Goal: Task Accomplishment & Management: Use online tool/utility

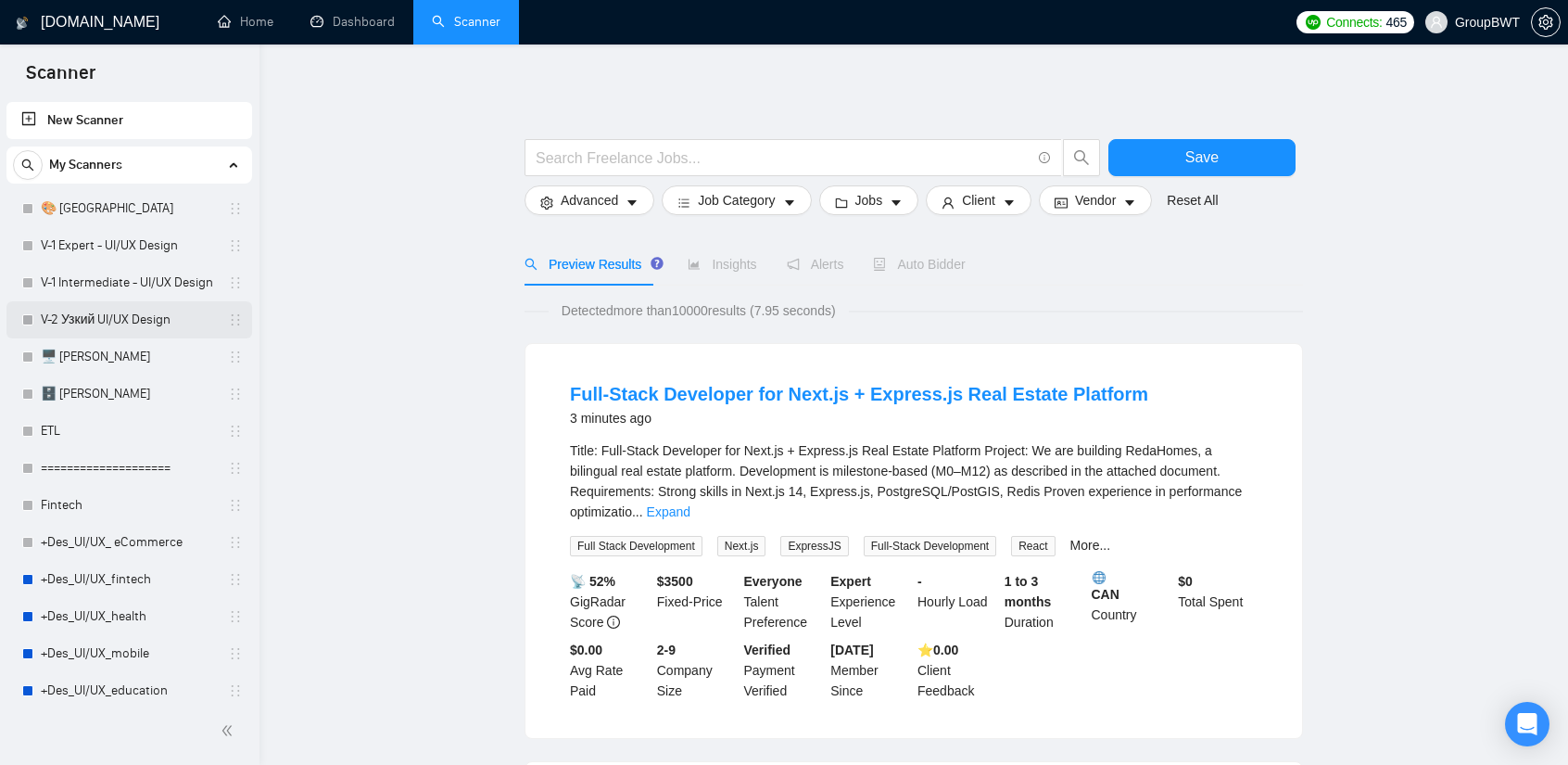
click at [100, 322] on link "V-2 Узкий UI/UX Design" at bounding box center [129, 319] width 176 height 37
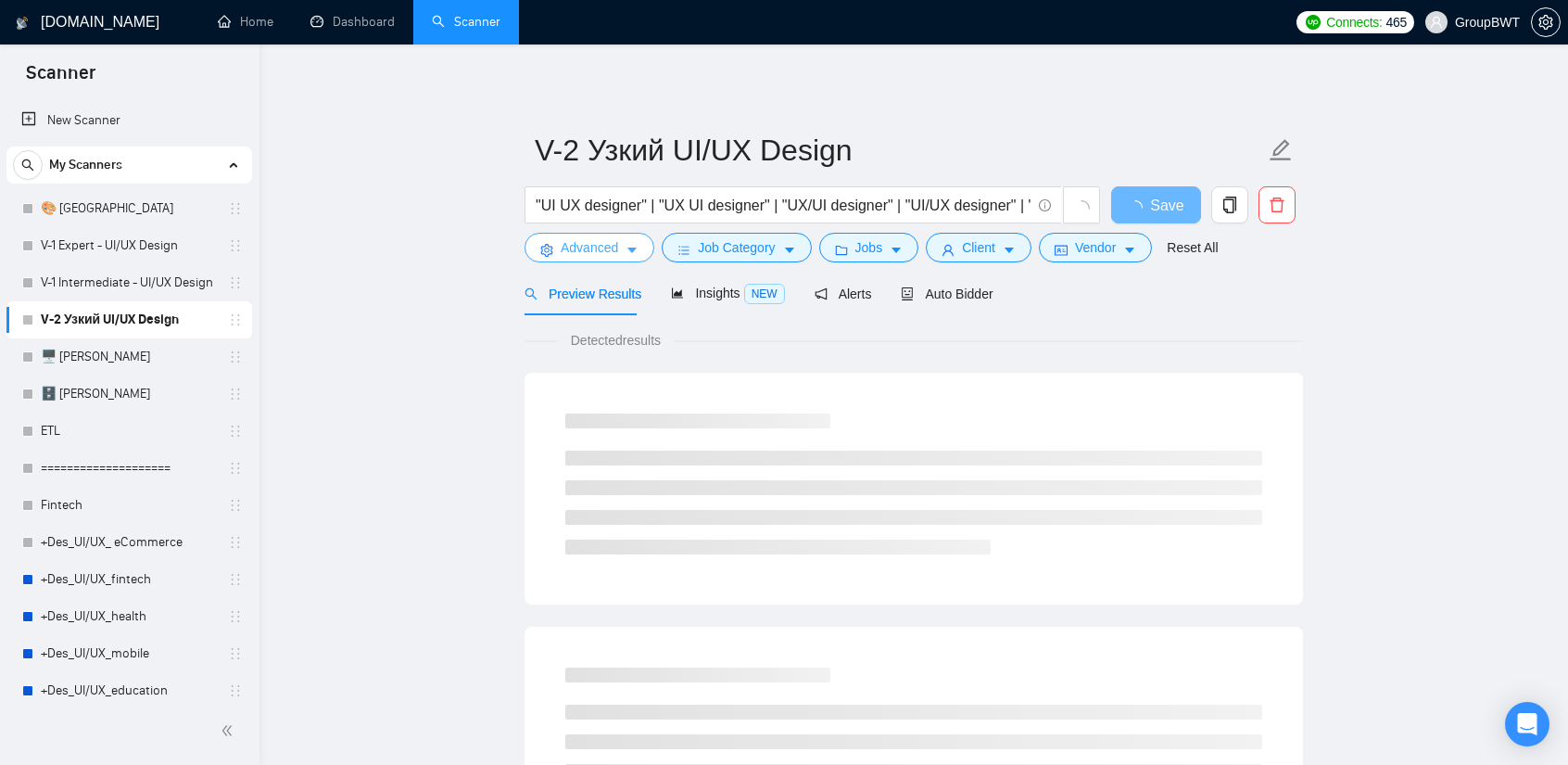
click at [598, 253] on span "Advanced" at bounding box center [589, 246] width 57 height 20
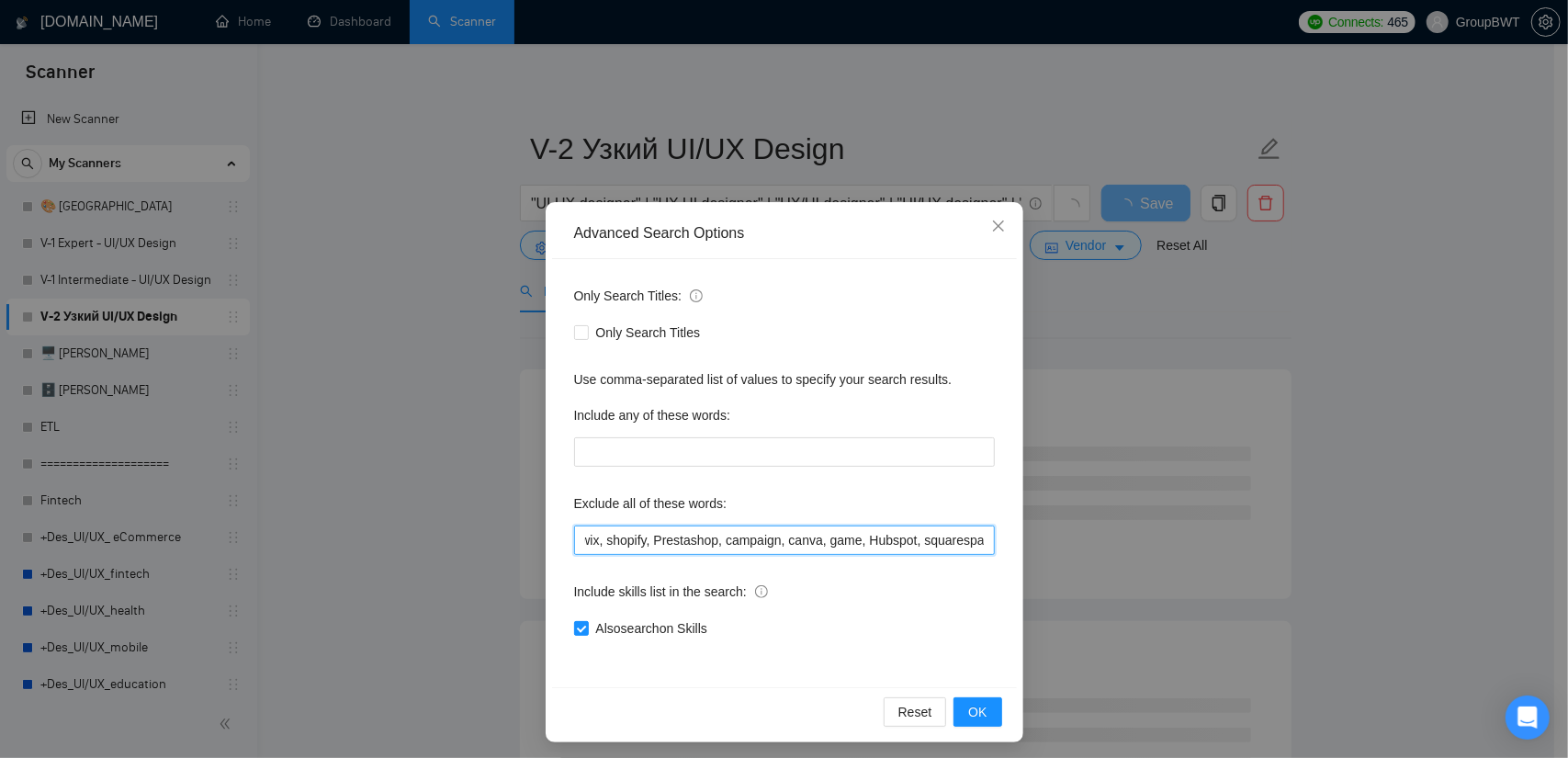
scroll to position [0, 4669]
drag, startPoint x: 854, startPoint y: 544, endPoint x: 1273, endPoint y: 541, distance: 419.0
click at [1273, 541] on div "Advanced Search Options Only Search Titles: Only Search Titles Use comma-separa…" at bounding box center [784, 379] width 1568 height 758
click at [936, 545] on input ""Storybook Designer", "tidy-up tasks", "Tilda", "React Native", "Website Develo…" at bounding box center [784, 539] width 421 height 29
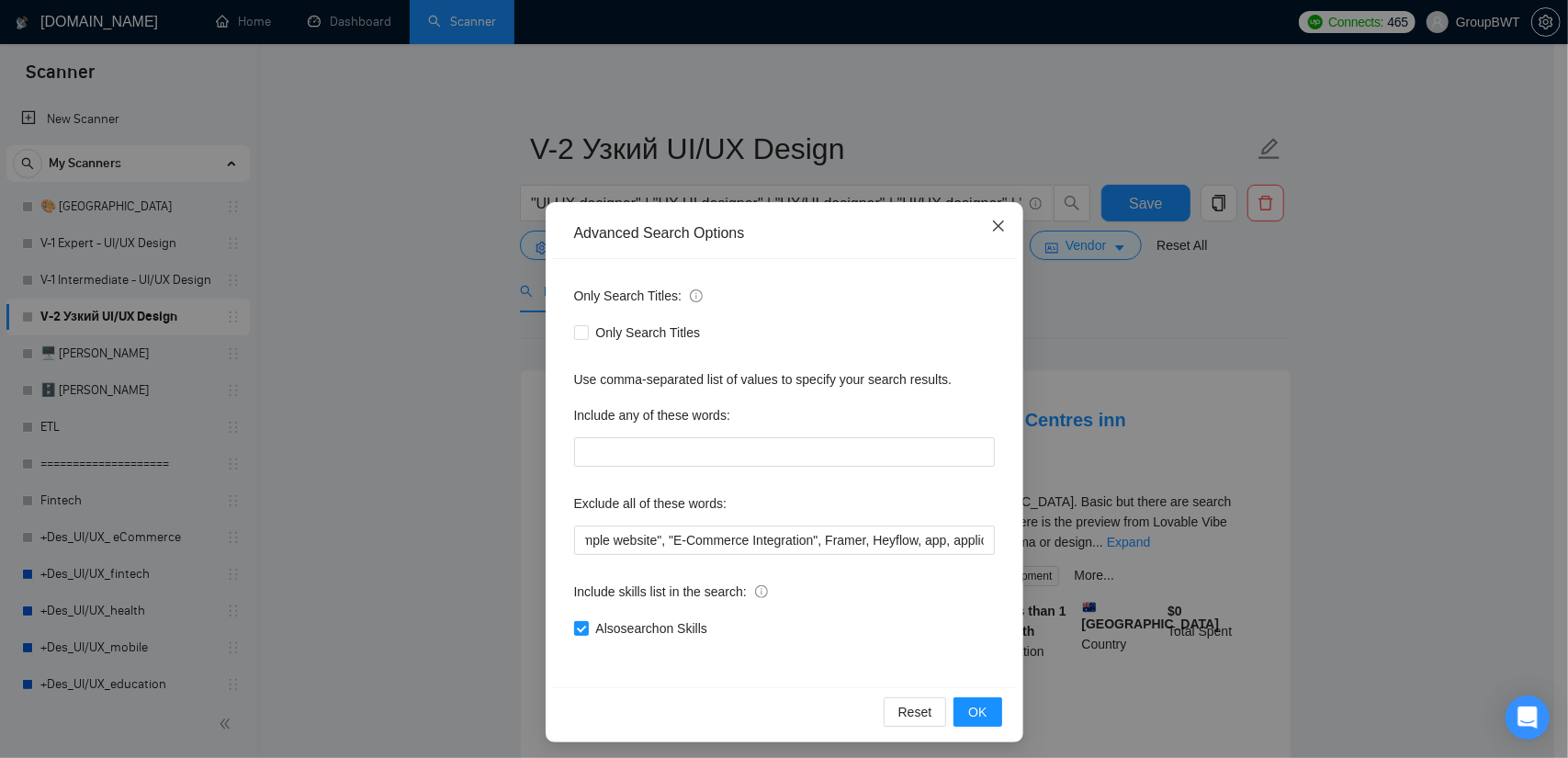
click at [994, 205] on span "Close" at bounding box center [998, 227] width 49 height 49
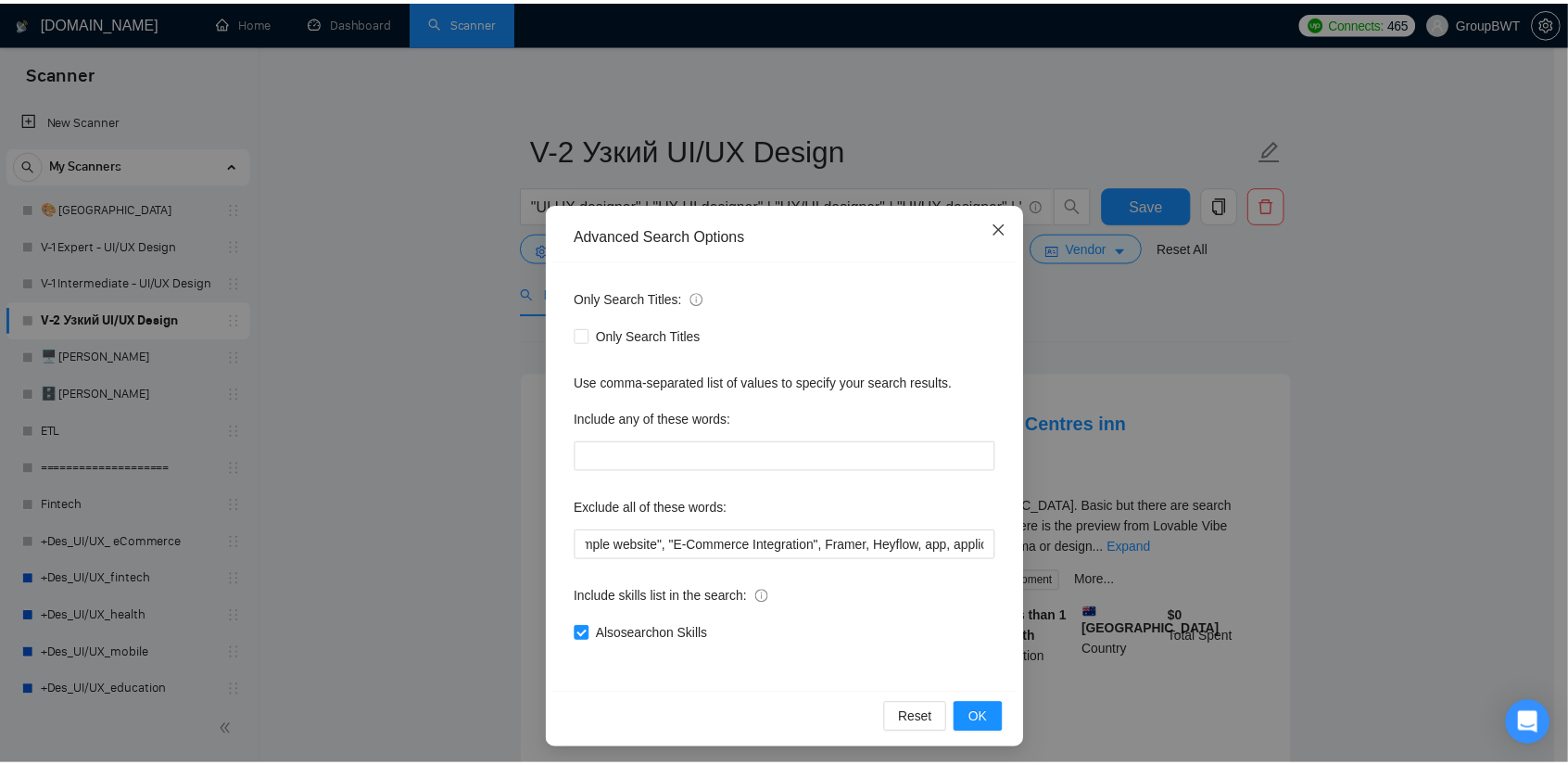
scroll to position [0, 0]
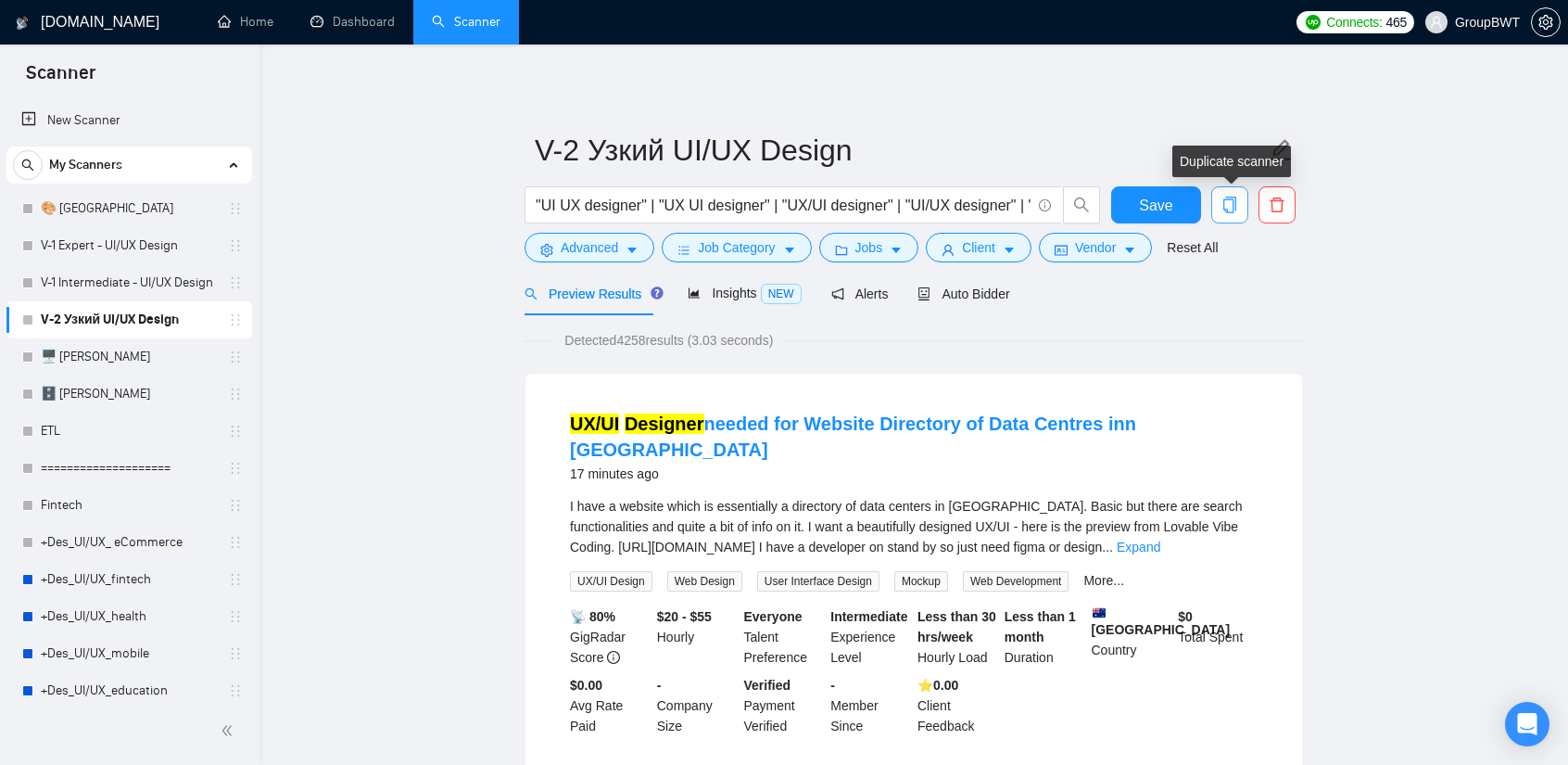
click at [1235, 206] on icon "copy" at bounding box center [1230, 204] width 13 height 16
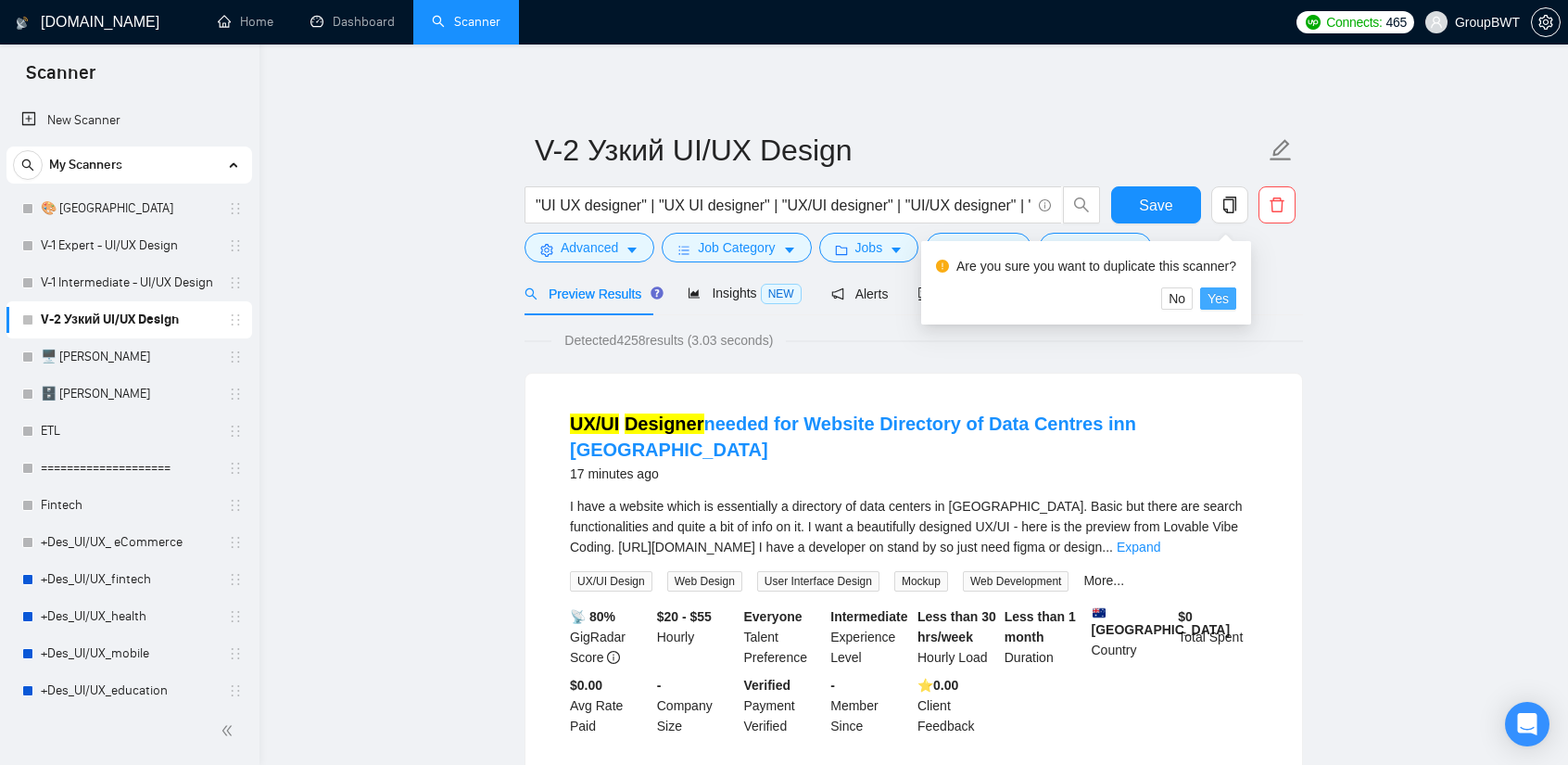
click at [1213, 298] on span "Yes" at bounding box center [1218, 298] width 21 height 20
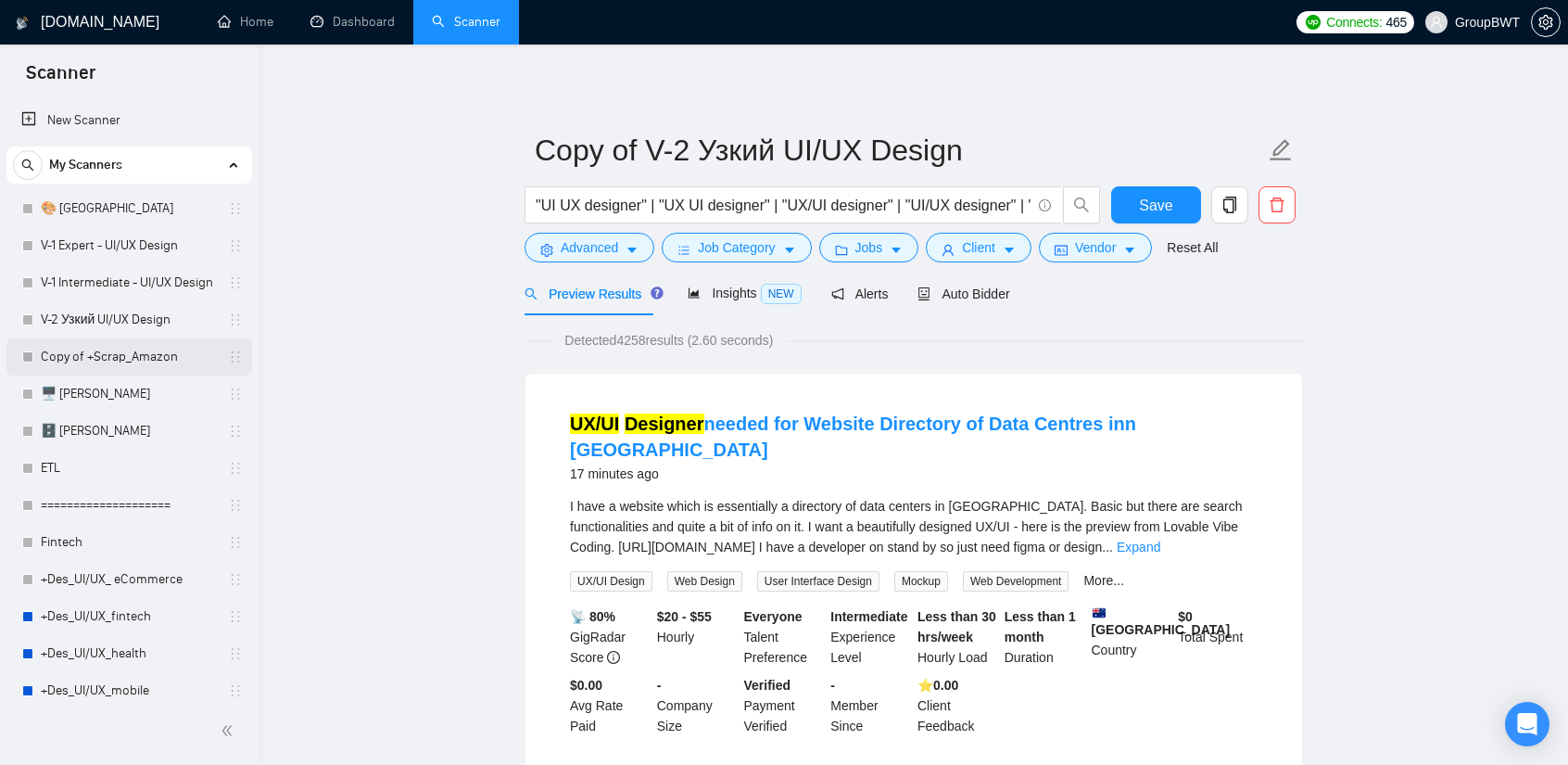
click at [141, 348] on link "Copy of +Scrap_Amazon" at bounding box center [129, 356] width 176 height 37
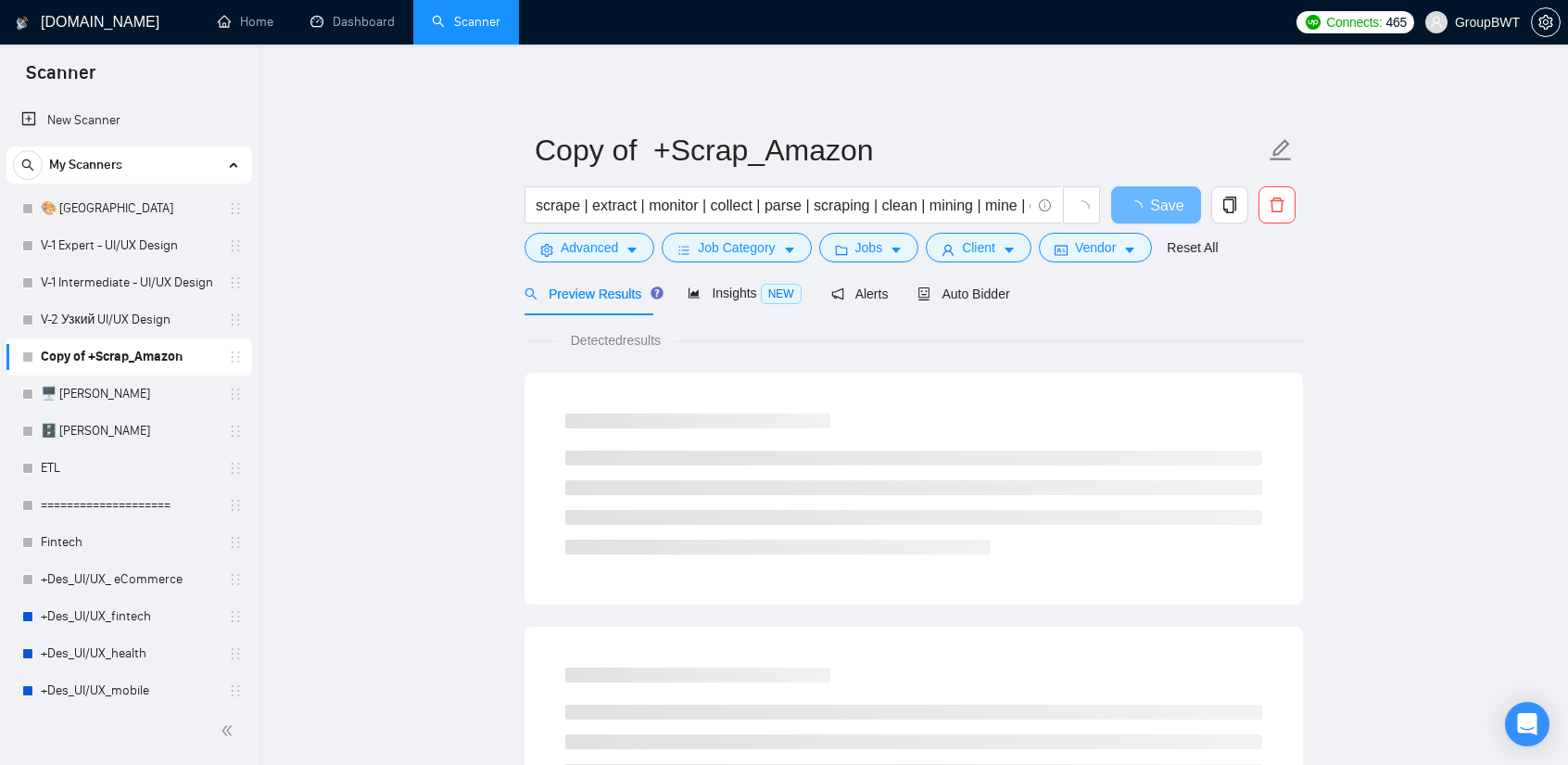
click at [1270, 204] on icon "delete" at bounding box center [1277, 204] width 16 height 16
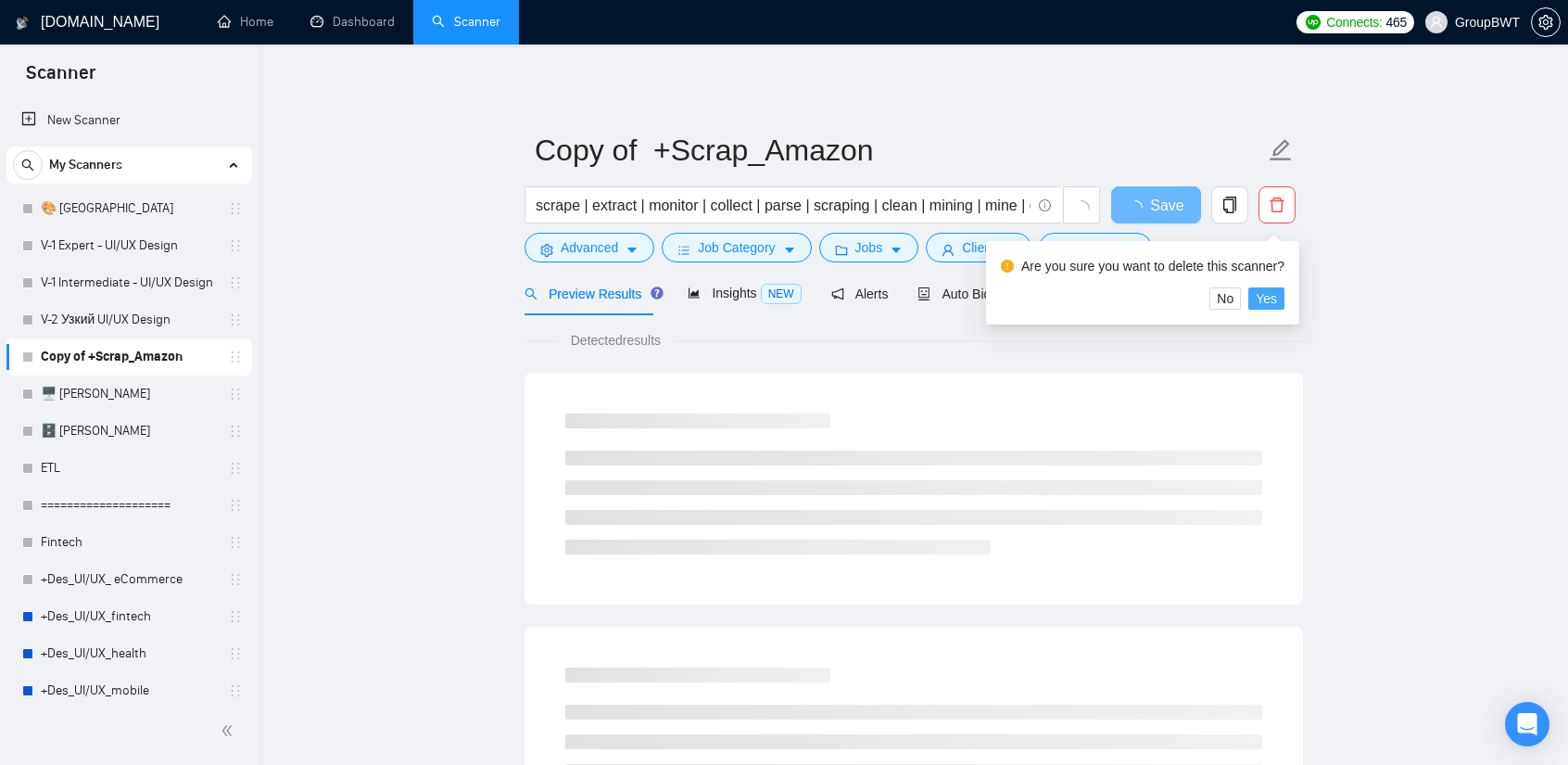
click at [1276, 302] on button "Yes" at bounding box center [1266, 298] width 36 height 22
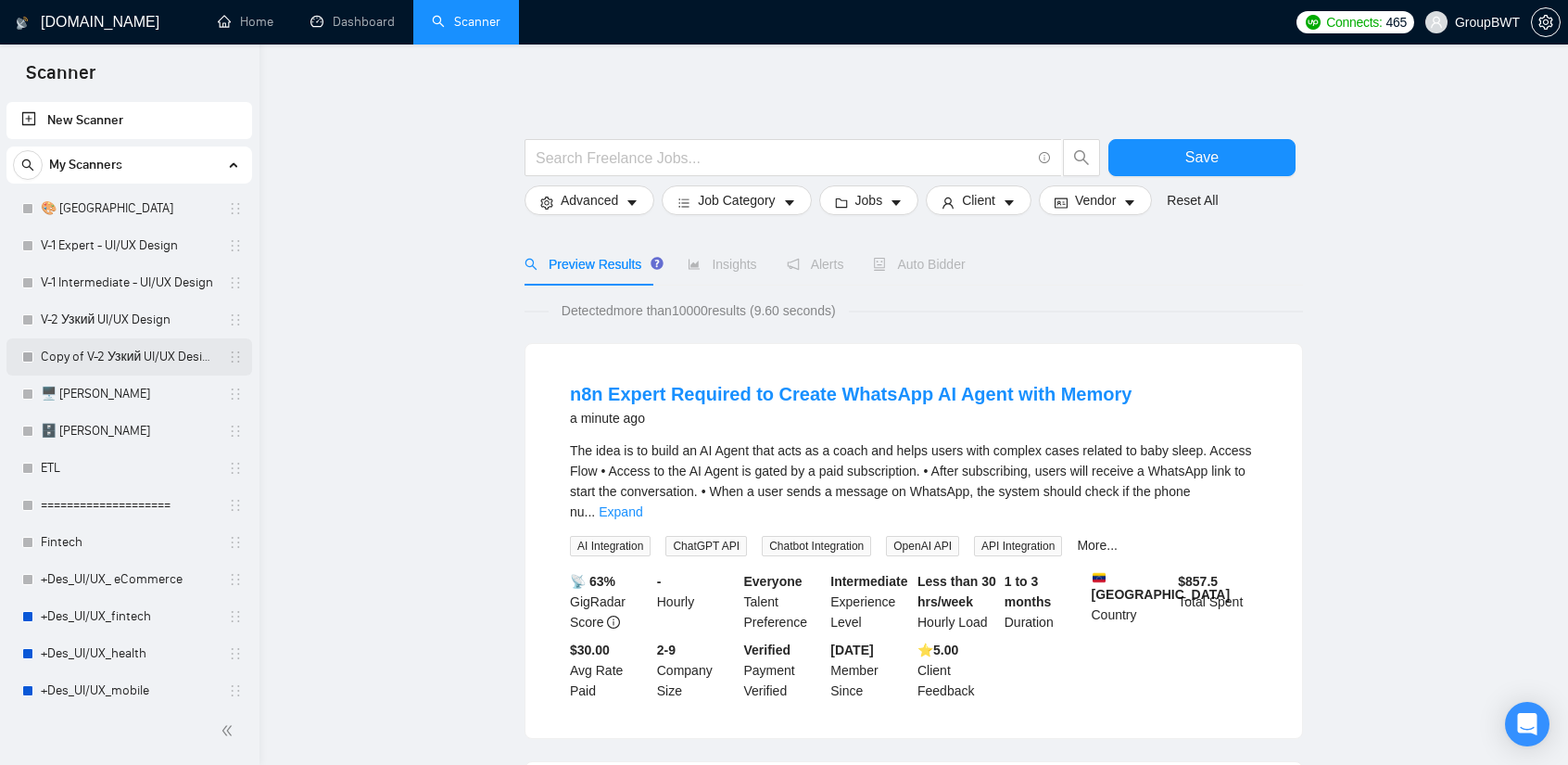
click at [161, 359] on link "Copy of V-2 Узкий UI/UX Design" at bounding box center [129, 356] width 176 height 37
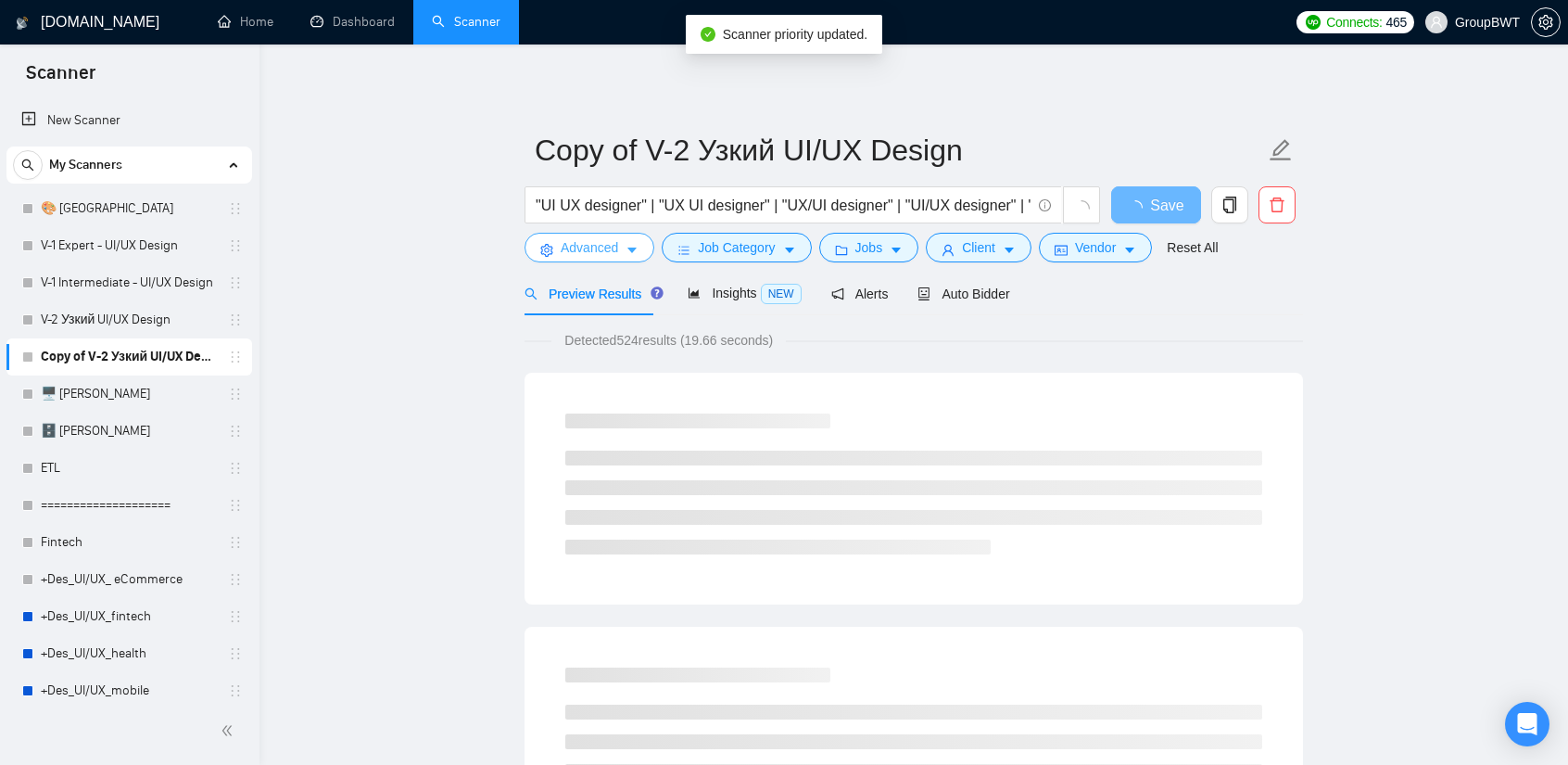
click at [614, 251] on span "Advanced" at bounding box center [589, 246] width 57 height 20
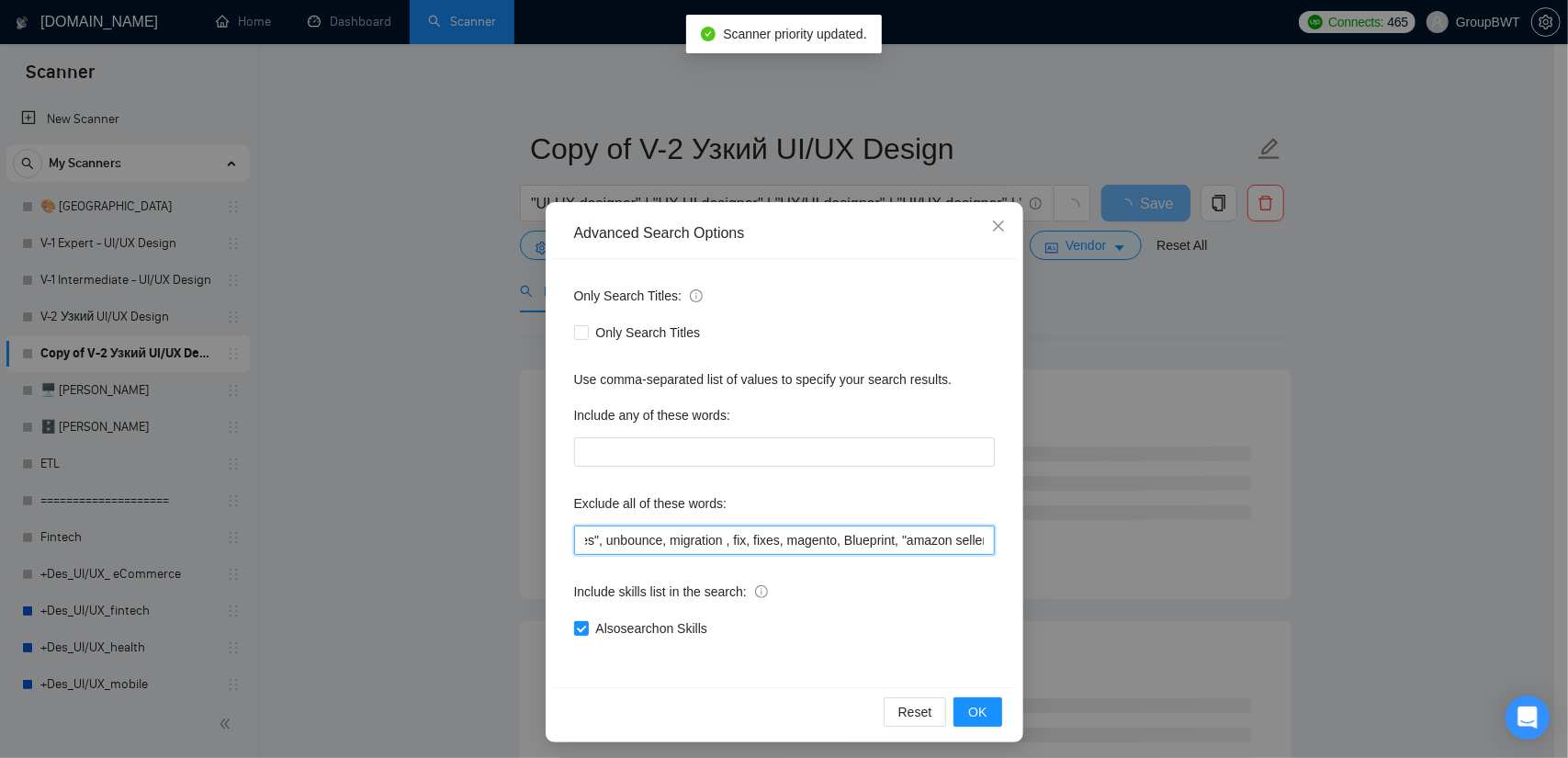
scroll to position [0, 4669]
drag, startPoint x: 883, startPoint y: 539, endPoint x: 1231, endPoint y: 555, distance: 348.4
click at [1231, 555] on div "Advanced Search Options Only Search Titles: Only Search Titles Use comma-separa…" at bounding box center [784, 379] width 1568 height 758
click at [917, 549] on input ""Storybook Designer", "tidy-up tasks", "Tilda", "React Native", "Website Develo…" at bounding box center [784, 539] width 421 height 29
drag, startPoint x: 878, startPoint y: 547, endPoint x: 1171, endPoint y: 552, distance: 293.0
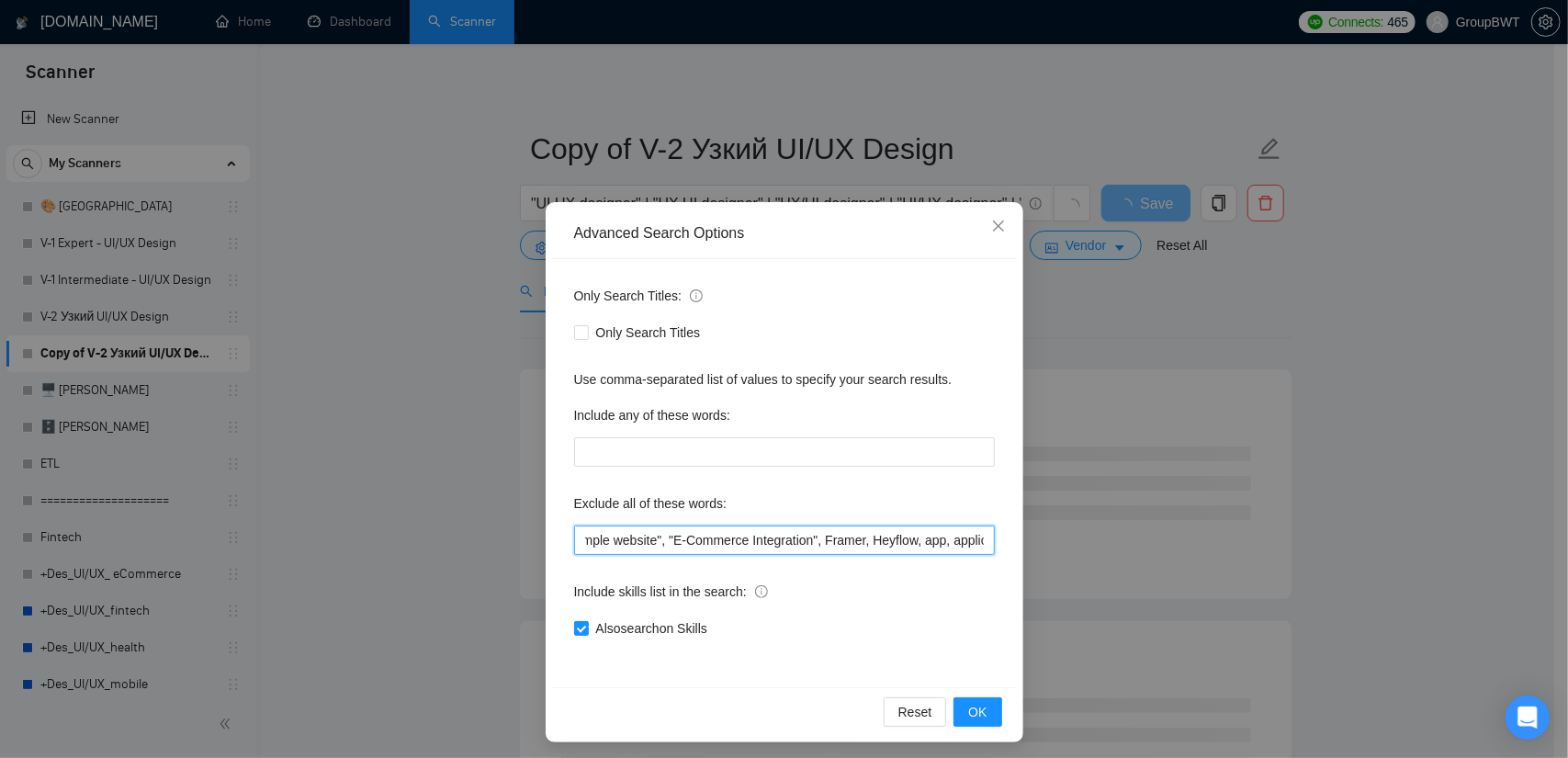
click at [1171, 548] on div "Advanced Search Options Only Search Titles: Only Search Titles Use comma-separa…" at bounding box center [784, 379] width 1568 height 758
type input ""Storybook Designer", "tidy-up tasks", "Tilda", "React Native", "Website Develo…"
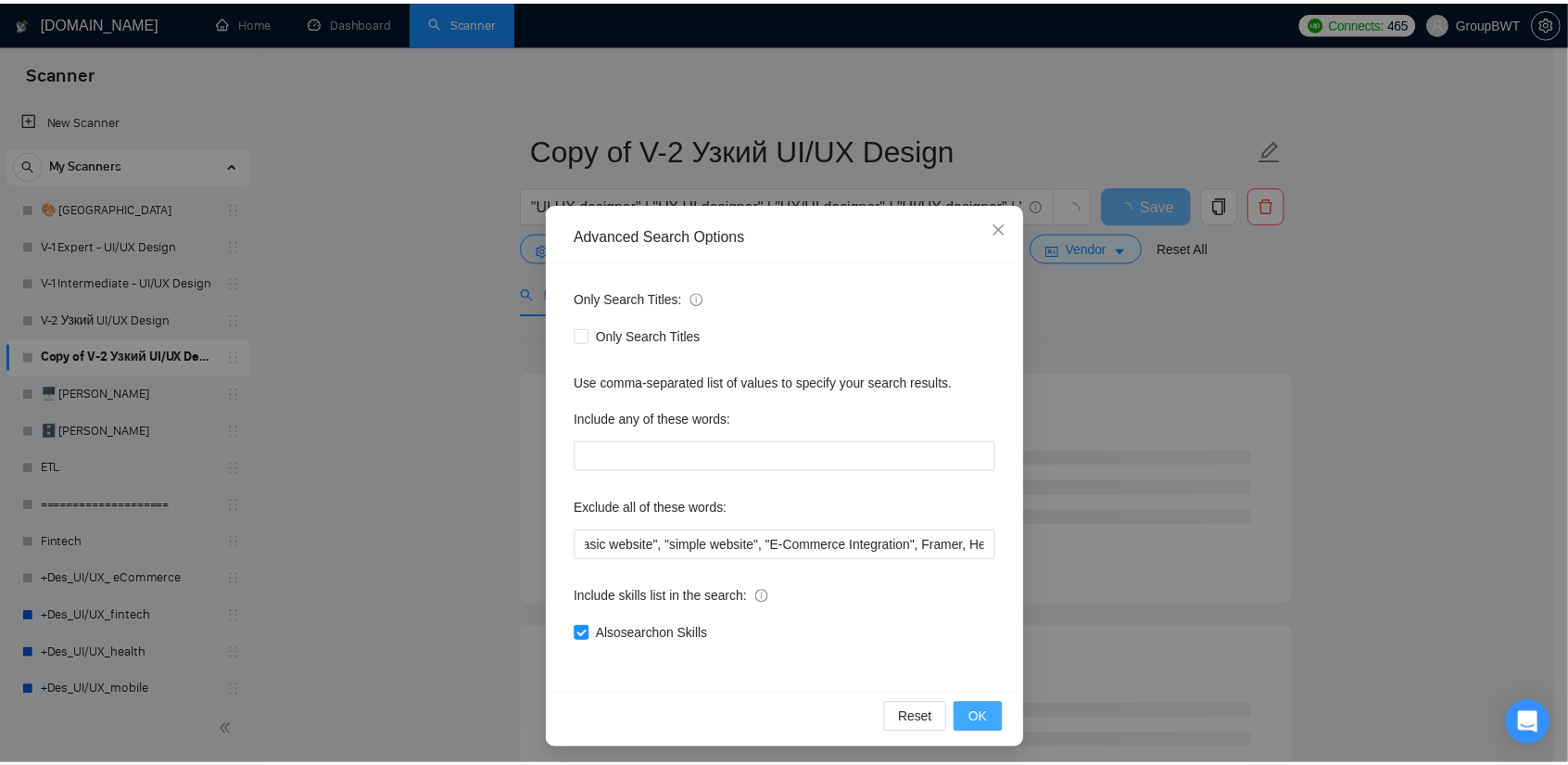
scroll to position [0, 0]
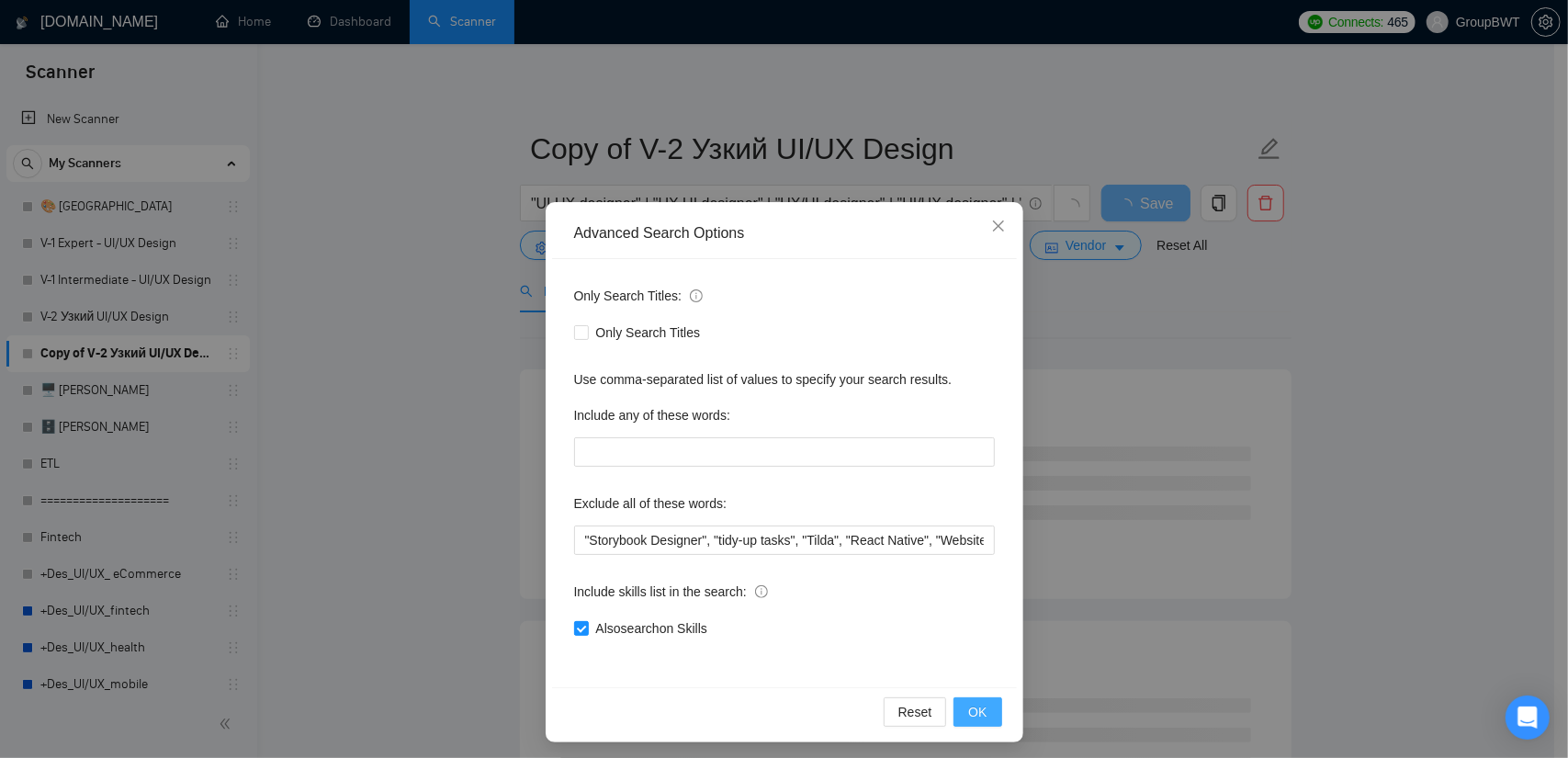
click at [984, 701] on button "OK" at bounding box center [977, 712] width 47 height 29
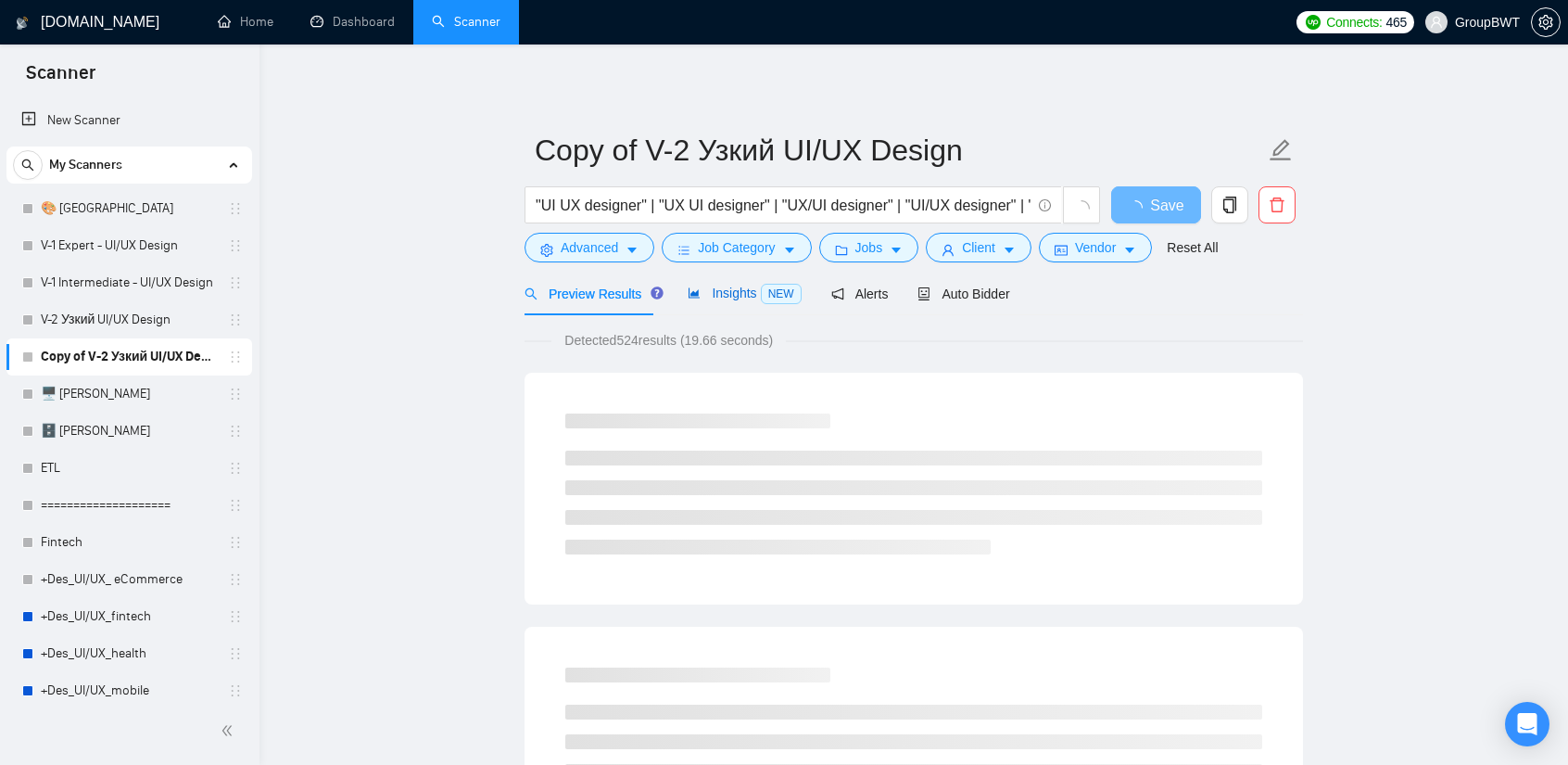
click at [743, 303] on div "Insights NEW" at bounding box center [744, 293] width 113 height 21
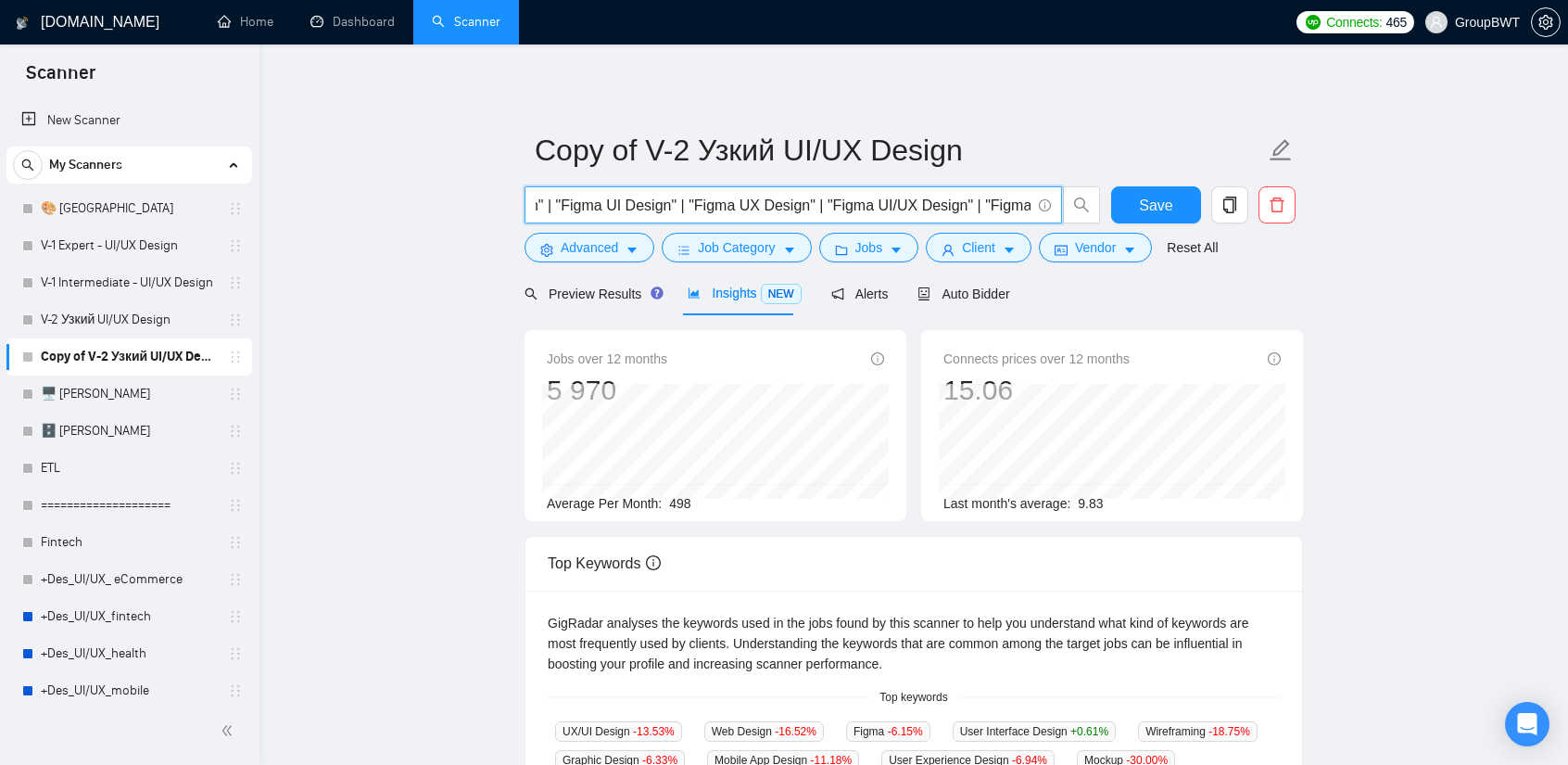
scroll to position [0, 6223]
drag, startPoint x: 869, startPoint y: 208, endPoint x: 1433, endPoint y: 208, distance: 564.0
click at [1433, 208] on main "Copy of V-2 Узкий UI/UX Design Save Advanced Job Category Jobs Client Vendor Re…" at bounding box center [914, 711] width 1249 height 1272
click at [922, 196] on input ""UI UX designer" | "UX UI designer" | "UX/UI designer" | "UI/UX designer" | "UI…" at bounding box center [783, 205] width 495 height 23
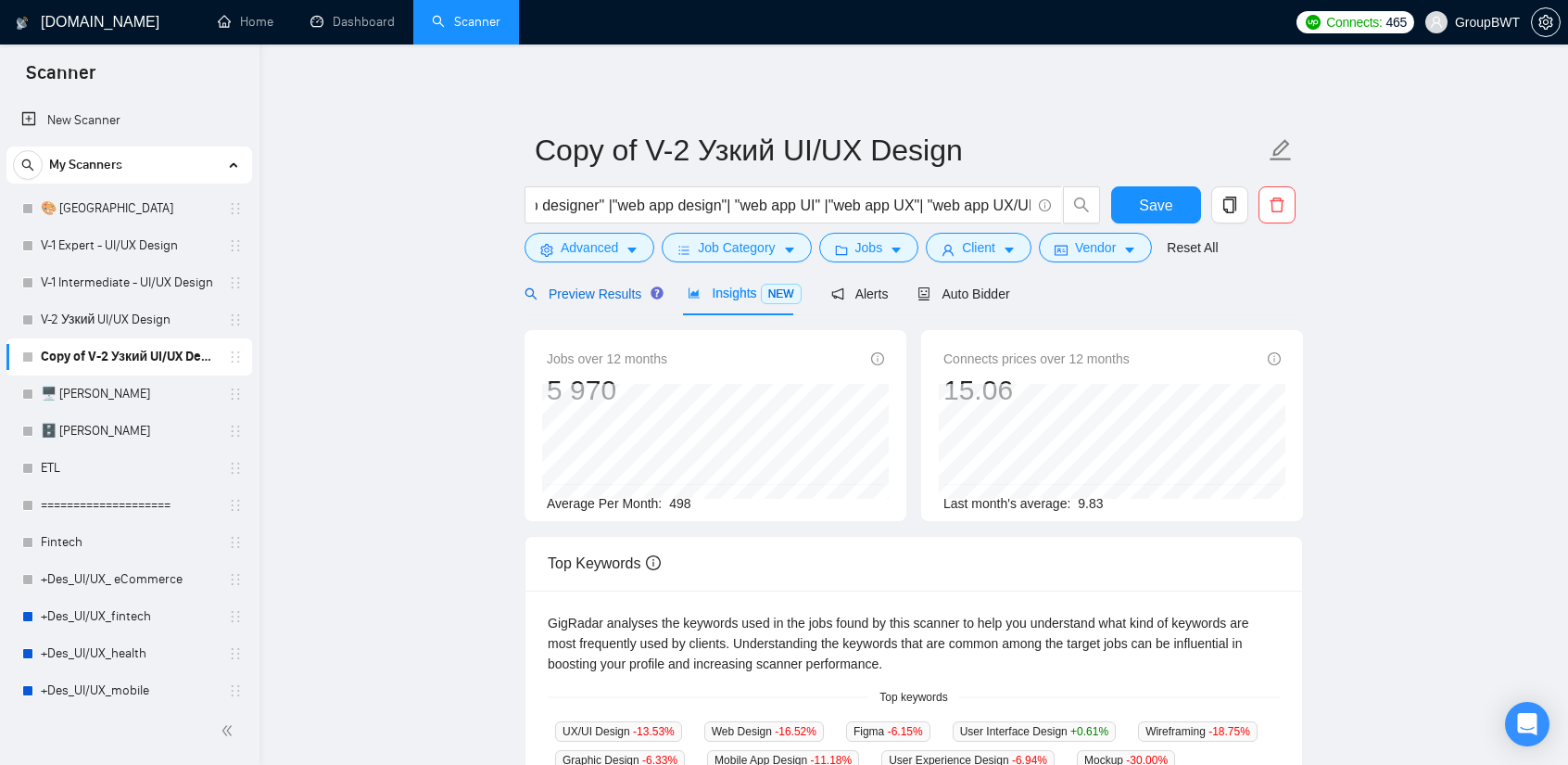
scroll to position [0, 0]
click at [592, 298] on span "Preview Results" at bounding box center [591, 294] width 134 height 15
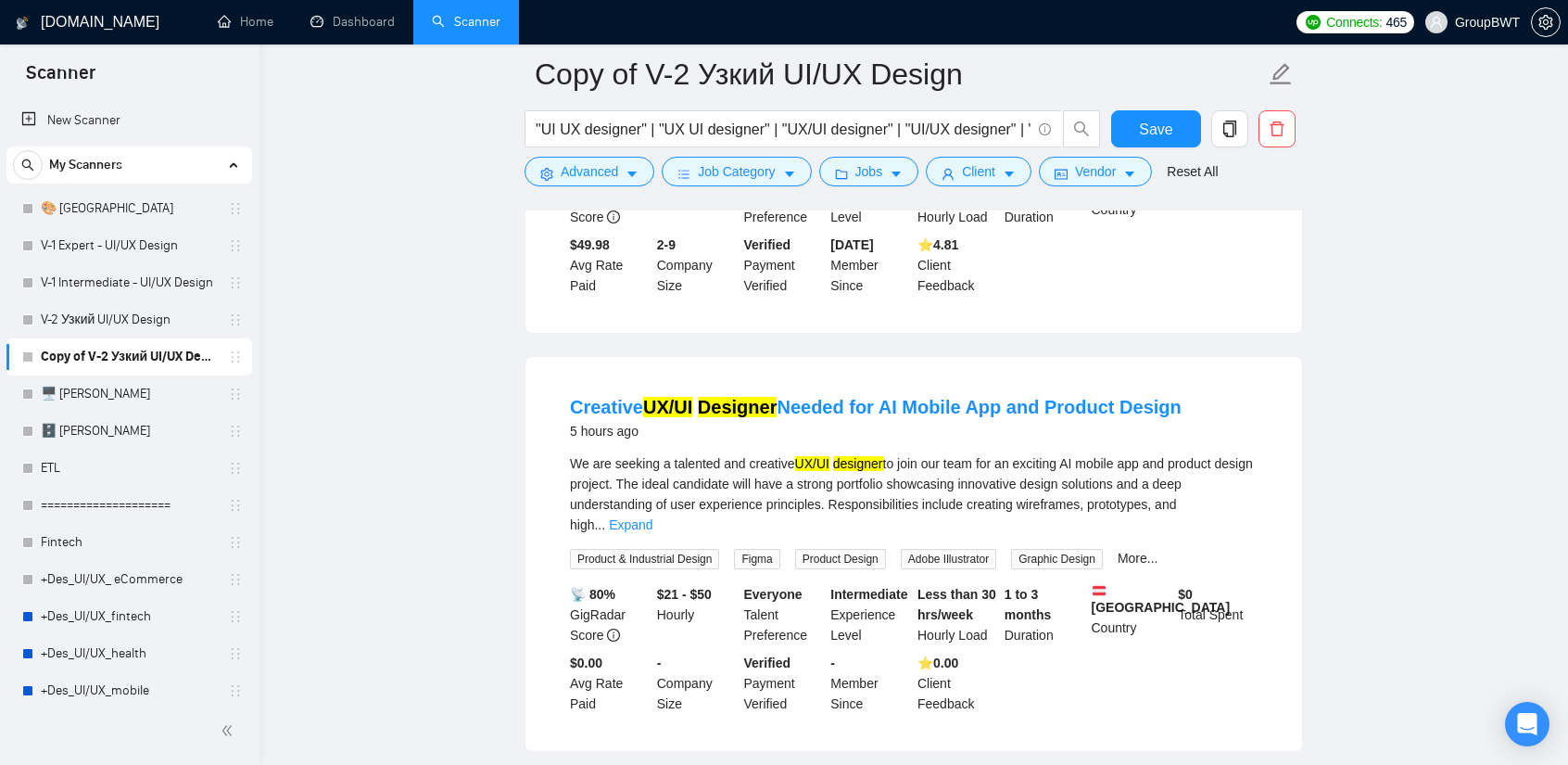
scroll to position [927, 0]
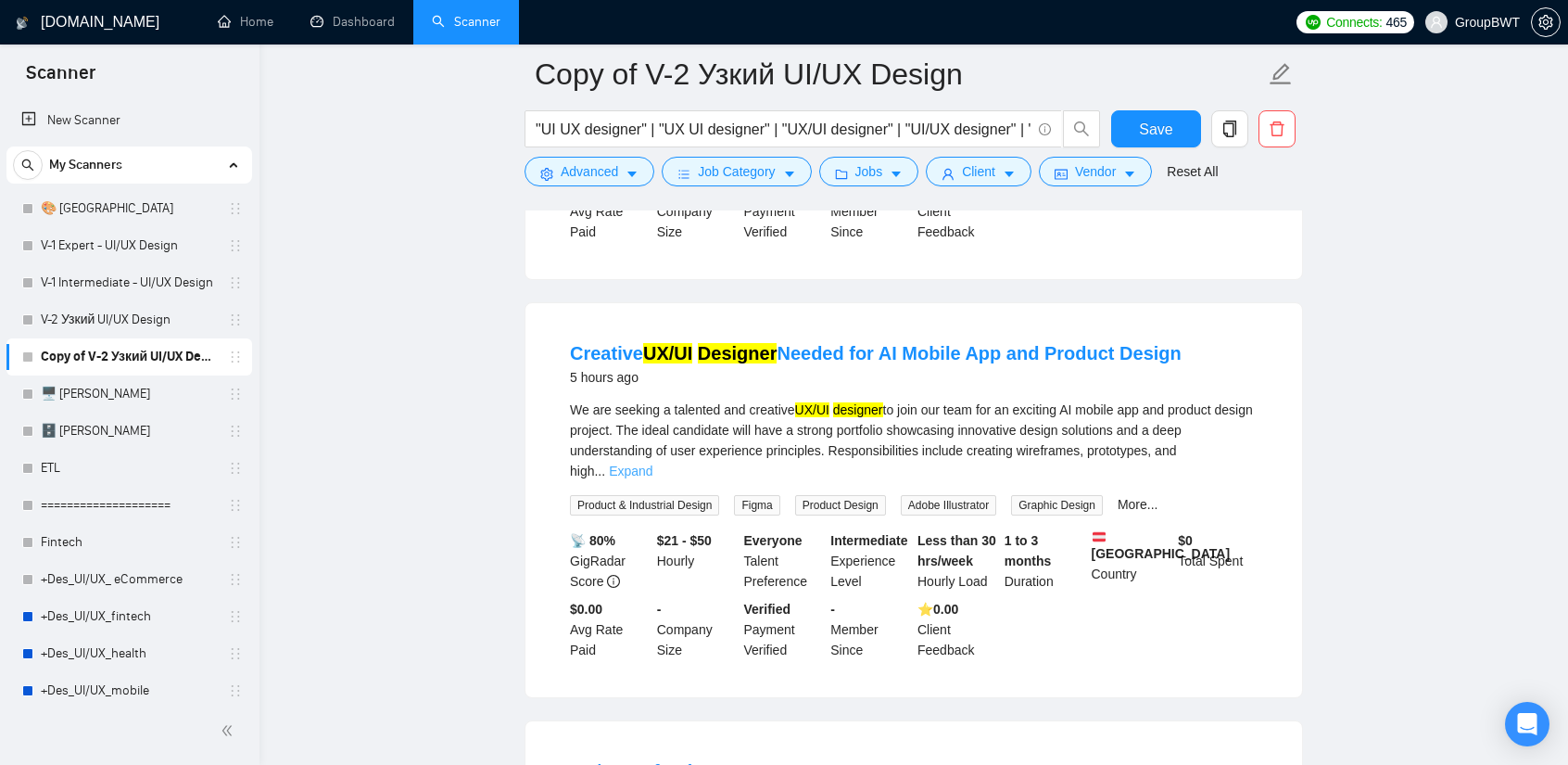
click at [652, 463] on link "Expand" at bounding box center [631, 471] width 44 height 15
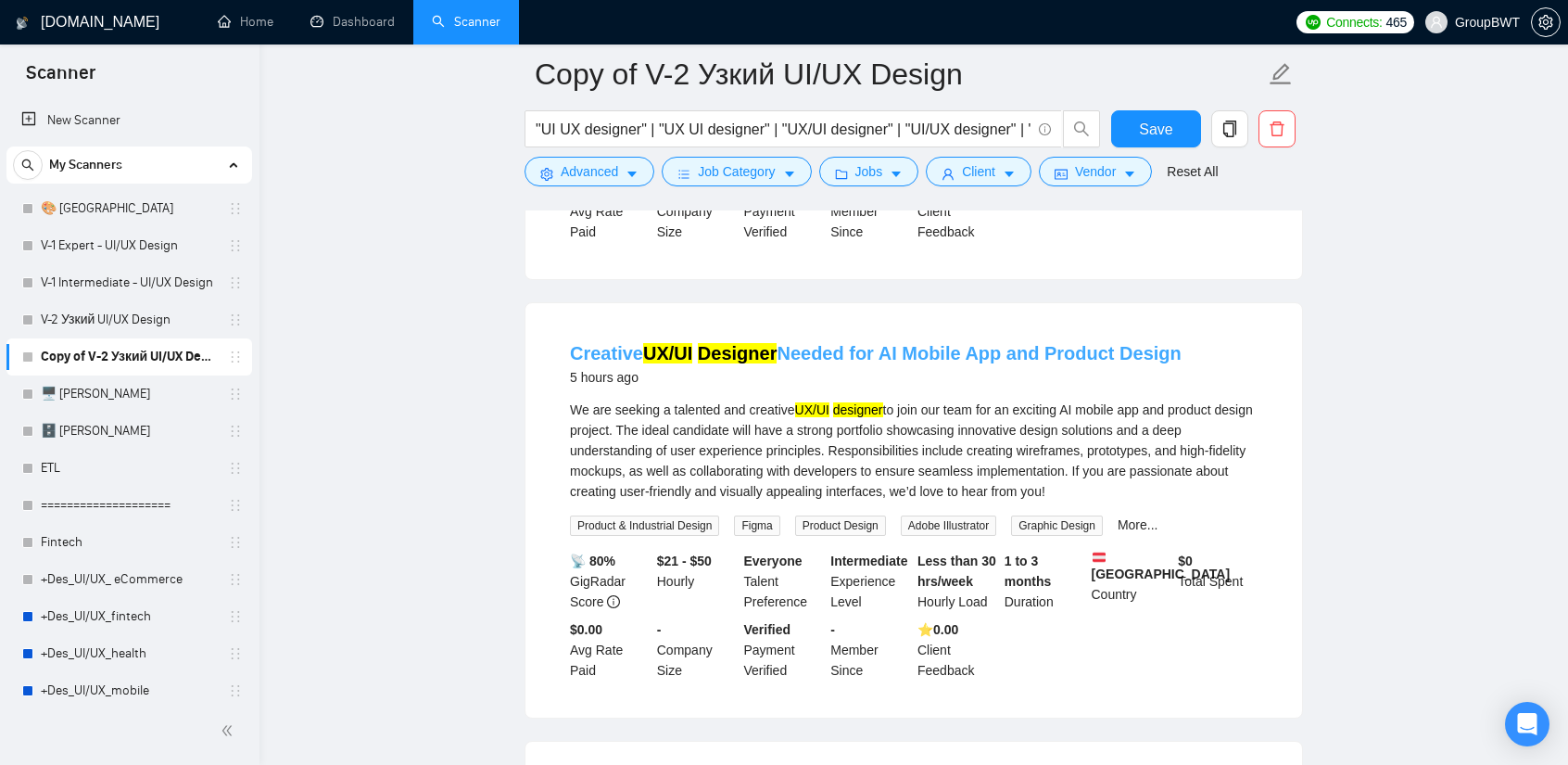
drag, startPoint x: 1168, startPoint y: 300, endPoint x: 1116, endPoint y: 303, distance: 52.1
click at [1116, 340] on div "Creative UX/UI Designer Needed for AI Mobile App and Product Design 5 hours ago" at bounding box center [914, 364] width 688 height 48
copy link "Design"
click at [1134, 518] on link "More..." at bounding box center [1138, 525] width 41 height 15
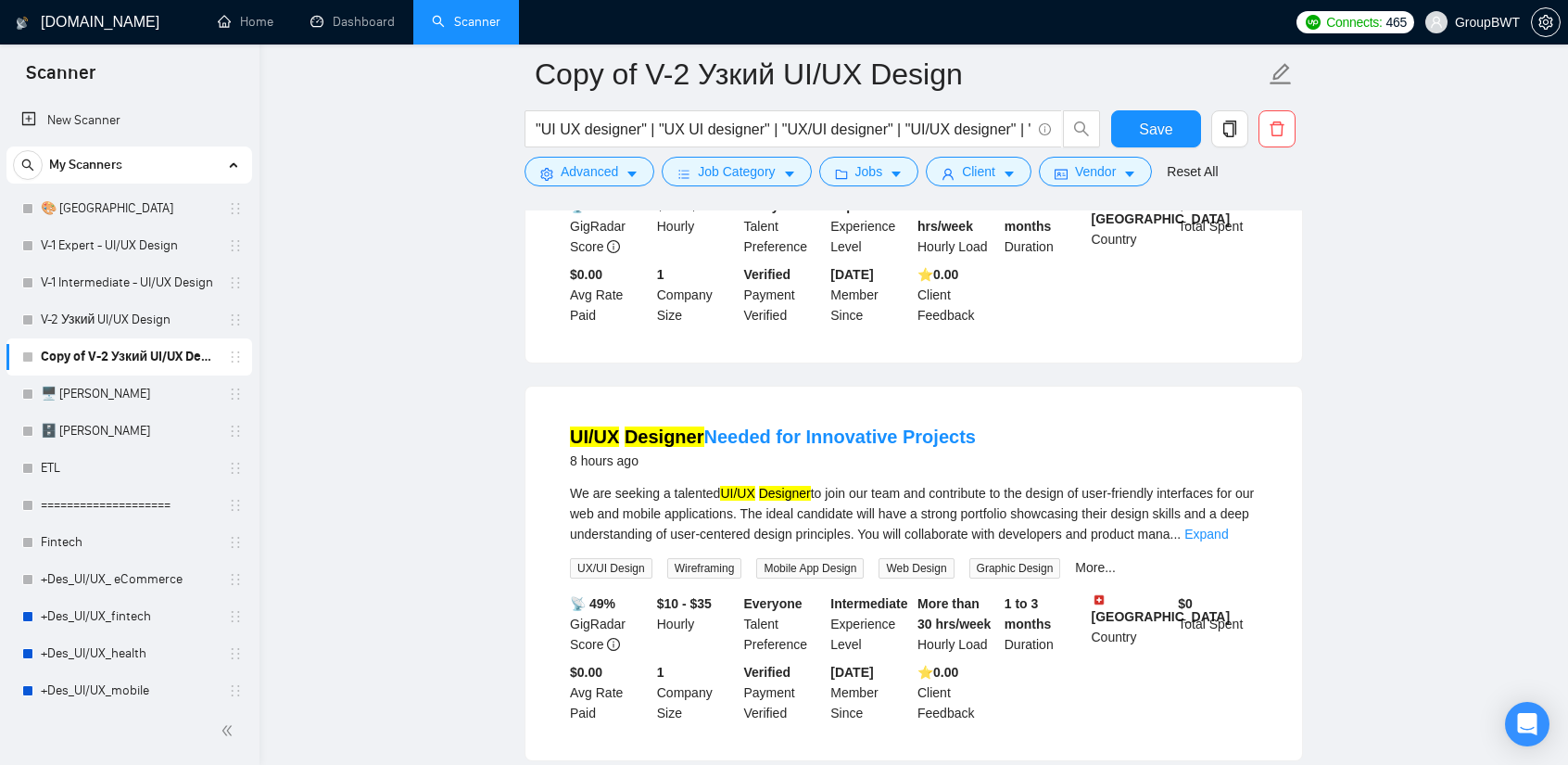
scroll to position [1854, 0]
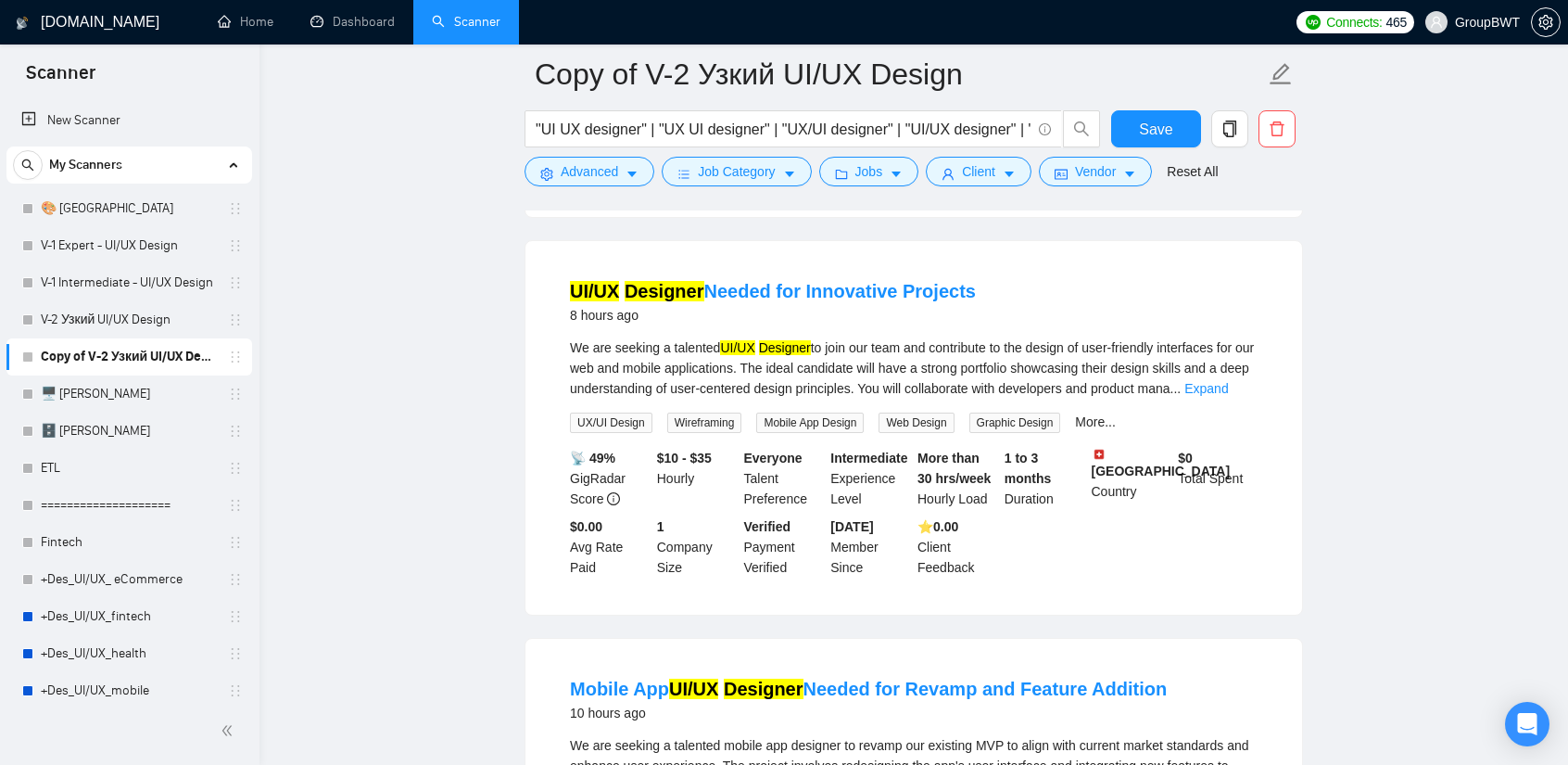
click at [782, 413] on span "Mobile App Design" at bounding box center [810, 422] width 108 height 20
copy span "Mobile App Design"
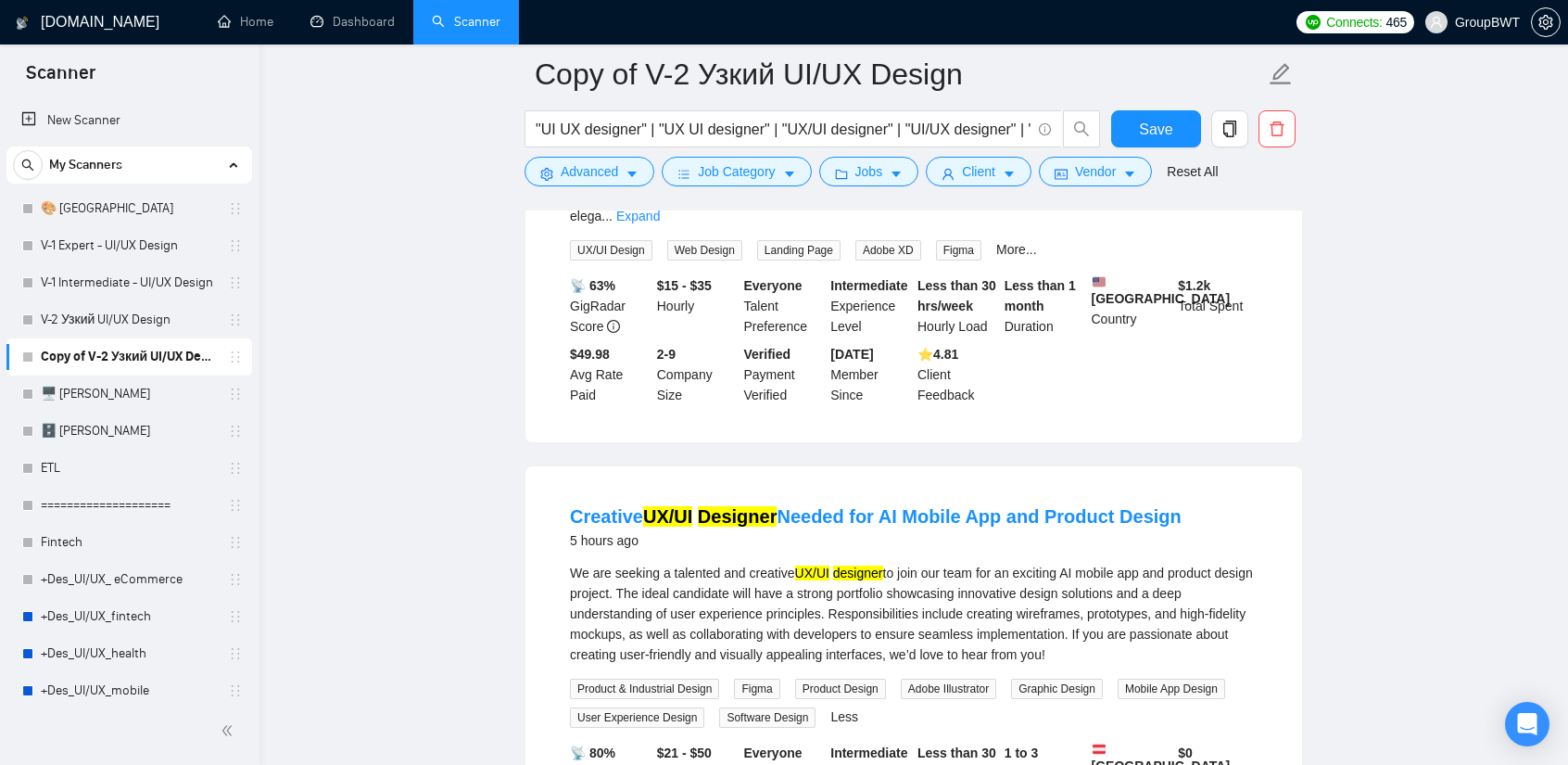
scroll to position [556, 0]
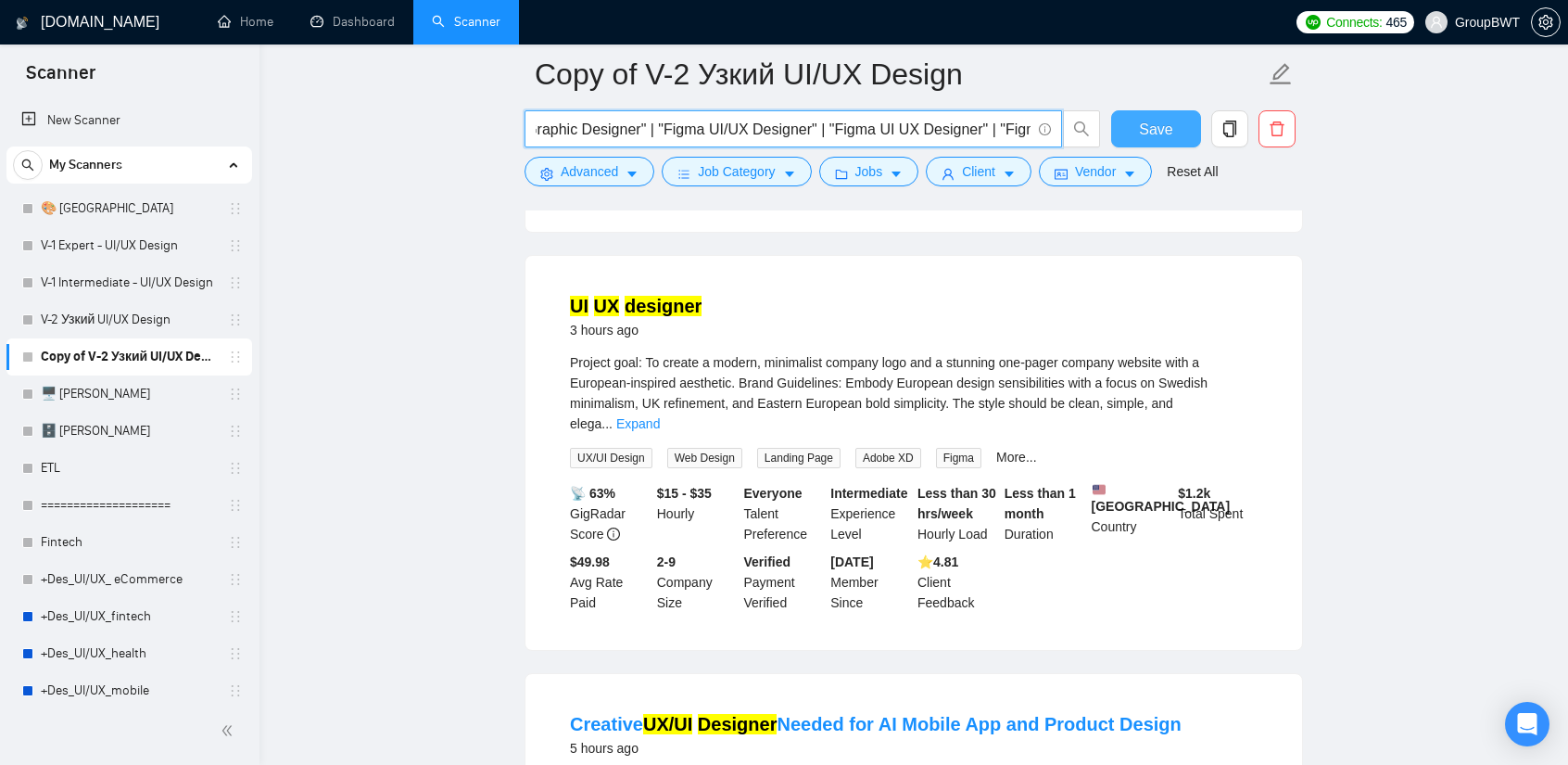
drag, startPoint x: 968, startPoint y: 125, endPoint x: 1177, endPoint y: 125, distance: 209.0
click at [1177, 125] on div ""UI UX designer" | "UX UI designer" | "UX/UI designer" | "UI/UX designer" | "UI…" at bounding box center [909, 134] width 778 height 47
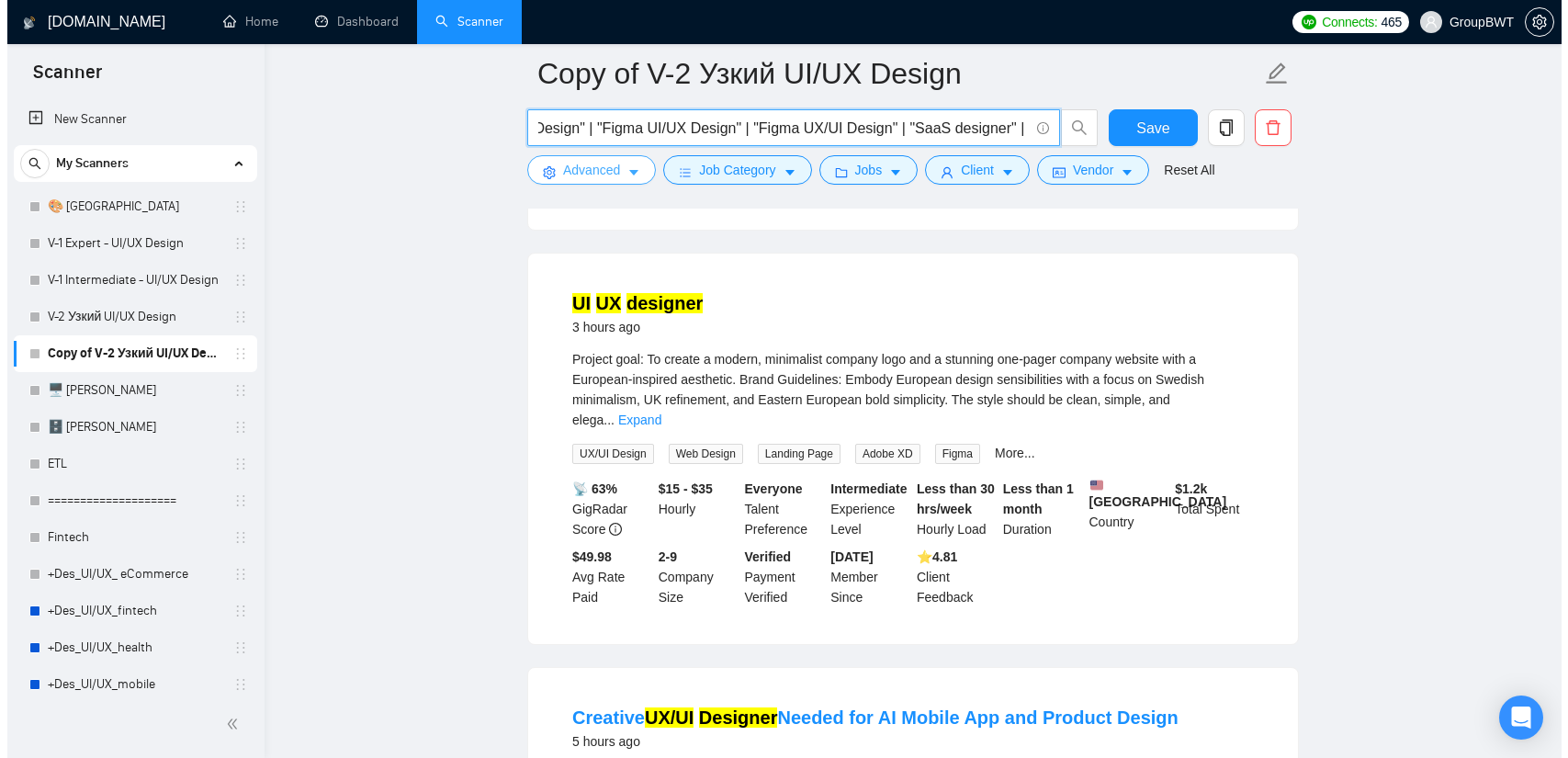
scroll to position [0, 0]
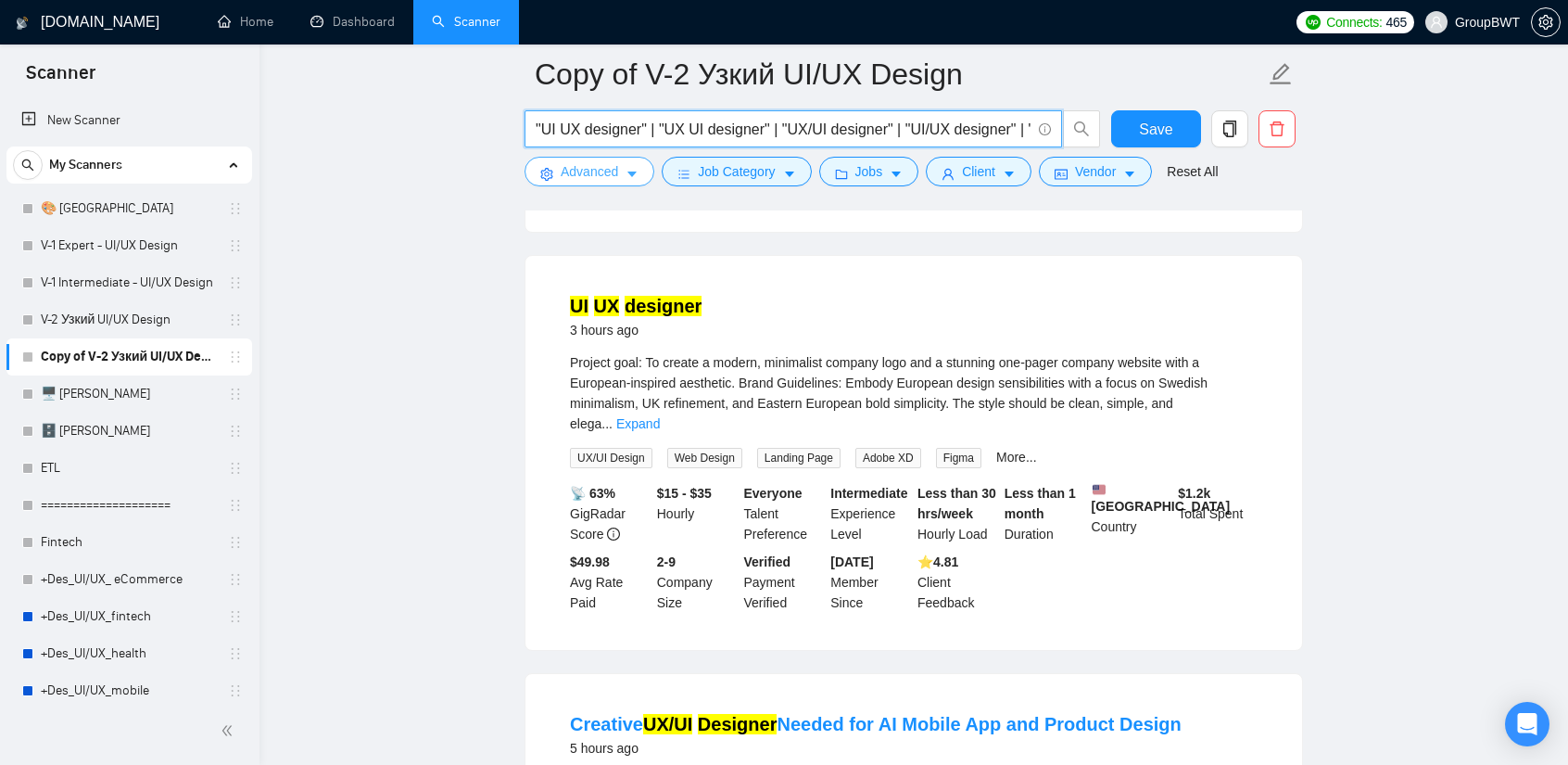
click at [610, 168] on span "Advanced" at bounding box center [589, 171] width 57 height 20
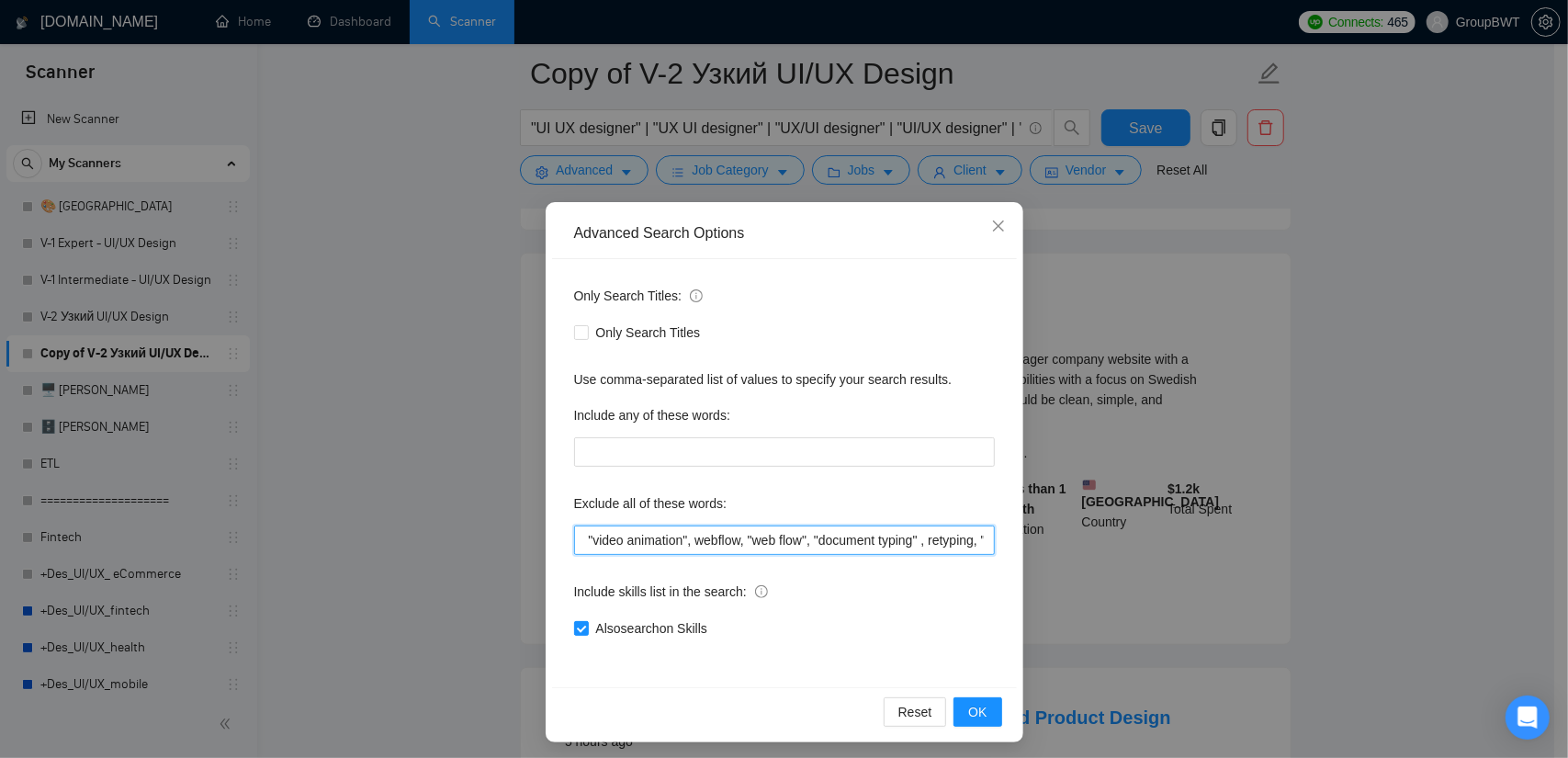
scroll to position [0, 4572]
drag, startPoint x: 874, startPoint y: 538, endPoint x: 1230, endPoint y: 520, distance: 356.5
click at [1230, 520] on div "Advanced Search Options Only Search Titles: Only Search Titles Use comma-separa…" at bounding box center [784, 379] width 1568 height 758
click at [981, 232] on span "Close" at bounding box center [998, 227] width 49 height 49
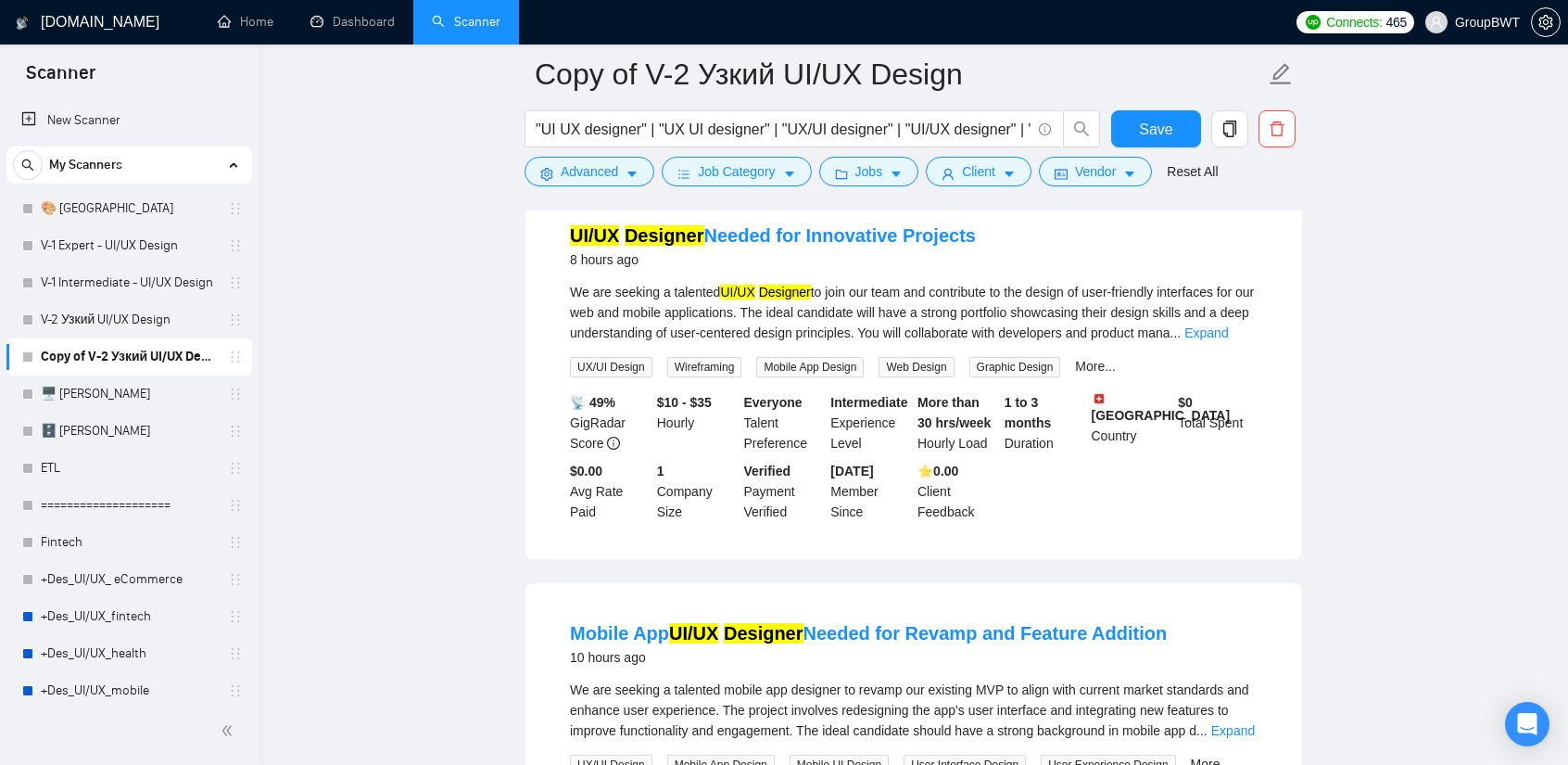
scroll to position [1763, 0]
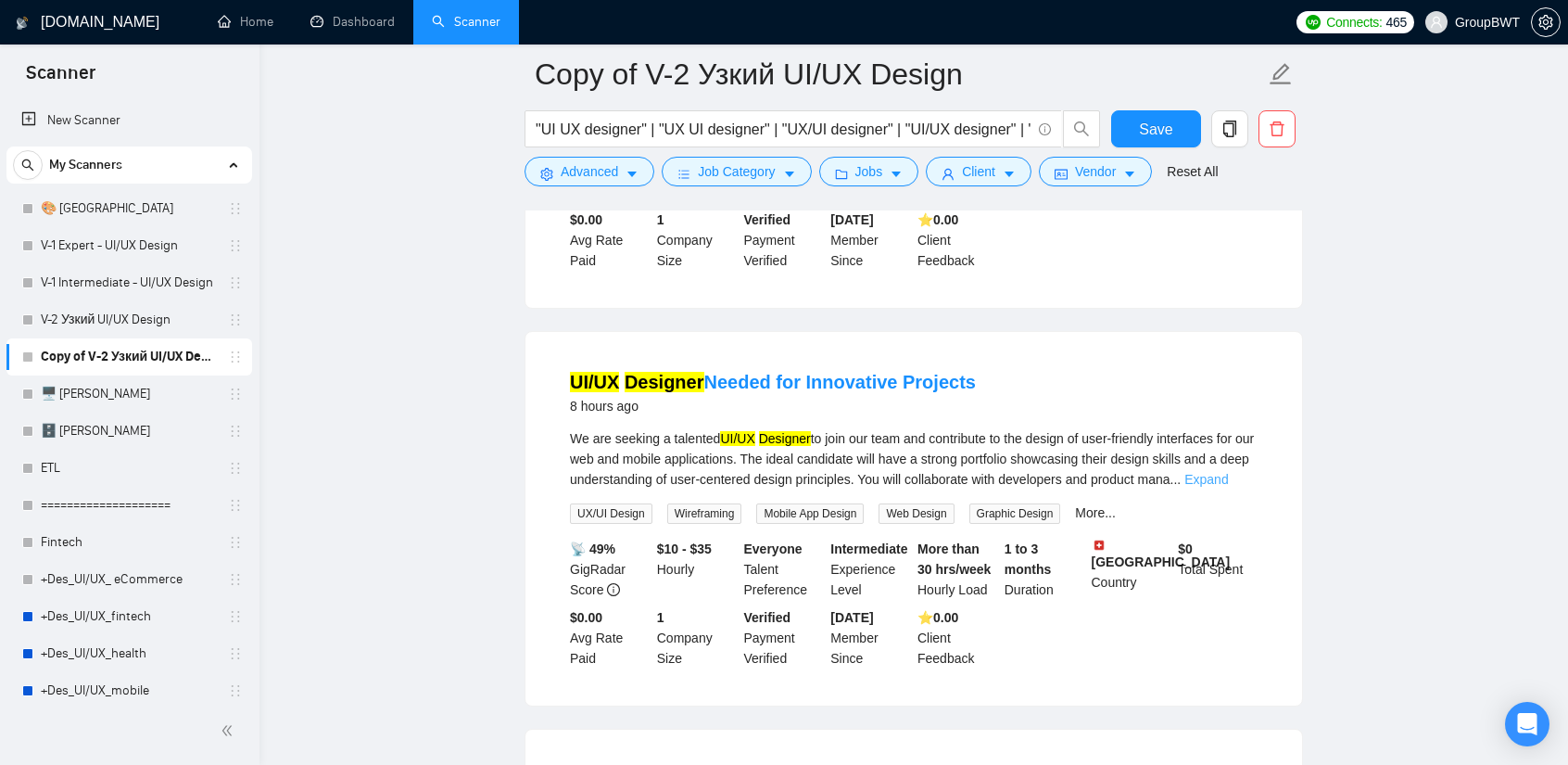
click at [1226, 472] on link "Expand" at bounding box center [1206, 479] width 44 height 15
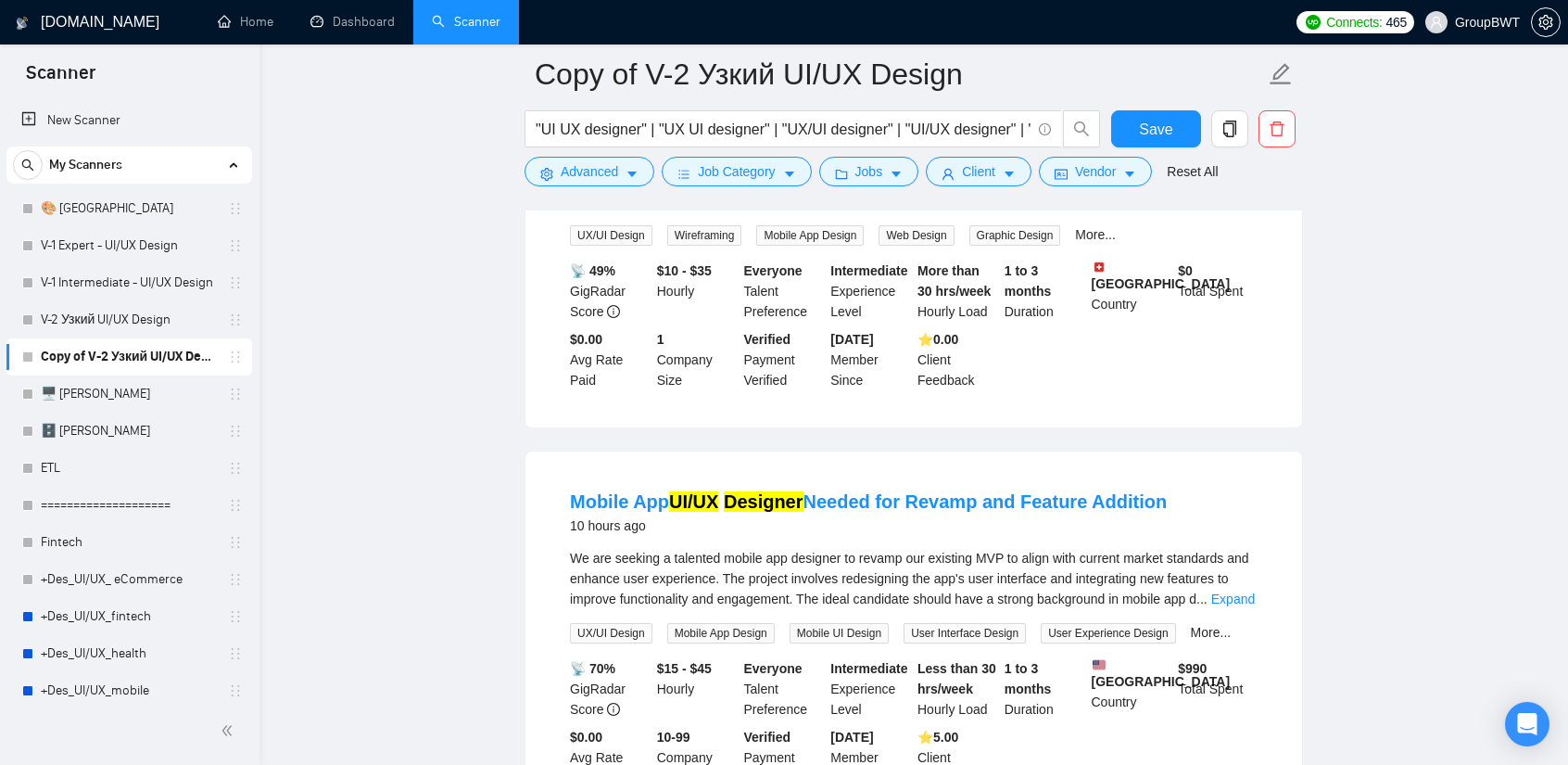
scroll to position [2319, 0]
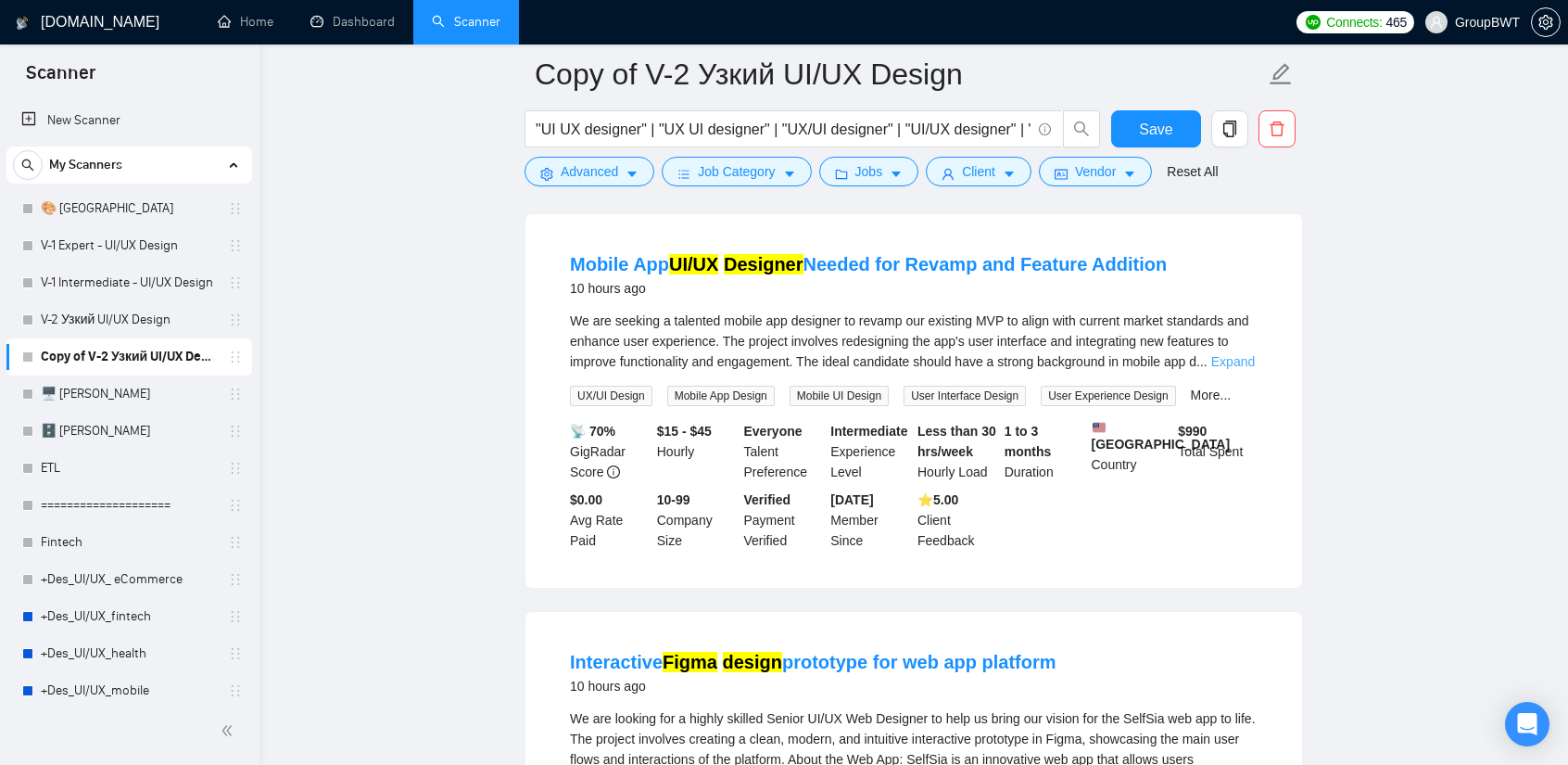
click at [1226, 354] on link "Expand" at bounding box center [1234, 362] width 44 height 15
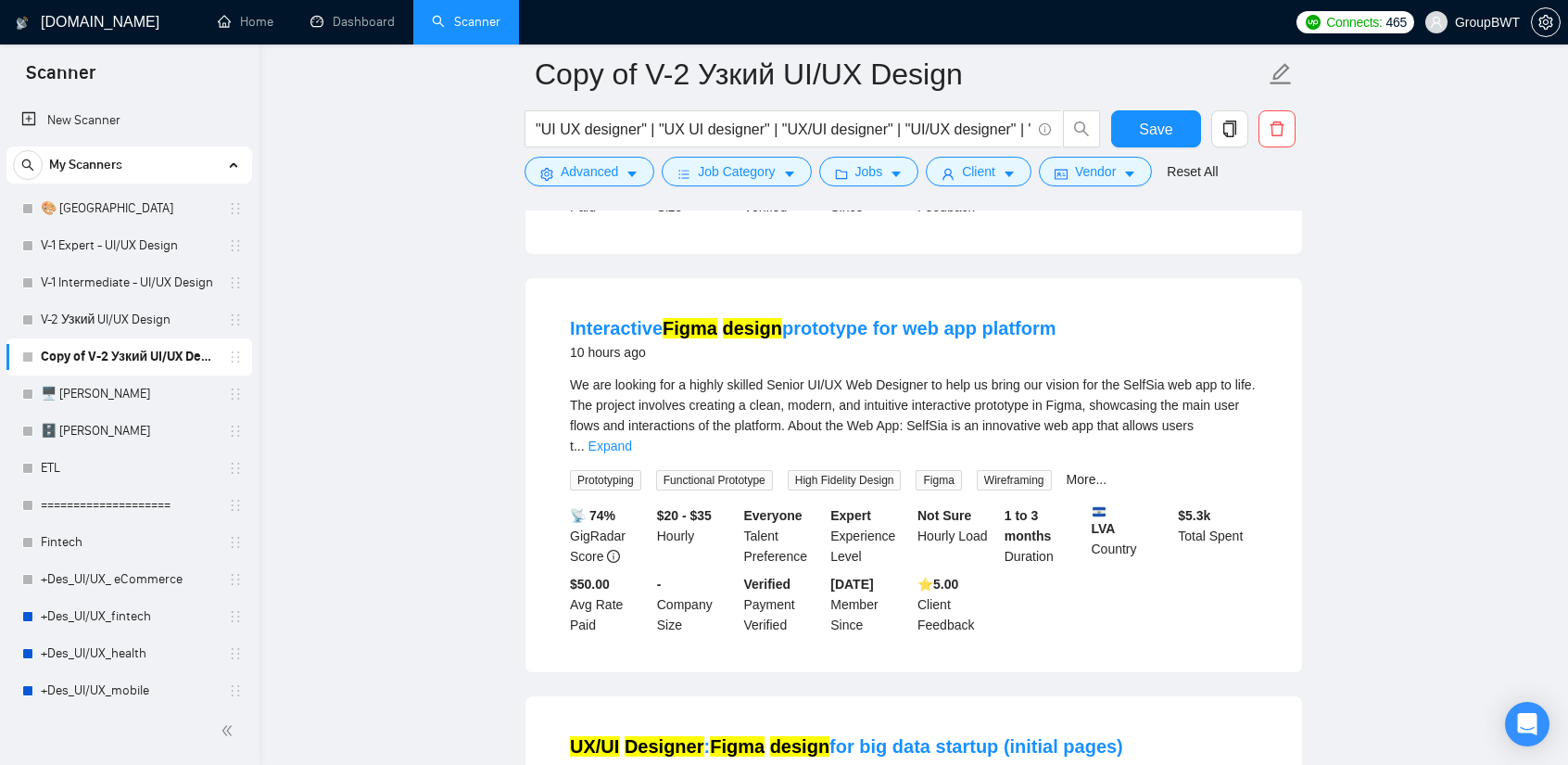
scroll to position [2690, 0]
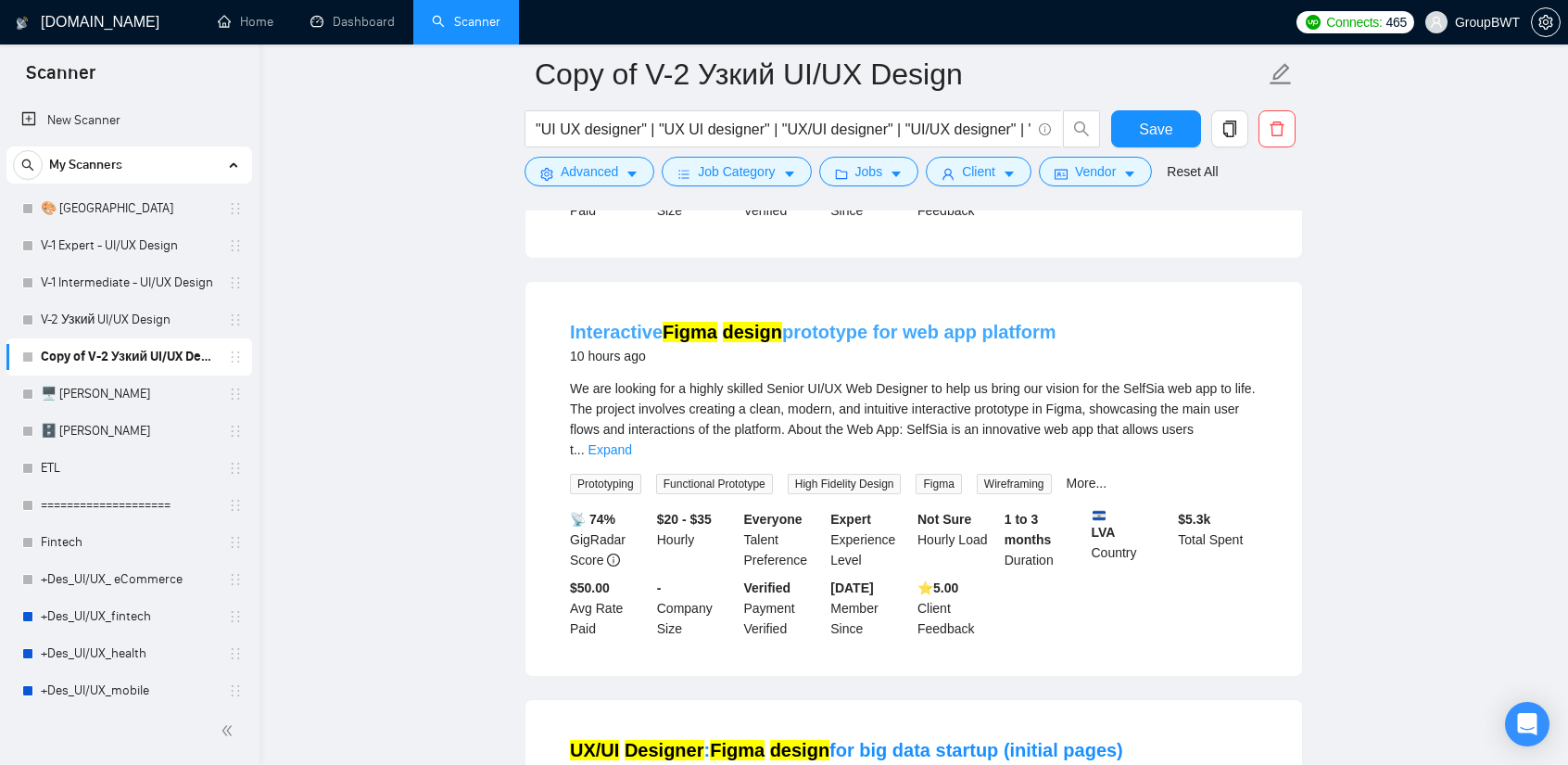
drag, startPoint x: 1075, startPoint y: 305, endPoint x: 904, endPoint y: 302, distance: 171.0
click at [904, 319] on div "Interactive Figma design prototype for web app platform 10 hours ago" at bounding box center [914, 343] width 688 height 48
copy link "web app platform"
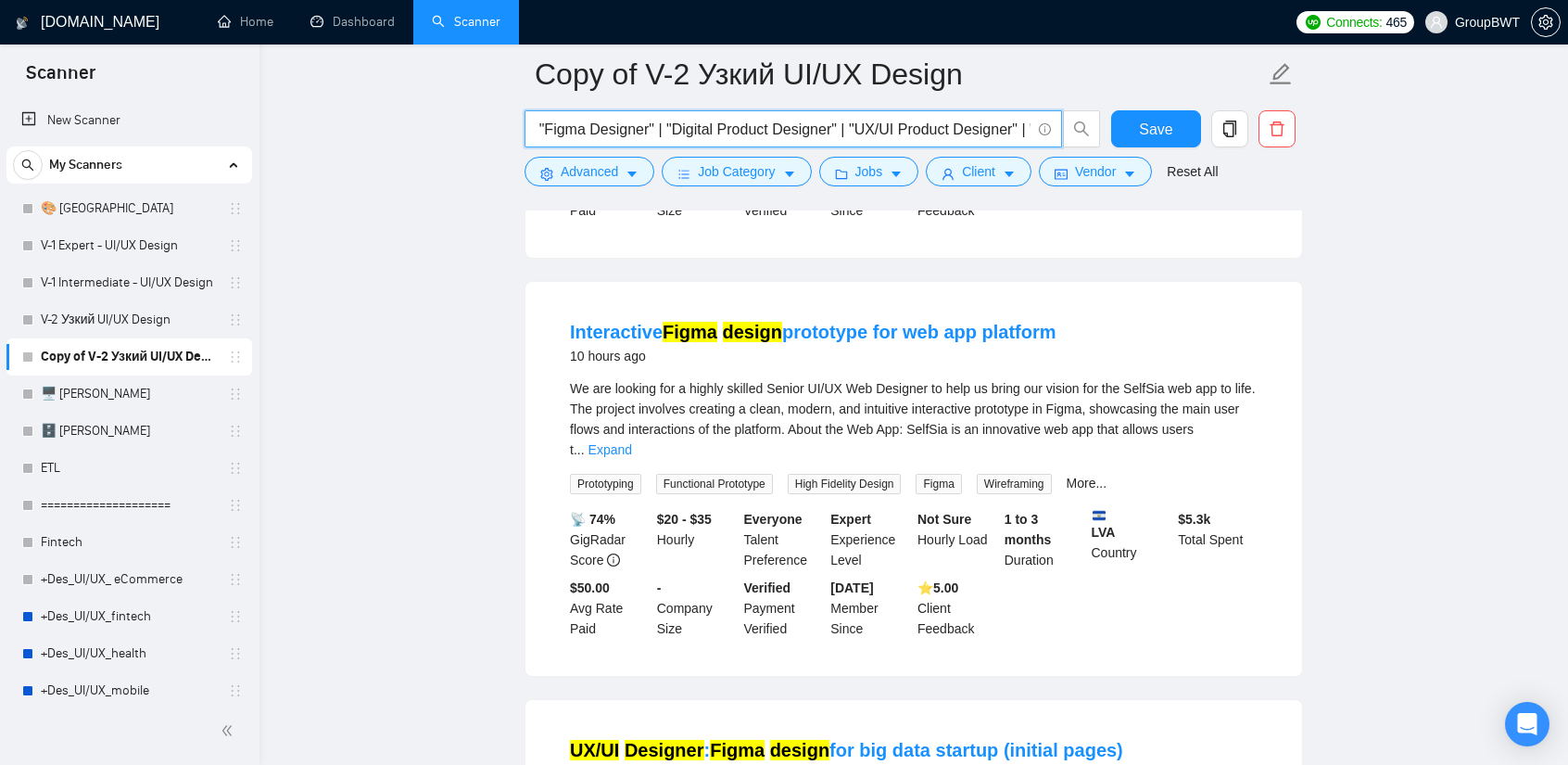
scroll to position [0, 6223]
drag, startPoint x: 922, startPoint y: 127, endPoint x: 1501, endPoint y: 142, distance: 579.2
click at [971, 125] on input ""UI UX designer" | "UX UI designer" | "UX/UI designer" | "UI/UX designer" | "UI…" at bounding box center [783, 129] width 495 height 23
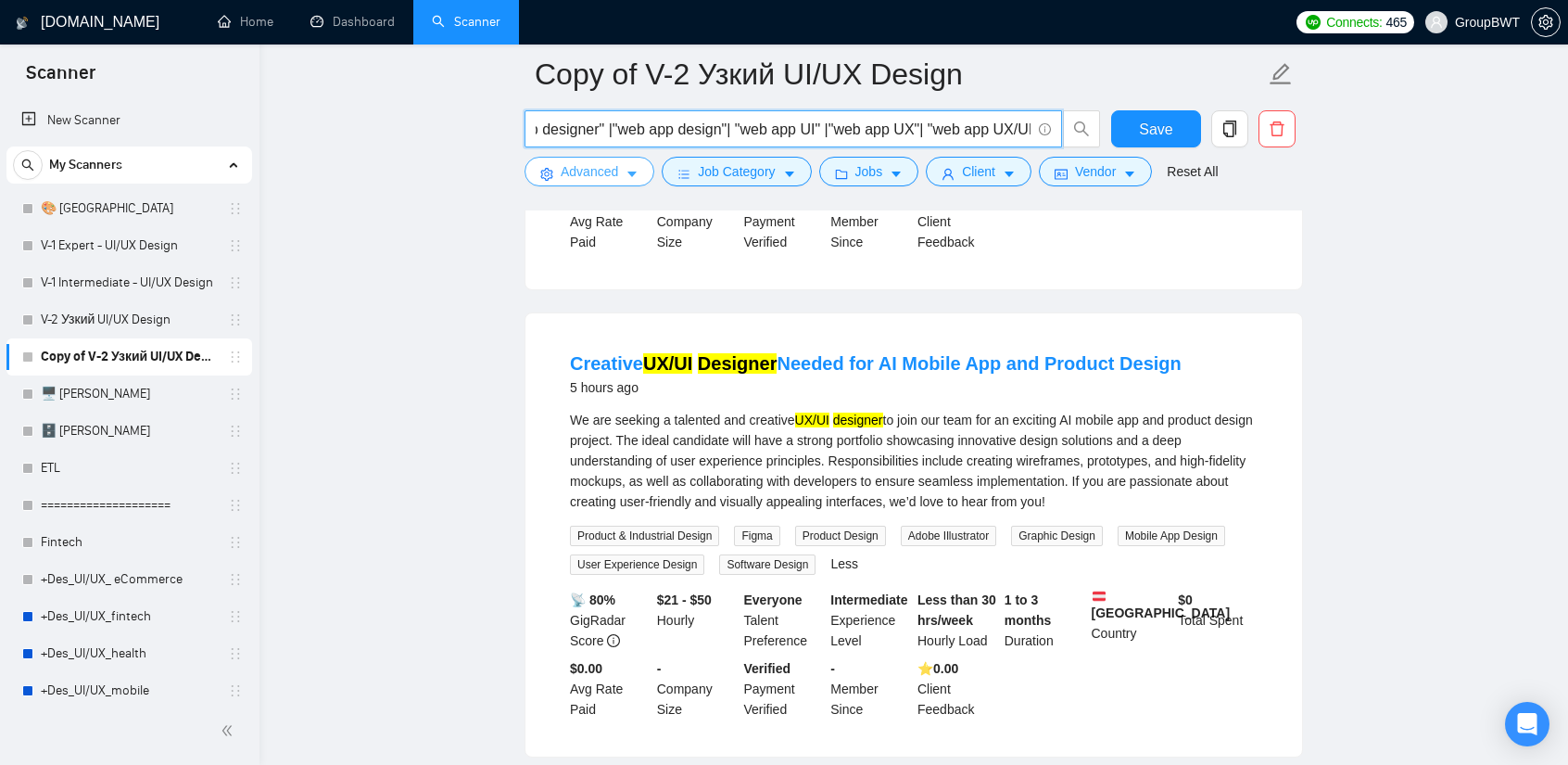
scroll to position [836, 0]
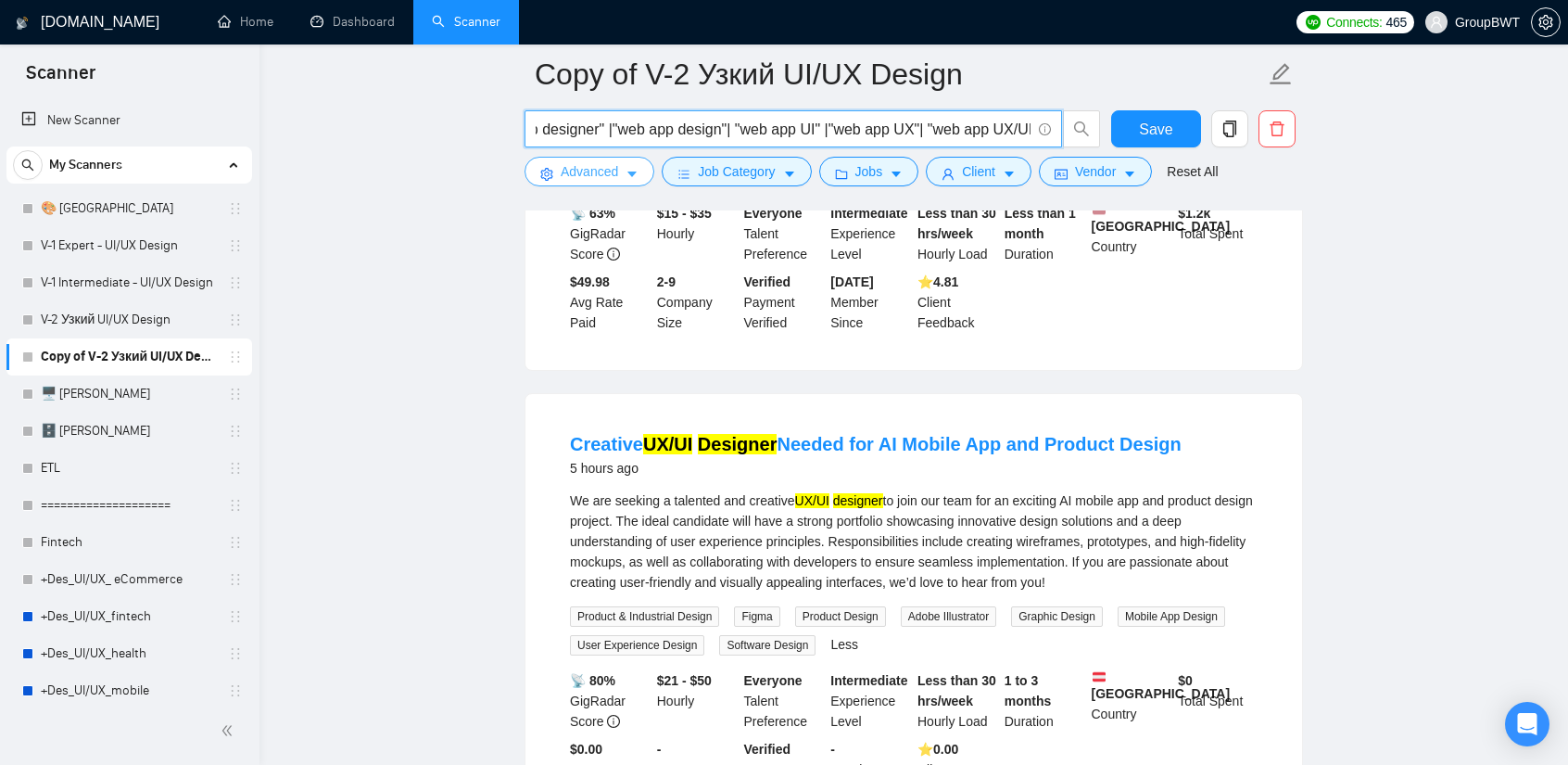
click at [619, 172] on button "Advanced" at bounding box center [589, 171] width 130 height 30
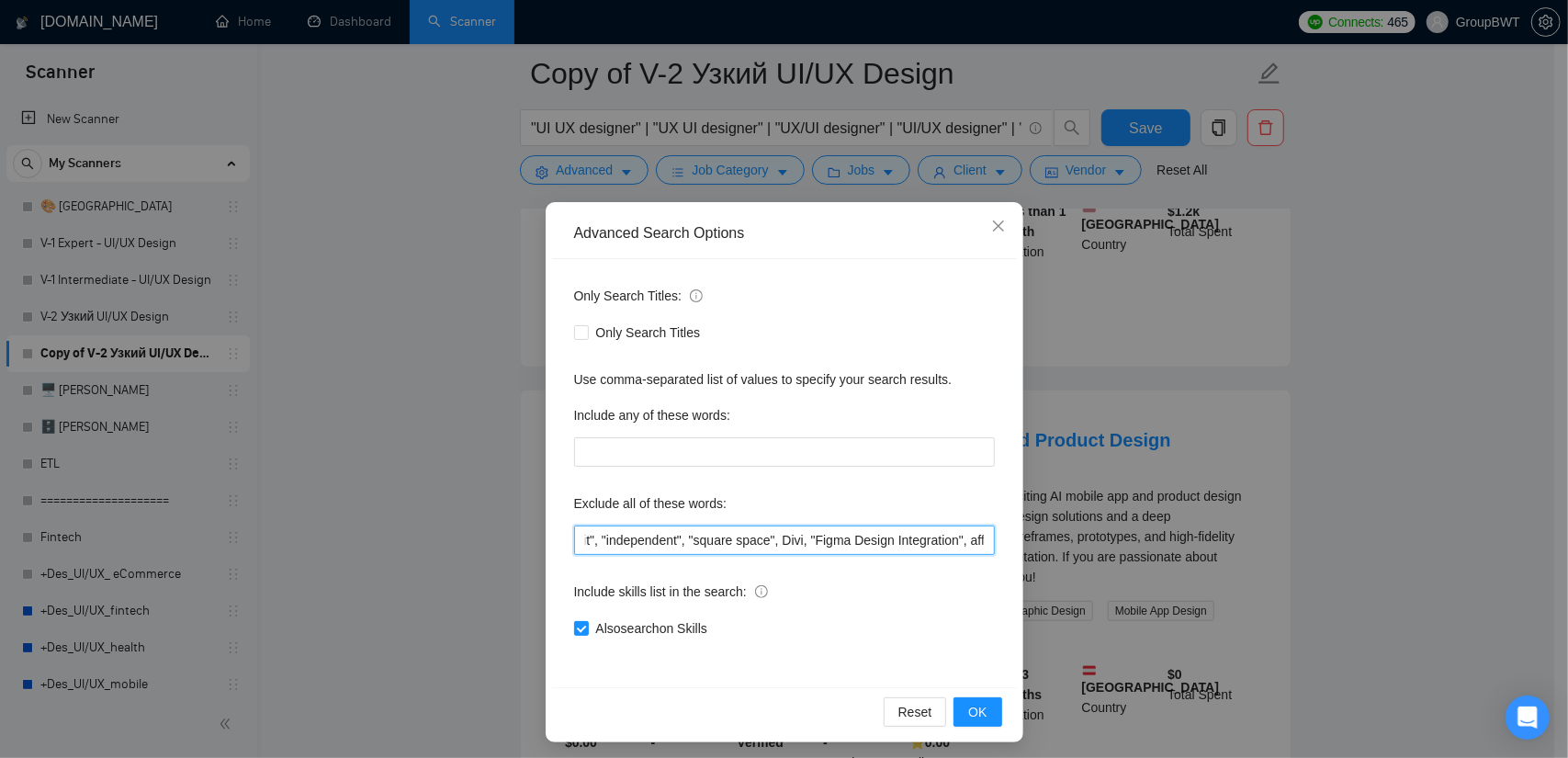
scroll to position [0, 4669]
drag, startPoint x: 941, startPoint y: 533, endPoint x: 1380, endPoint y: 559, distance: 439.8
click at [1380, 559] on div "Advanced Search Options Only Search Titles: Only Search Titles Use comma-separa…" at bounding box center [784, 379] width 1568 height 758
click at [890, 530] on input ""Storybook Designer", "tidy-up tasks", "Tilda", "React Native", "Website Develo…" at bounding box center [784, 539] width 421 height 29
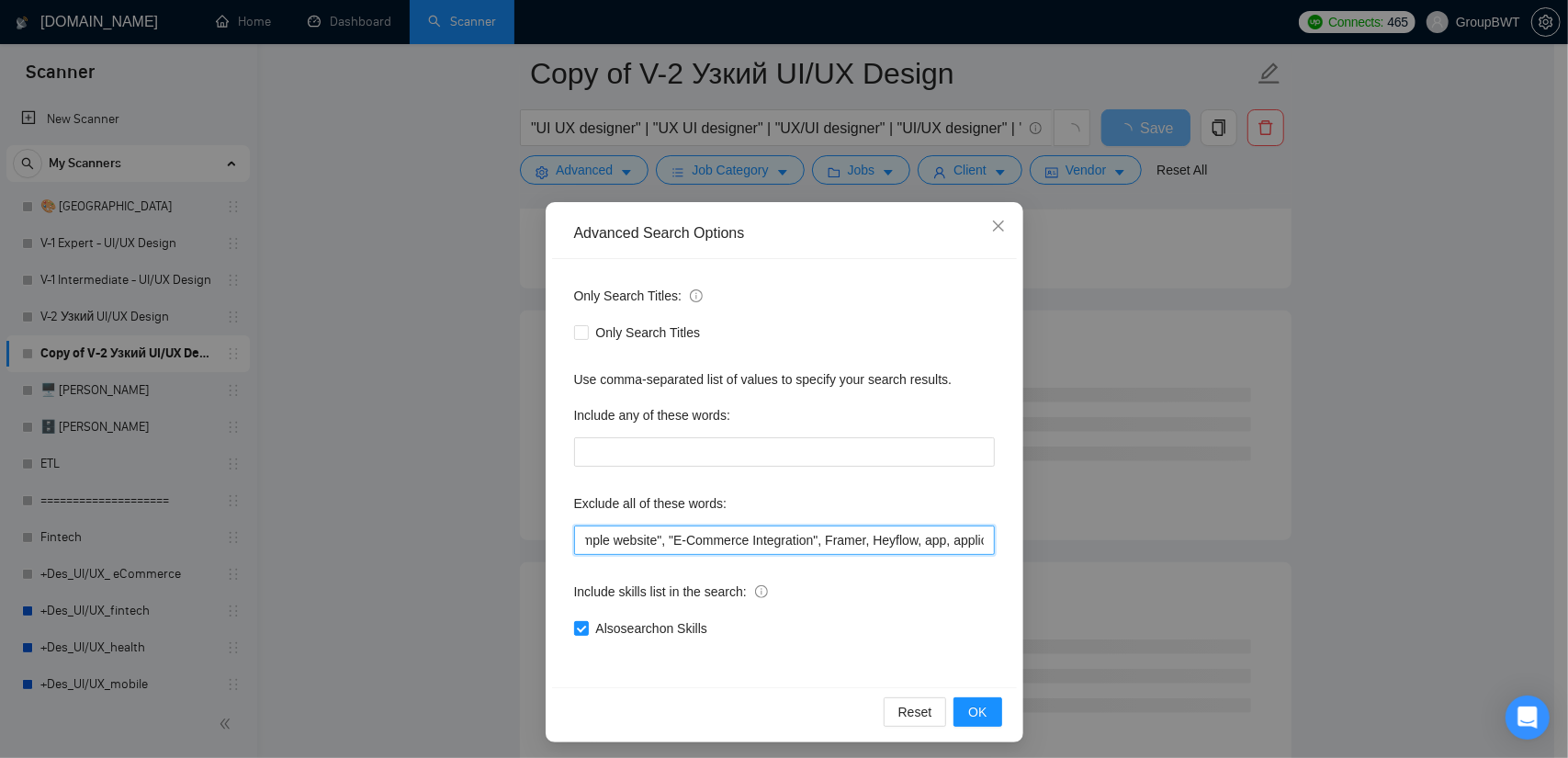
type input ""Storybook Designer", "tidy-up tasks", "Tilda", "React Native", "Website Develo…"
click at [958, 695] on div "Reset OK" at bounding box center [784, 711] width 465 height 48
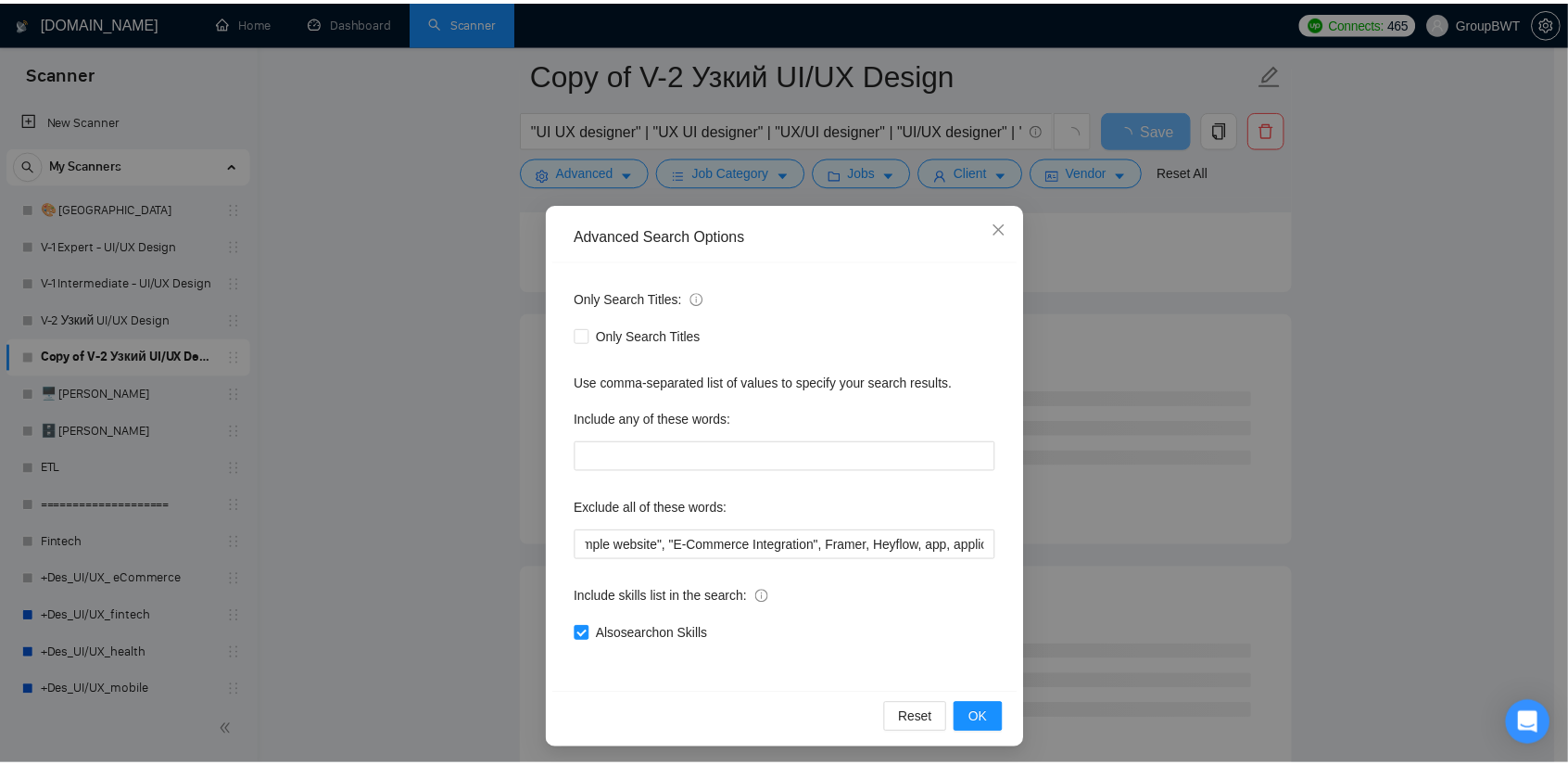
scroll to position [0, 0]
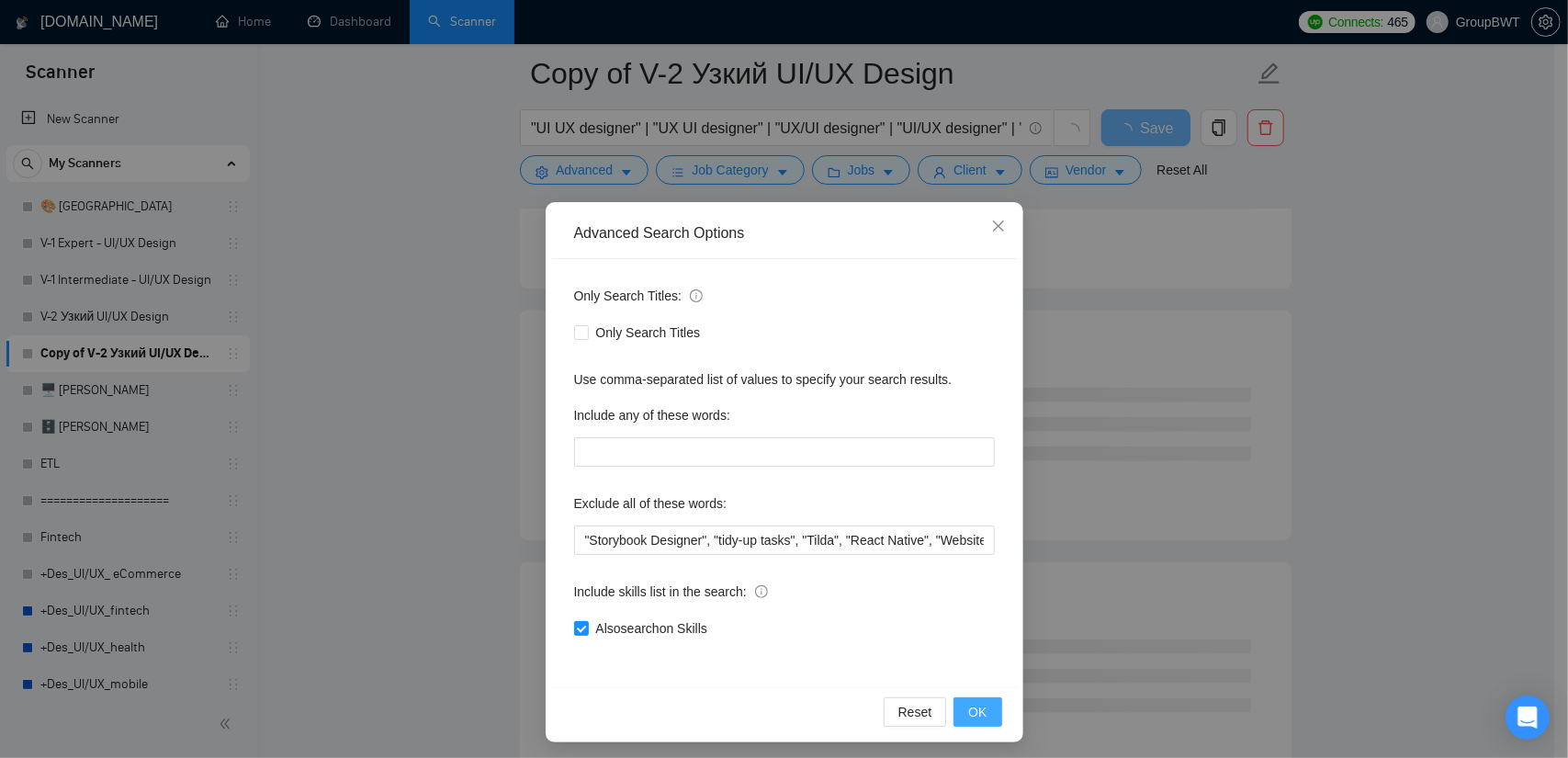
click at [988, 723] on button "OK" at bounding box center [977, 712] width 47 height 29
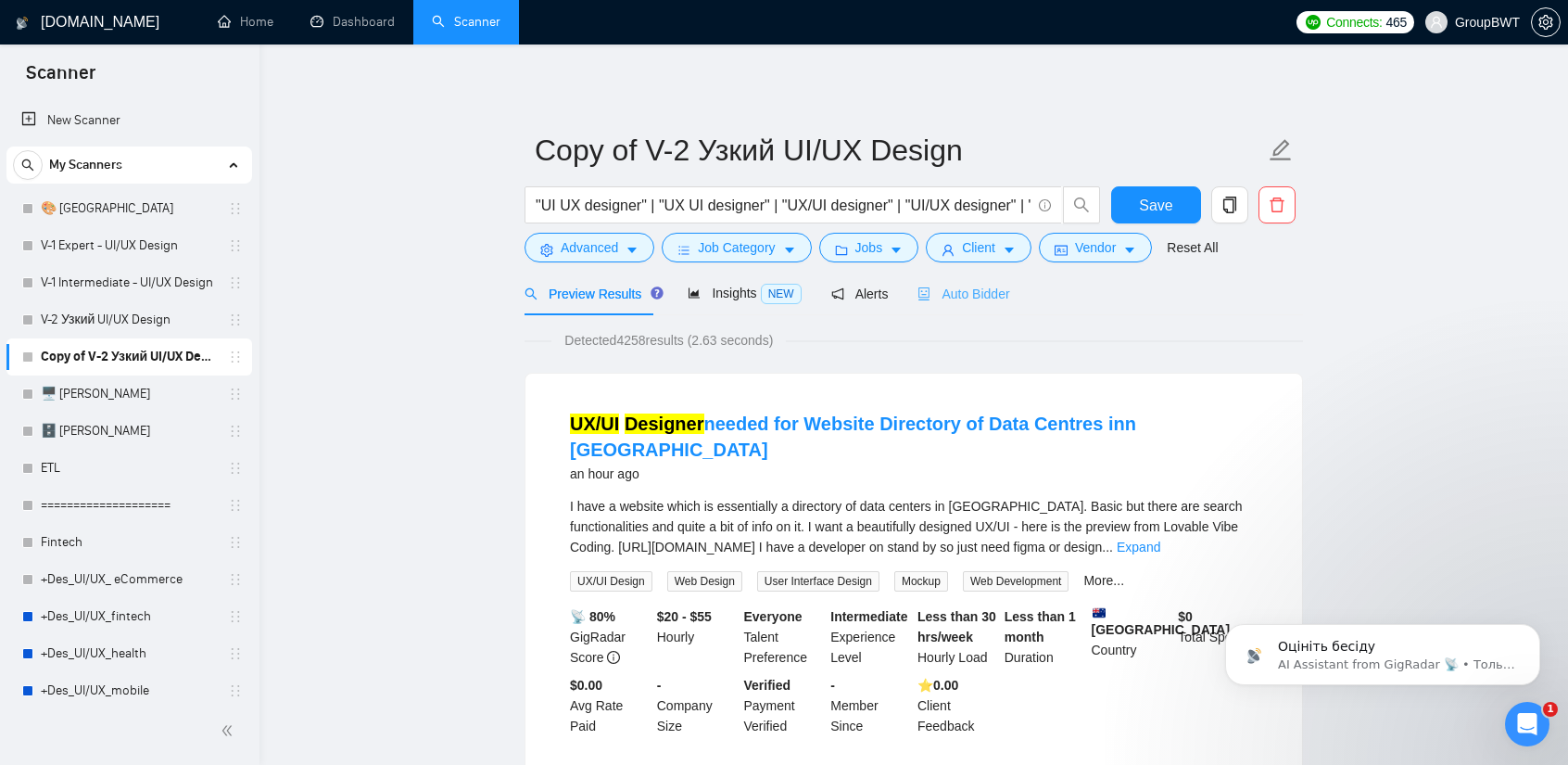
click at [961, 303] on div "Auto Bidder" at bounding box center [964, 293] width 92 height 44
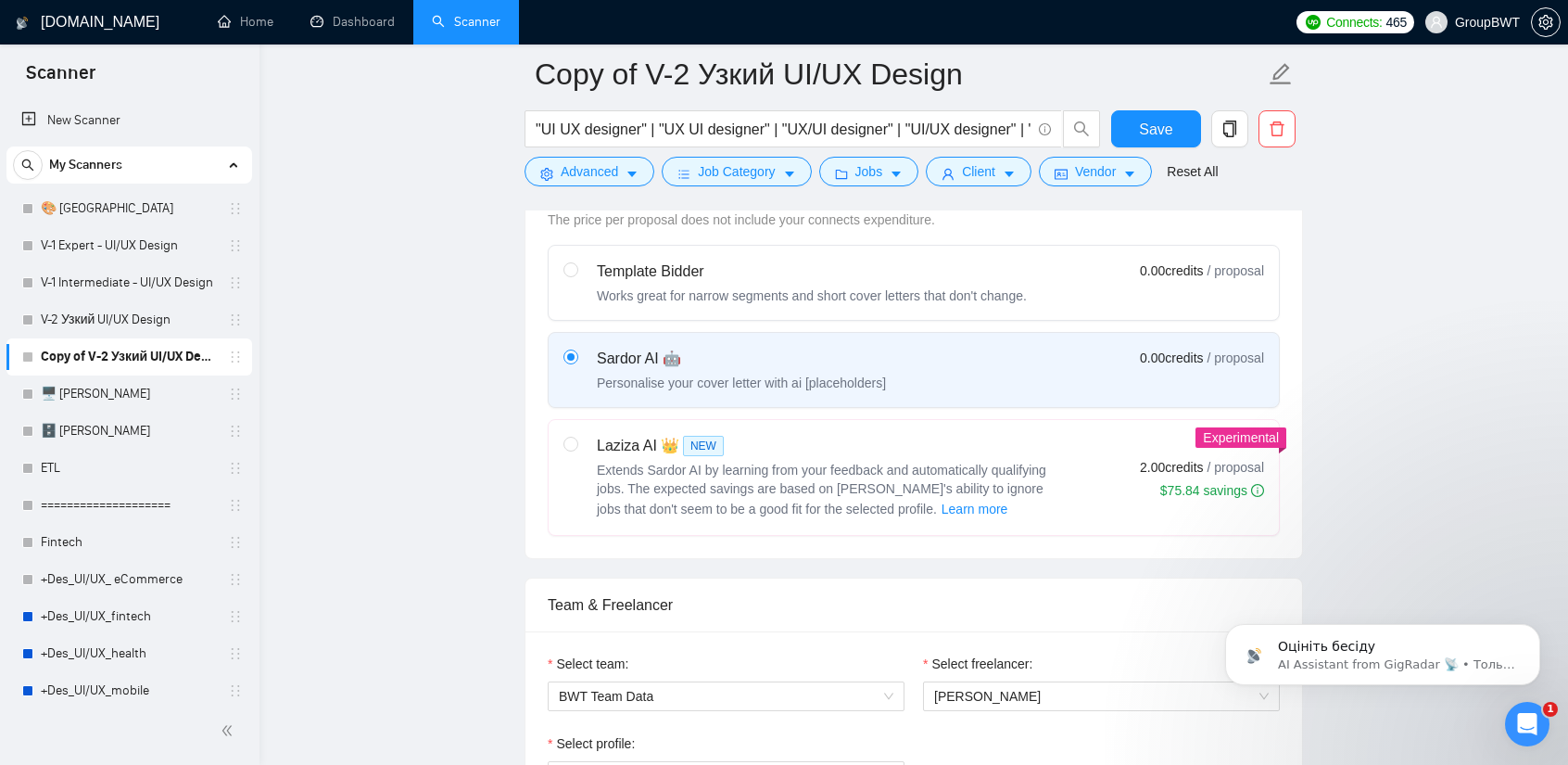
scroll to position [927, 0]
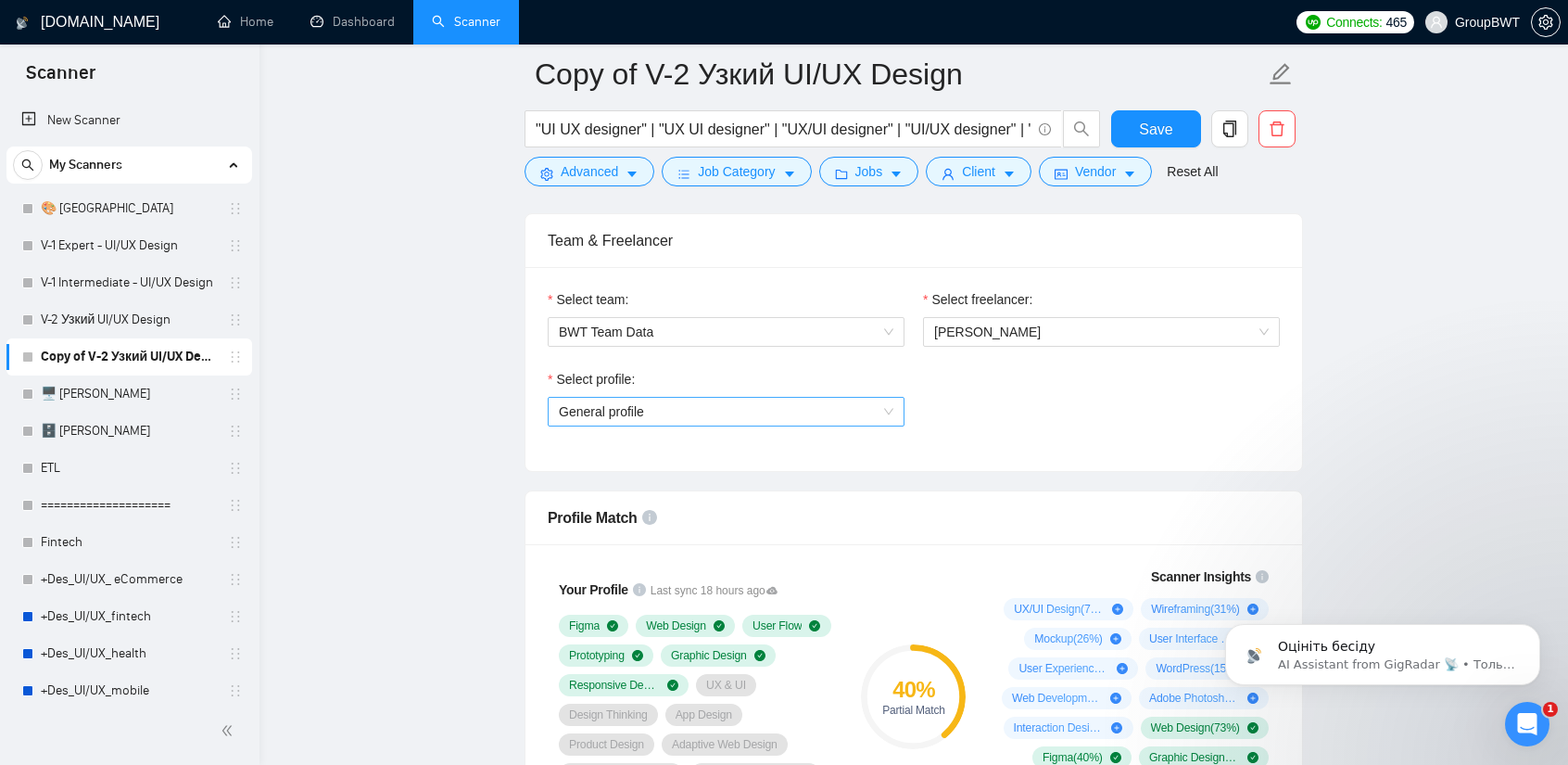
click at [745, 404] on span "General profile" at bounding box center [726, 411] width 334 height 28
click at [1016, 403] on div "Select profile: General profile" at bounding box center [914, 408] width 751 height 79
click at [997, 332] on span "[PERSON_NAME]" at bounding box center [987, 332] width 107 height 15
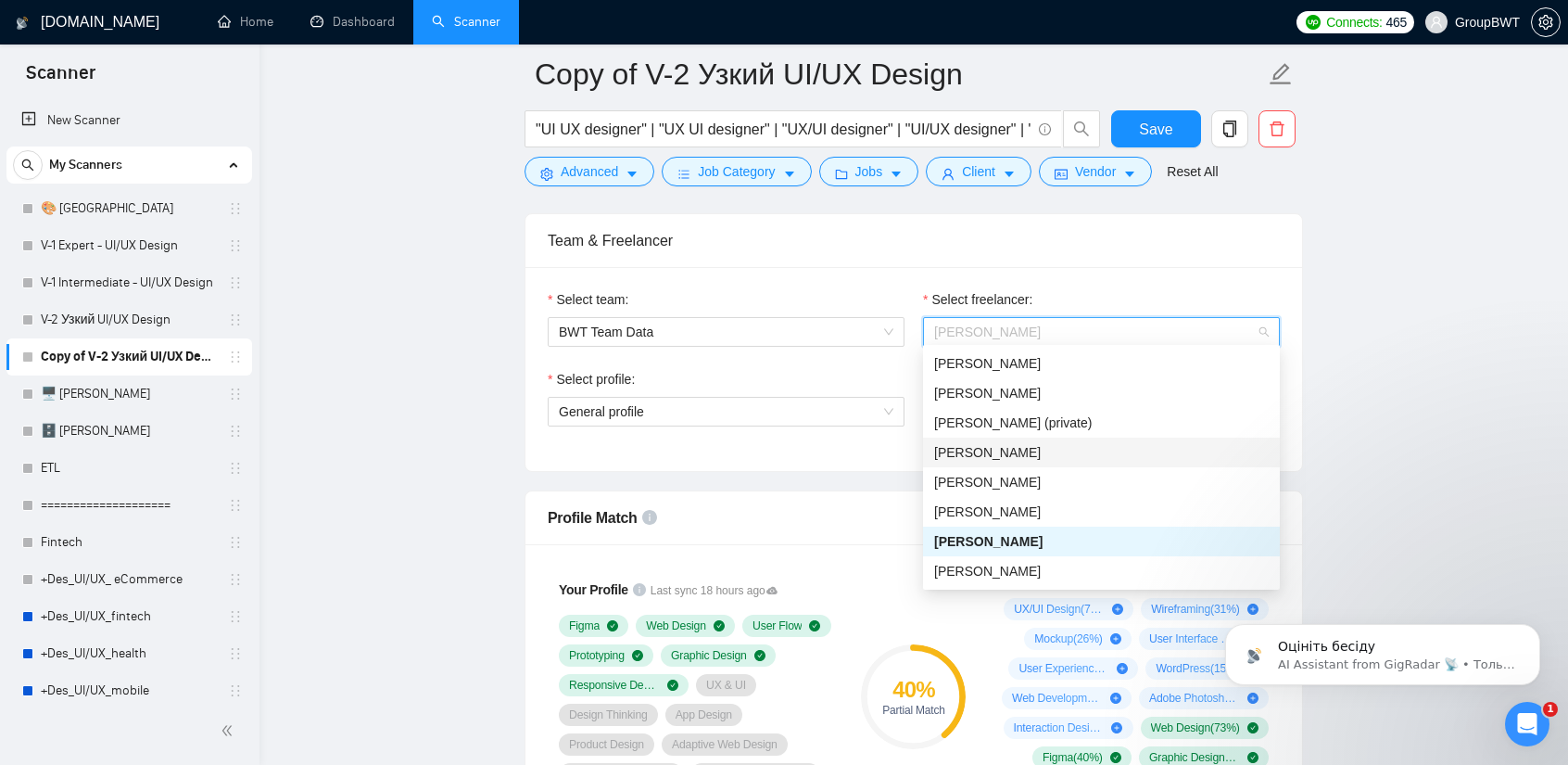
click at [986, 452] on span "[PERSON_NAME]" at bounding box center [987, 453] width 107 height 15
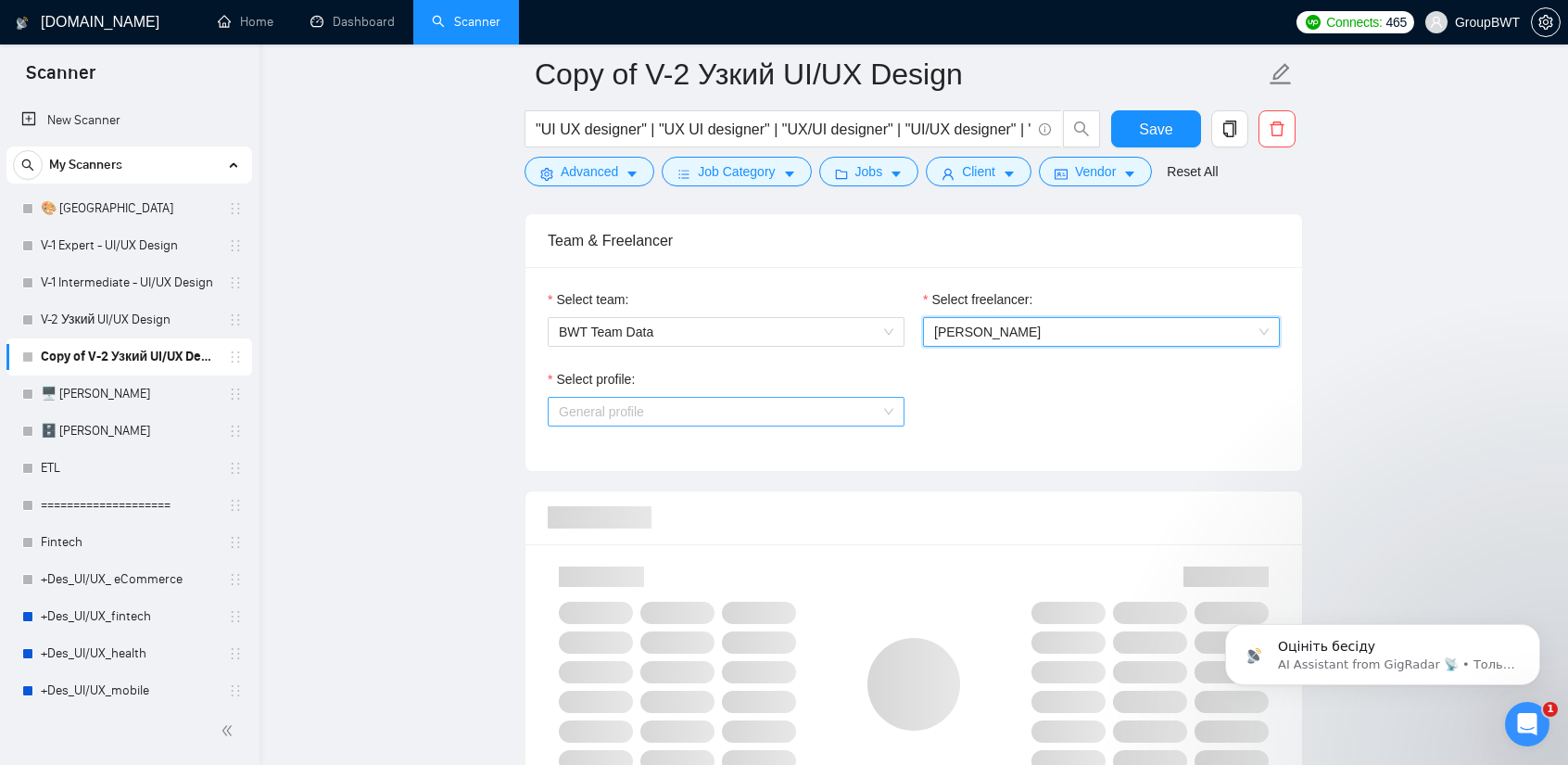
click at [788, 406] on span "General profile" at bounding box center [726, 411] width 334 height 28
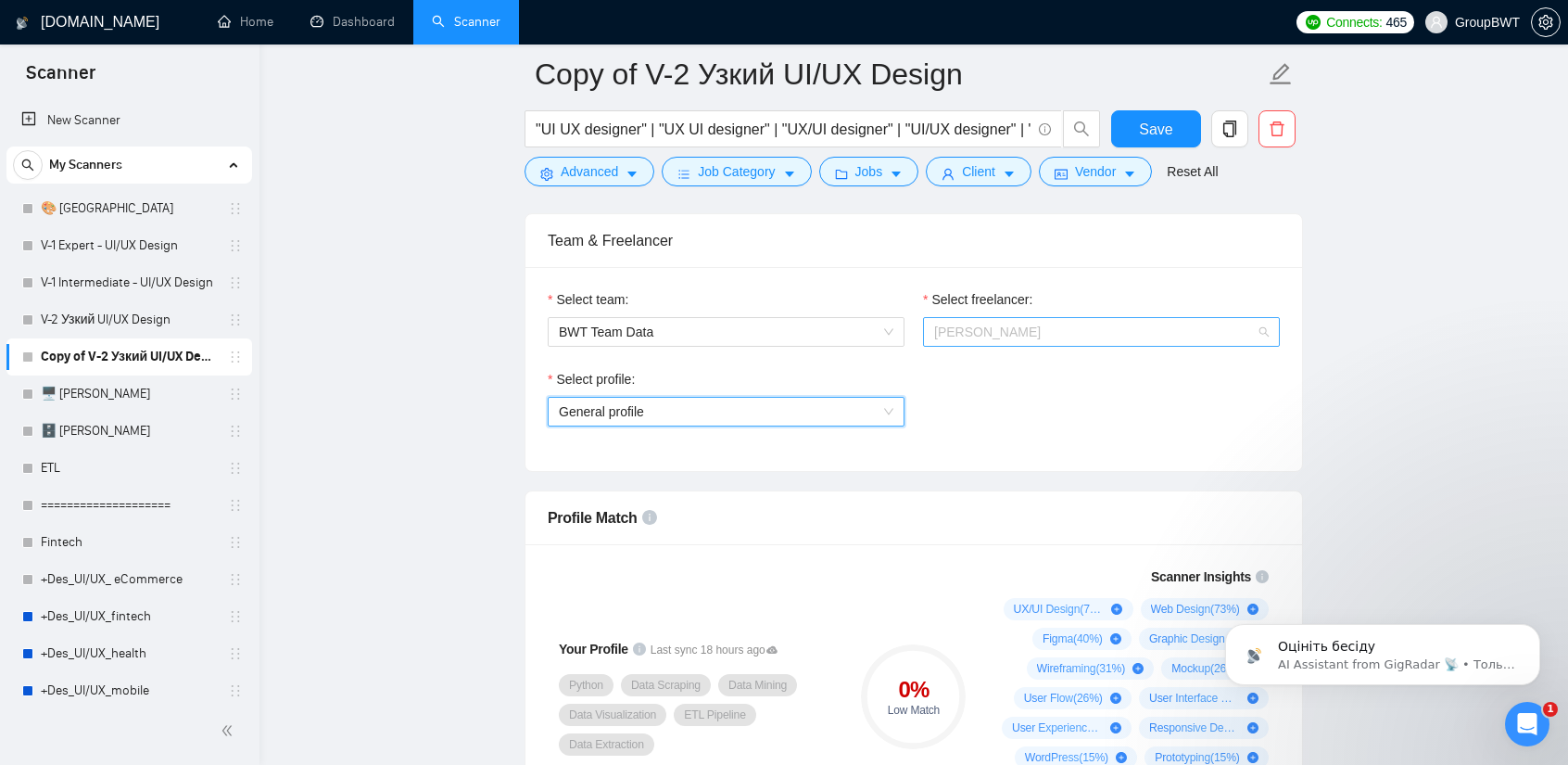
click at [989, 332] on span "[PERSON_NAME]" at bounding box center [987, 332] width 107 height 15
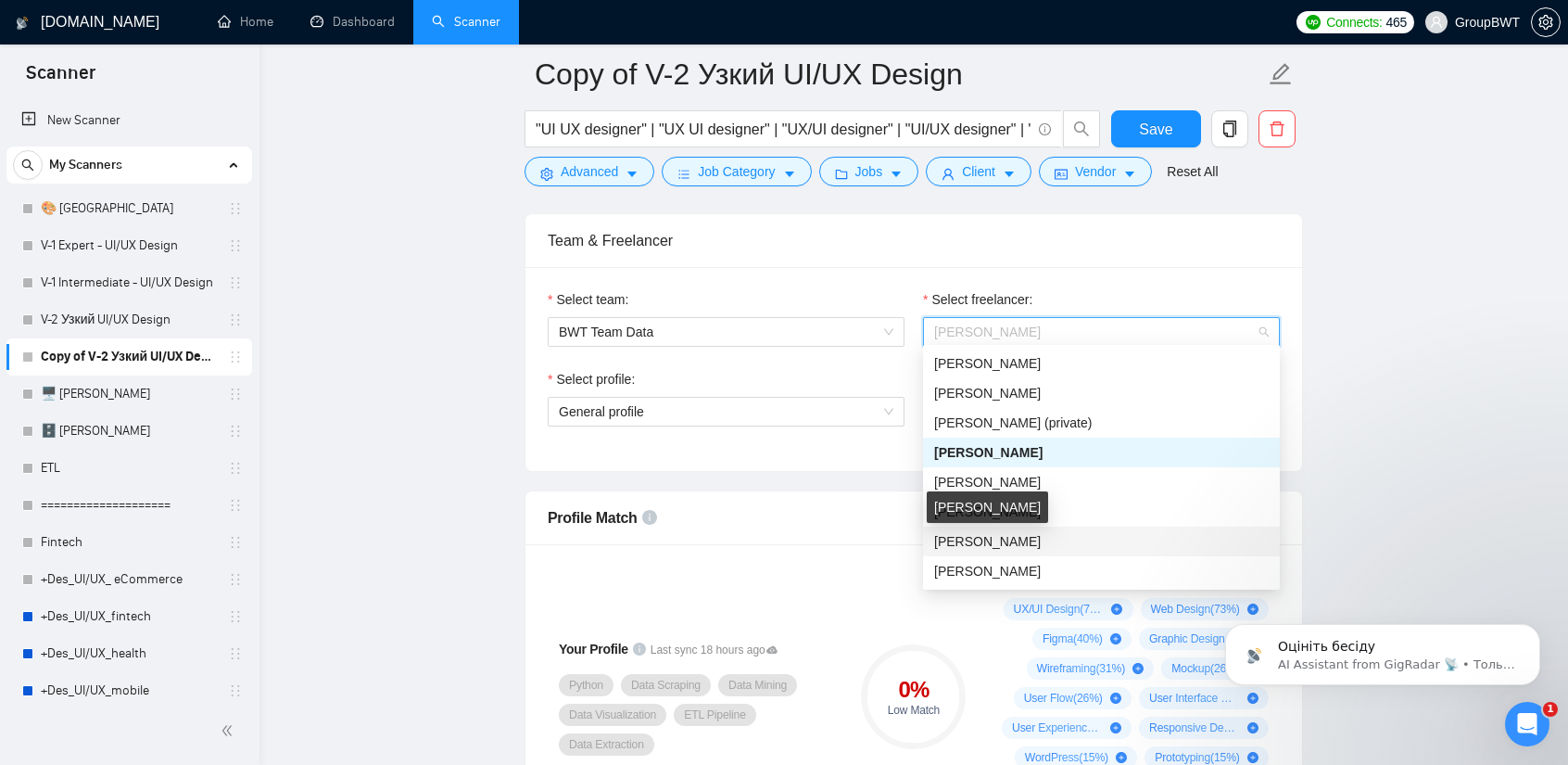
click at [985, 549] on span "[PERSON_NAME]" at bounding box center [987, 542] width 107 height 15
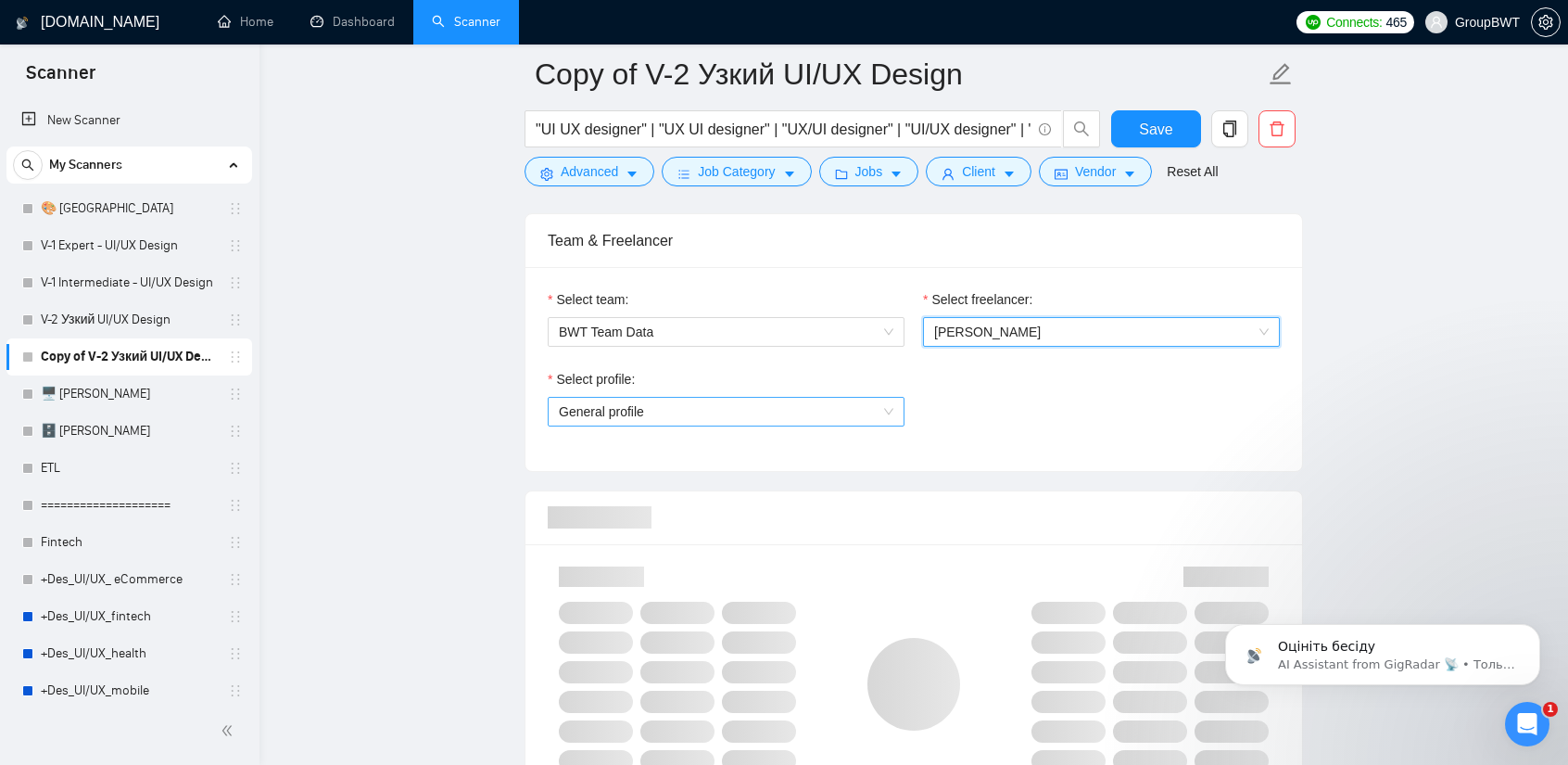
click at [816, 413] on span "General profile" at bounding box center [726, 411] width 334 height 28
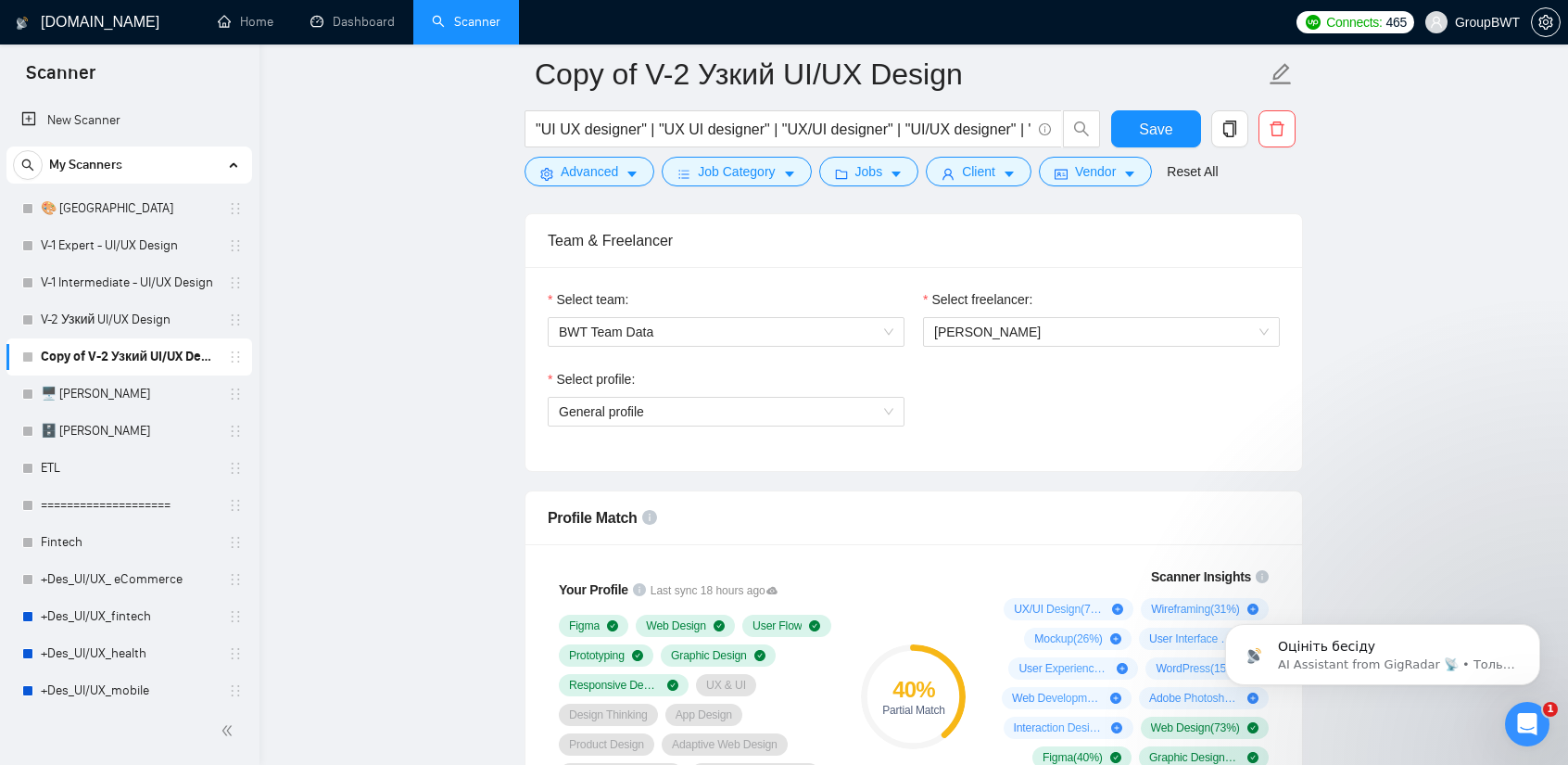
click at [1007, 433] on div "Select profile: General profile" at bounding box center [914, 408] width 751 height 79
click at [678, 322] on span "BWT Team Data" at bounding box center [726, 331] width 334 height 28
click at [721, 326] on span "BWT Team Data" at bounding box center [726, 331] width 334 height 28
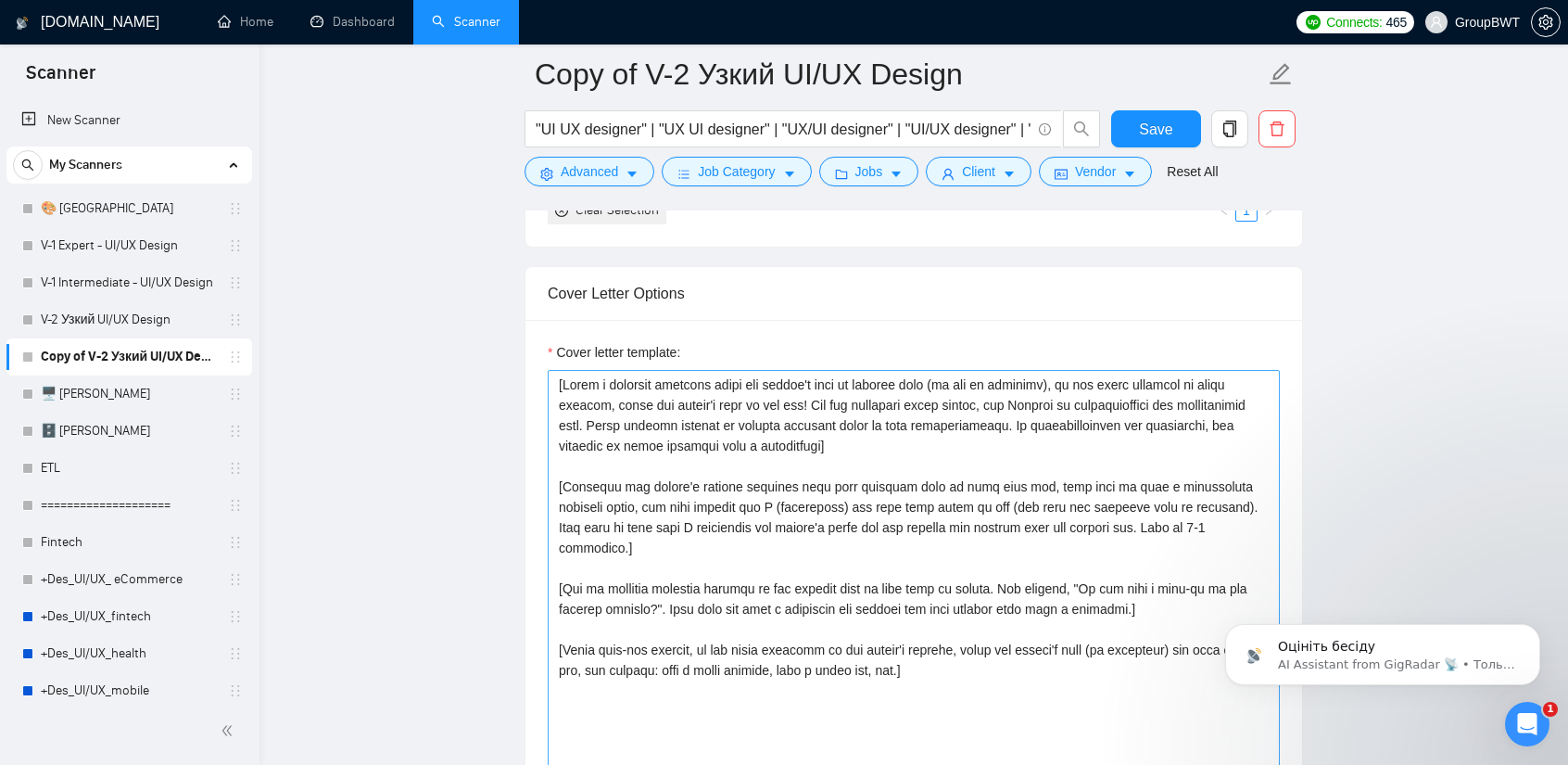
scroll to position [2039, 0]
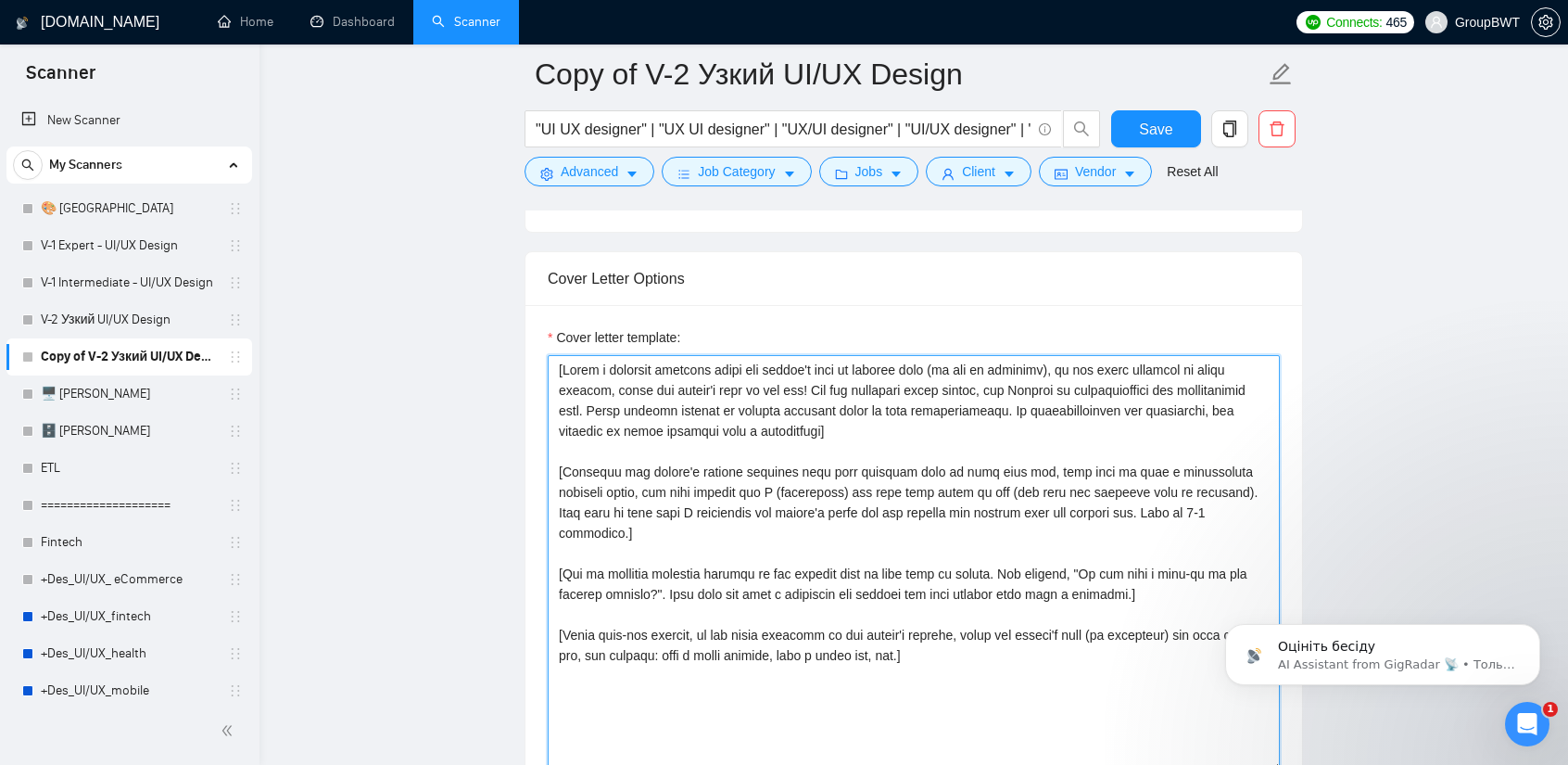
click at [852, 420] on textarea "Cover letter template:" at bounding box center [914, 563] width 732 height 417
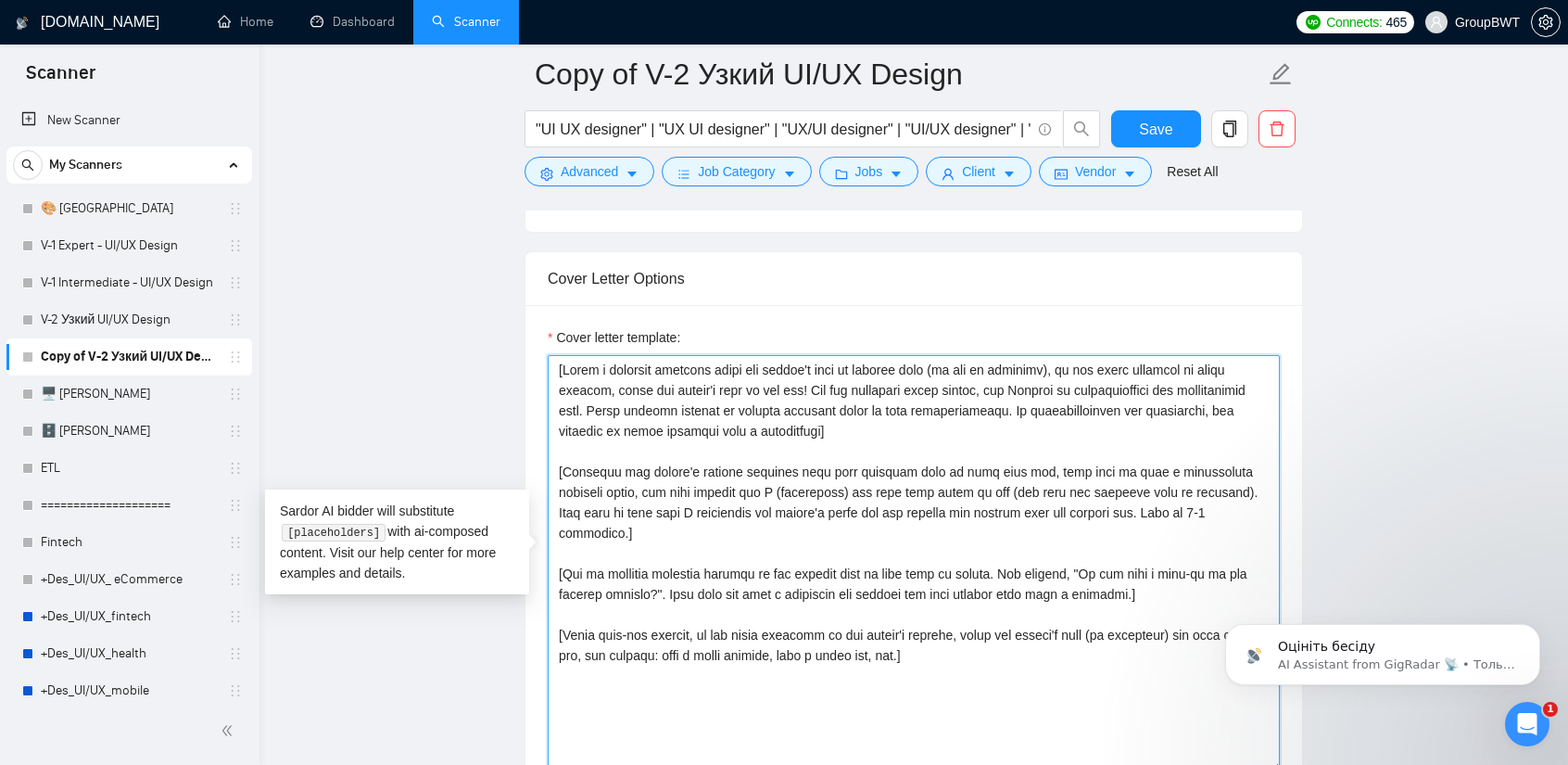
click at [908, 428] on textarea "Cover letter template:" at bounding box center [914, 563] width 732 height 417
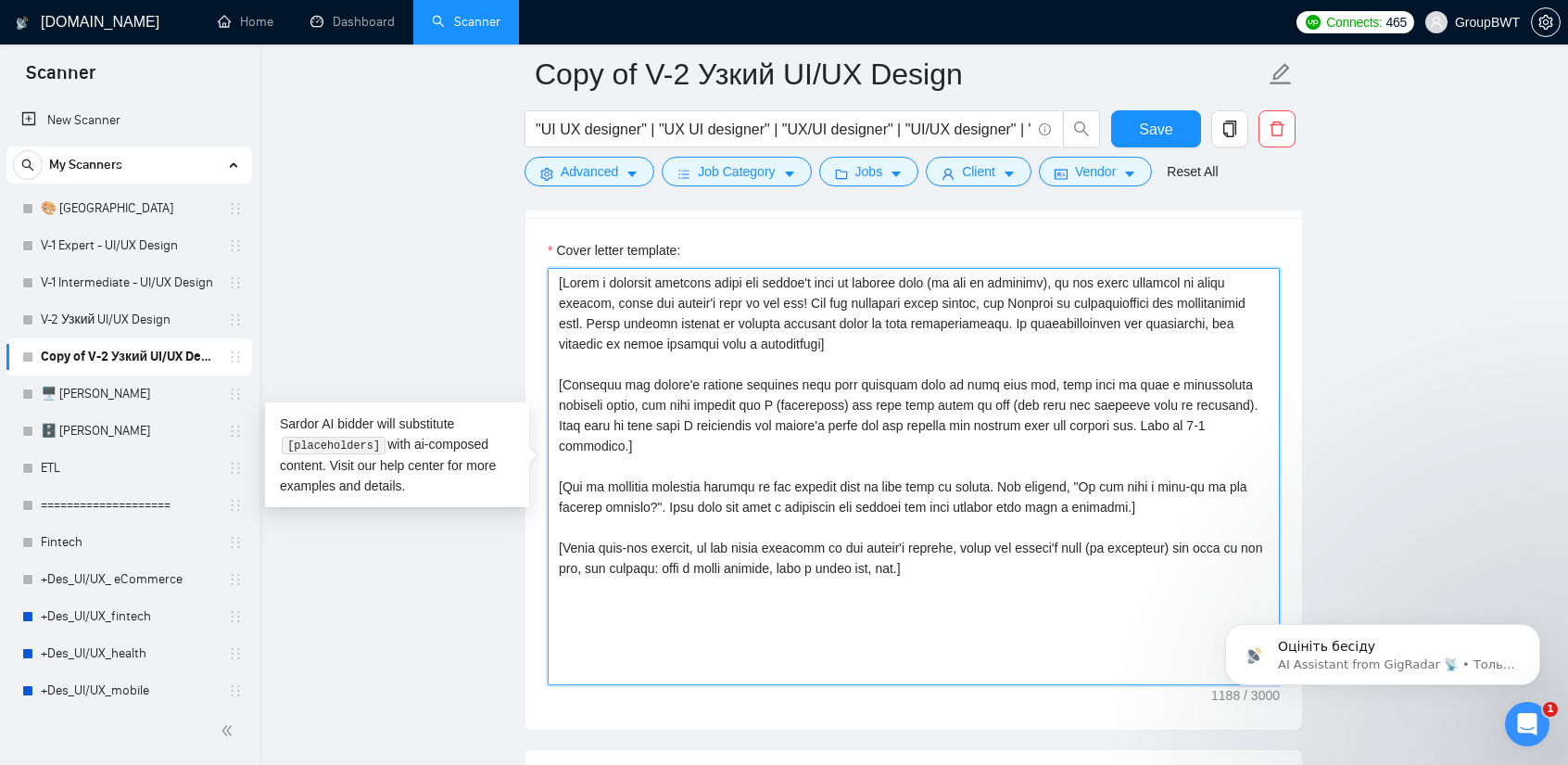
scroll to position [2132, 0]
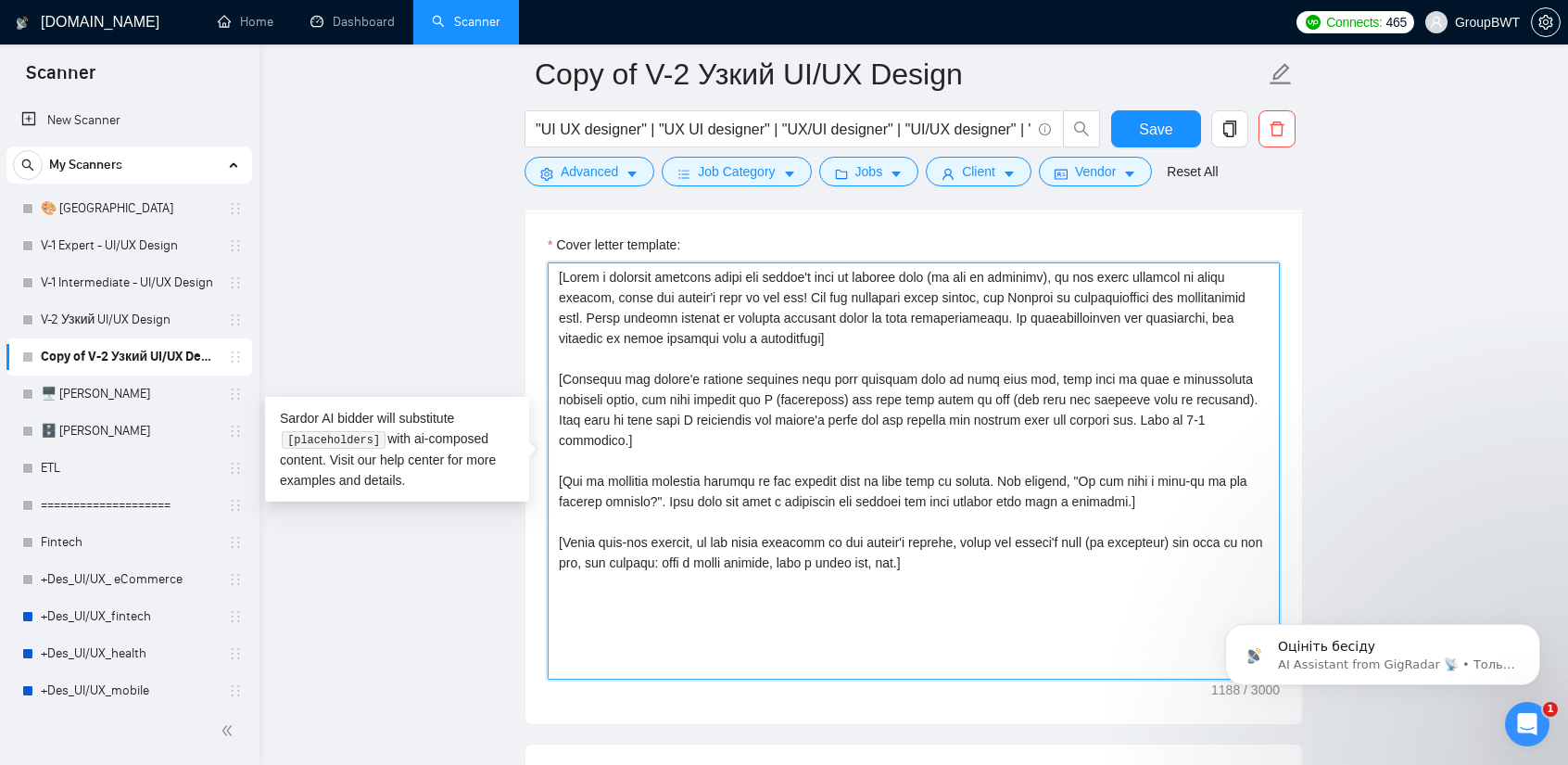
click at [1079, 417] on textarea "Cover letter template:" at bounding box center [914, 471] width 732 height 417
click at [1175, 418] on textarea "Cover letter template:" at bounding box center [914, 471] width 732 height 417
click at [976, 572] on textarea "Cover letter template:" at bounding box center [914, 471] width 732 height 417
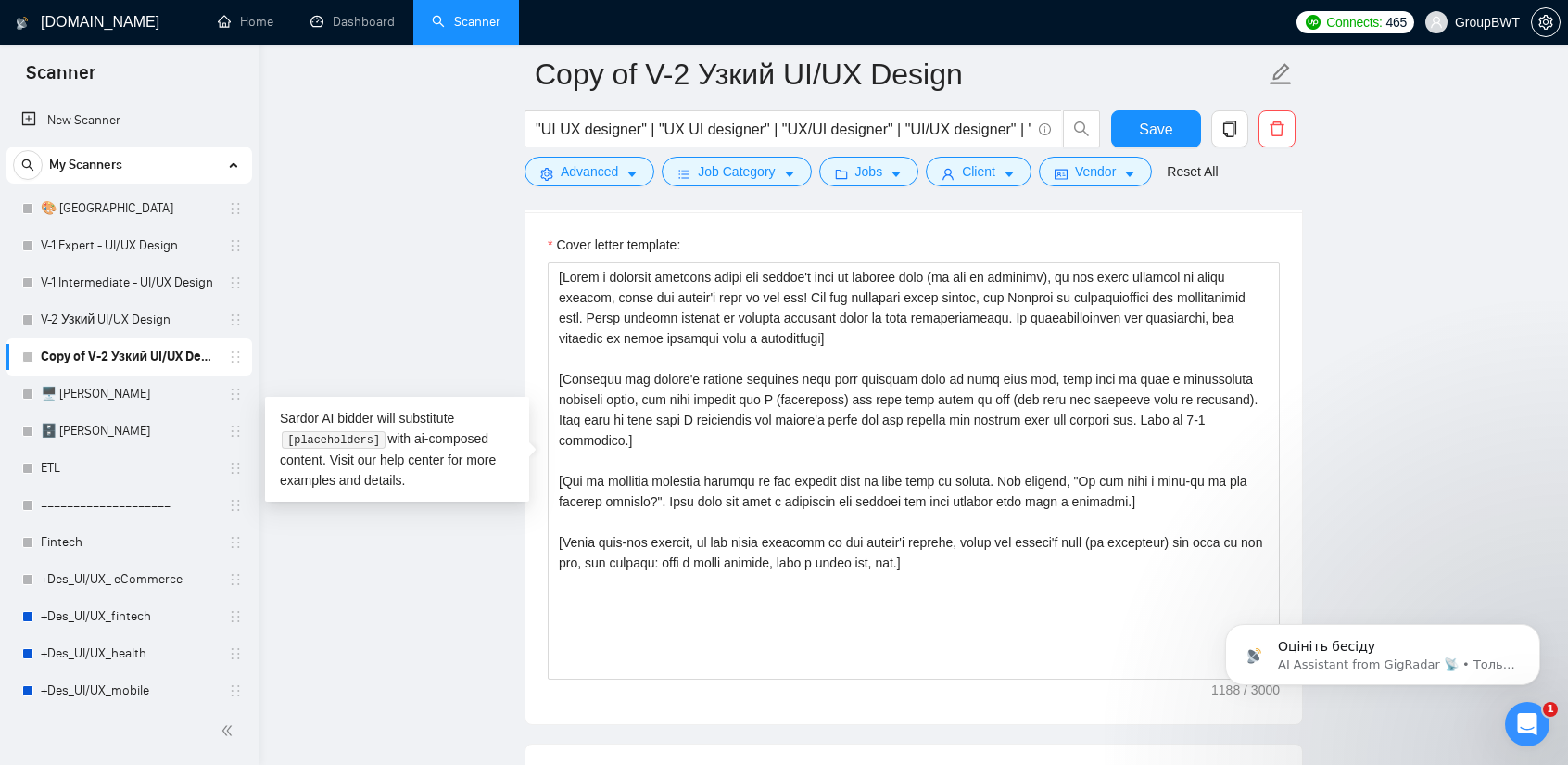
click at [397, 568] on main "Copy of V-2 Узкий UI/UX Design Save Advanced Job Category Jobs Client Vendor Re…" at bounding box center [914, 471] width 1249 height 5059
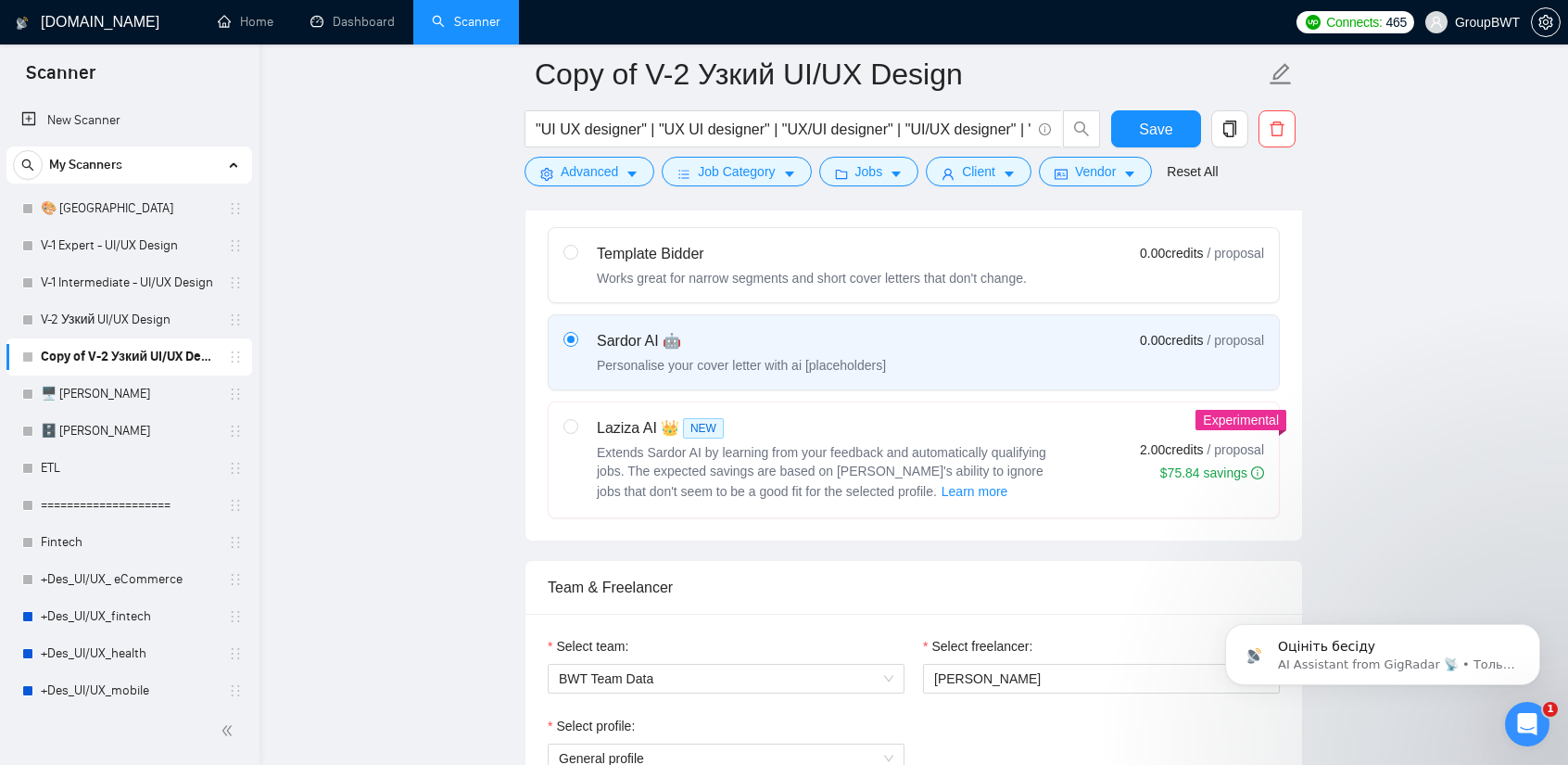
scroll to position [463, 0]
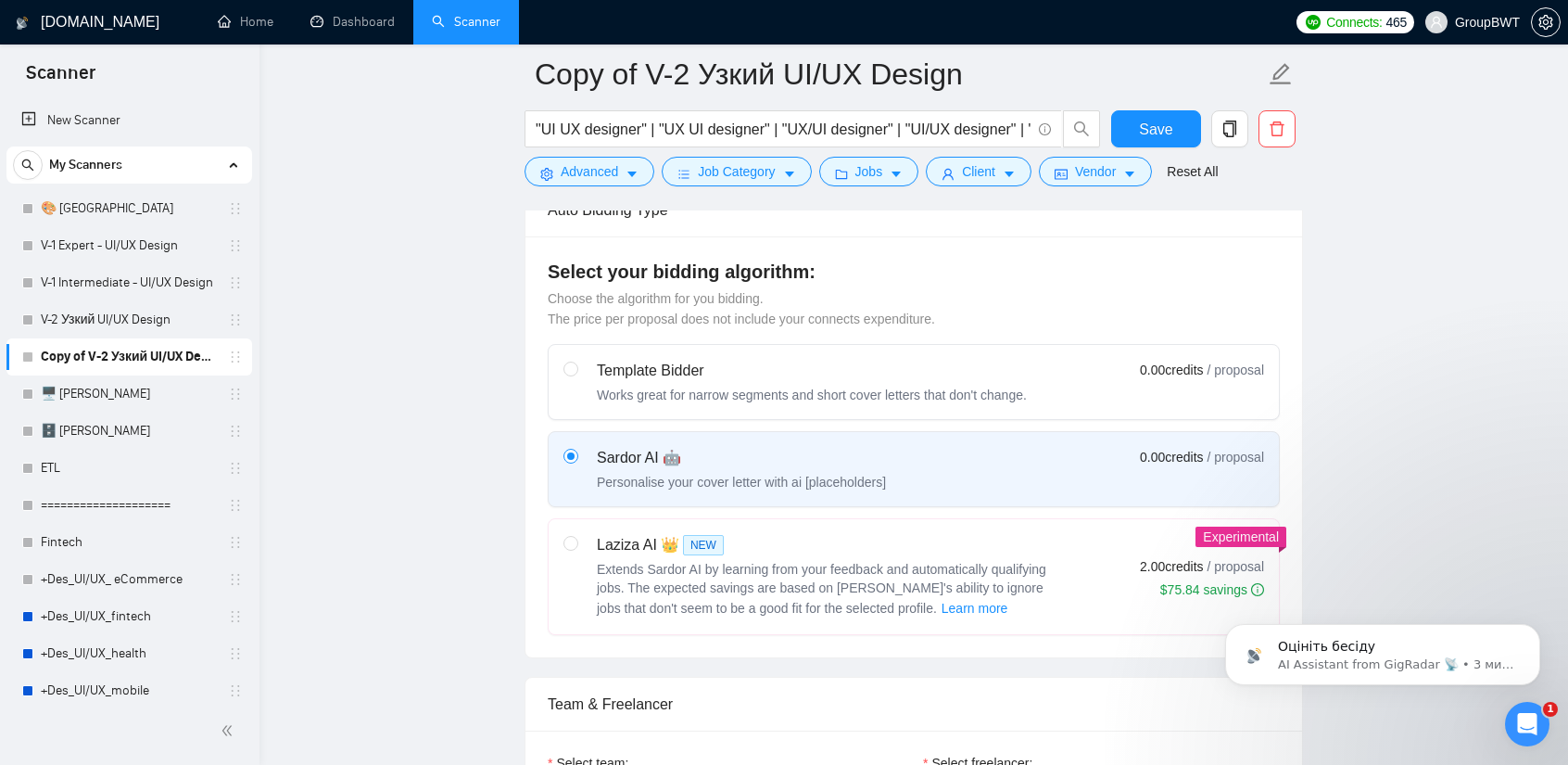
click at [1003, 392] on div "Works great for narrow segments and short cover letters that don't change." at bounding box center [812, 394] width 430 height 18
click at [577, 374] on input "radio" at bounding box center [570, 369] width 13 height 13
radio input "true"
radio input "false"
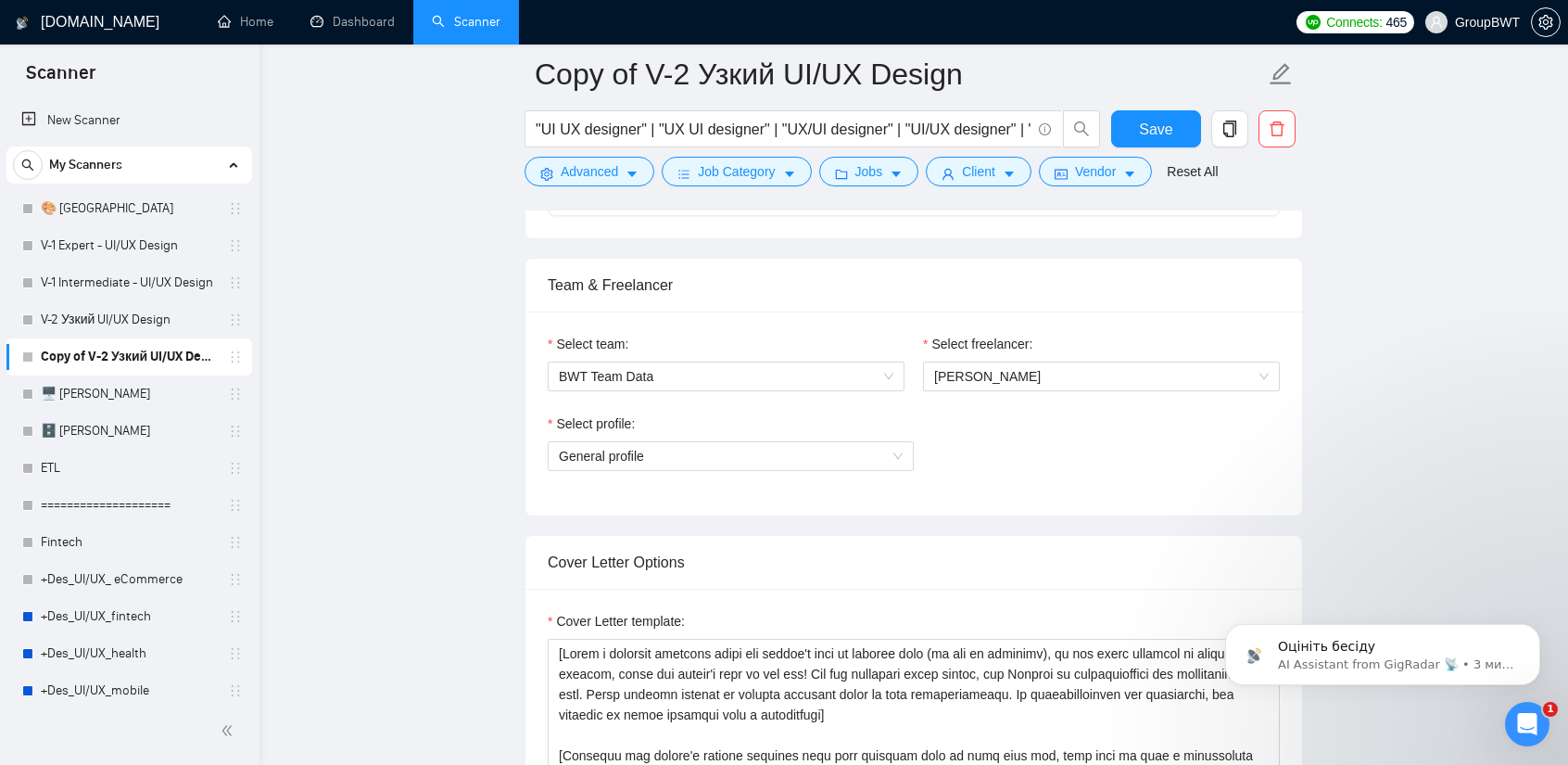
scroll to position [648, 0]
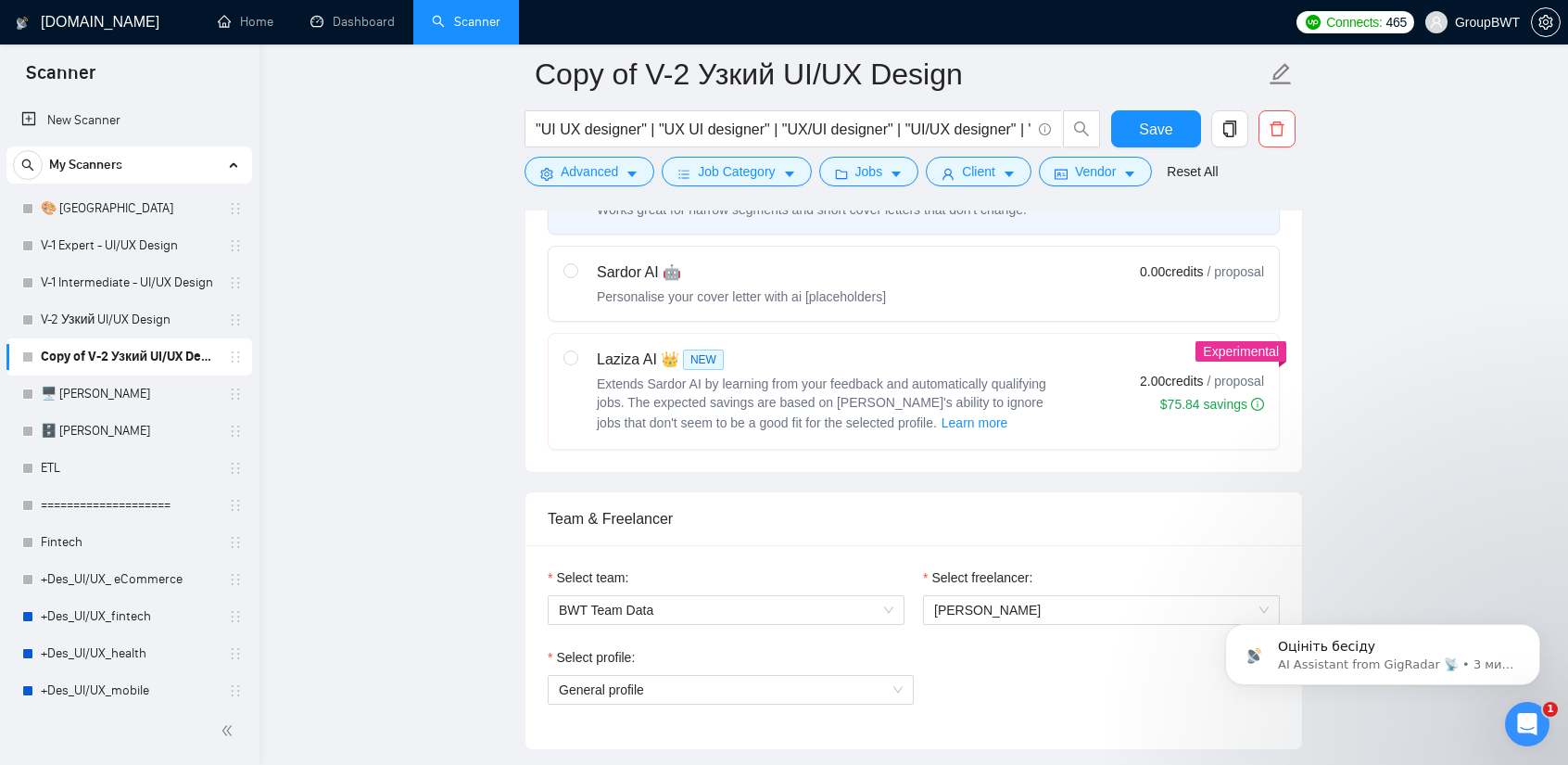
click at [837, 280] on div "Sardor AI 🤖 Personalise your cover letter with ai [placeholders]" at bounding box center [741, 284] width 289 height 45
click at [577, 276] on input "radio" at bounding box center [570, 270] width 13 height 13
radio input "true"
radio input "false"
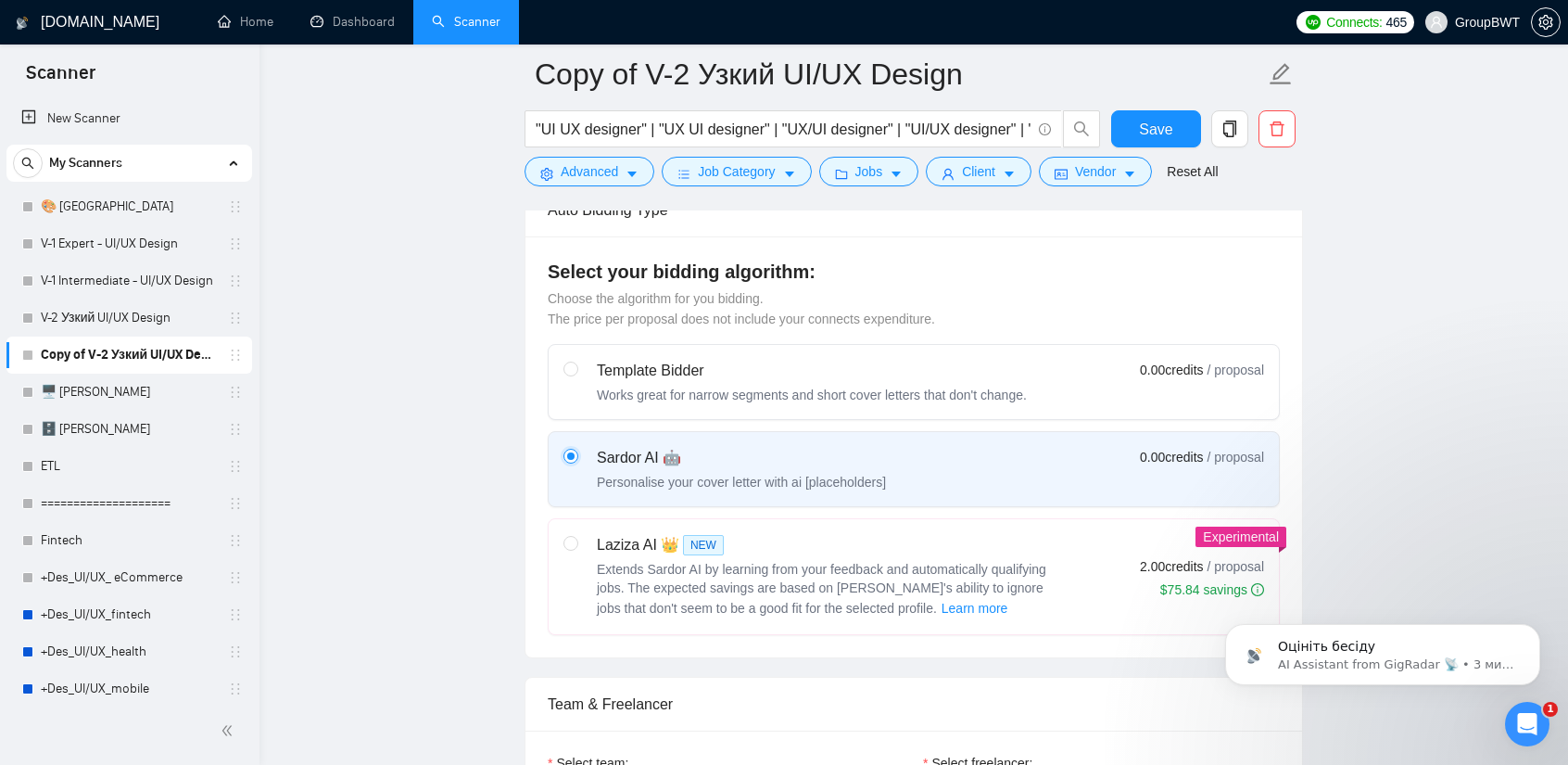
scroll to position [0, 0]
click at [914, 386] on div "Works great for narrow segments and short cover letters that don't change." at bounding box center [812, 394] width 430 height 18
click at [577, 374] on input "radio" at bounding box center [570, 369] width 13 height 13
radio input "true"
radio input "false"
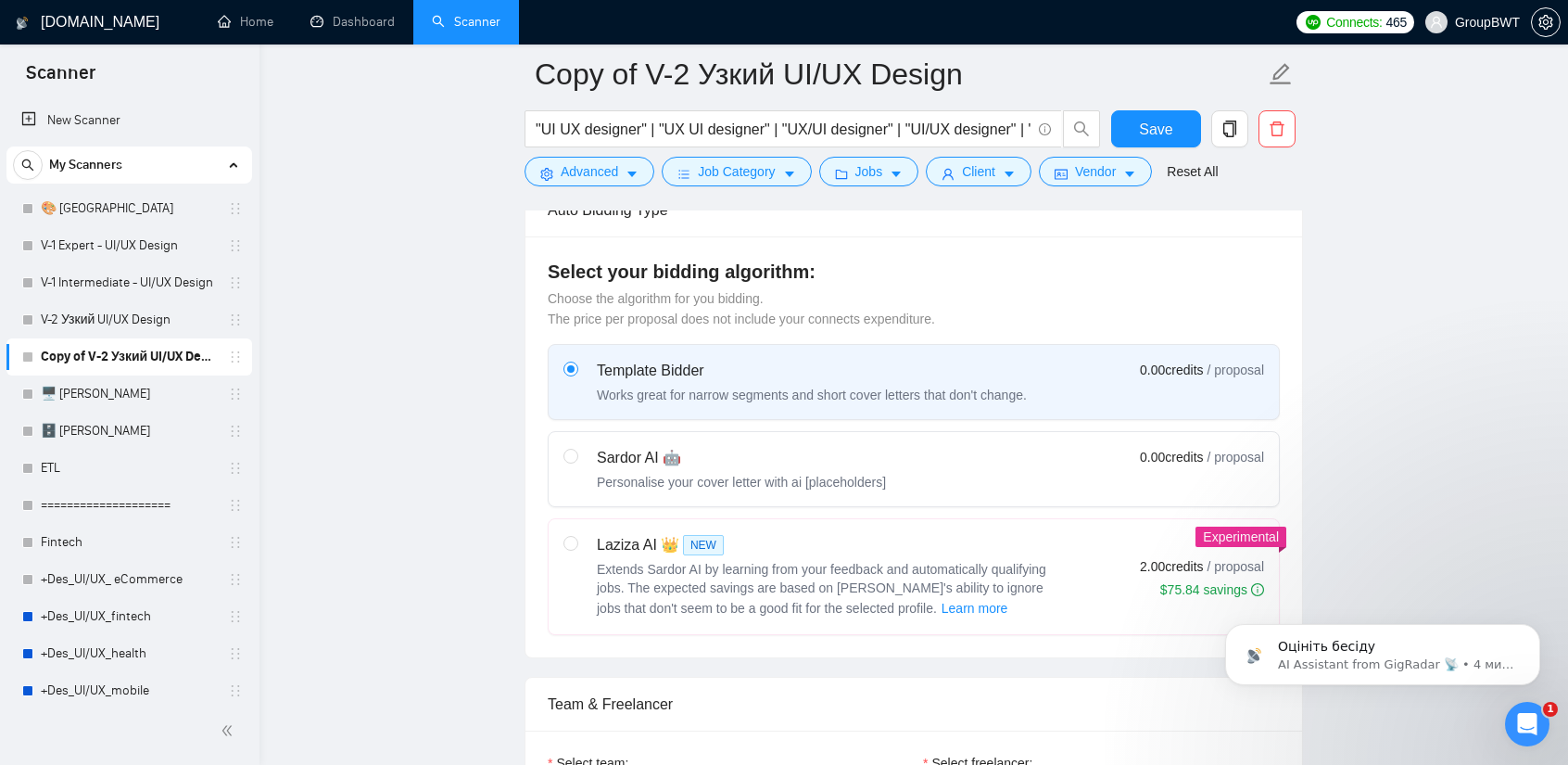
click at [890, 390] on div "Works great for narrow segments and short cover letters that don't change." at bounding box center [812, 394] width 430 height 18
click at [577, 374] on input "radio" at bounding box center [570, 369] width 13 height 13
click at [890, 390] on div "Works great for narrow segments and short cover letters that don't change." at bounding box center [812, 394] width 430 height 18
click at [577, 374] on input "radio" at bounding box center [570, 369] width 13 height 13
click at [890, 390] on div "Works great for narrow segments and short cover letters that don't change." at bounding box center [812, 394] width 430 height 18
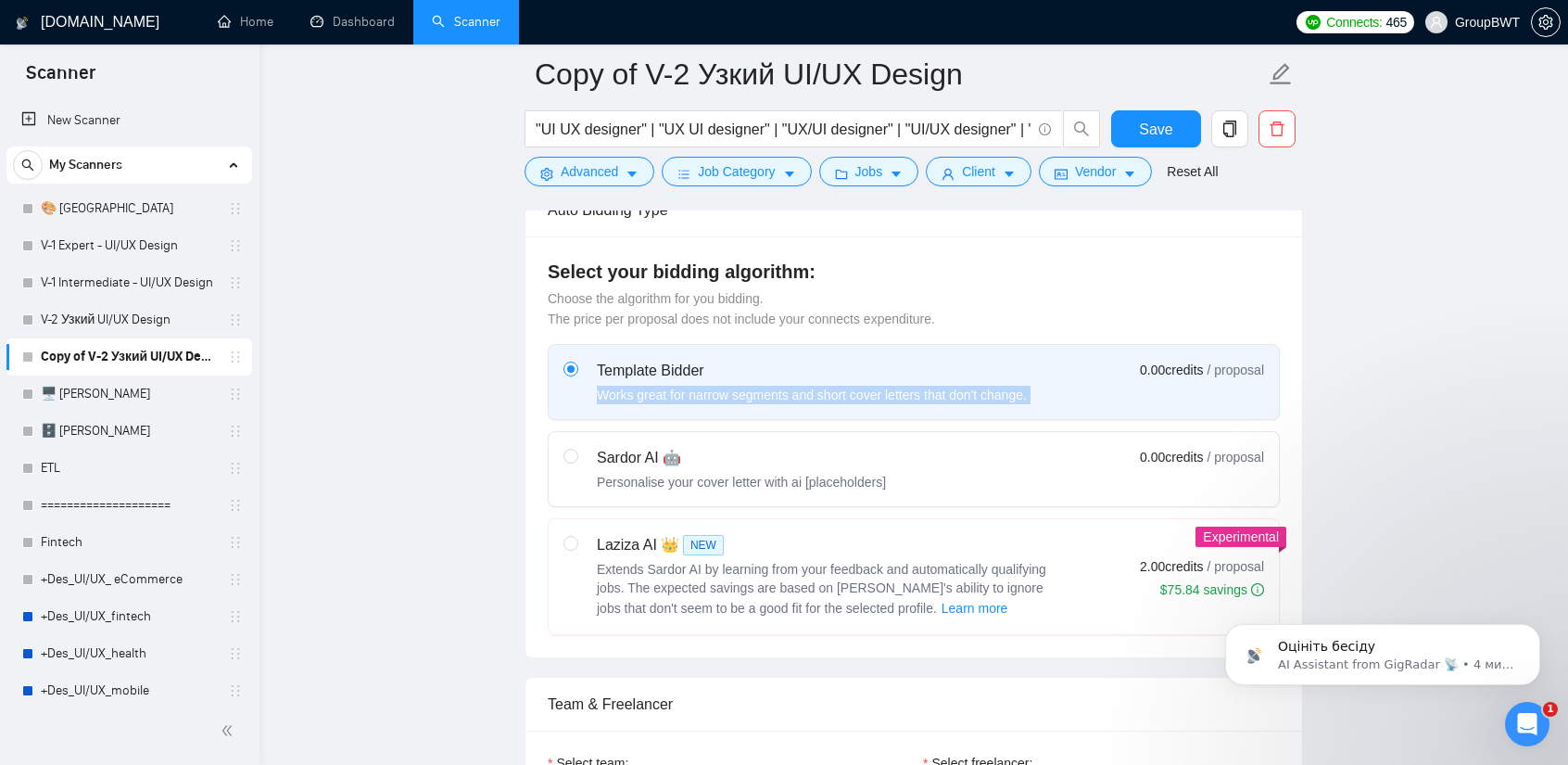
click at [577, 374] on input "radio" at bounding box center [570, 369] width 13 height 13
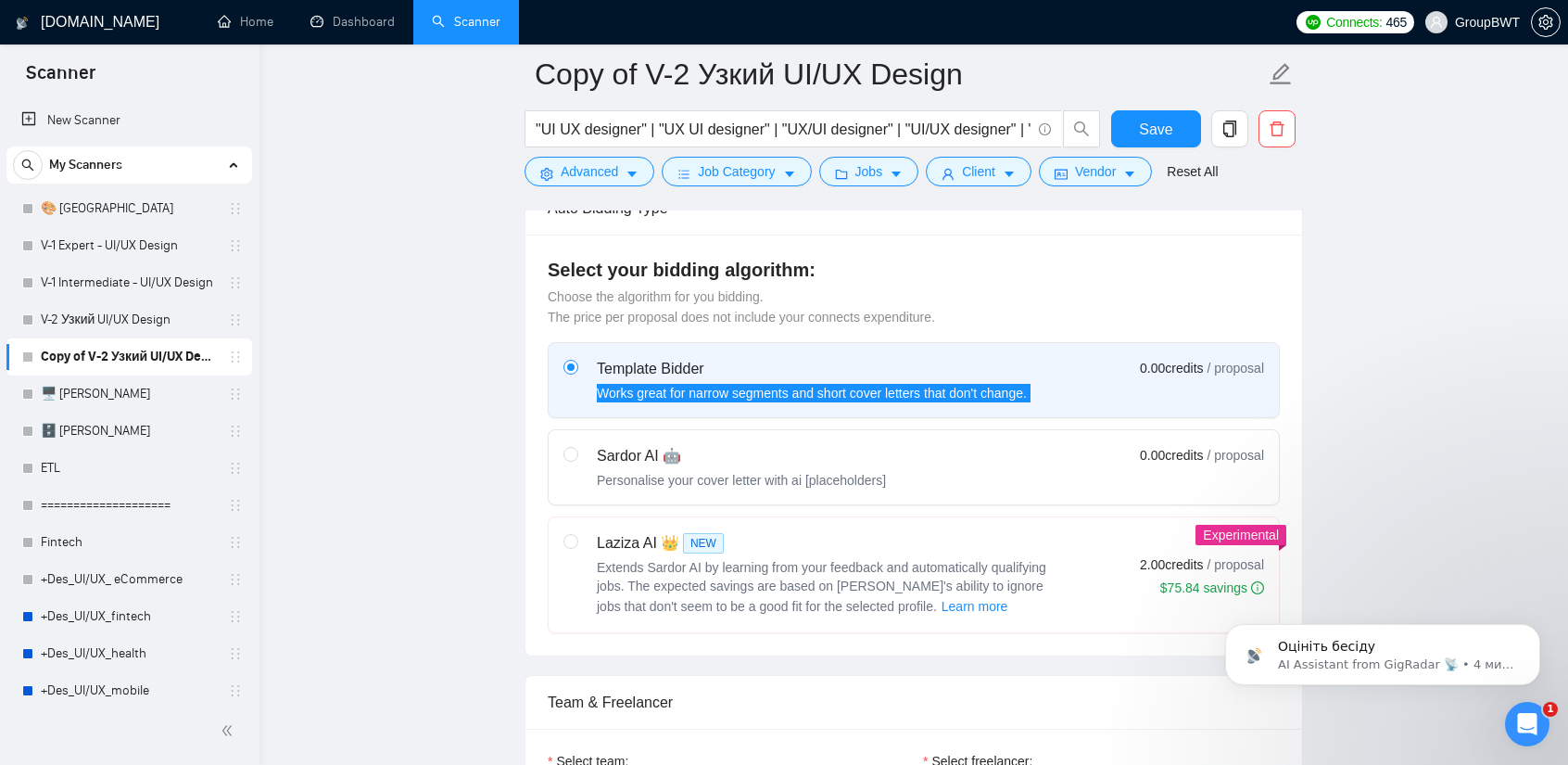
scroll to position [463, 0]
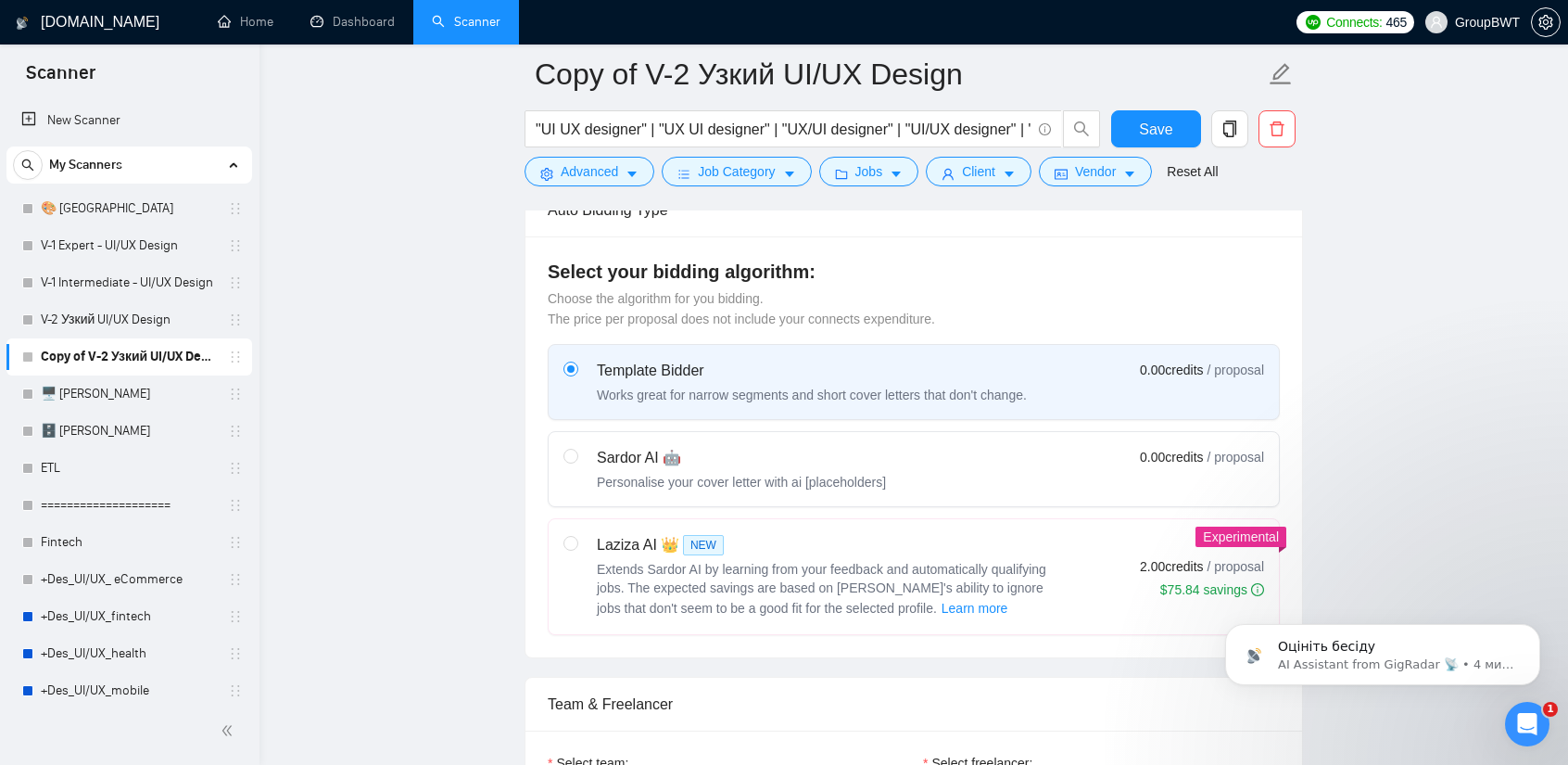
click at [689, 447] on div "Sardor AI 🤖" at bounding box center [741, 457] width 289 height 22
click at [577, 449] on input "radio" at bounding box center [570, 456] width 13 height 13
radio input "true"
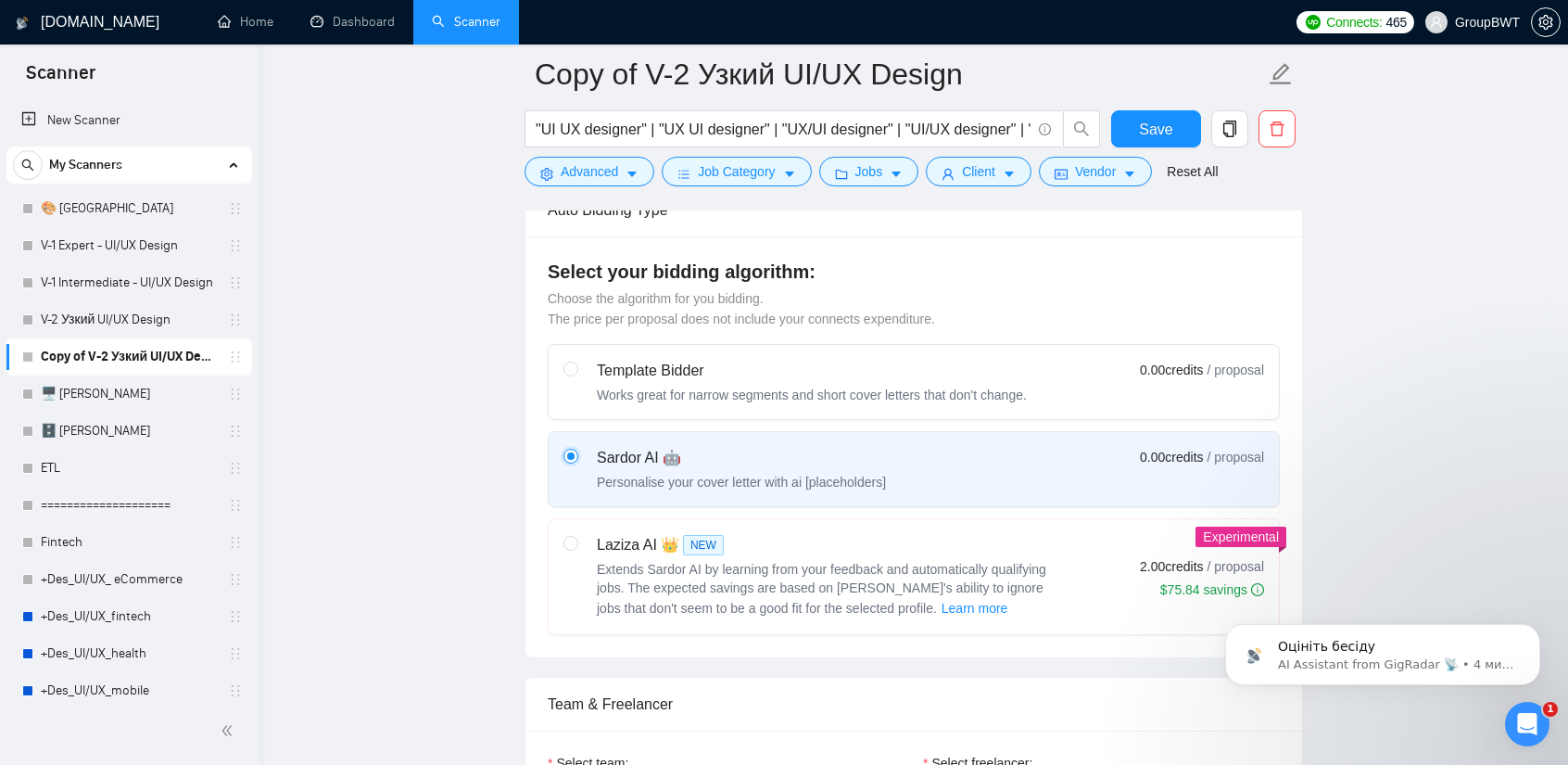
radio input "false"
click at [937, 386] on div "Works great for narrow segments and short cover letters that don't change." at bounding box center [812, 394] width 430 height 18
click at [577, 374] on input "radio" at bounding box center [570, 369] width 13 height 13
radio input "true"
radio input "false"
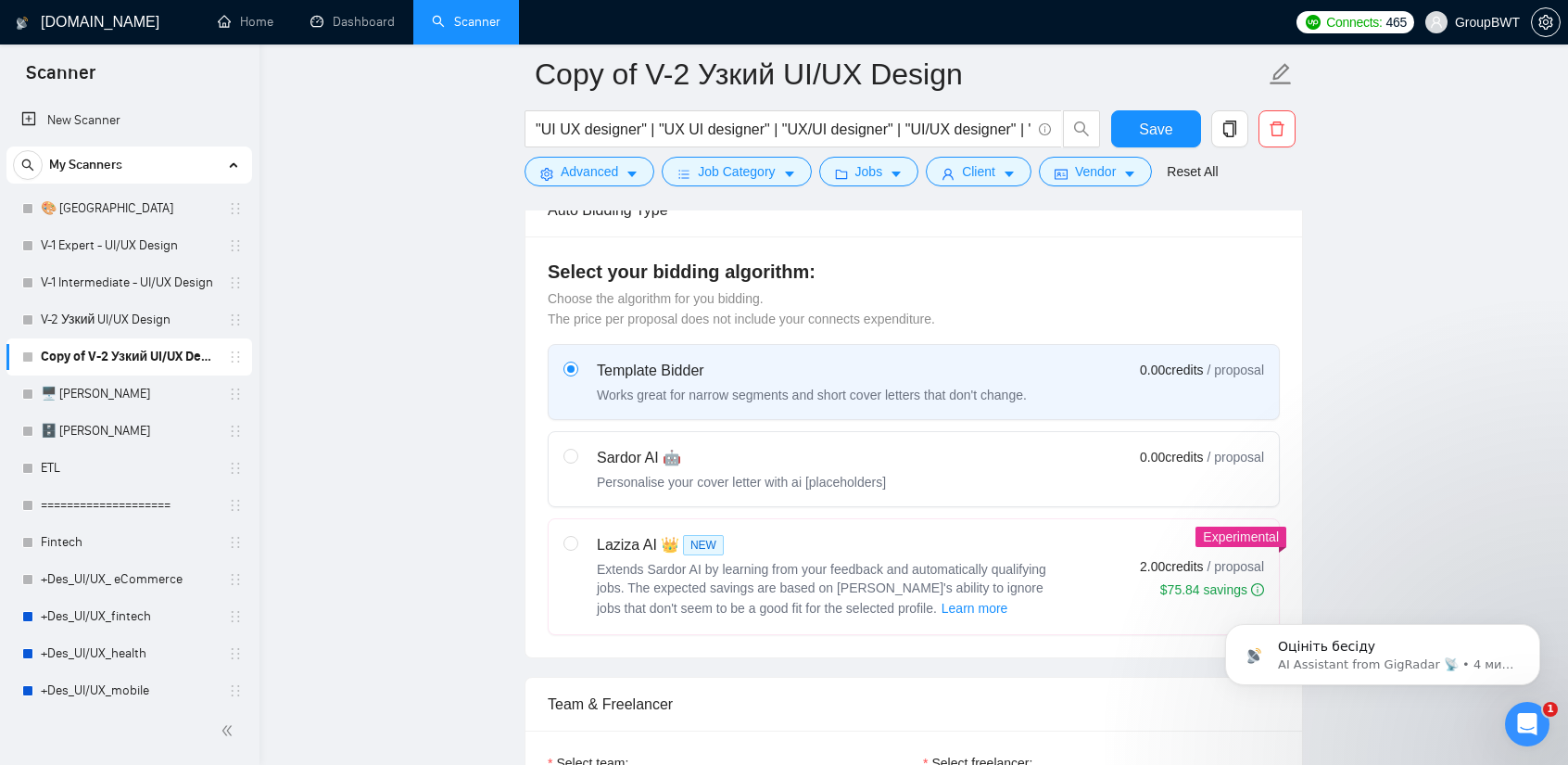
click at [953, 498] on label "Sardor AI 🤖 Personalise your cover letter with ai [placeholders] 0.00 credits /…" at bounding box center [914, 469] width 731 height 74
click at [577, 461] on input "radio" at bounding box center [570, 456] width 13 height 13
radio input "true"
radio input "false"
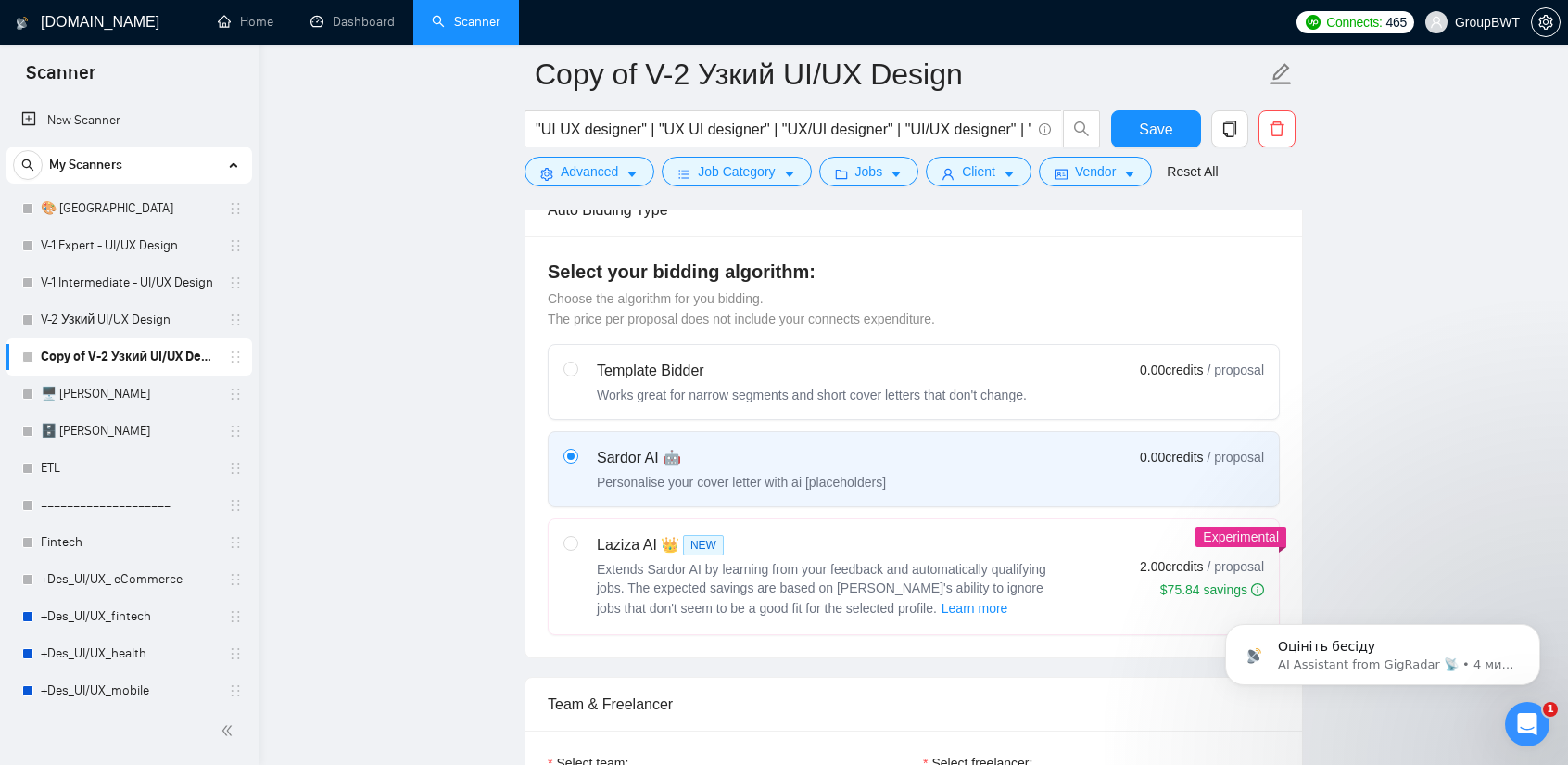
click at [1000, 386] on div "Works great for narrow segments and short cover letters that don't change." at bounding box center [812, 394] width 430 height 18
click at [577, 374] on input "radio" at bounding box center [570, 369] width 13 height 13
radio input "true"
radio input "false"
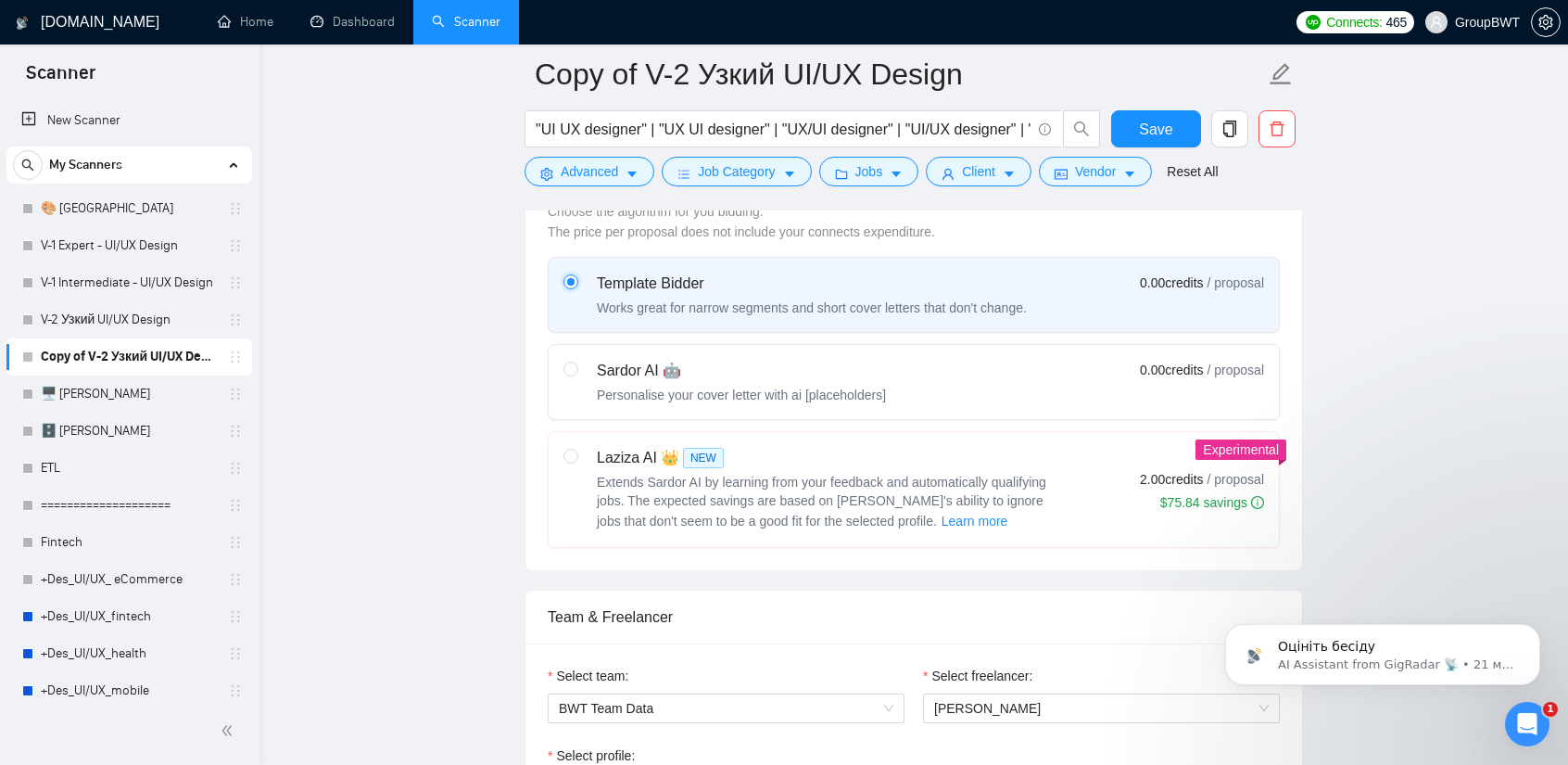
scroll to position [556, 0]
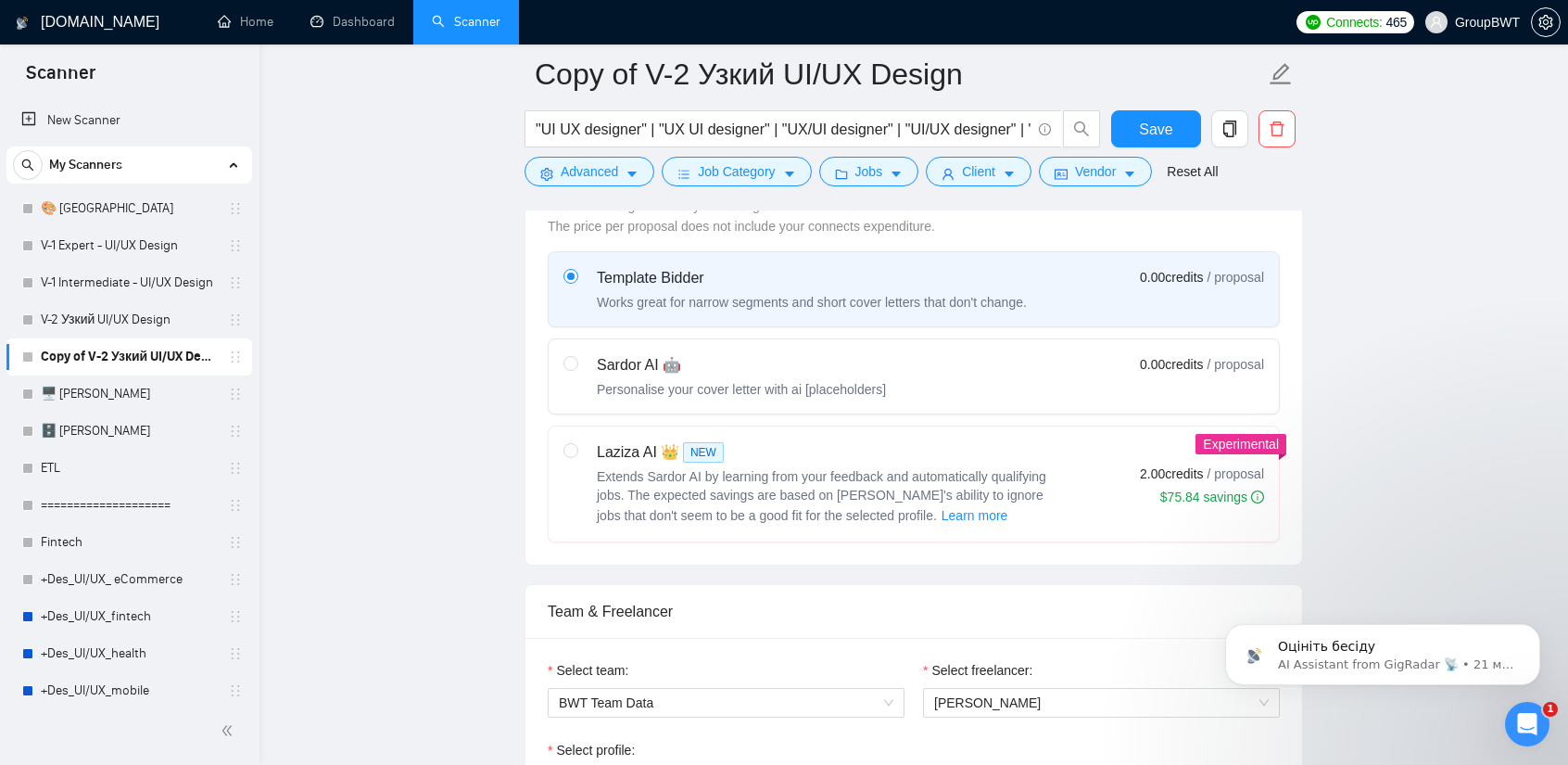
click at [713, 370] on div "Sardor AI 🤖" at bounding box center [741, 365] width 289 height 22
click at [577, 369] on input "radio" at bounding box center [570, 363] width 13 height 13
radio input "true"
radio input "false"
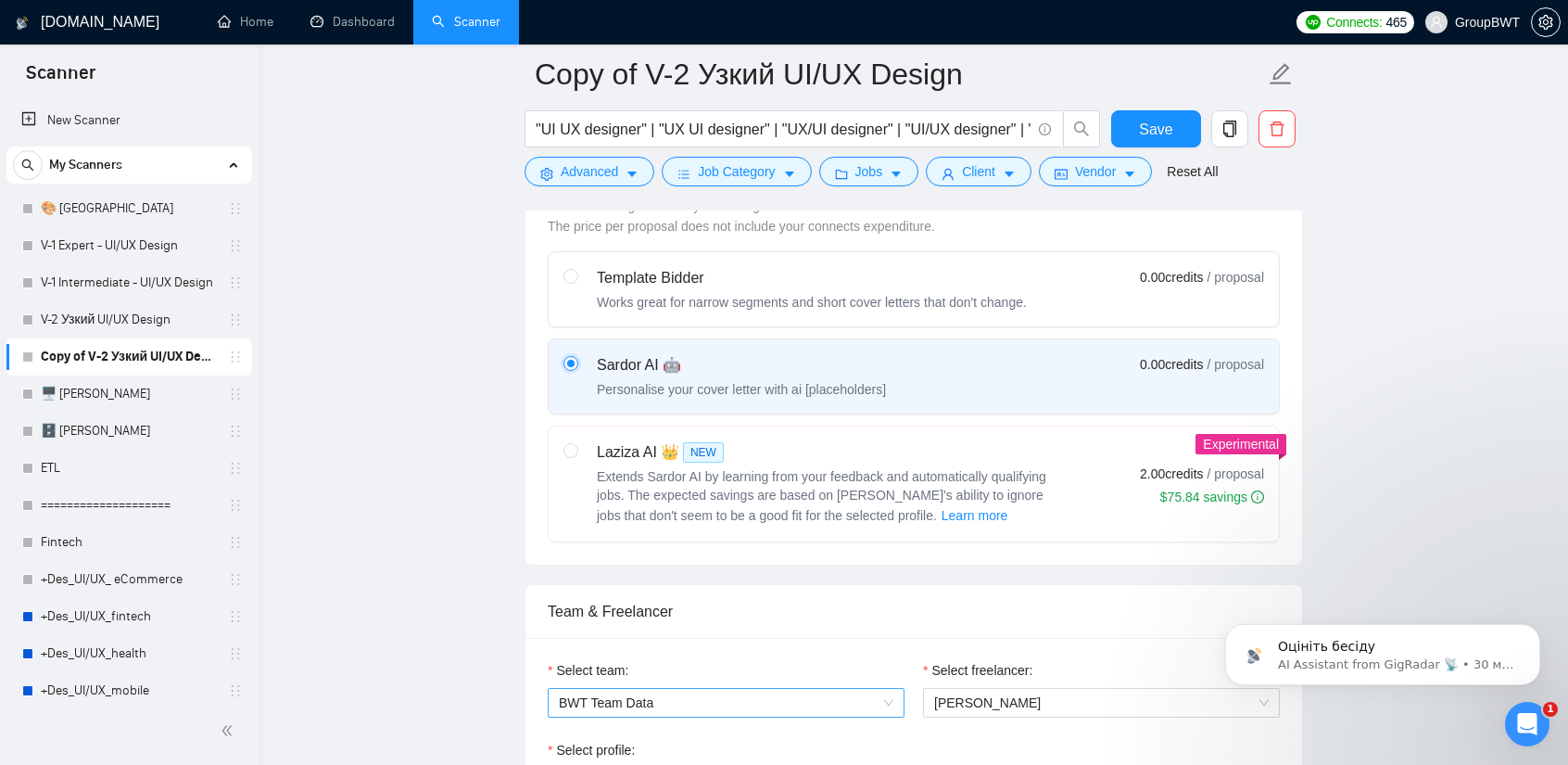
click at [678, 692] on span "BWT Team Data" at bounding box center [726, 702] width 334 height 28
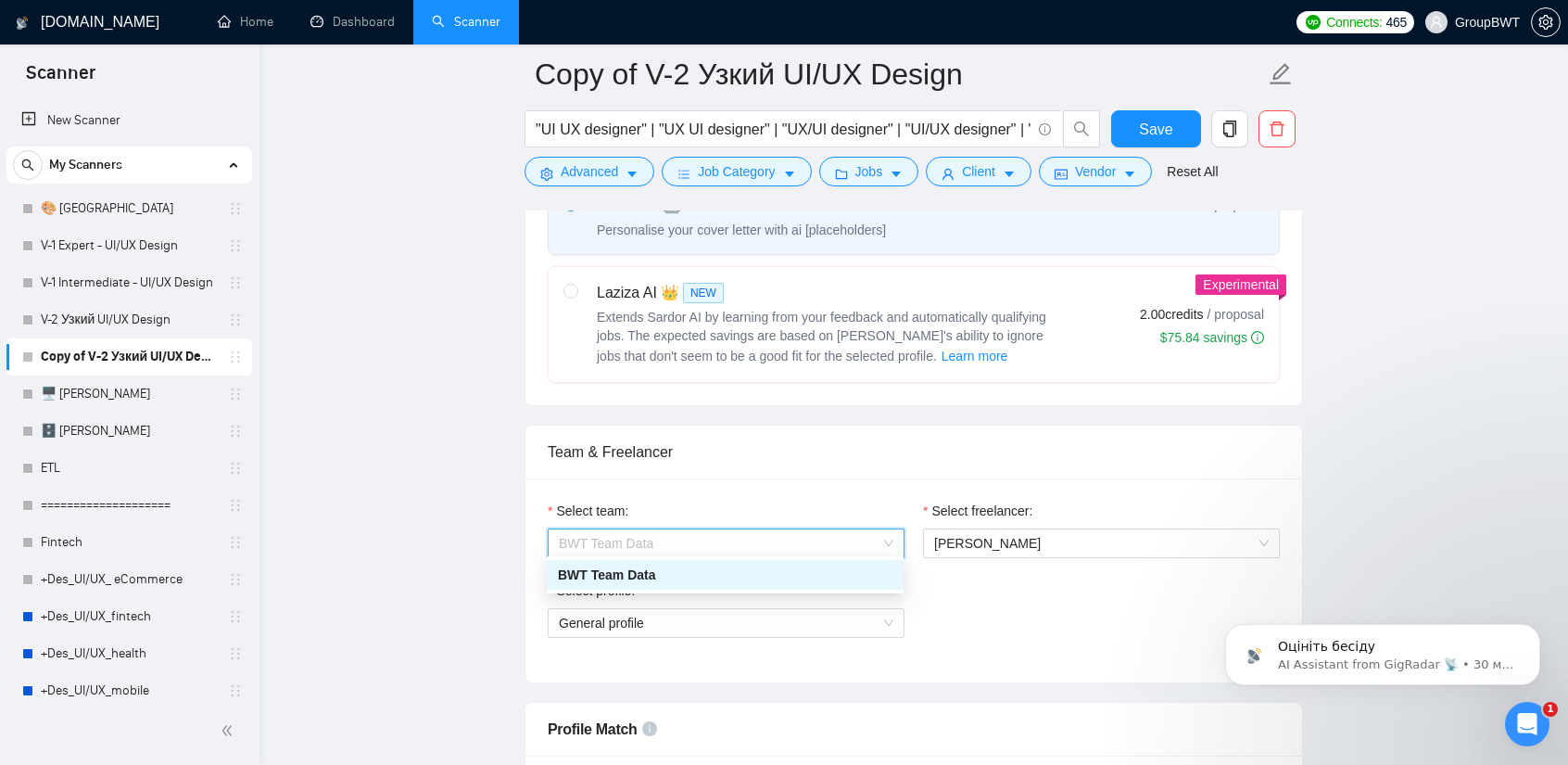
scroll to position [741, 0]
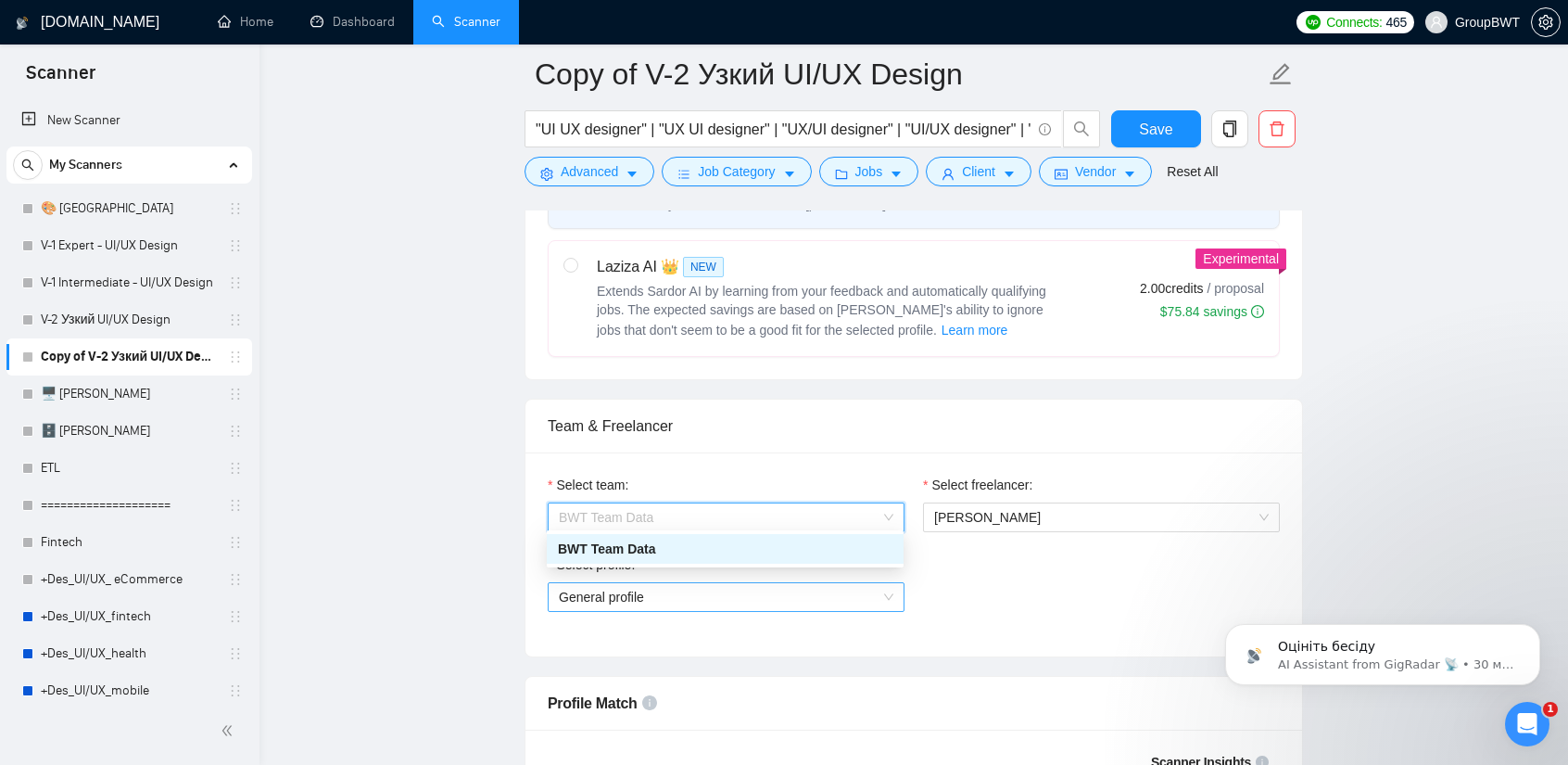
click at [794, 589] on span "General profile" at bounding box center [726, 597] width 334 height 28
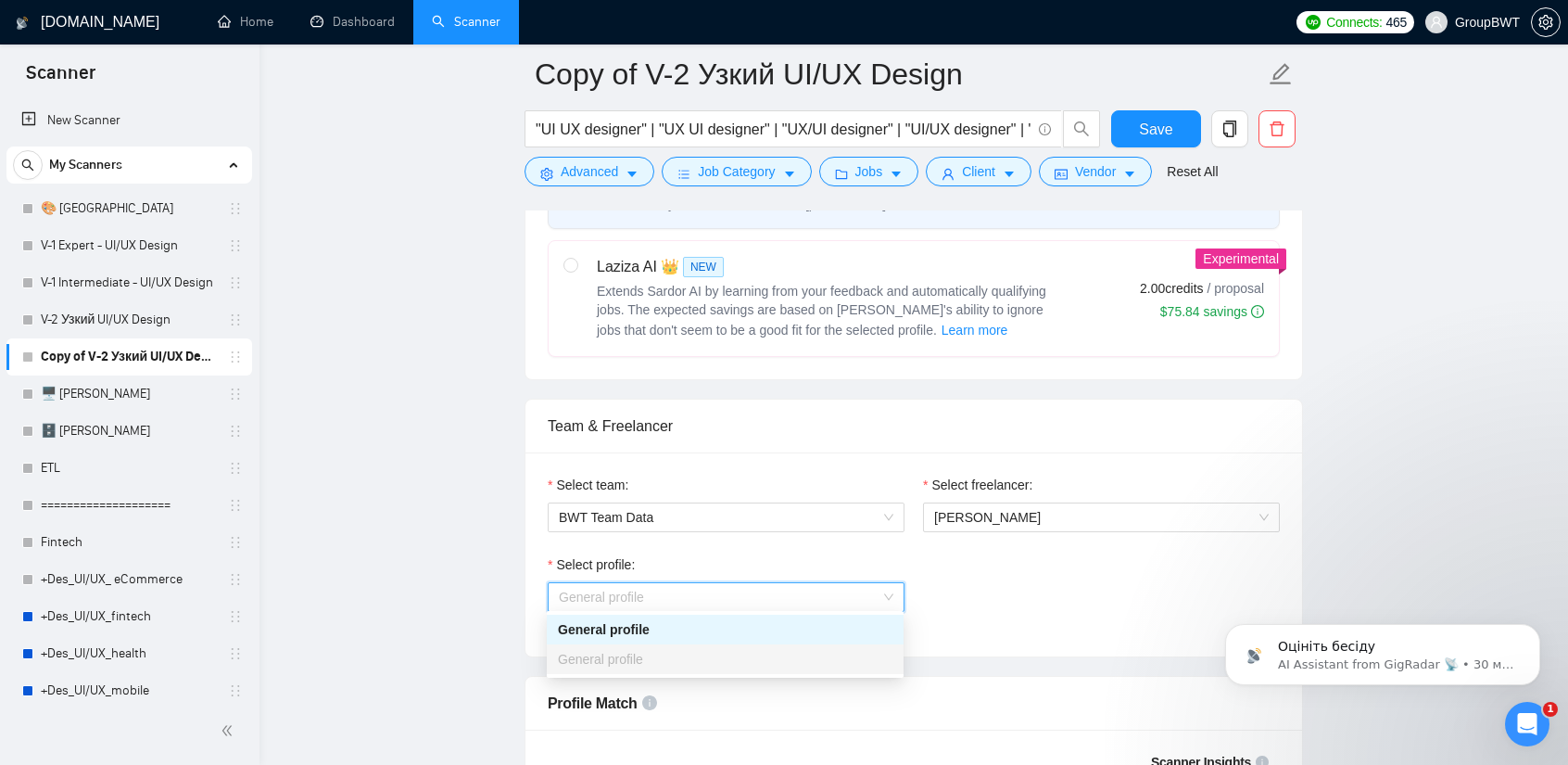
click at [1010, 581] on div "Select profile: General profile" at bounding box center [914, 593] width 751 height 79
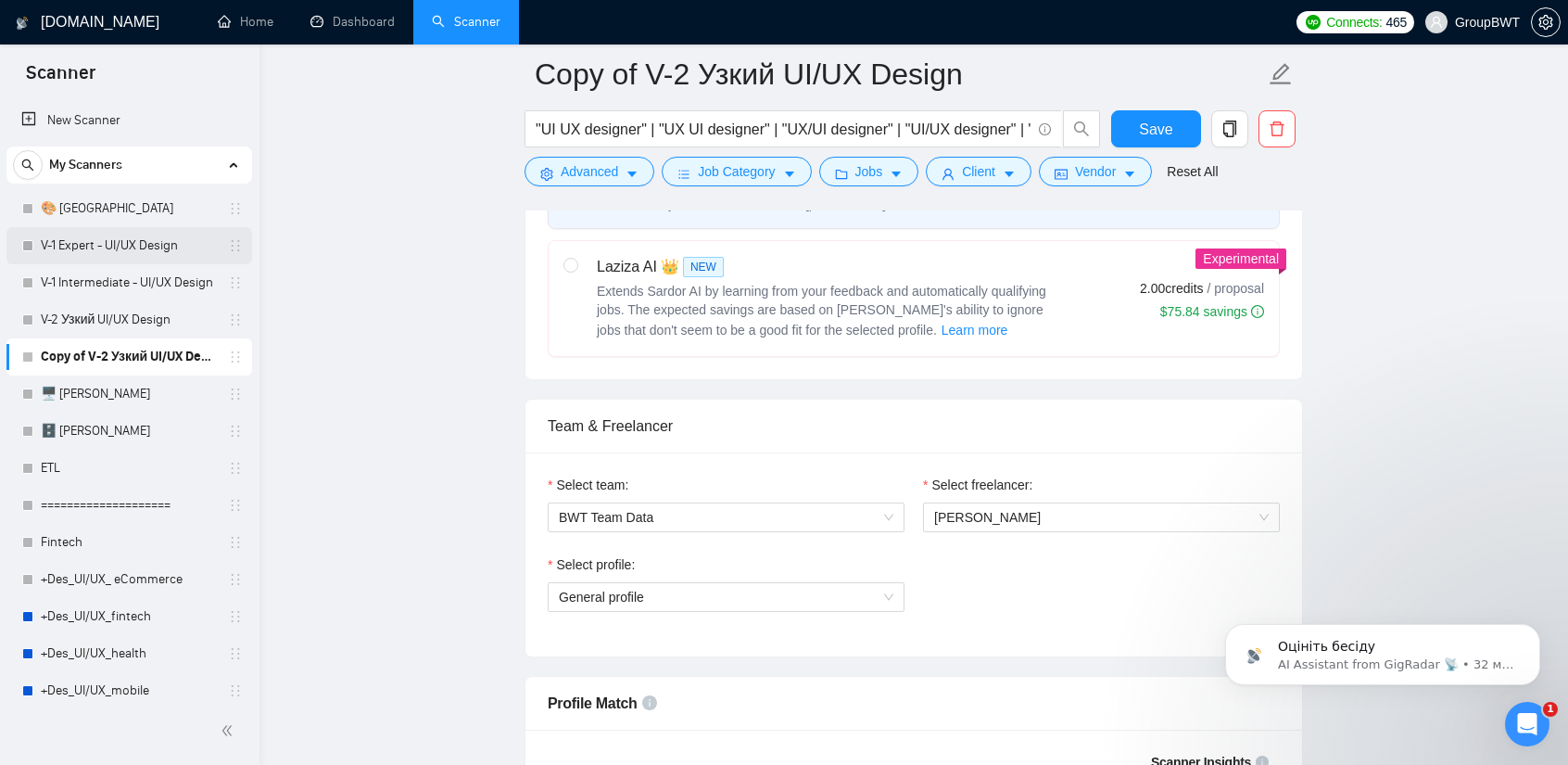
click at [167, 247] on link "V-1 Expert - UI/UX Design" at bounding box center [129, 245] width 176 height 37
click at [91, 238] on link "V-1 Expert - UI/UX Design" at bounding box center [129, 245] width 176 height 37
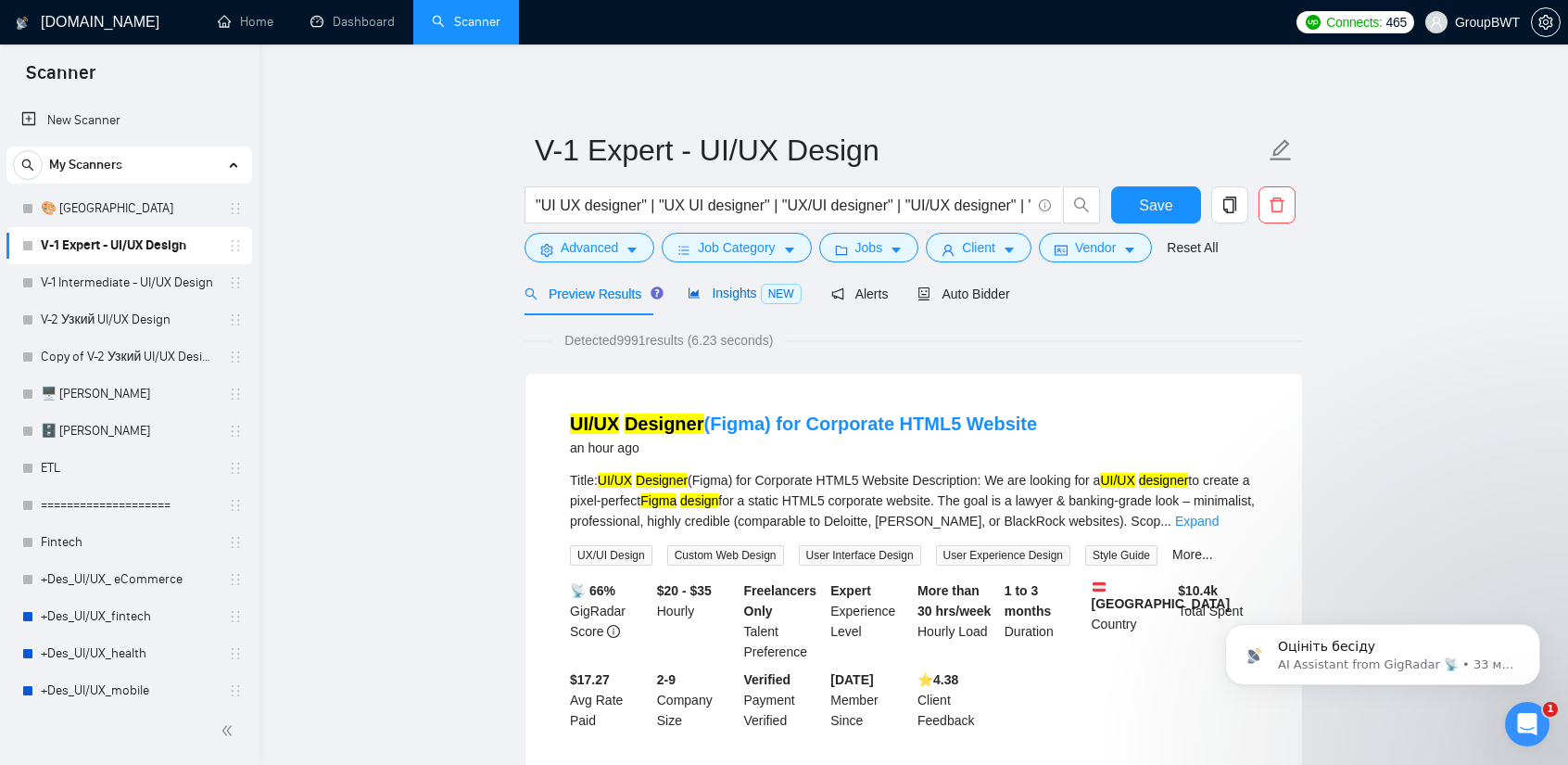
click at [738, 293] on span "Insights NEW" at bounding box center [744, 293] width 113 height 15
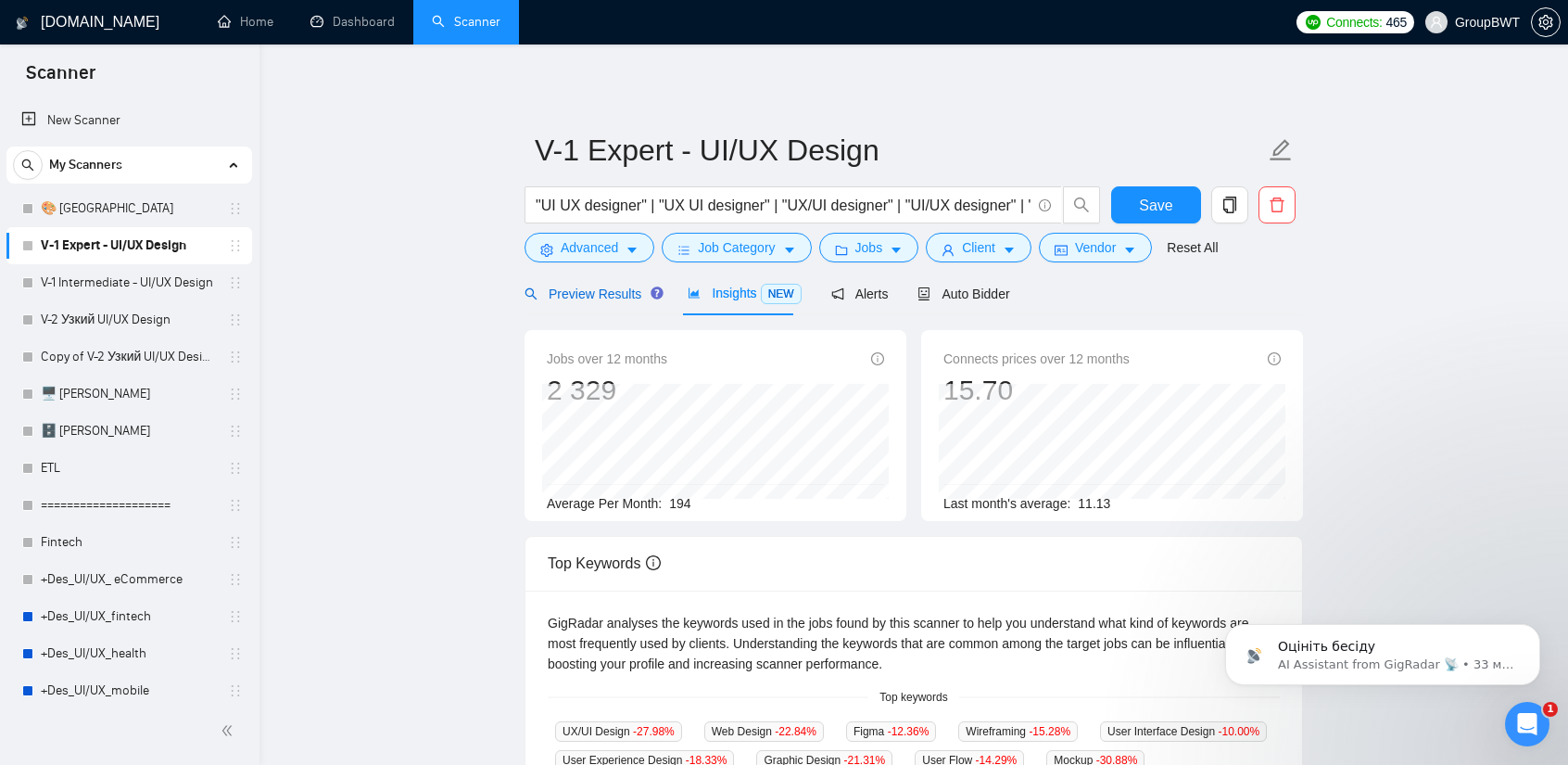
click at [579, 297] on span "Preview Results" at bounding box center [591, 294] width 134 height 15
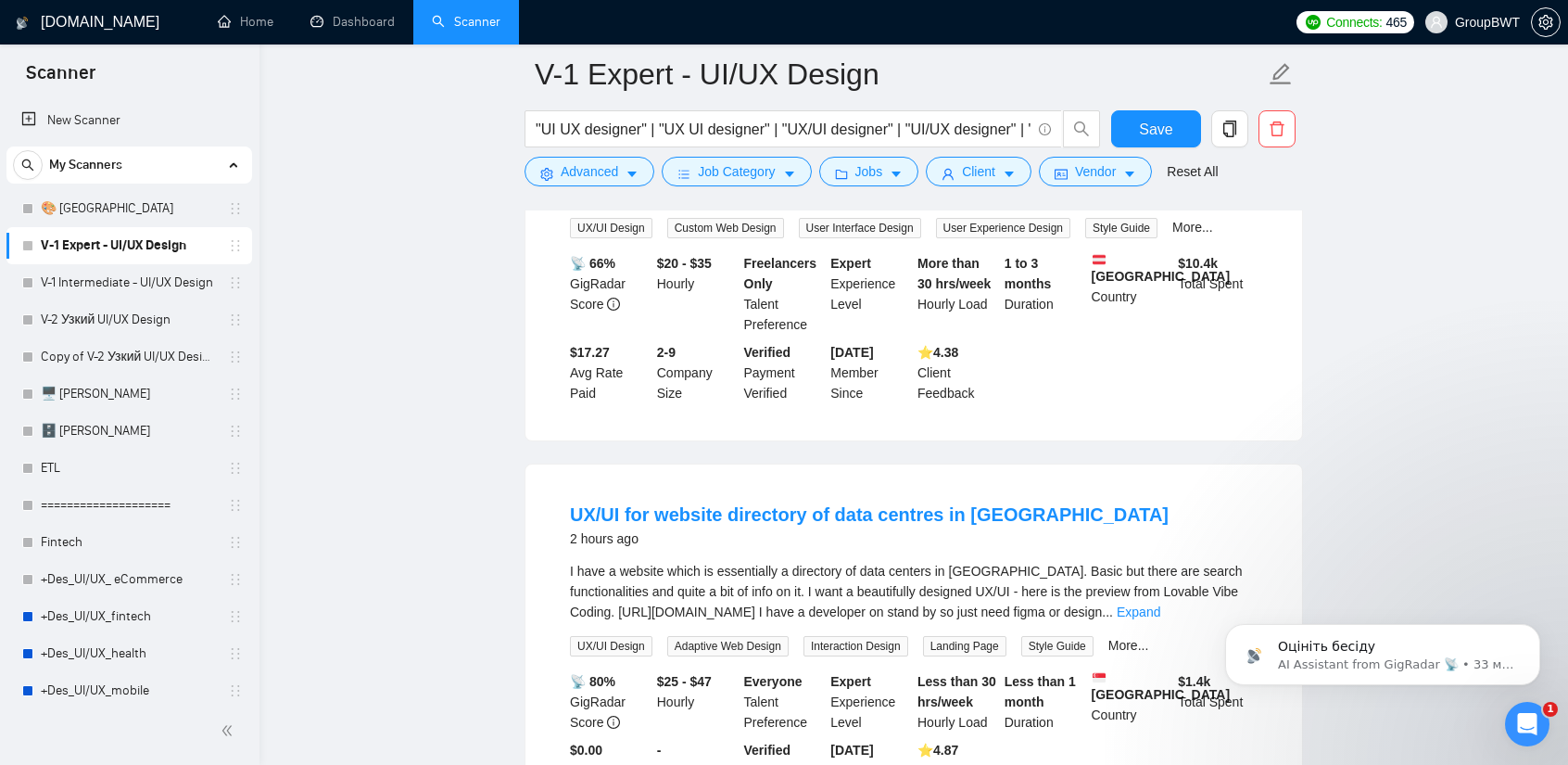
scroll to position [556, 0]
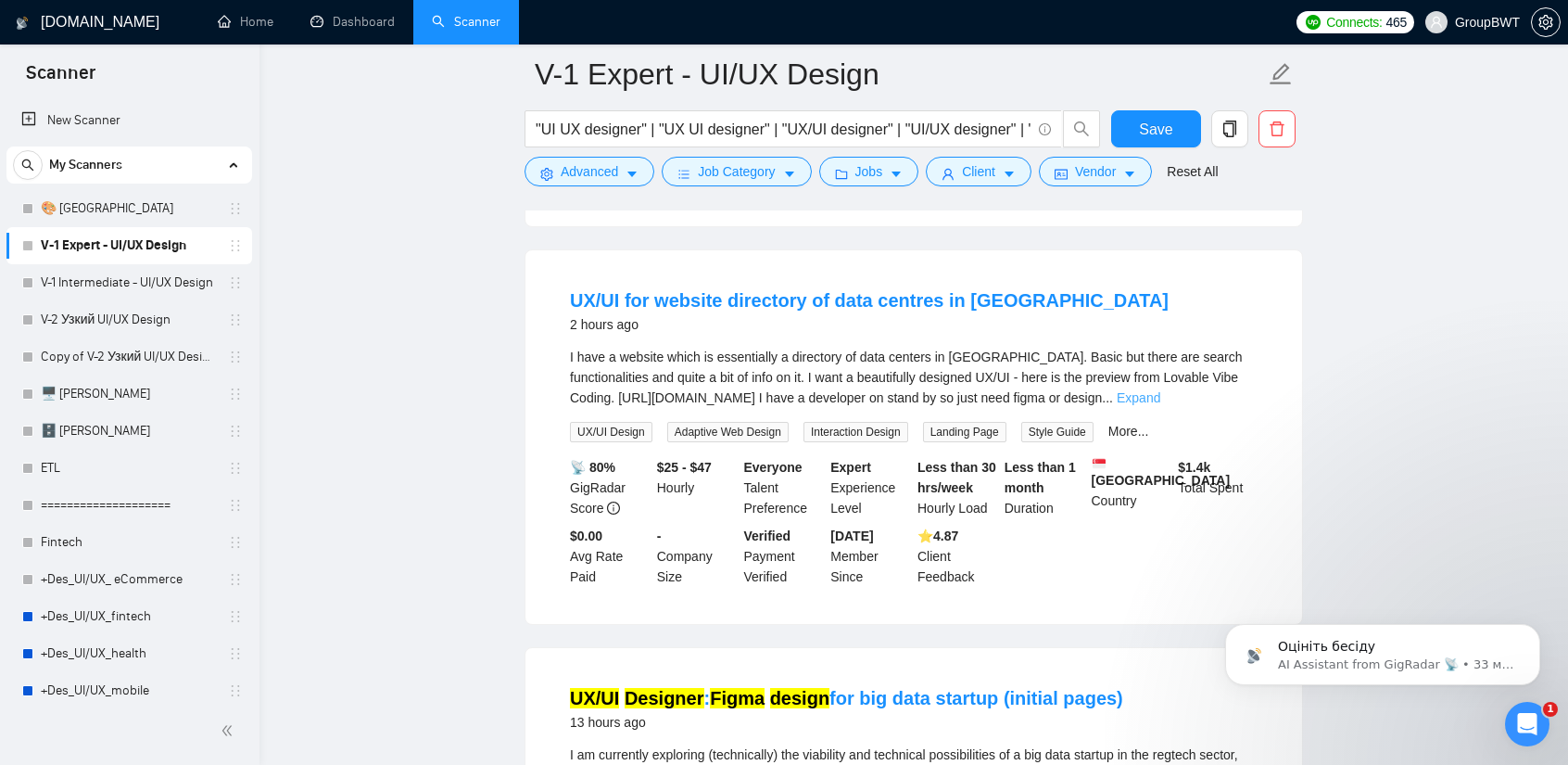
click at [1160, 393] on link "Expand" at bounding box center [1139, 398] width 44 height 15
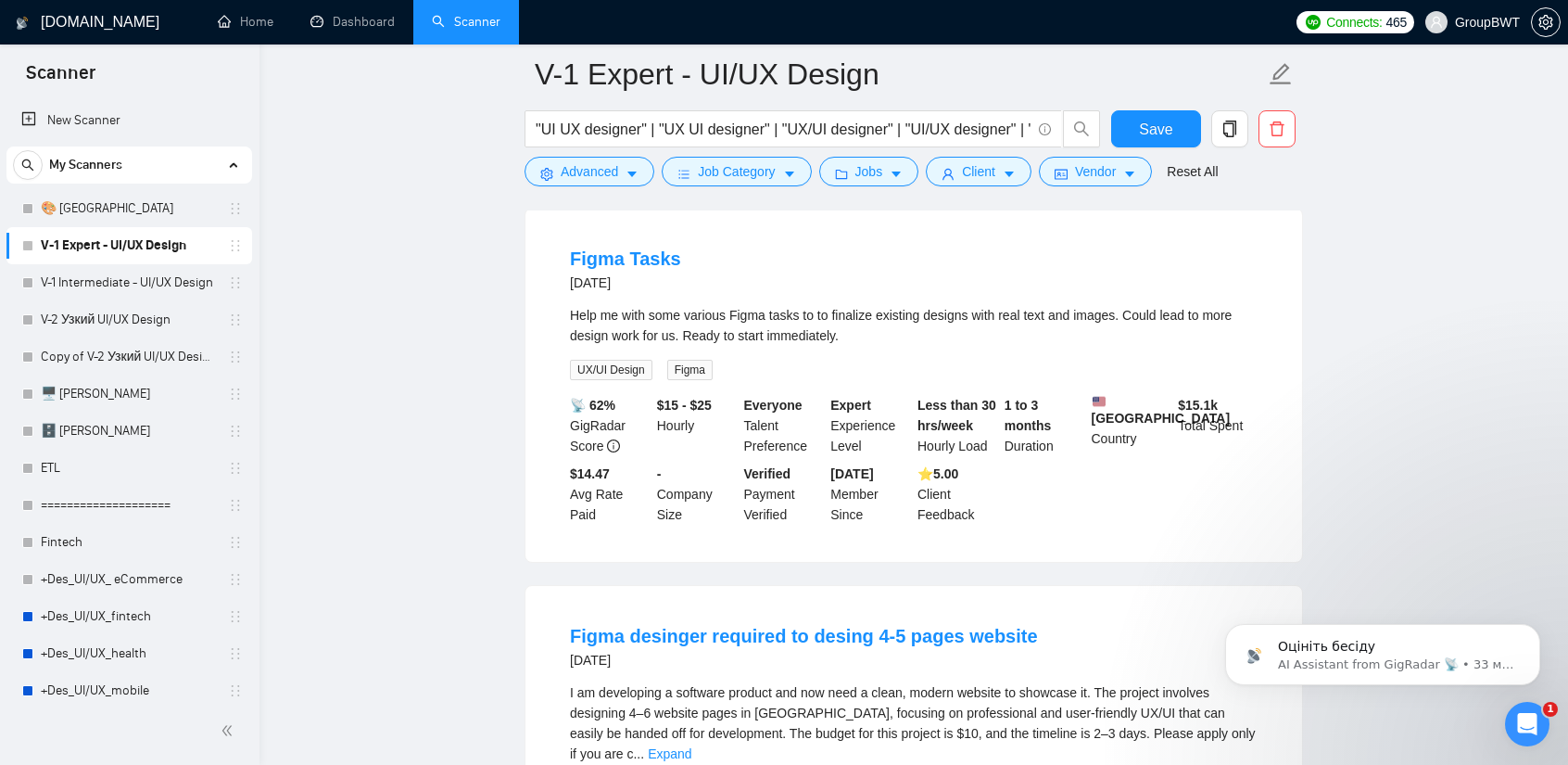
scroll to position [2224, 0]
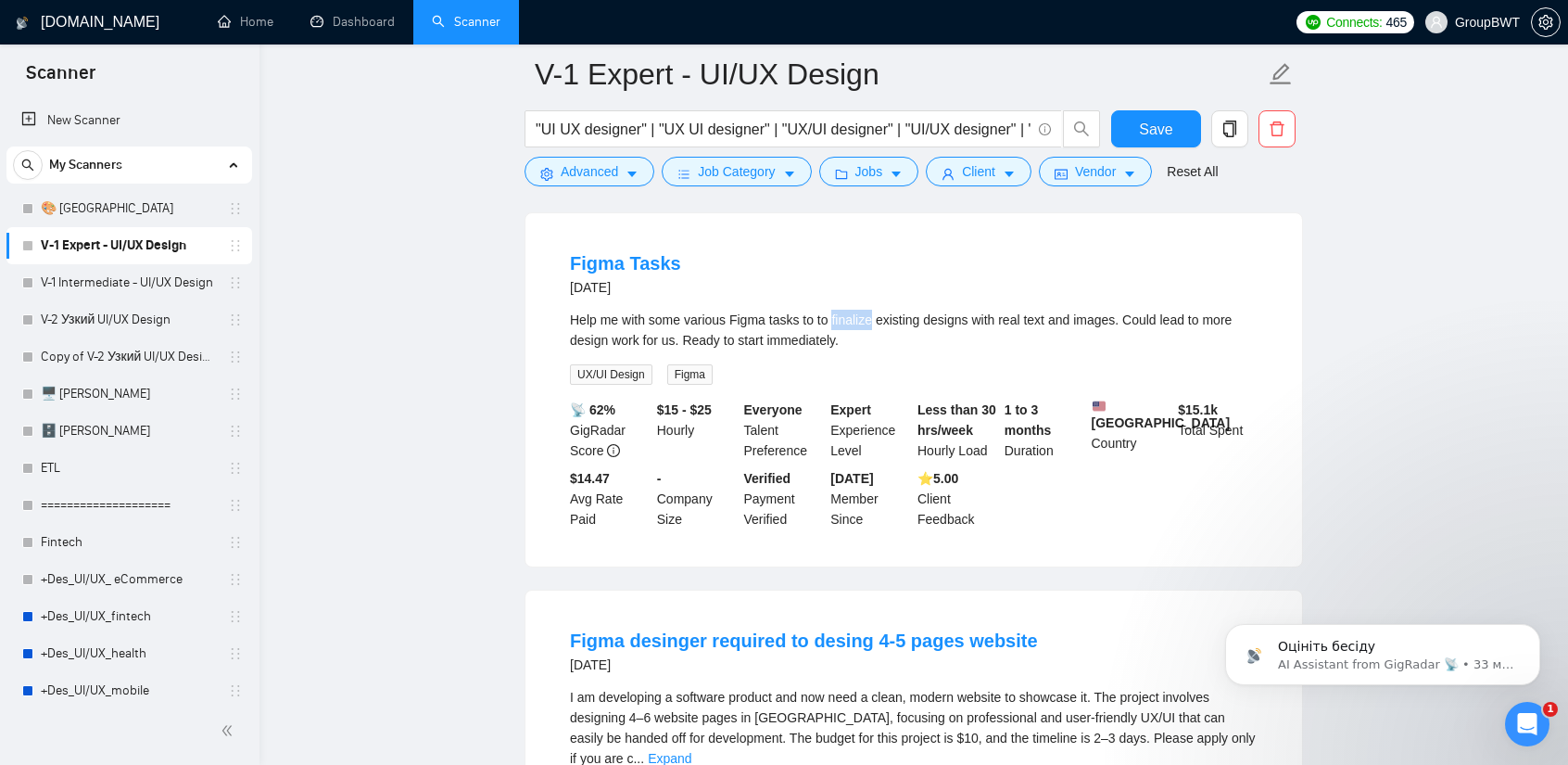
drag, startPoint x: 831, startPoint y: 312, endPoint x: 867, endPoint y: 312, distance: 36.0
click at [867, 312] on div "Help me with some various Figma tasks to to finalize existing designs with real…" at bounding box center [914, 329] width 688 height 41
copy div "finalize"
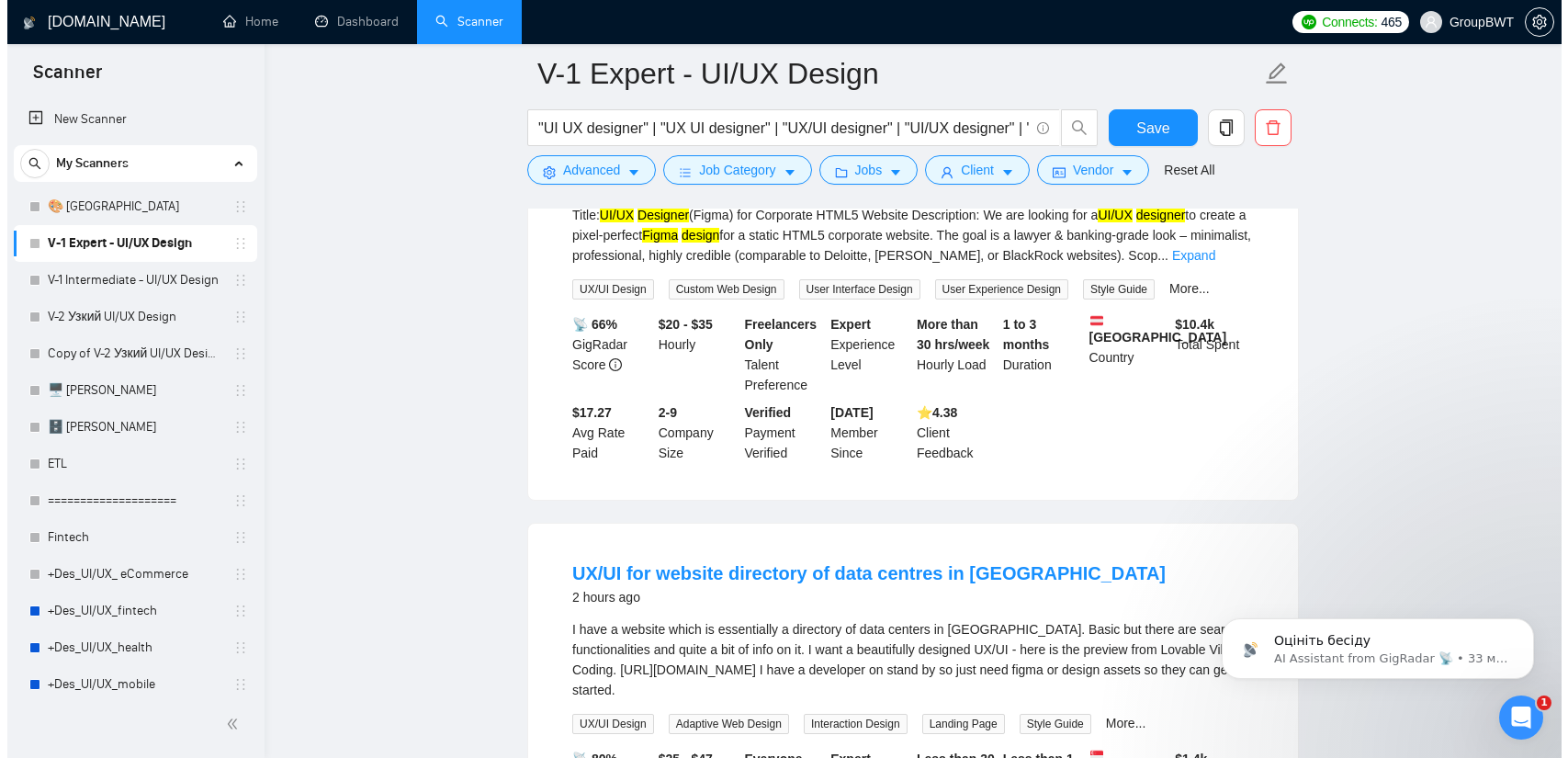
scroll to position [0, 0]
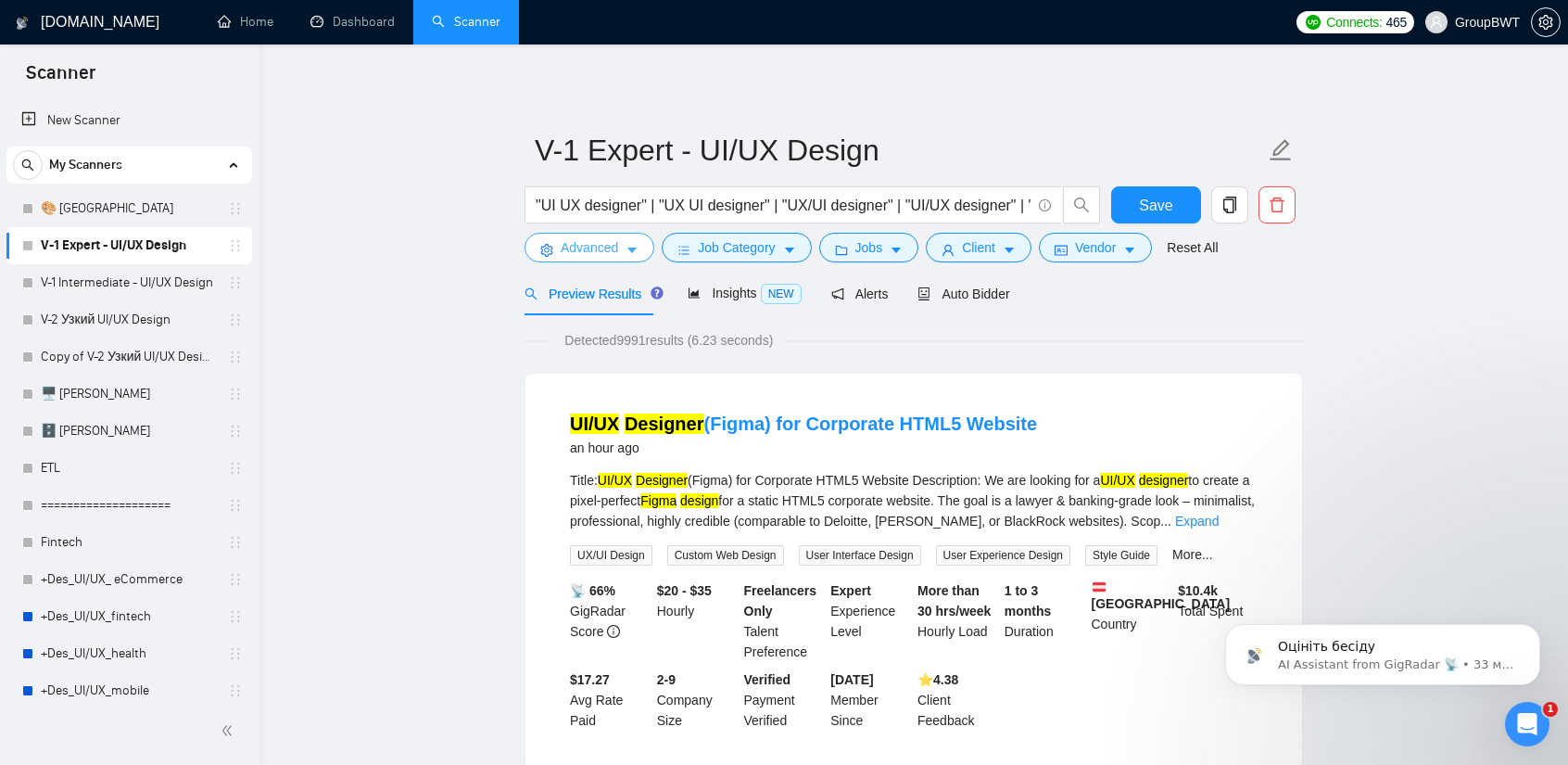
click at [605, 248] on span "Advanced" at bounding box center [589, 246] width 57 height 20
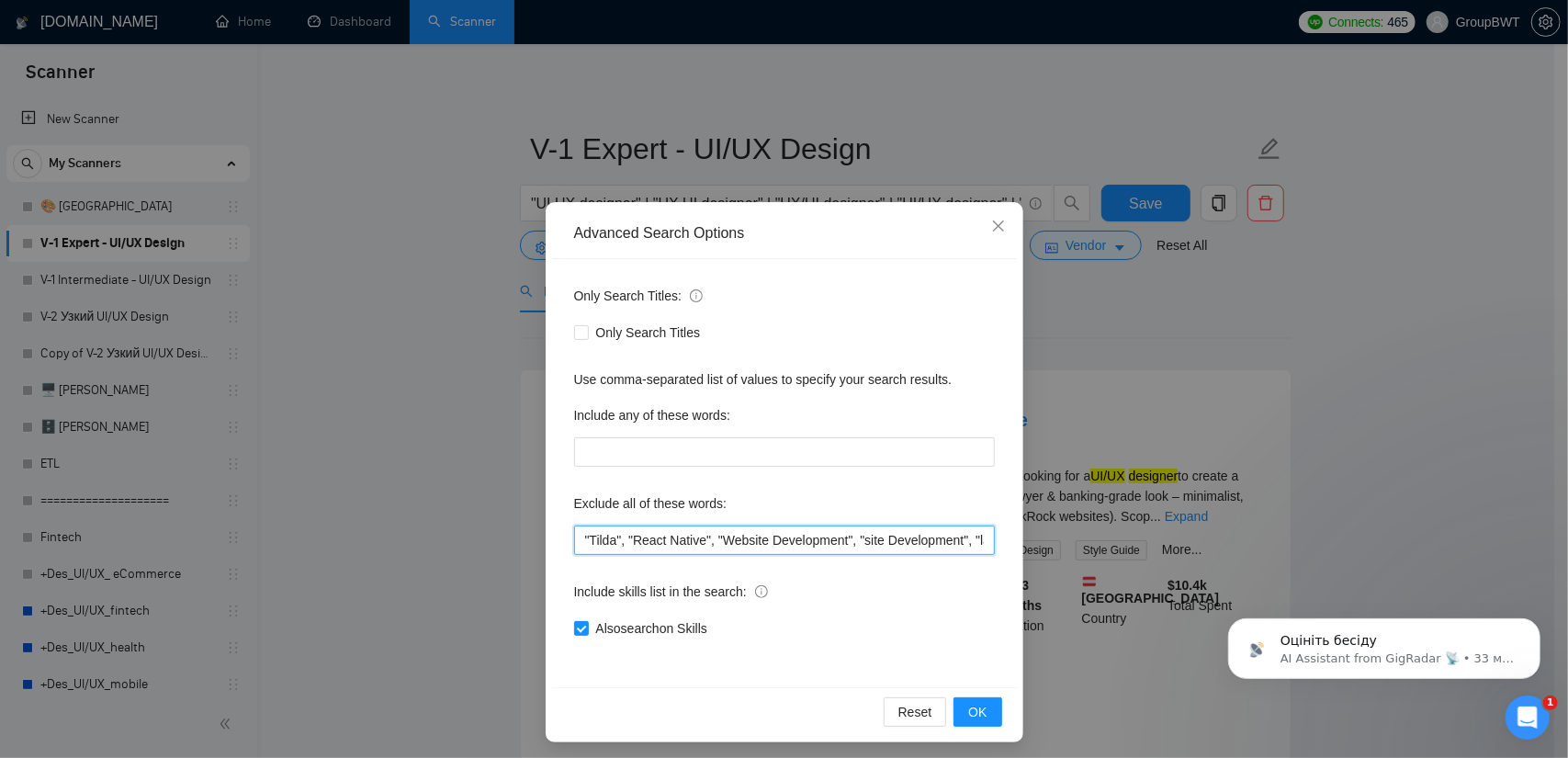
click at [574, 537] on input ""Tilda", "React Native", "Website Development", "site Development", "landing pa…" at bounding box center [784, 539] width 421 height 29
paste input "finalize"
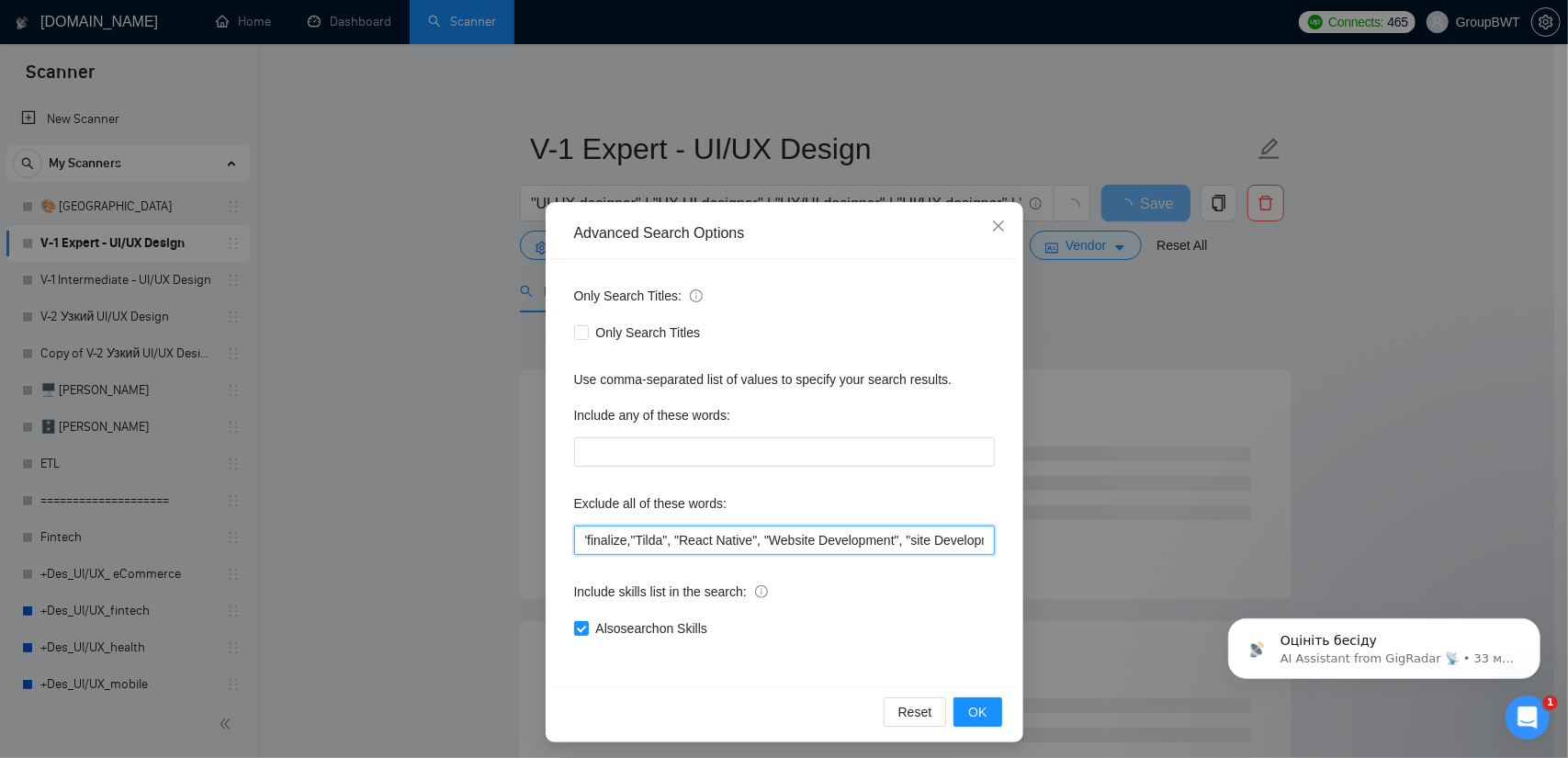
click at [582, 539] on input "'finalize,"Tilda", "React Native", "Website Development", "site Development", "…" at bounding box center [784, 539] width 421 height 29
click at [581, 539] on input "'finalize,"Tilda", "React Native", "Website Development", "site Development", "…" at bounding box center [784, 539] width 421 height 29
click at [619, 539] on input "finalize,"Tilda", "React Native", "Website Development", "site Development", "l…" at bounding box center [784, 539] width 421 height 29
drag, startPoint x: 623, startPoint y: 538, endPoint x: 582, endPoint y: 557, distance: 45.2
click at [533, 543] on div "Advanced Search Options Only Search Titles: Only Search Titles Use comma-separa…" at bounding box center [784, 379] width 1568 height 758
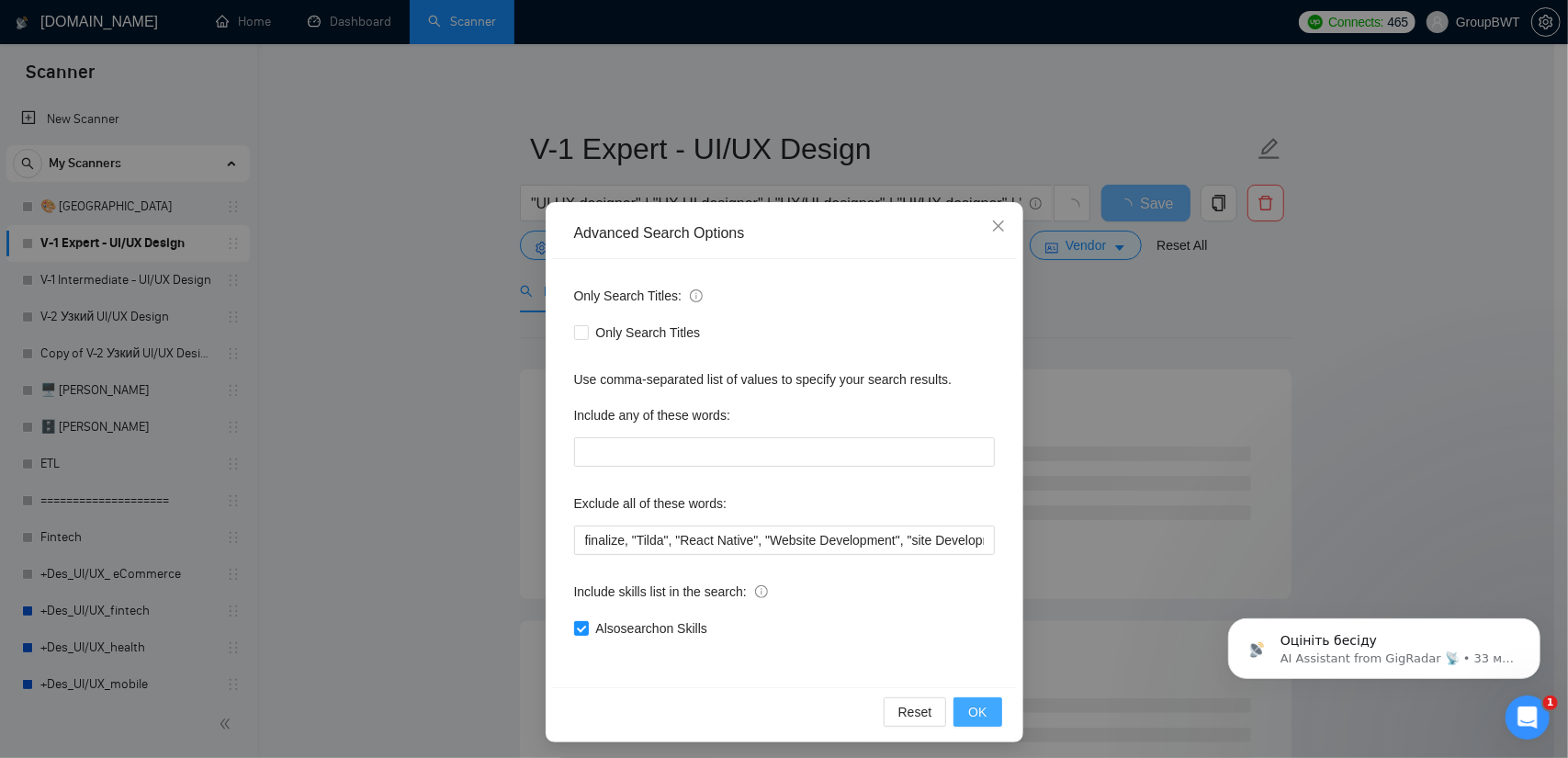
click at [972, 716] on span "OK" at bounding box center [977, 712] width 18 height 20
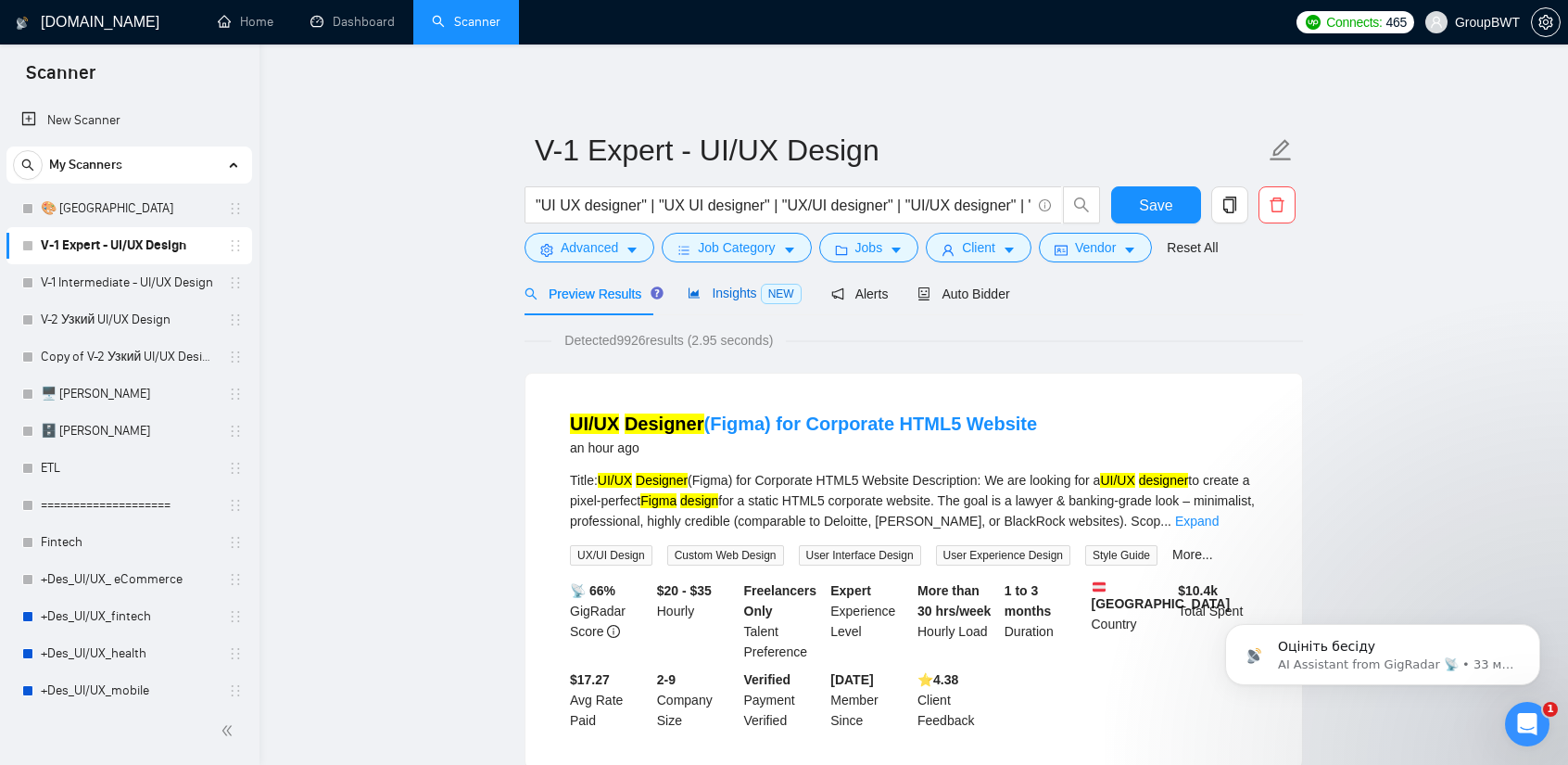
click at [738, 294] on span "Insights NEW" at bounding box center [744, 293] width 113 height 15
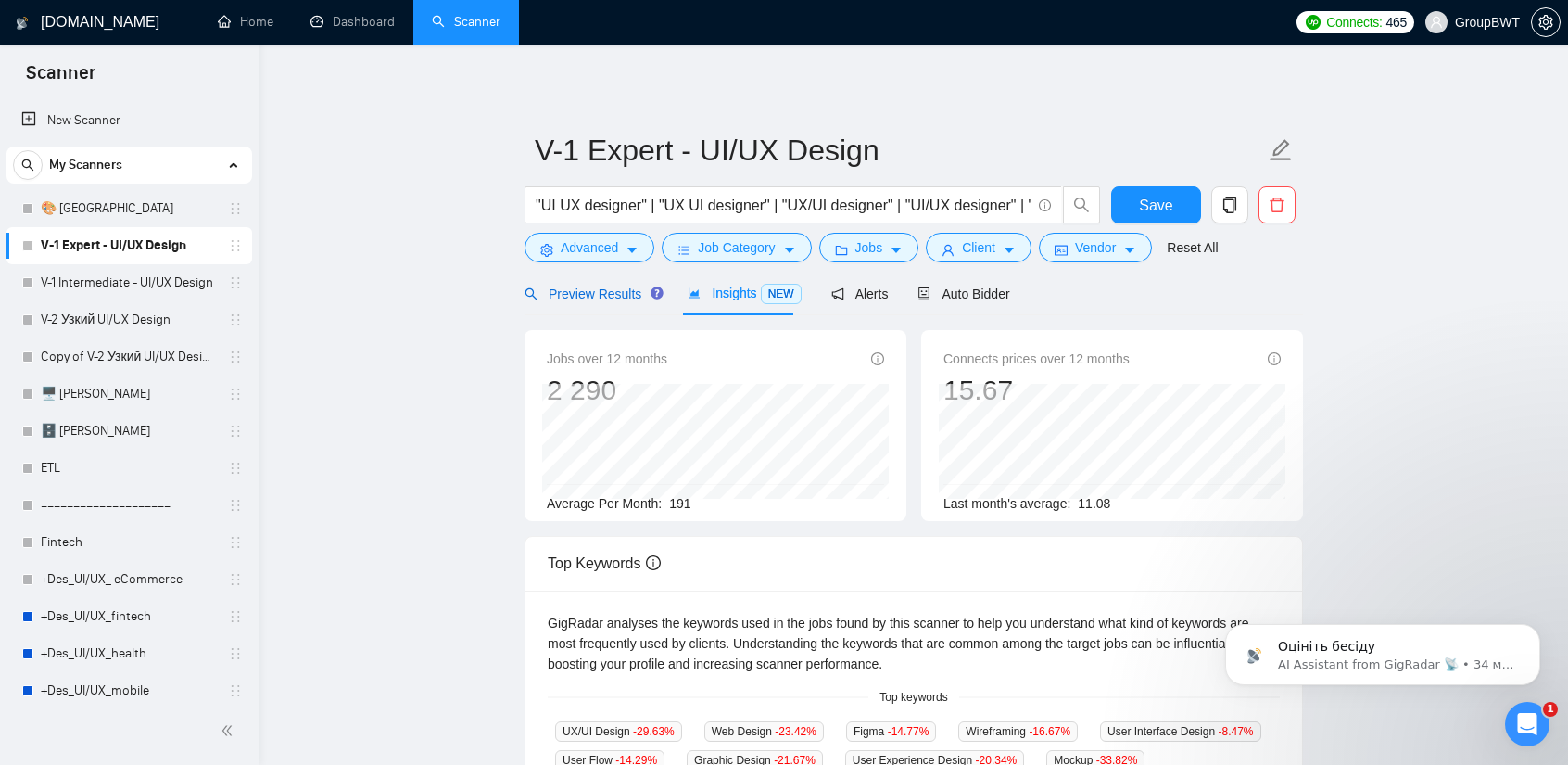
click at [590, 301] on span "Preview Results" at bounding box center [591, 294] width 134 height 15
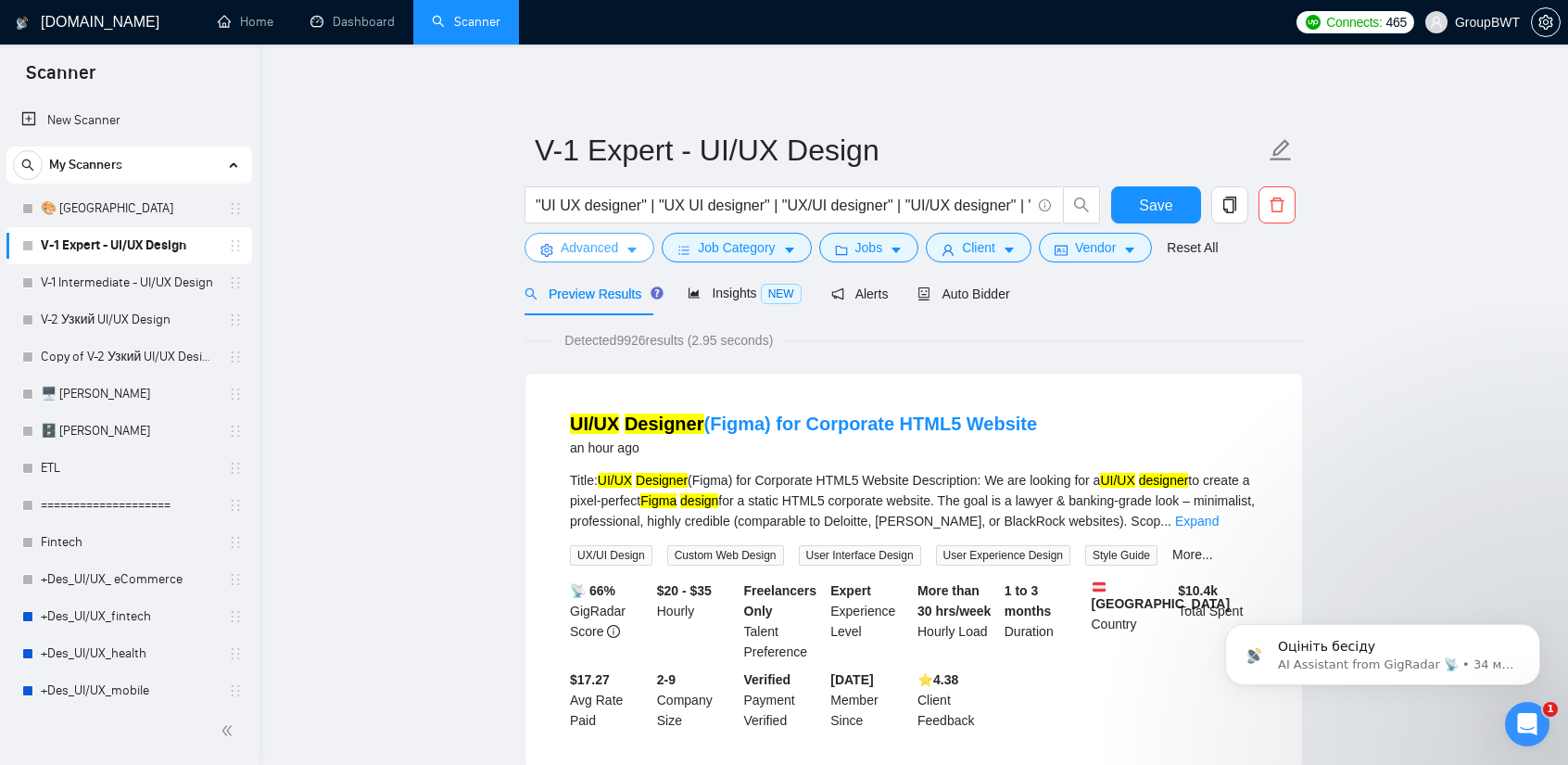
click at [603, 249] on span "Advanced" at bounding box center [589, 246] width 57 height 20
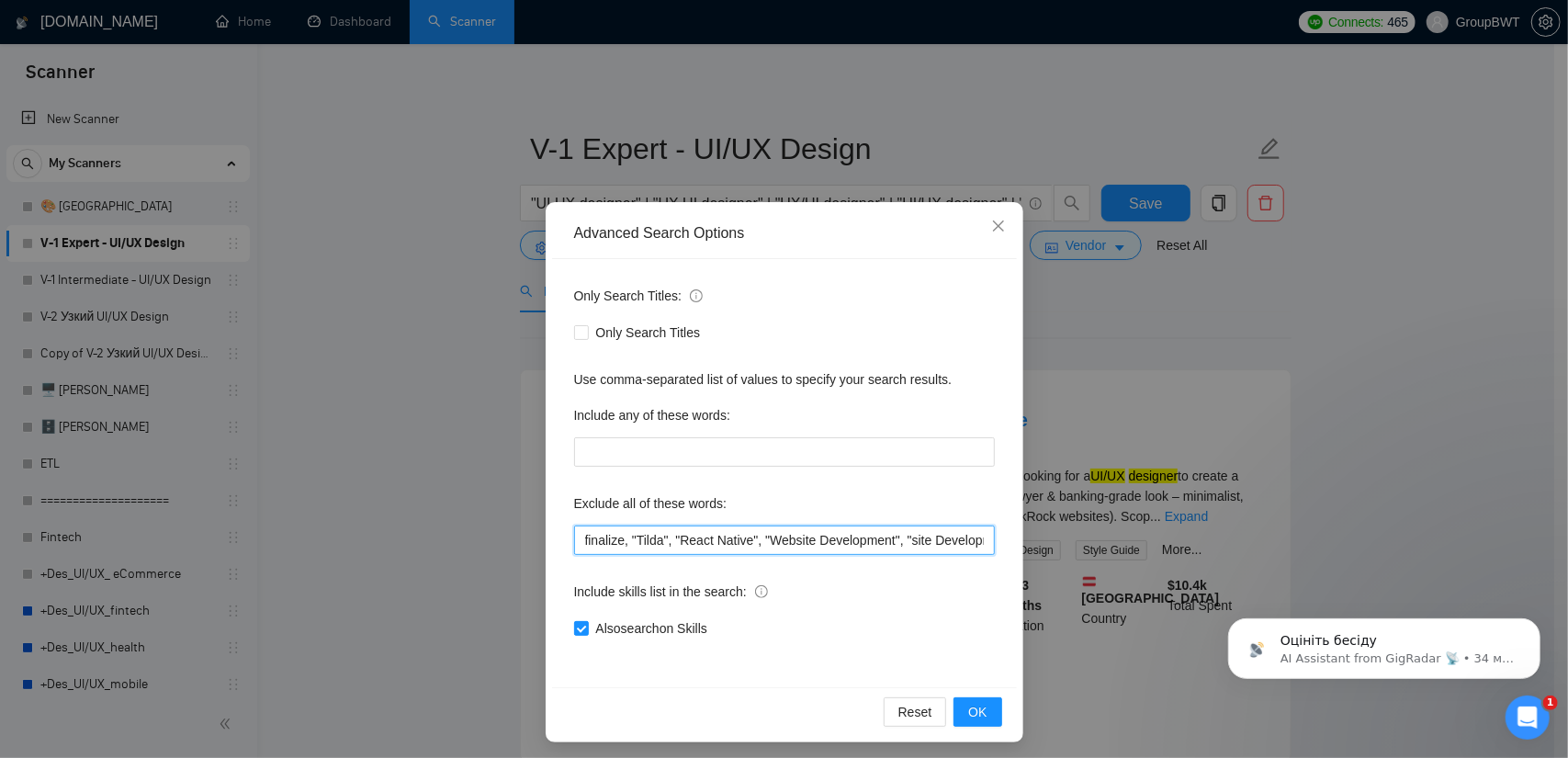
click at [649, 545] on input "finalize, "Tilda", "React Native", "Website Development", "site Development", "…" at bounding box center [784, 539] width 421 height 29
paste input "Storybook Designer", "tidy-up tasks", ""
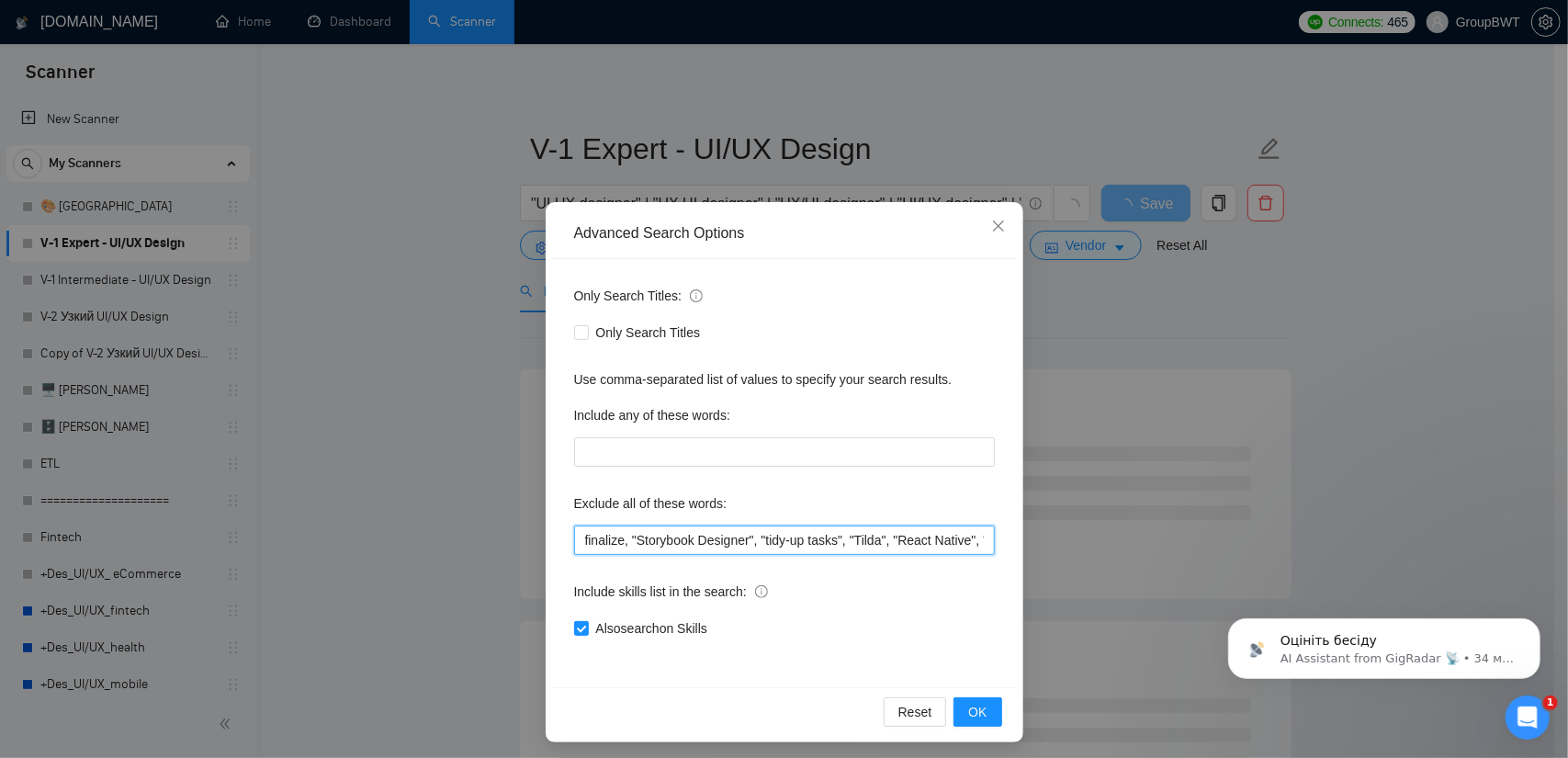
drag, startPoint x: 311, startPoint y: 562, endPoint x: 183, endPoint y: 556, distance: 128.1
click at [183, 556] on div "Advanced Search Options Only Search Titles: Only Search Titles Use comma-separa…" at bounding box center [784, 379] width 1568 height 758
click at [720, 543] on input "finalize, "Storybook Designer", "tidy-up tasks", "Tilda", "React Native", "Webs…" at bounding box center [784, 539] width 421 height 29
type input "finalize, "Storybook Designer", "tidy-up tasks", "Tilda", "React Native", "Webs…"
click at [981, 718] on button "OK" at bounding box center [977, 712] width 47 height 29
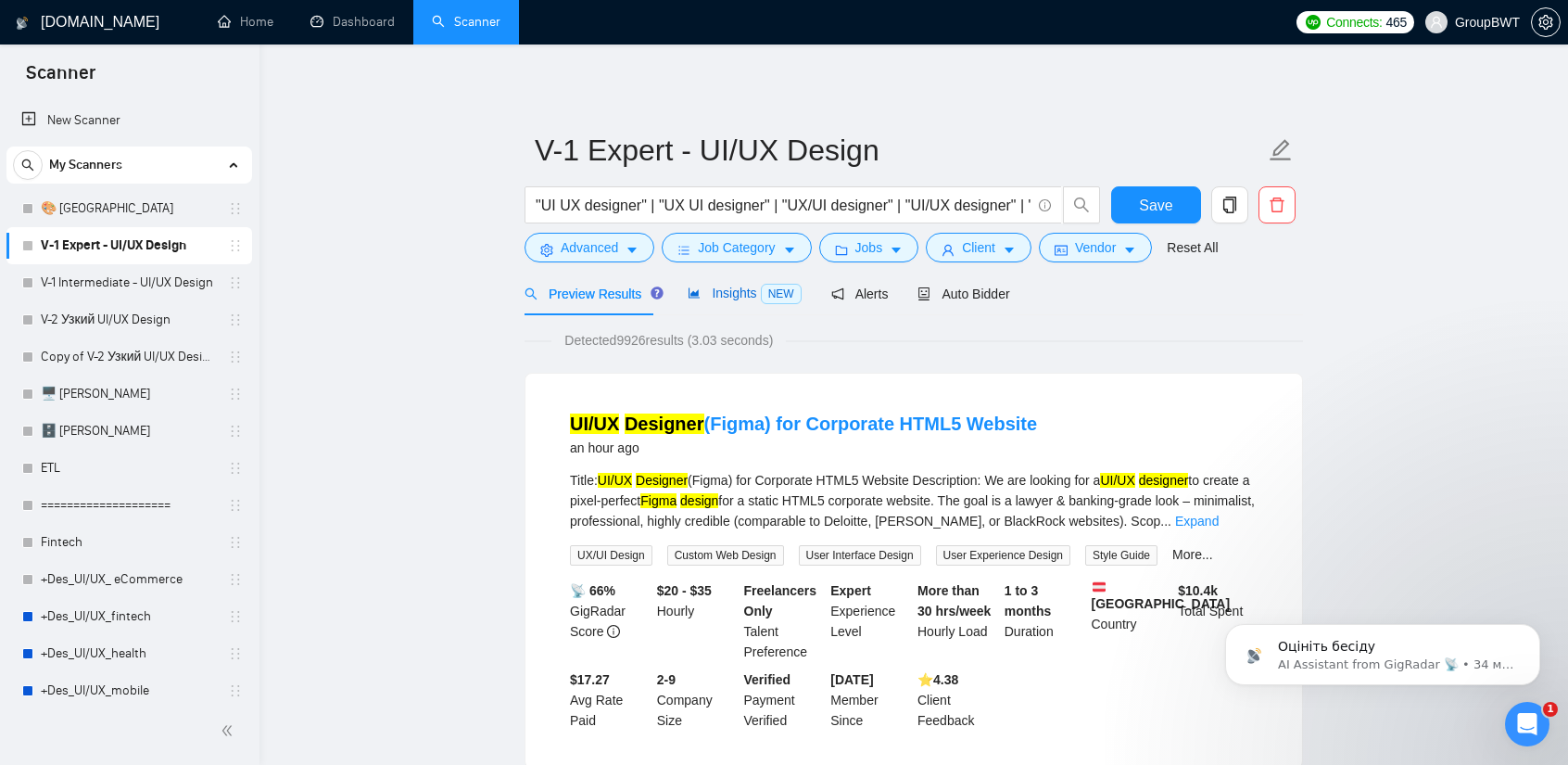
click at [723, 294] on span "Insights NEW" at bounding box center [744, 293] width 113 height 15
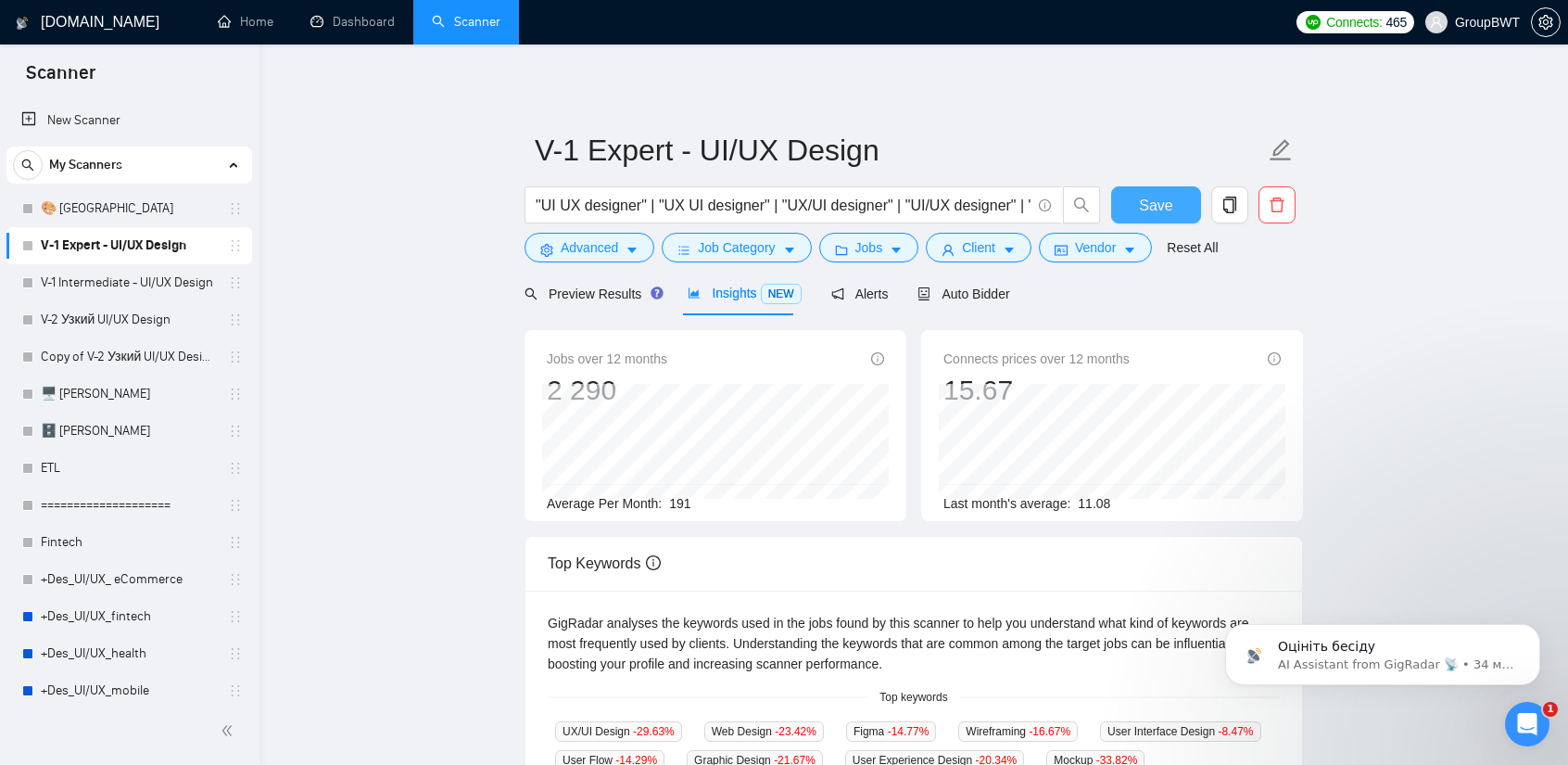
click at [1129, 210] on button "Save" at bounding box center [1156, 204] width 90 height 37
drag, startPoint x: 93, startPoint y: 283, endPoint x: 194, endPoint y: 317, distance: 106.6
click at [93, 283] on link "V-1 Intermediate - UI/UX Design" at bounding box center [129, 283] width 176 height 37
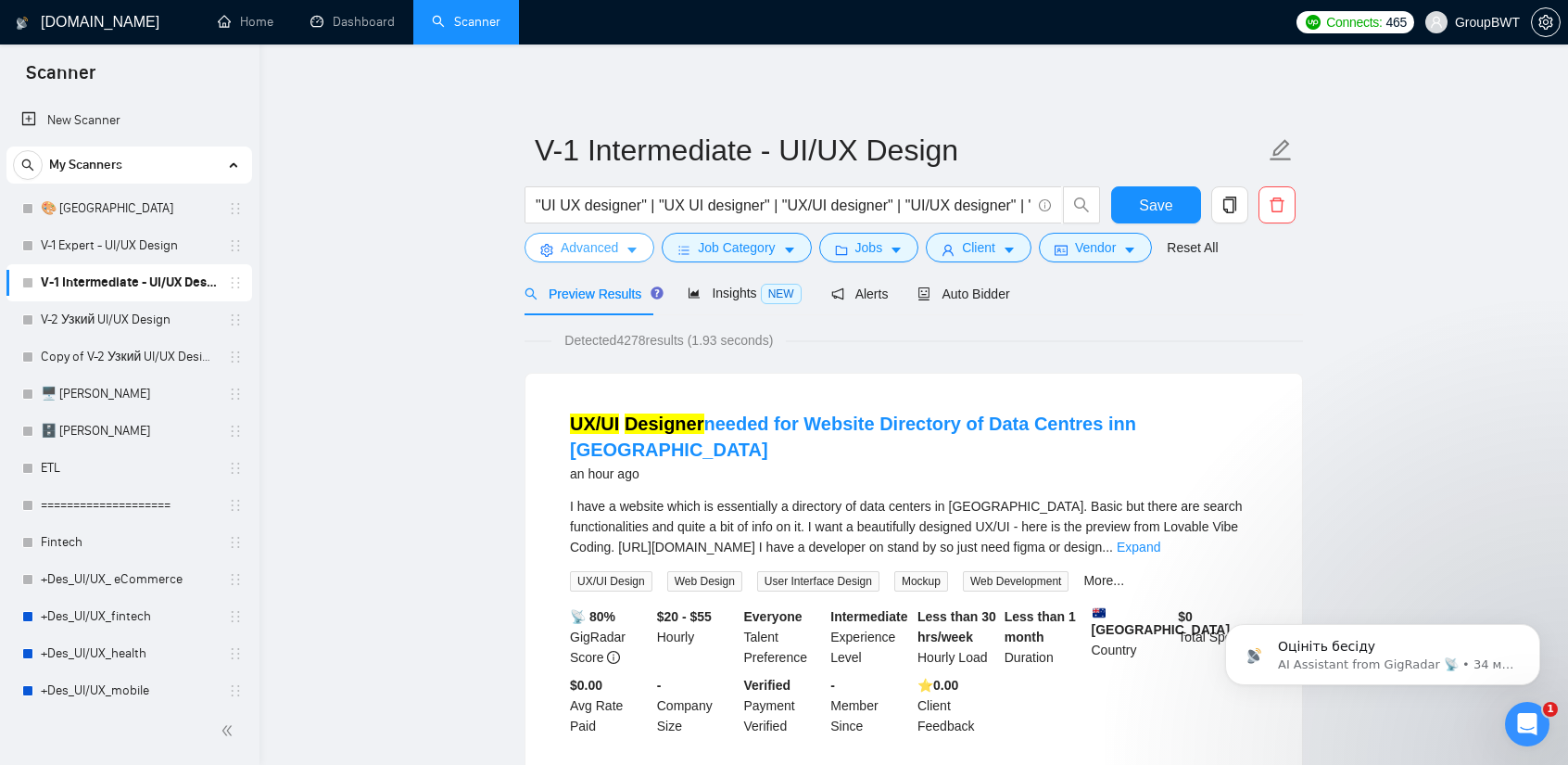
click at [579, 244] on span "Advanced" at bounding box center [589, 246] width 57 height 20
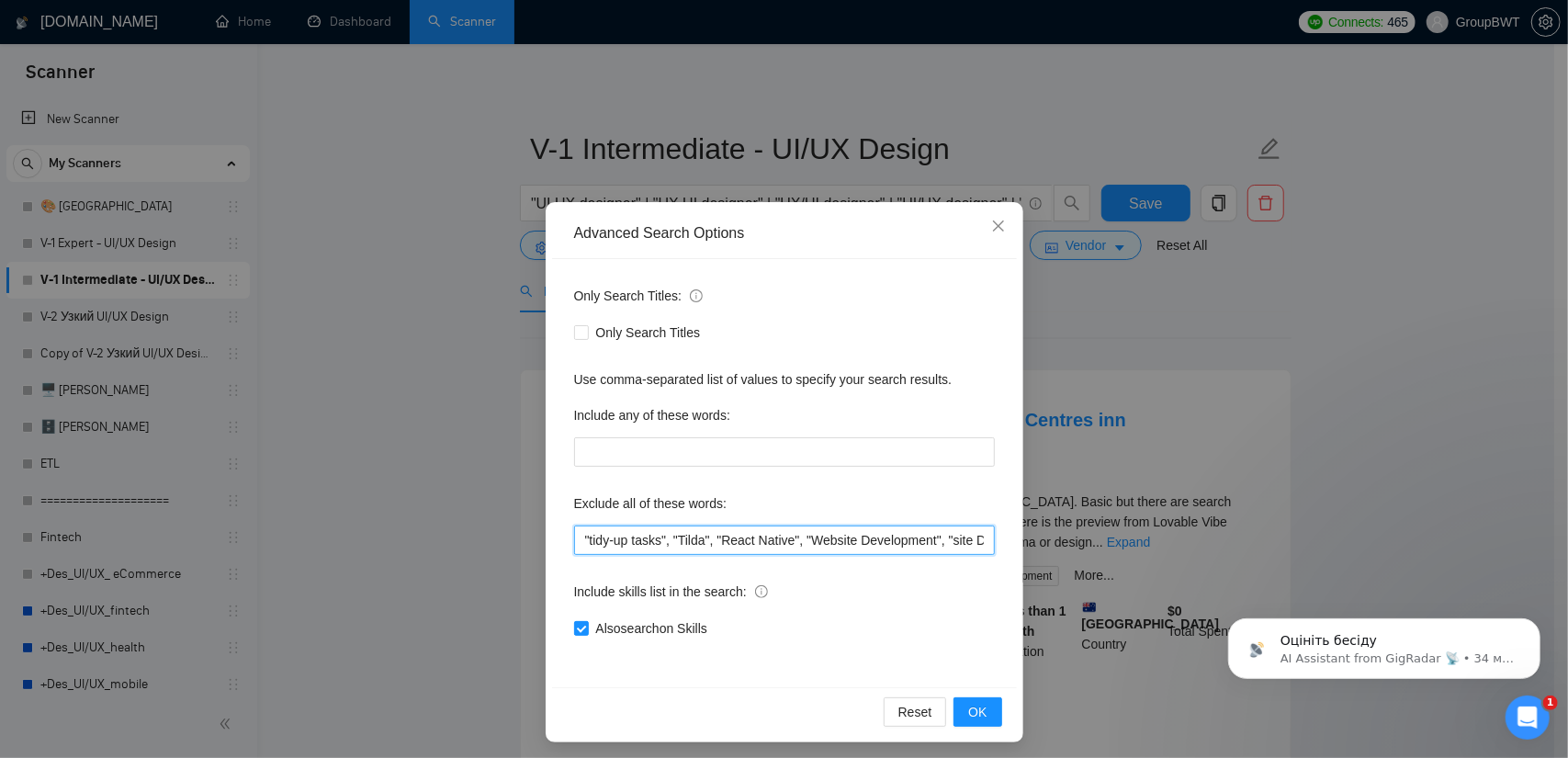
click at [713, 538] on input ""tidy-up tasks", "Tilda", "React Native", "Website Development", "site Developm…" at bounding box center [784, 539] width 421 height 29
paste input "finalize, "Storybook Designer","
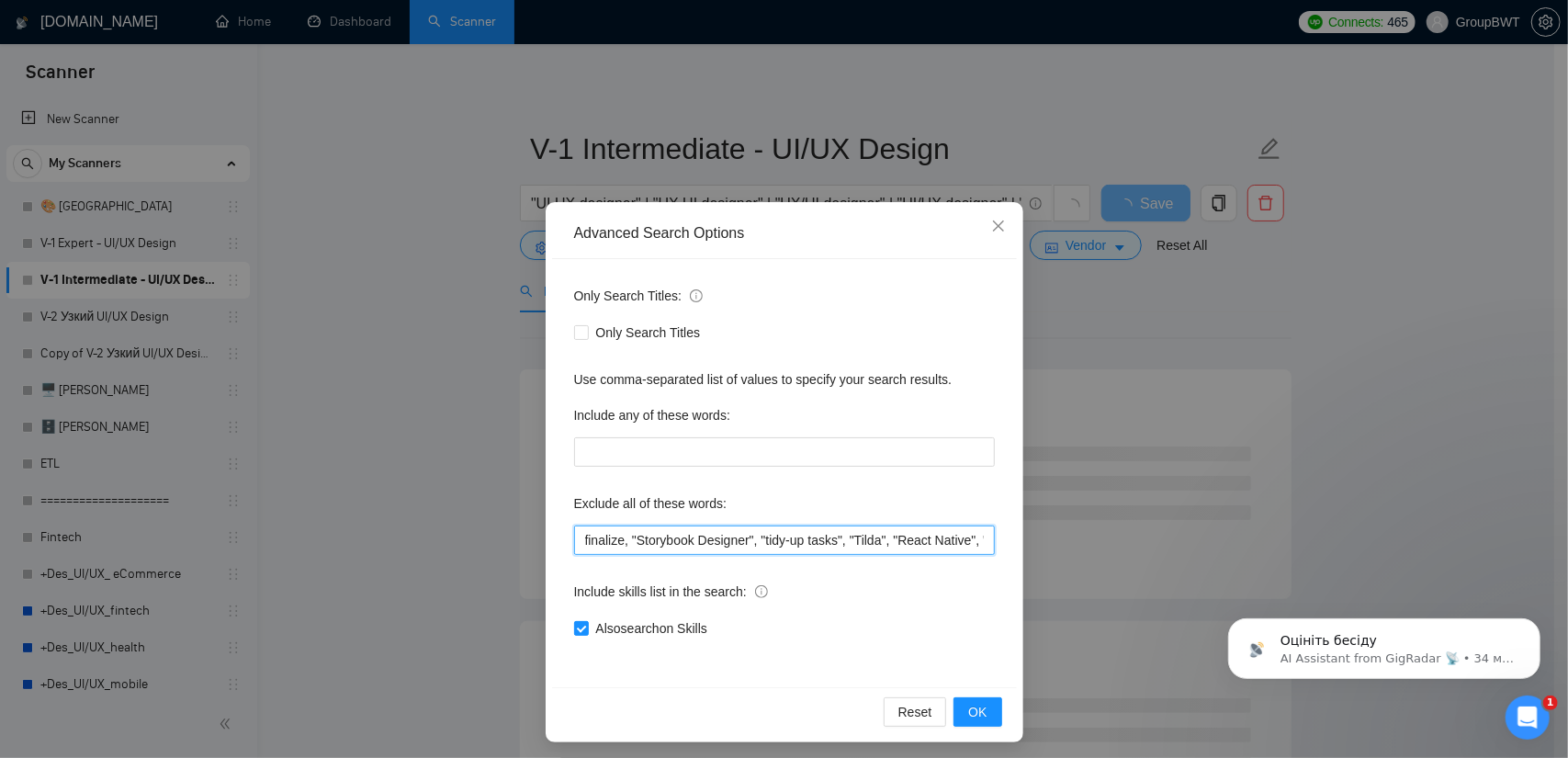
drag, startPoint x: 834, startPoint y: 541, endPoint x: 349, endPoint y: 526, distance: 485.2
click at [349, 526] on div "Advanced Search Options Only Search Titles: Only Search Titles Use comma-separa…" at bounding box center [784, 379] width 1568 height 758
type input "finalize, "Storybook Designer", "tidy-up tasks", "Tilda", "React Native", "Webs…"
click at [970, 696] on div "Reset OK" at bounding box center [784, 711] width 465 height 48
click at [968, 706] on span "OK" at bounding box center [977, 712] width 18 height 20
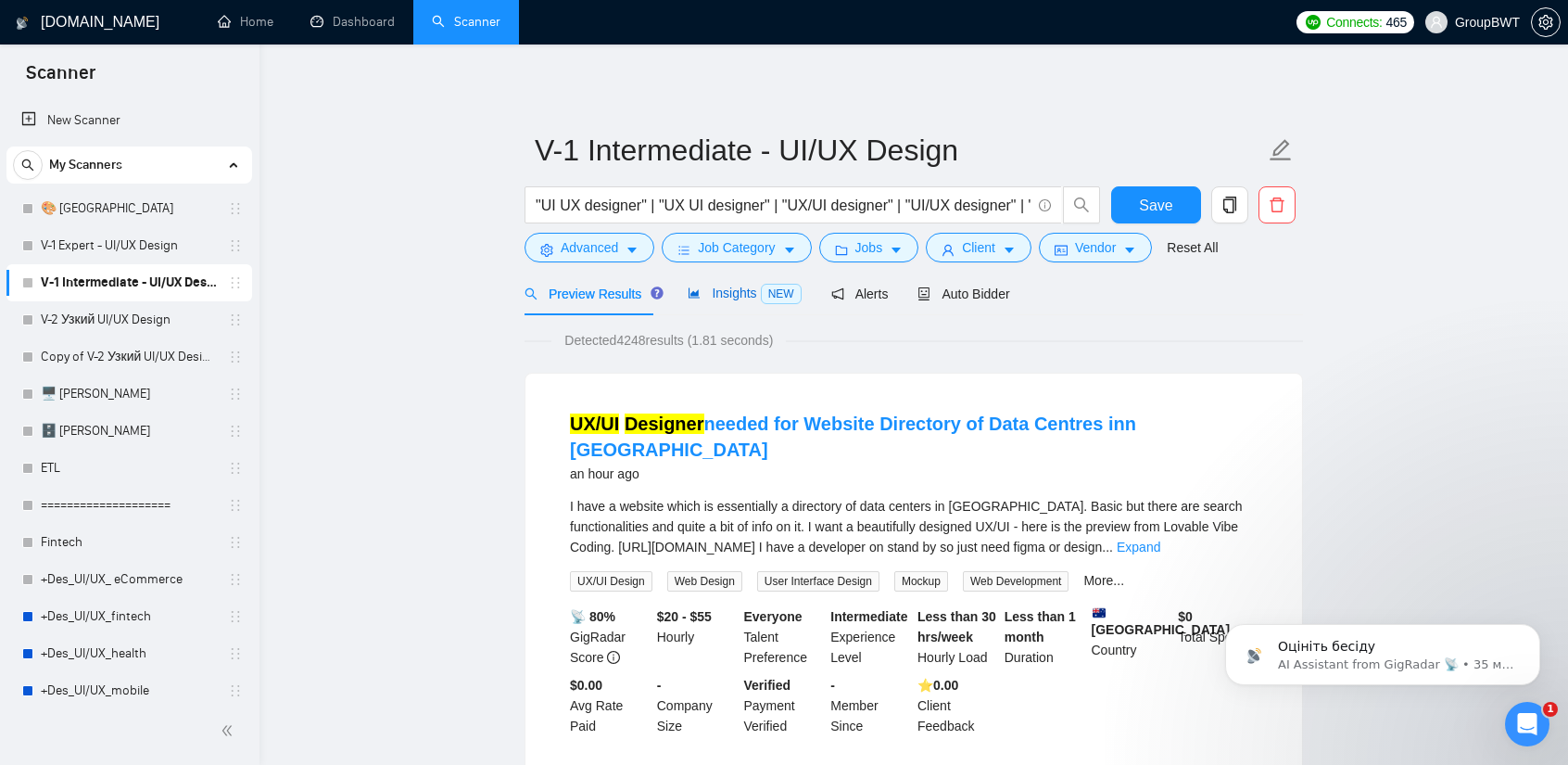
click at [735, 300] on span "Insights NEW" at bounding box center [744, 293] width 113 height 15
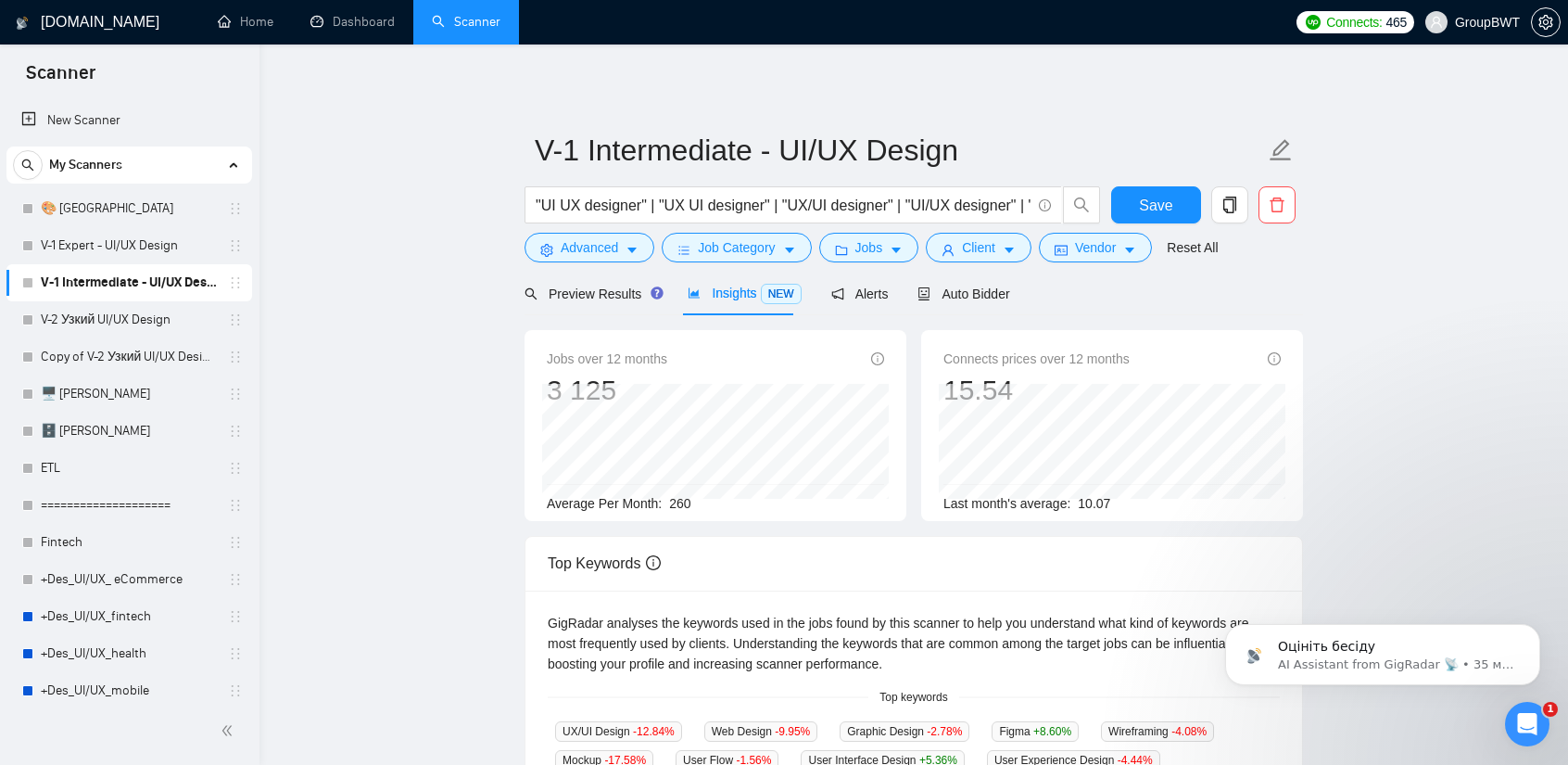
drag, startPoint x: 101, startPoint y: 324, endPoint x: 934, endPoint y: 111, distance: 859.8
click at [101, 324] on link "V-2 Узкий UI/UX Design" at bounding box center [129, 319] width 176 height 37
click at [1158, 203] on span "Save" at bounding box center [1155, 205] width 33 height 23
click at [139, 323] on link "V-2 Узкий UI/UX Design" at bounding box center [129, 319] width 176 height 37
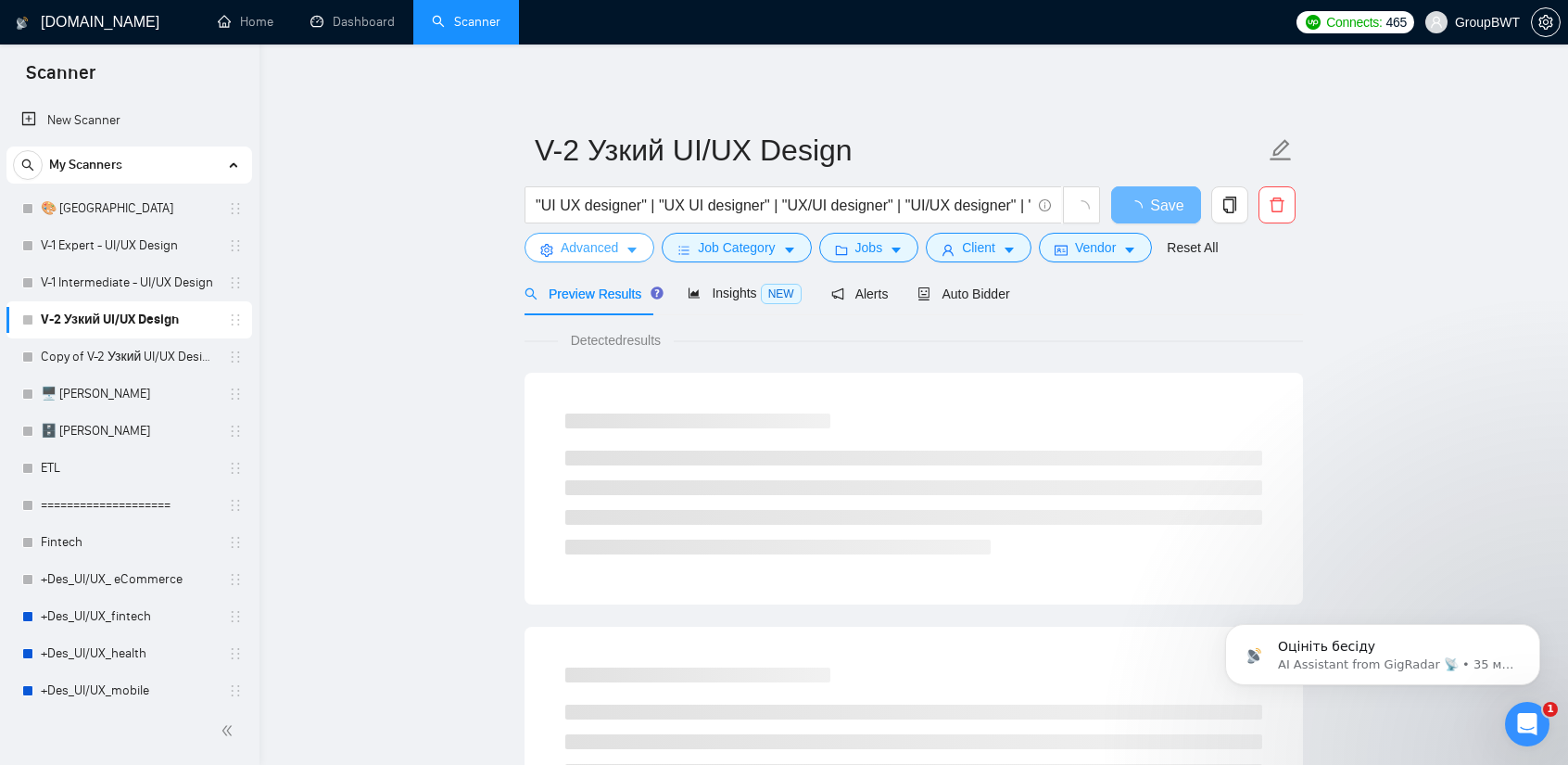
click at [604, 240] on span "Advanced" at bounding box center [589, 246] width 57 height 20
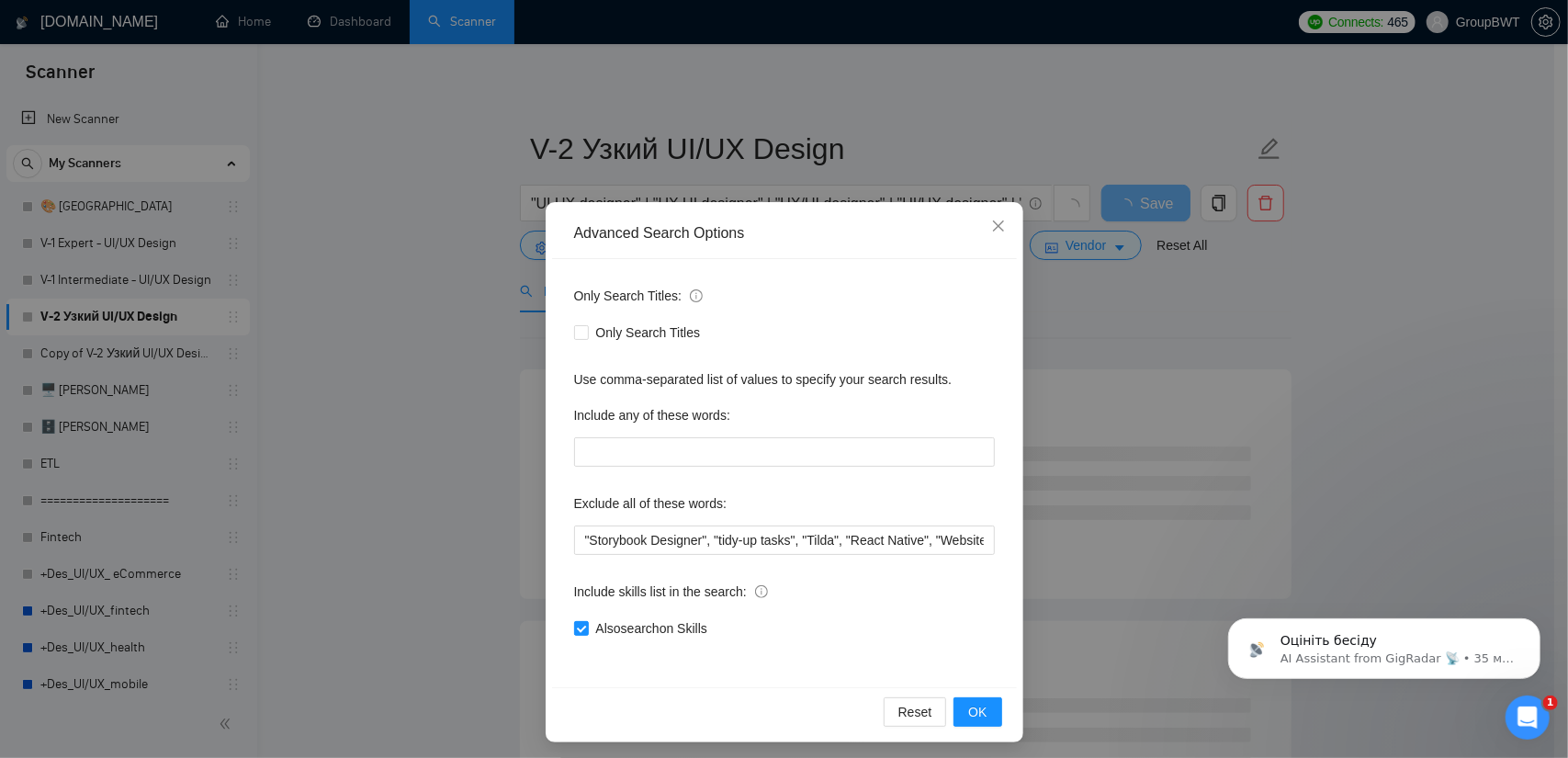
click at [718, 521] on div "Exclude all of these words:" at bounding box center [784, 506] width 421 height 37
click at [700, 534] on input ""Storybook Designer", "tidy-up tasks", "Tilda", "React Native", "Website Develo…" at bounding box center [784, 539] width 421 height 29
paste input "finalize,"
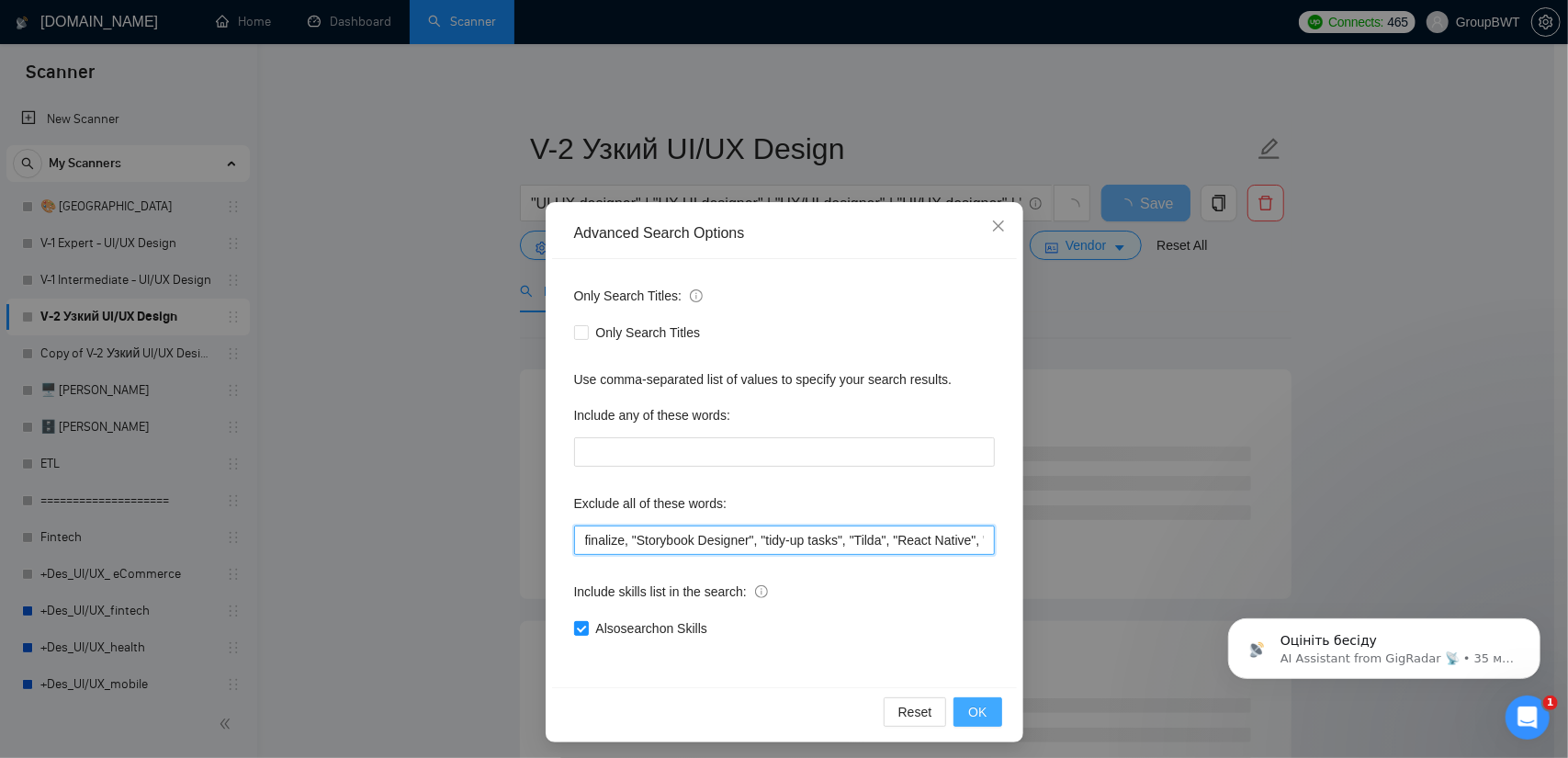
scroll to position [0, 4715]
type input "finalize, "Storybook Designer", "tidy-up tasks", "Tilda", "React Native", "Webs…"
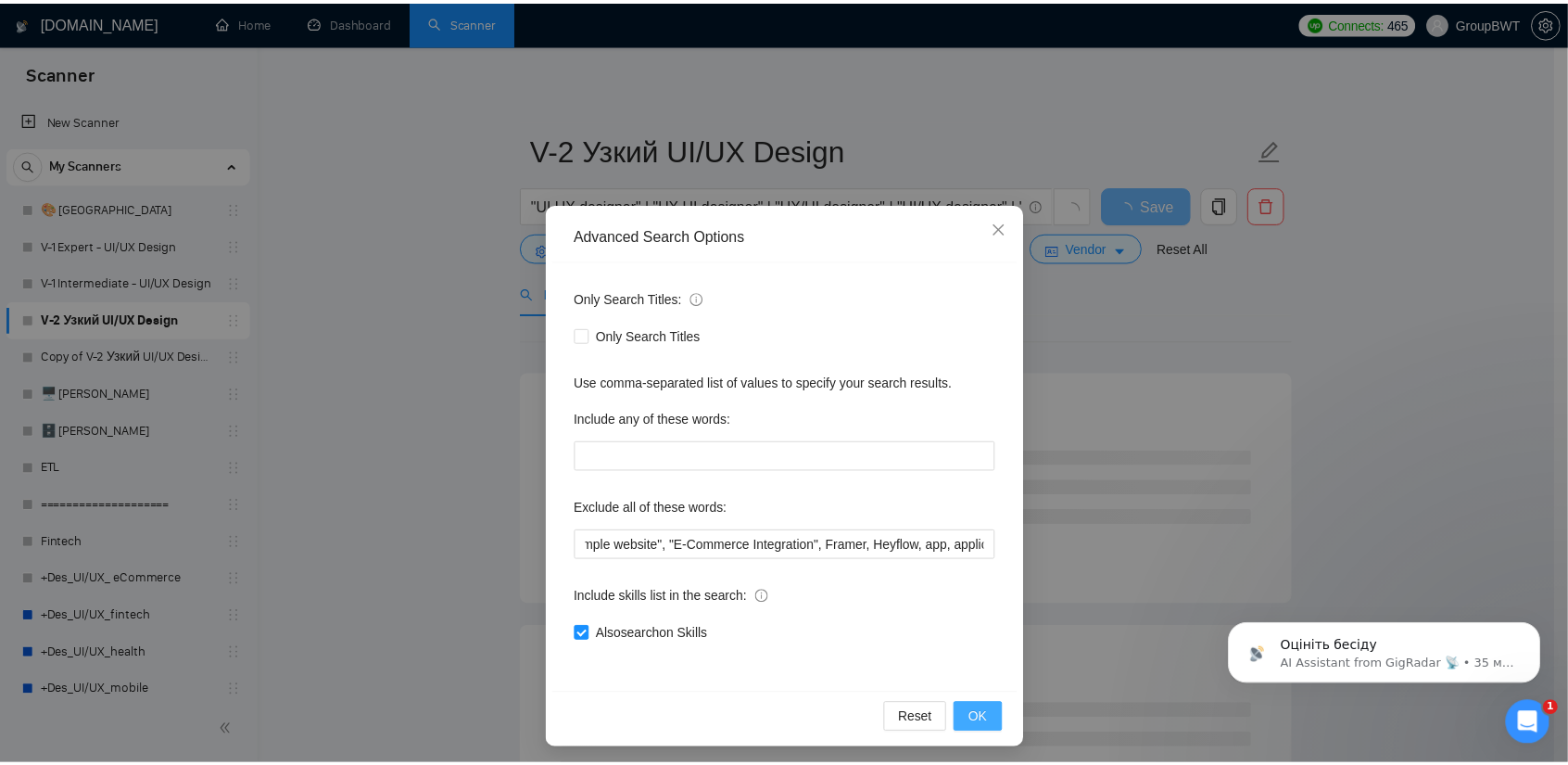
scroll to position [0, 0]
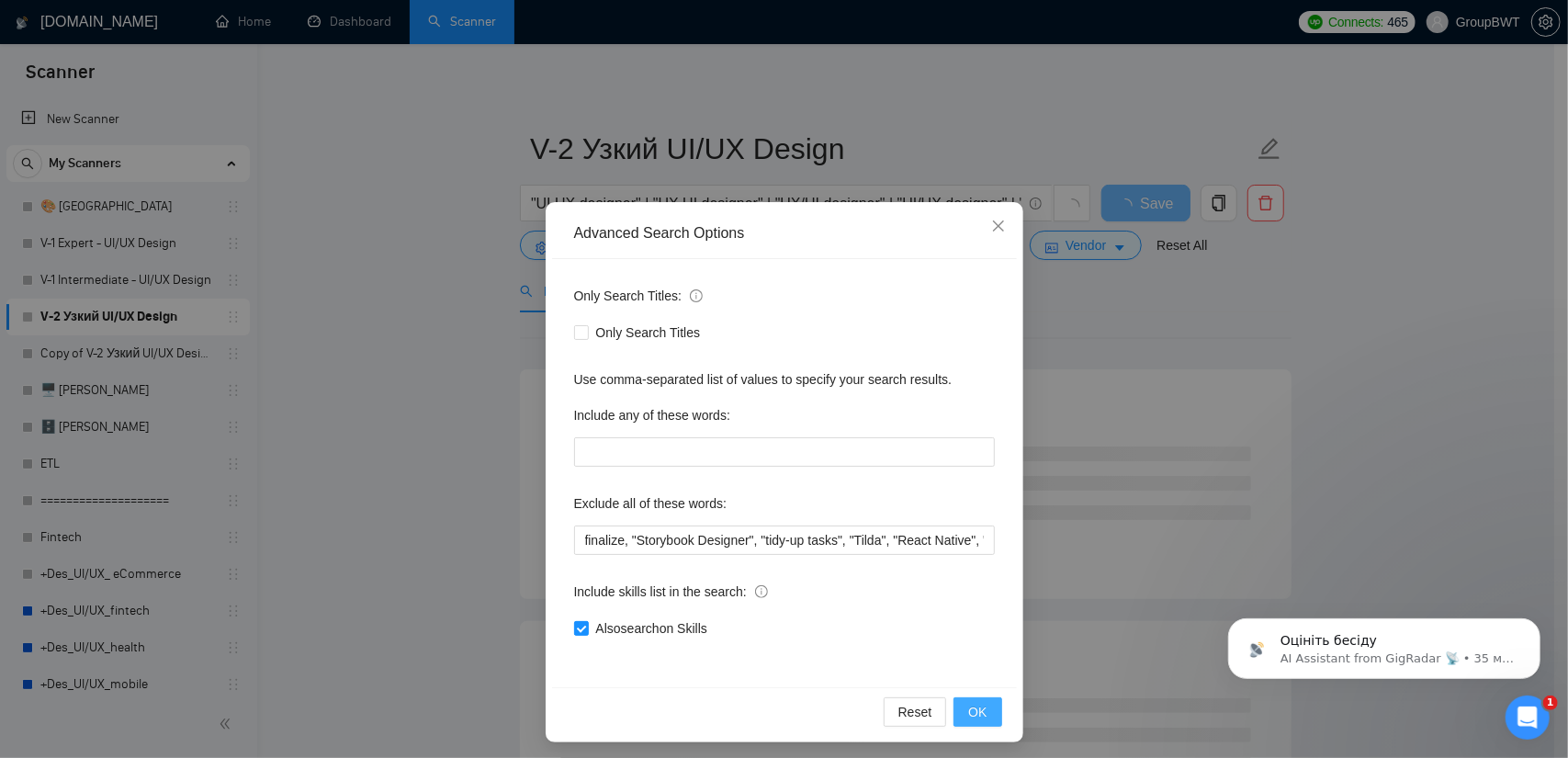
click at [983, 708] on button "OK" at bounding box center [977, 712] width 47 height 29
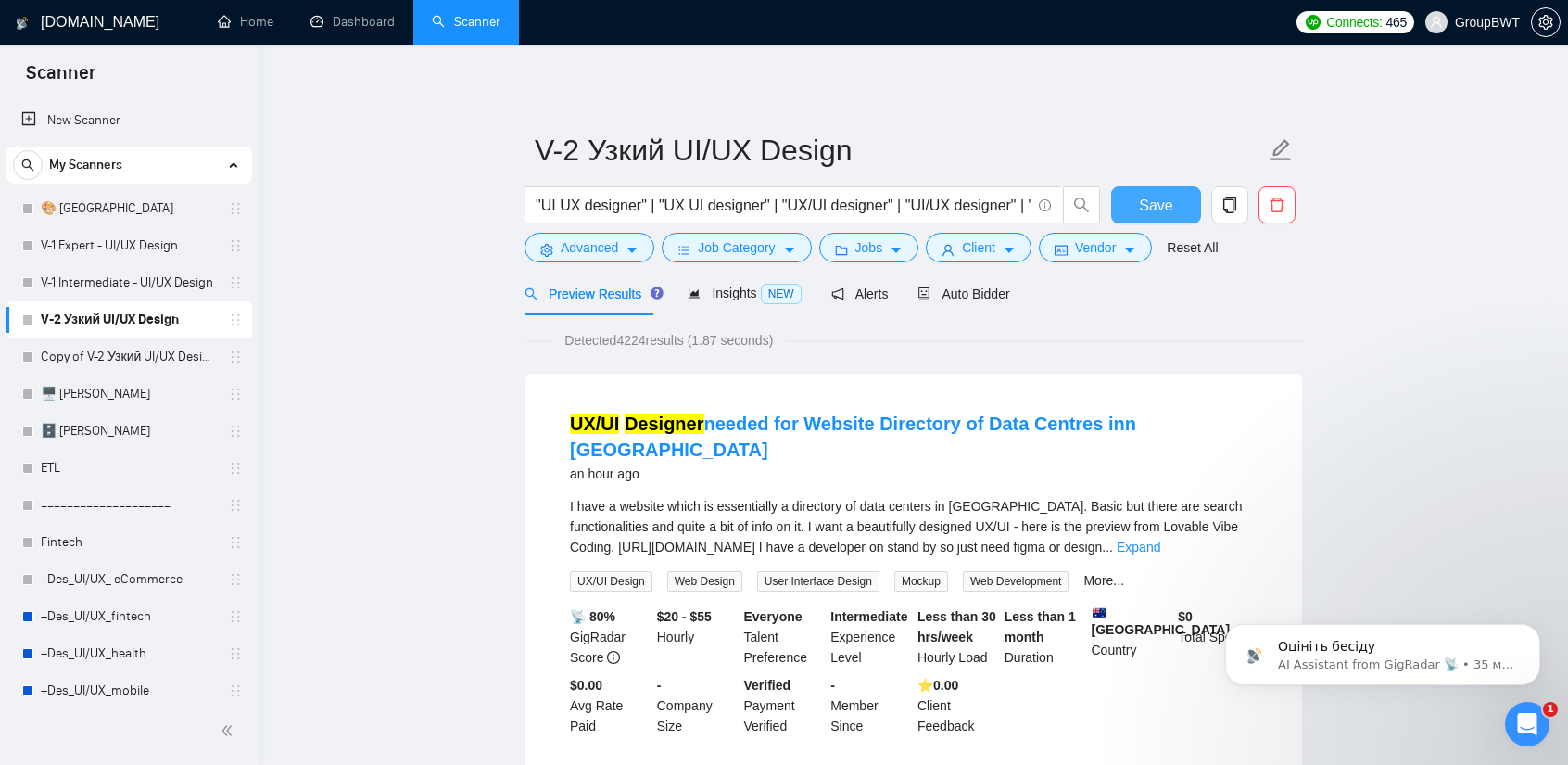
click at [1162, 202] on span "Save" at bounding box center [1155, 205] width 33 height 23
click at [1160, 540] on link "Expand" at bounding box center [1139, 547] width 44 height 15
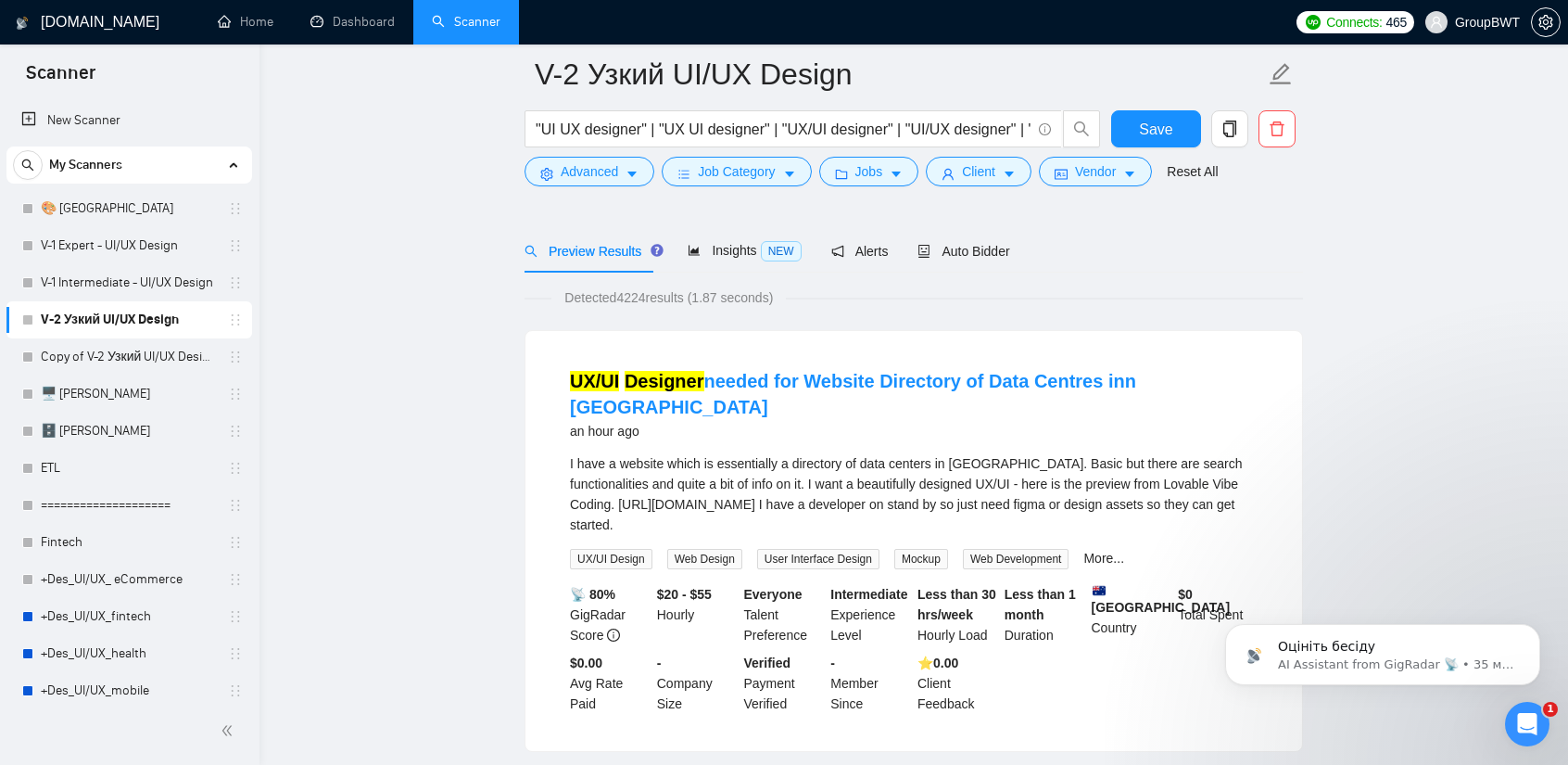
scroll to position [93, 0]
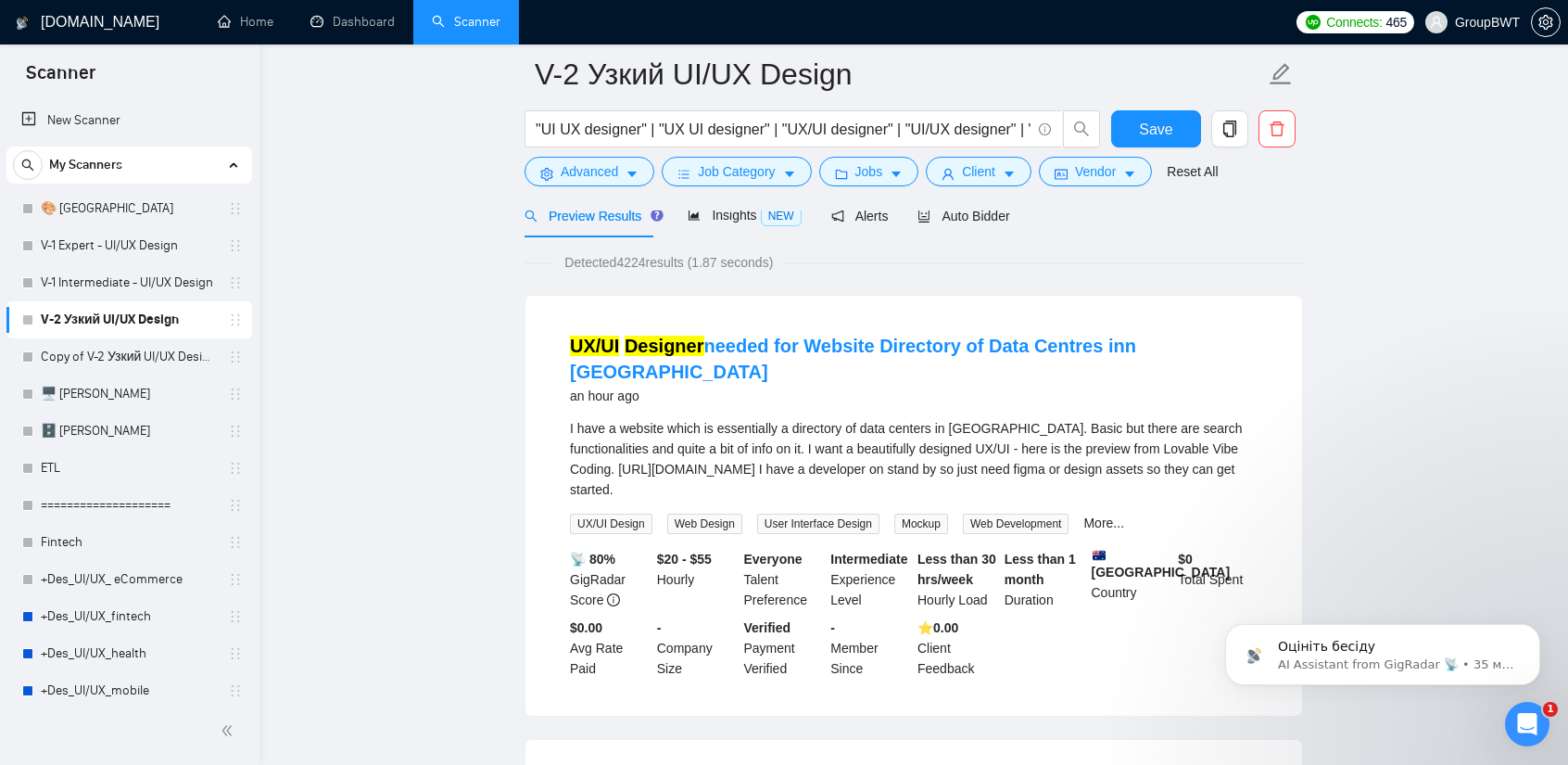
click at [98, 468] on link "ETL" at bounding box center [129, 468] width 176 height 37
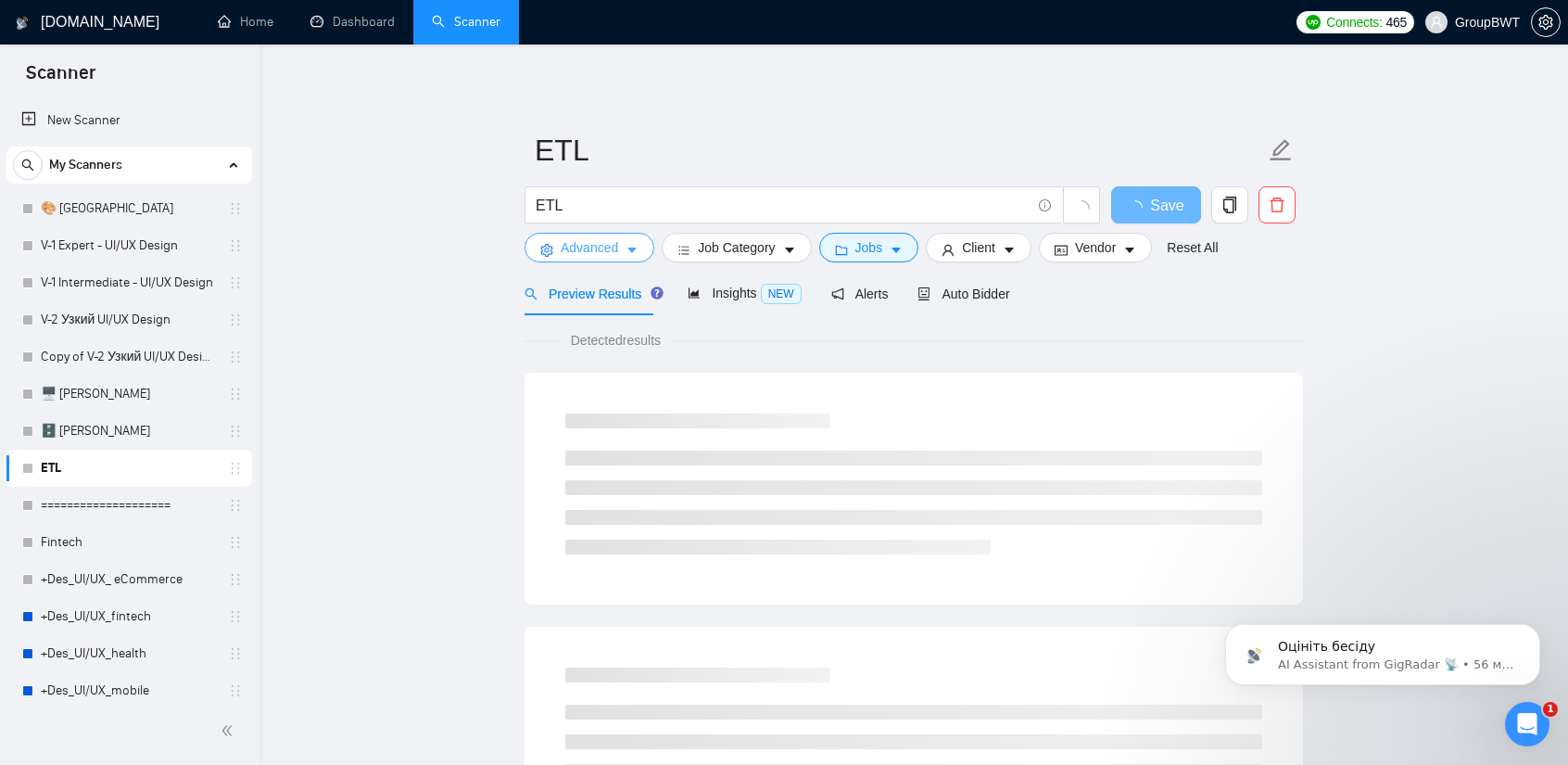
click at [569, 240] on span "Advanced" at bounding box center [589, 246] width 57 height 20
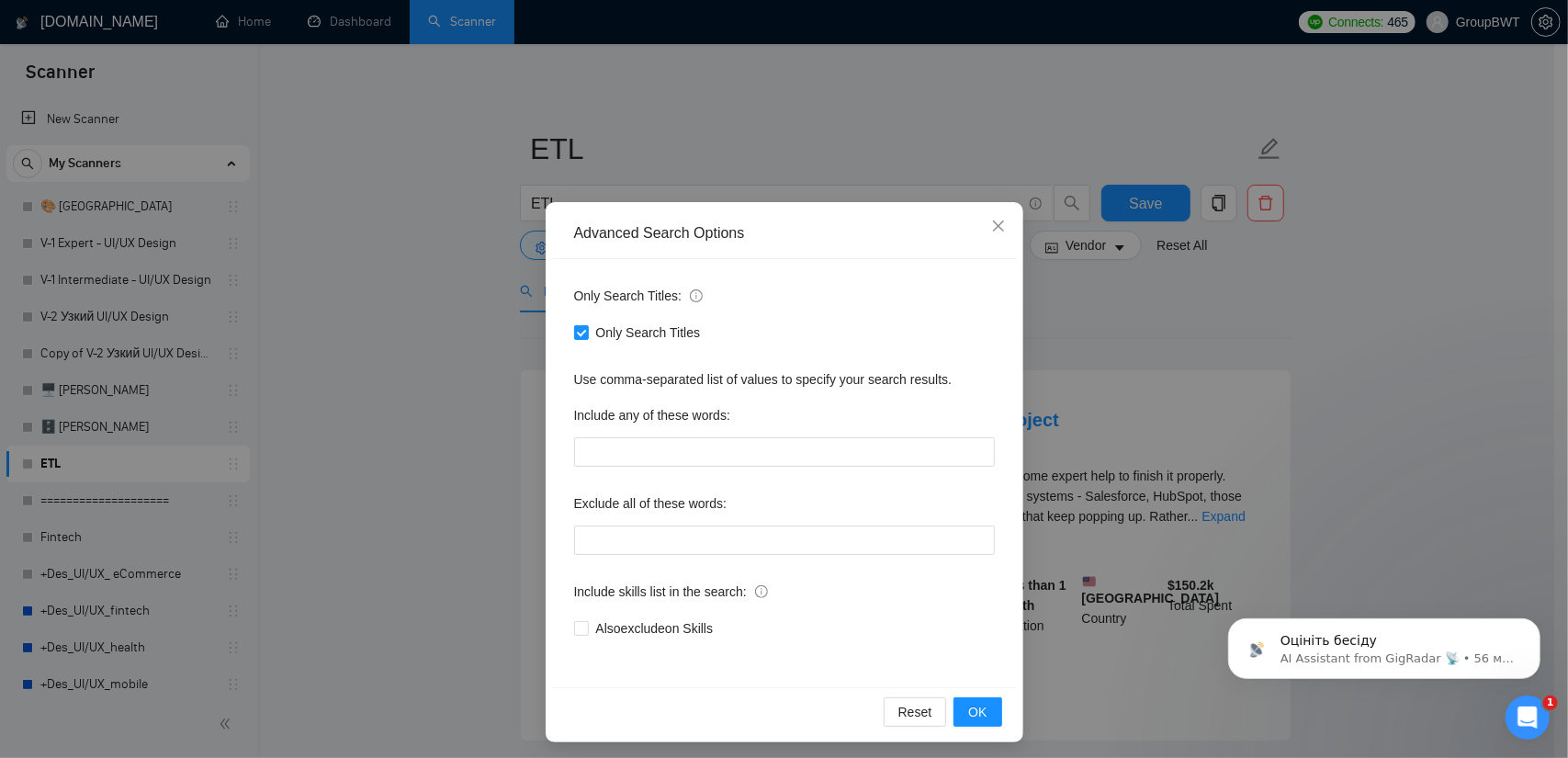
click at [395, 221] on div "Advanced Search Options Only Search Titles: Only Search Titles Use comma-separa…" at bounding box center [784, 379] width 1568 height 758
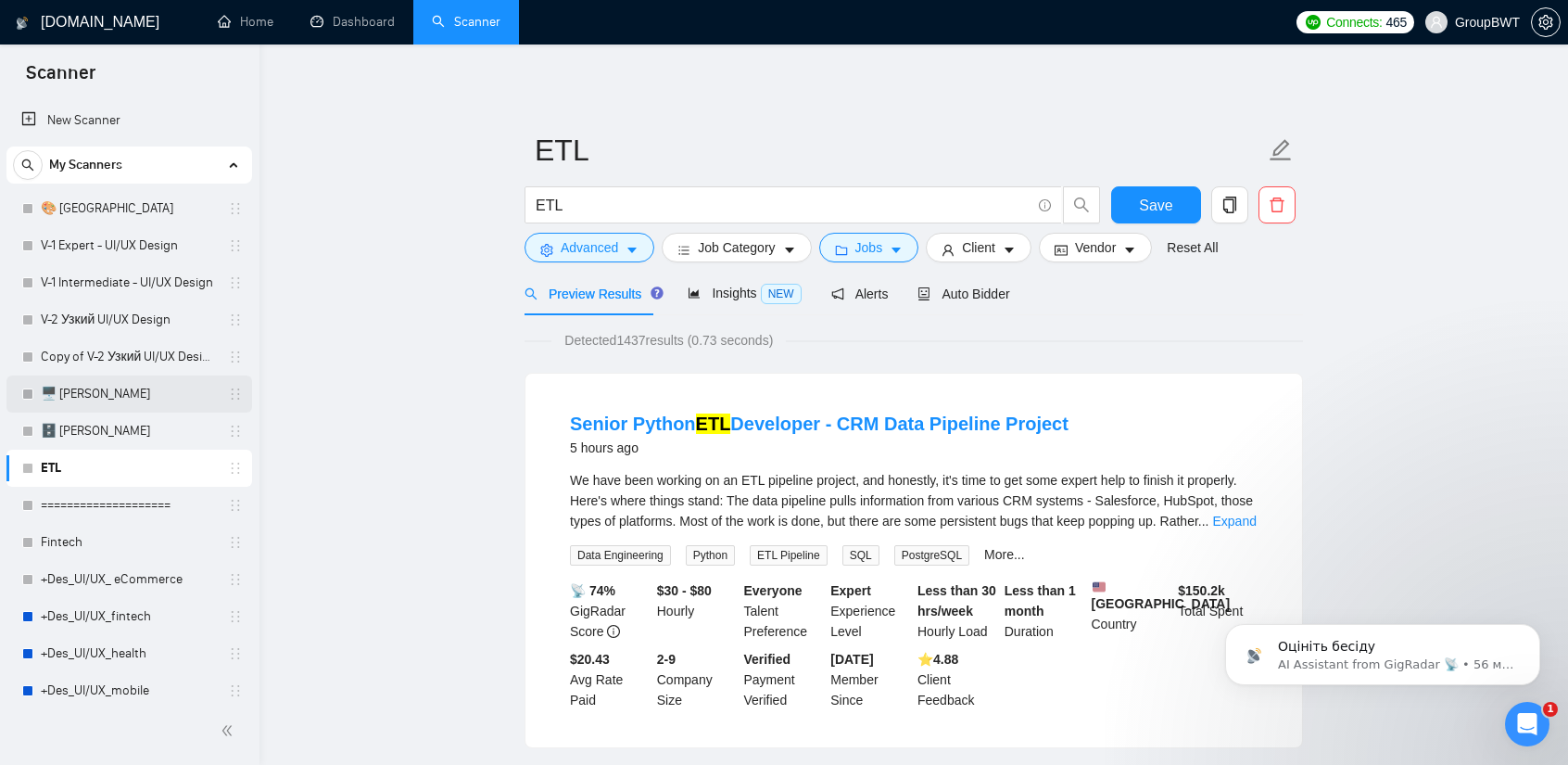
click at [91, 405] on link "🖥️ [PERSON_NAME]" at bounding box center [129, 393] width 176 height 37
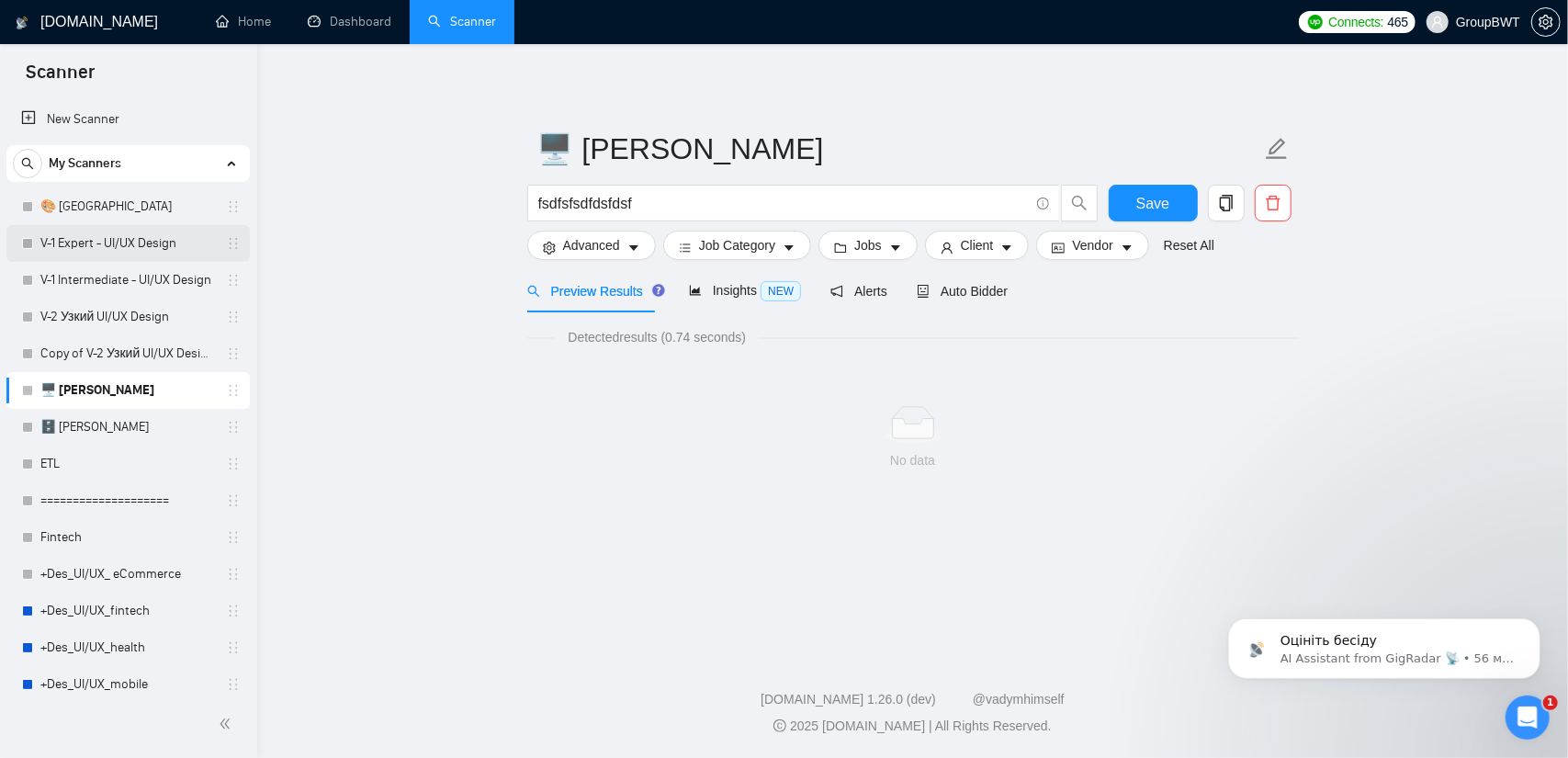
click at [110, 247] on link "V-1 Expert - UI/UX Design" at bounding box center [128, 243] width 174 height 37
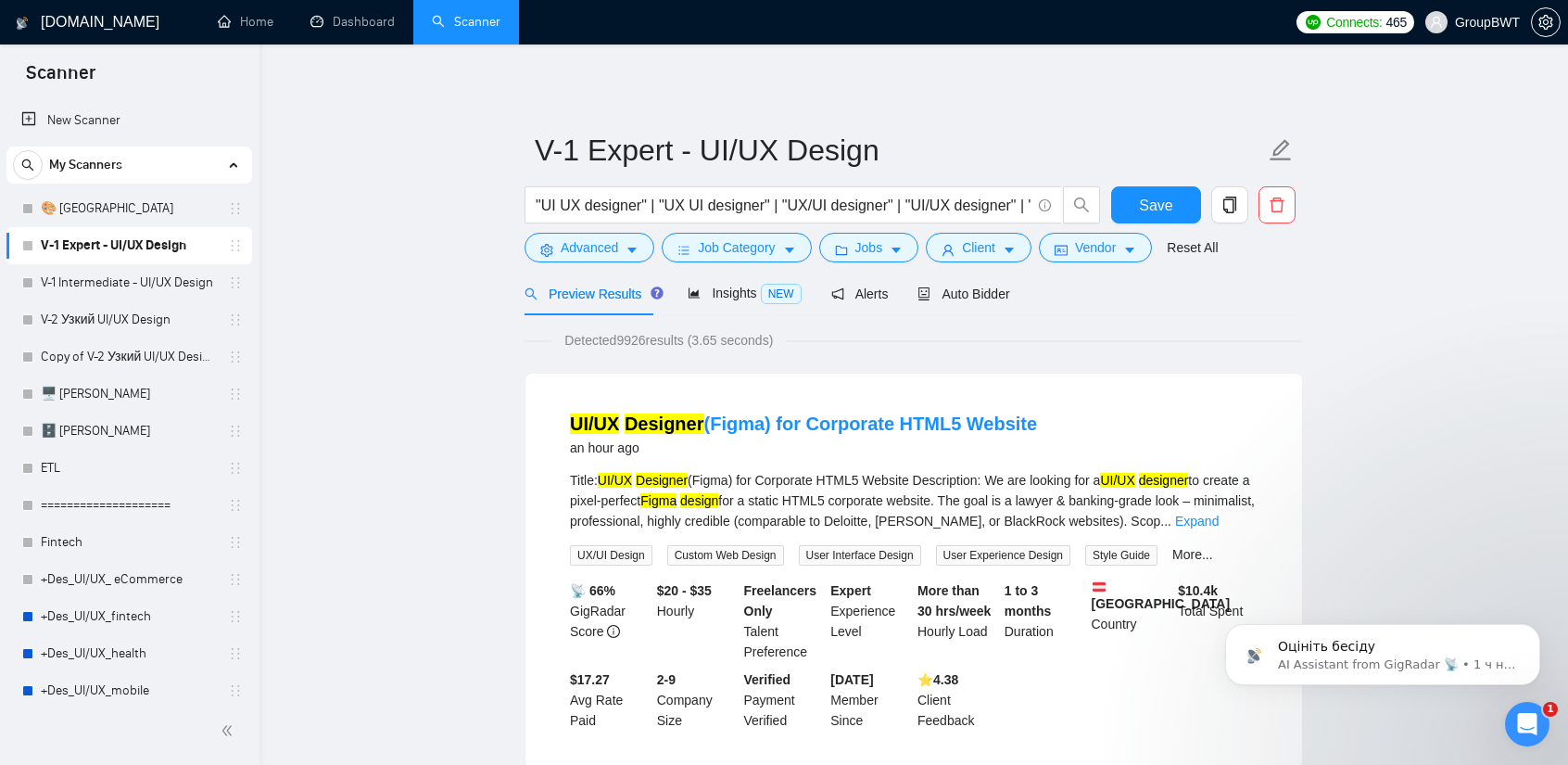
click at [761, 287] on span "NEW" at bounding box center [781, 293] width 41 height 20
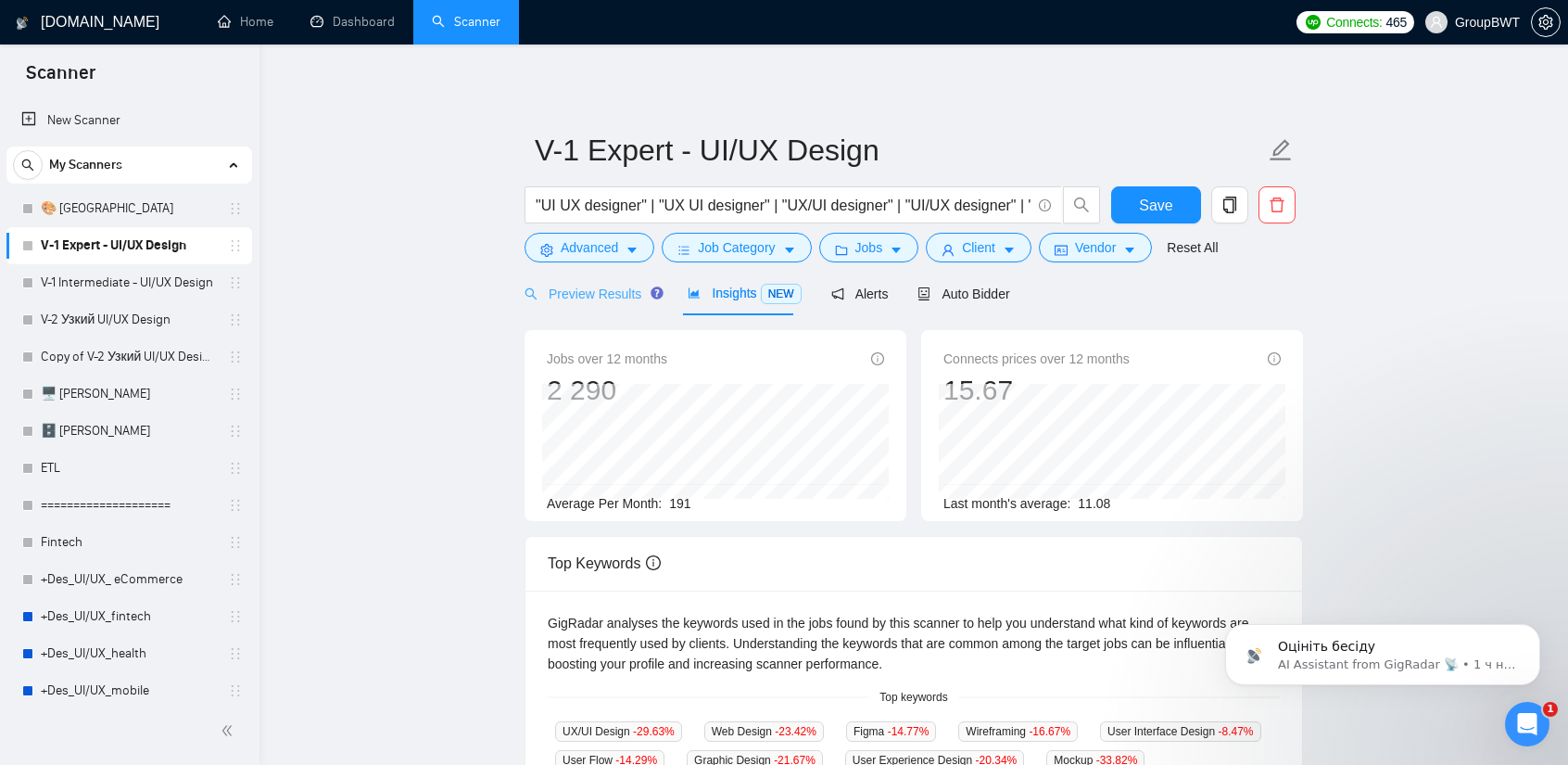
click at [565, 310] on div "Preview Results" at bounding box center [591, 293] width 134 height 44
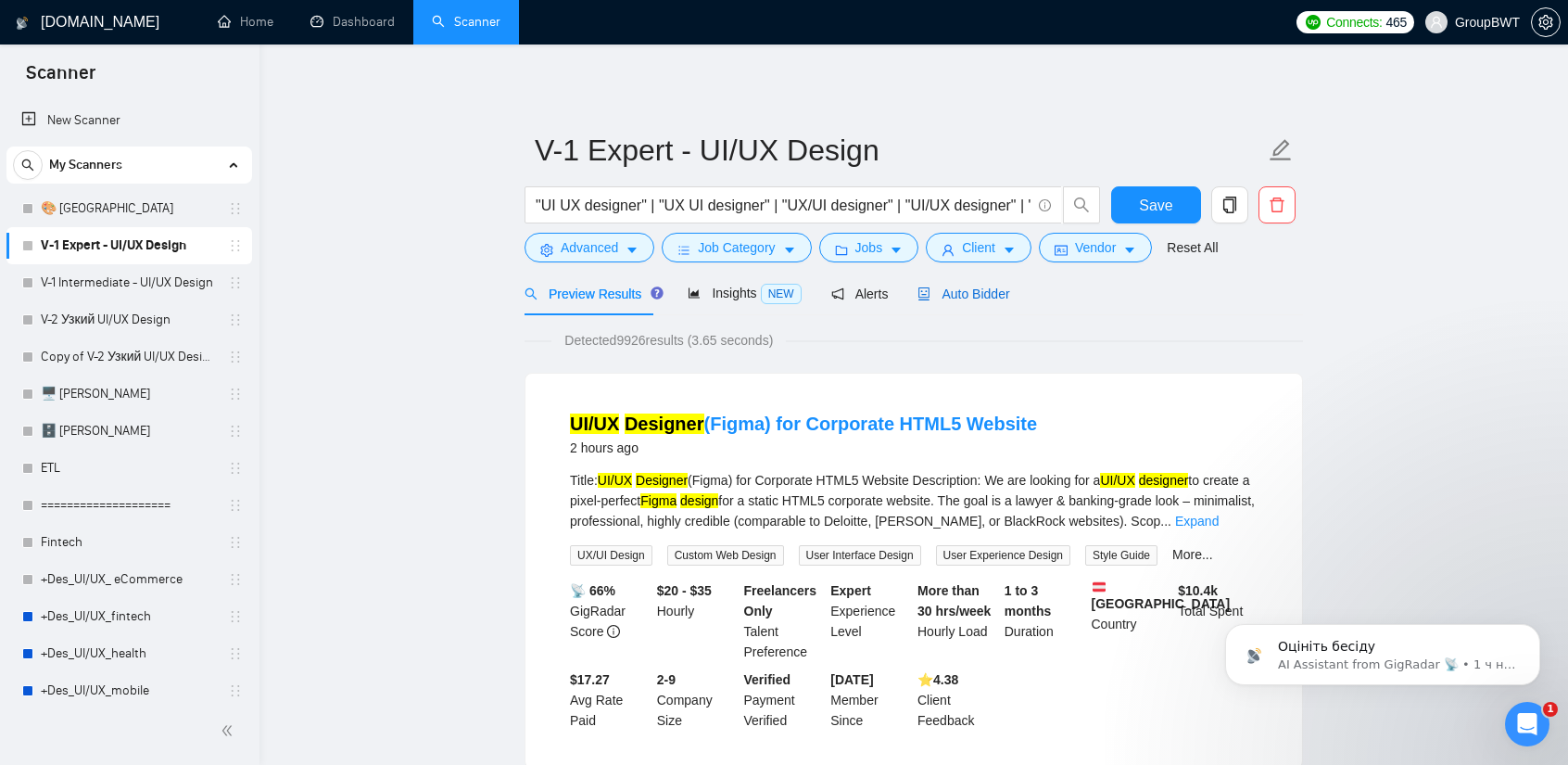
click at [957, 300] on span "Auto Bidder" at bounding box center [964, 294] width 92 height 15
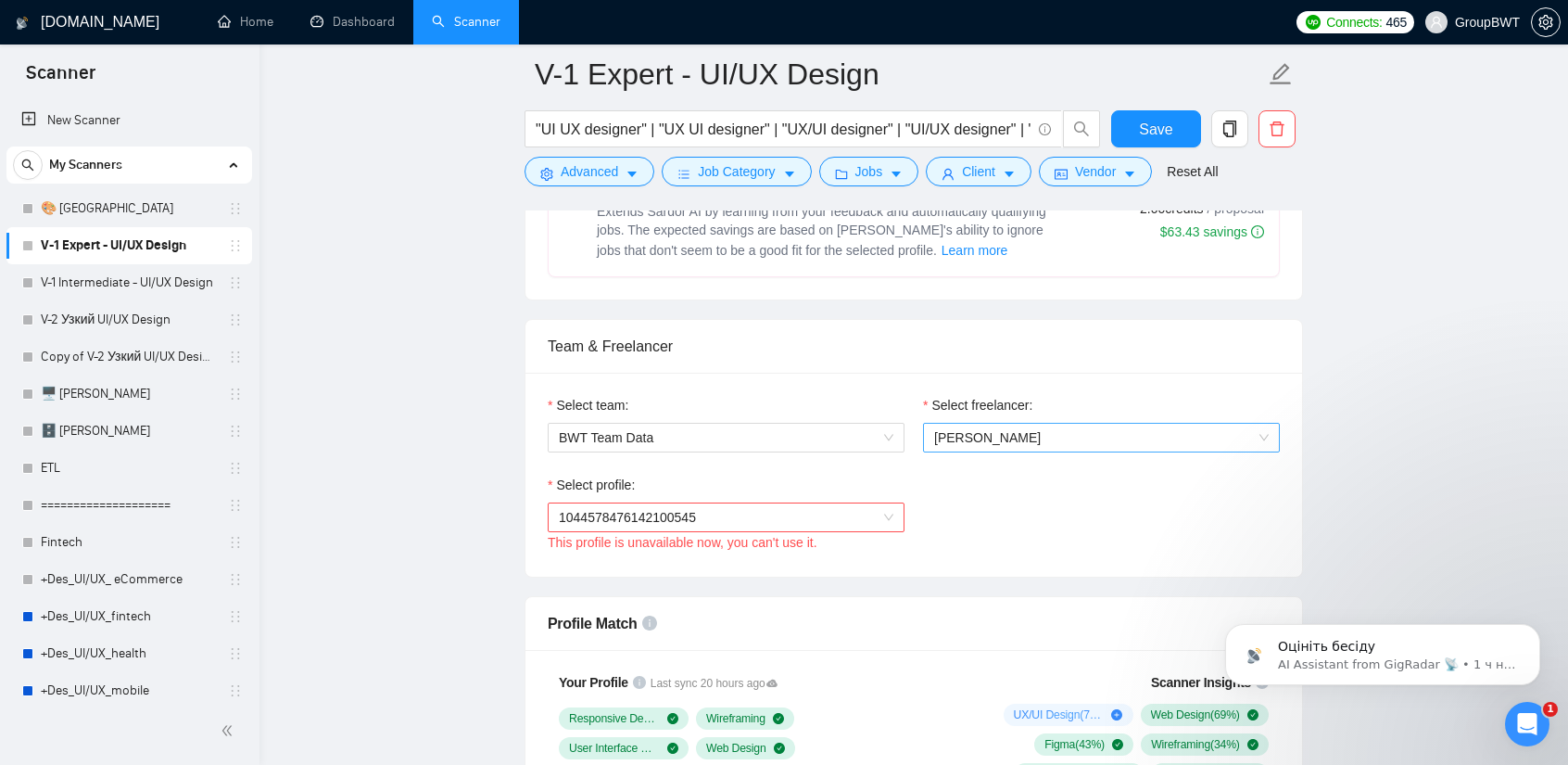
scroll to position [835, 0]
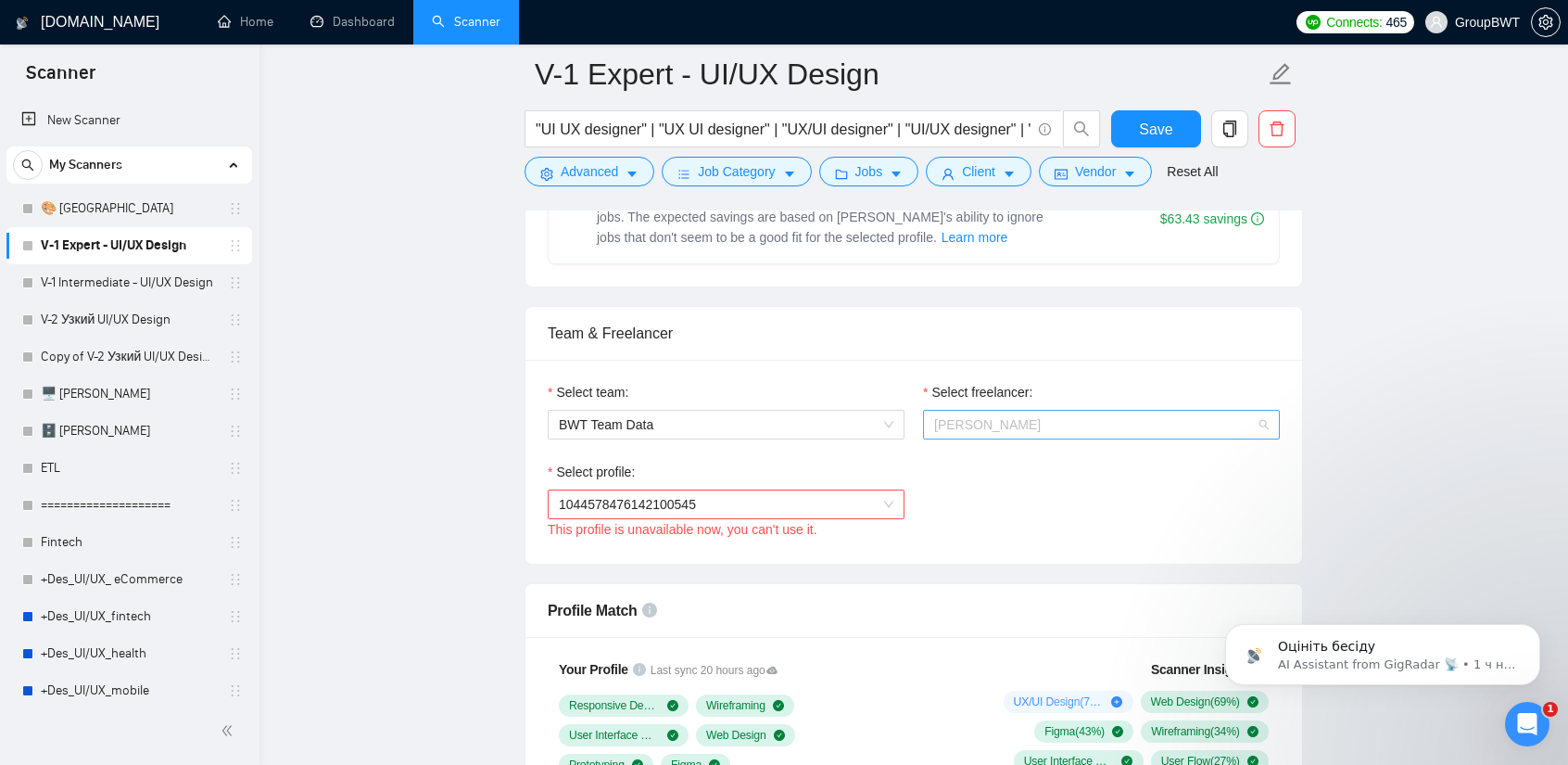
click at [1097, 416] on span "[PERSON_NAME]" at bounding box center [1101, 424] width 334 height 28
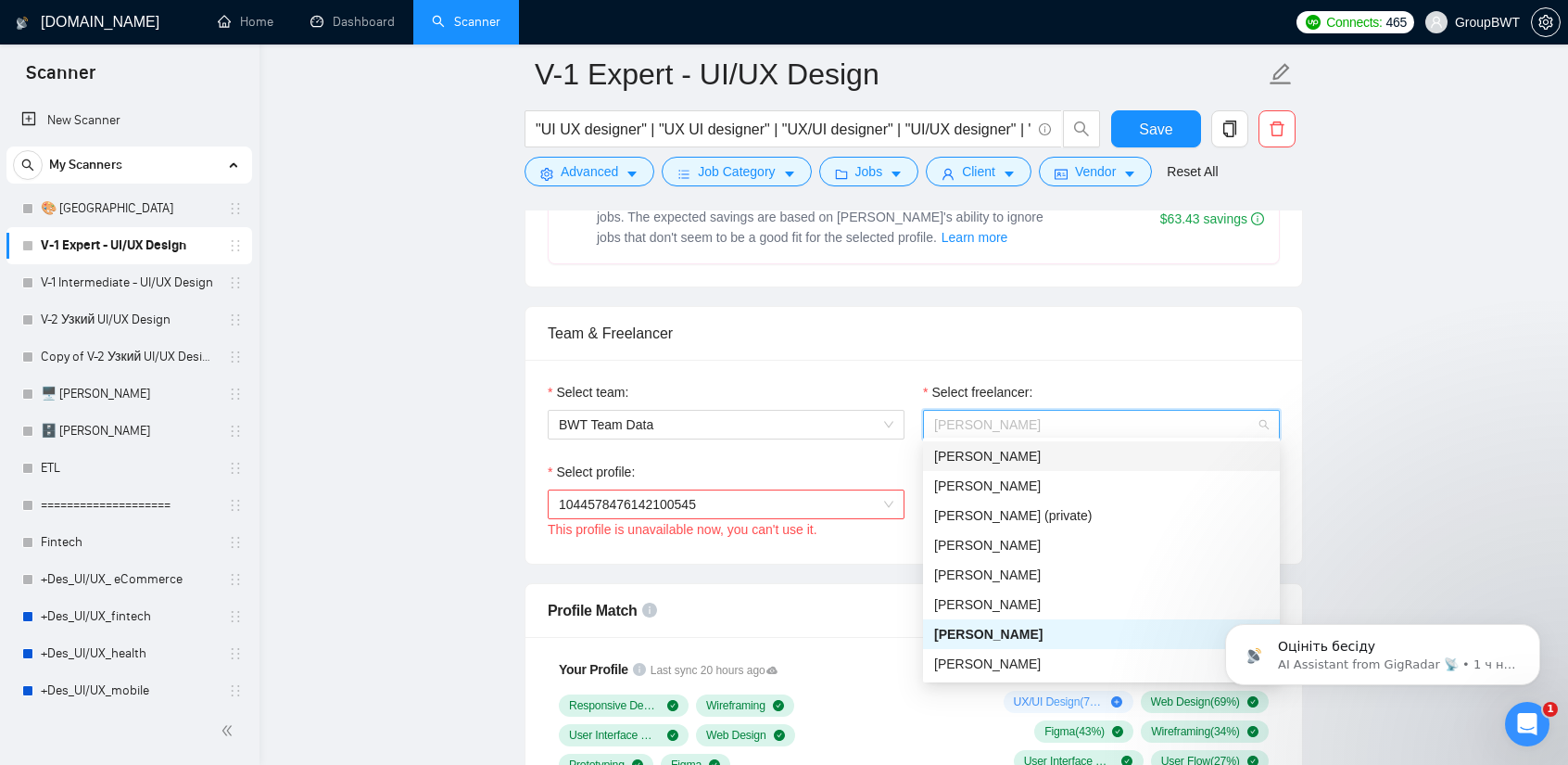
click at [792, 507] on span "1044578476142100545" at bounding box center [726, 503] width 334 height 28
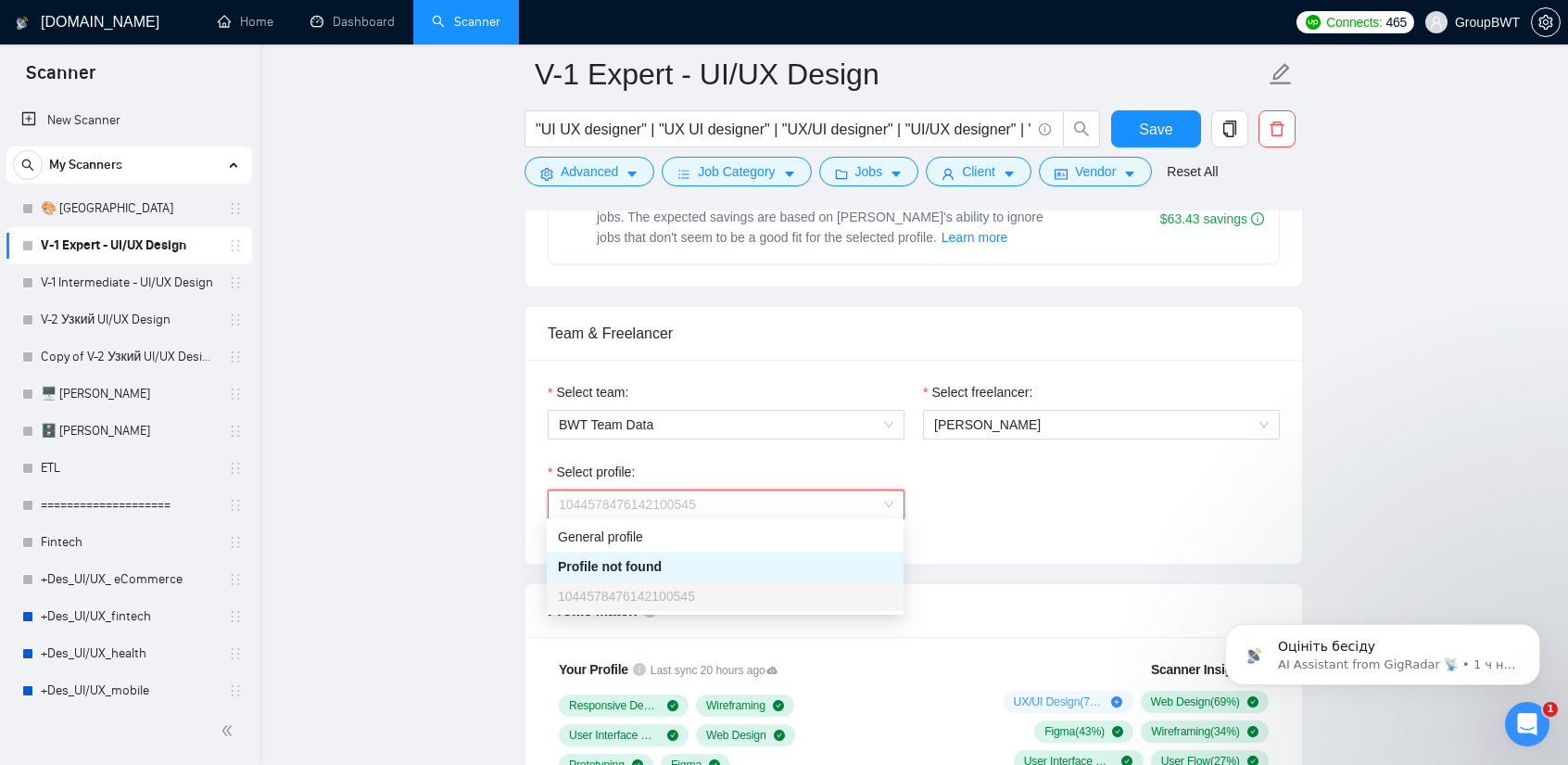
click at [1110, 496] on div "Select profile: 1044578476142100545 This profile is unavailable now, you can't …" at bounding box center [914, 500] width 751 height 79
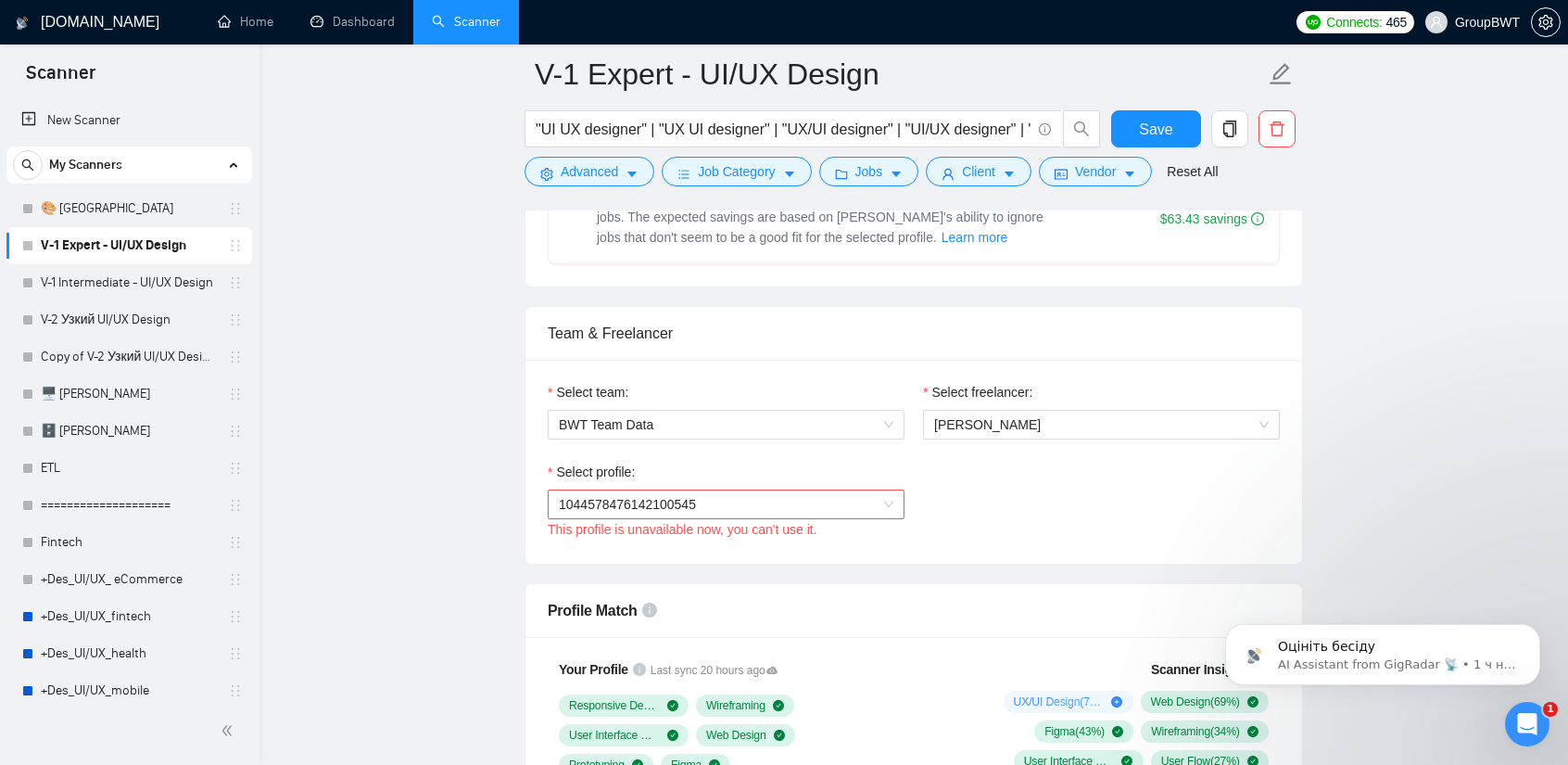
click at [752, 508] on span "1044578476142100545" at bounding box center [726, 503] width 334 height 28
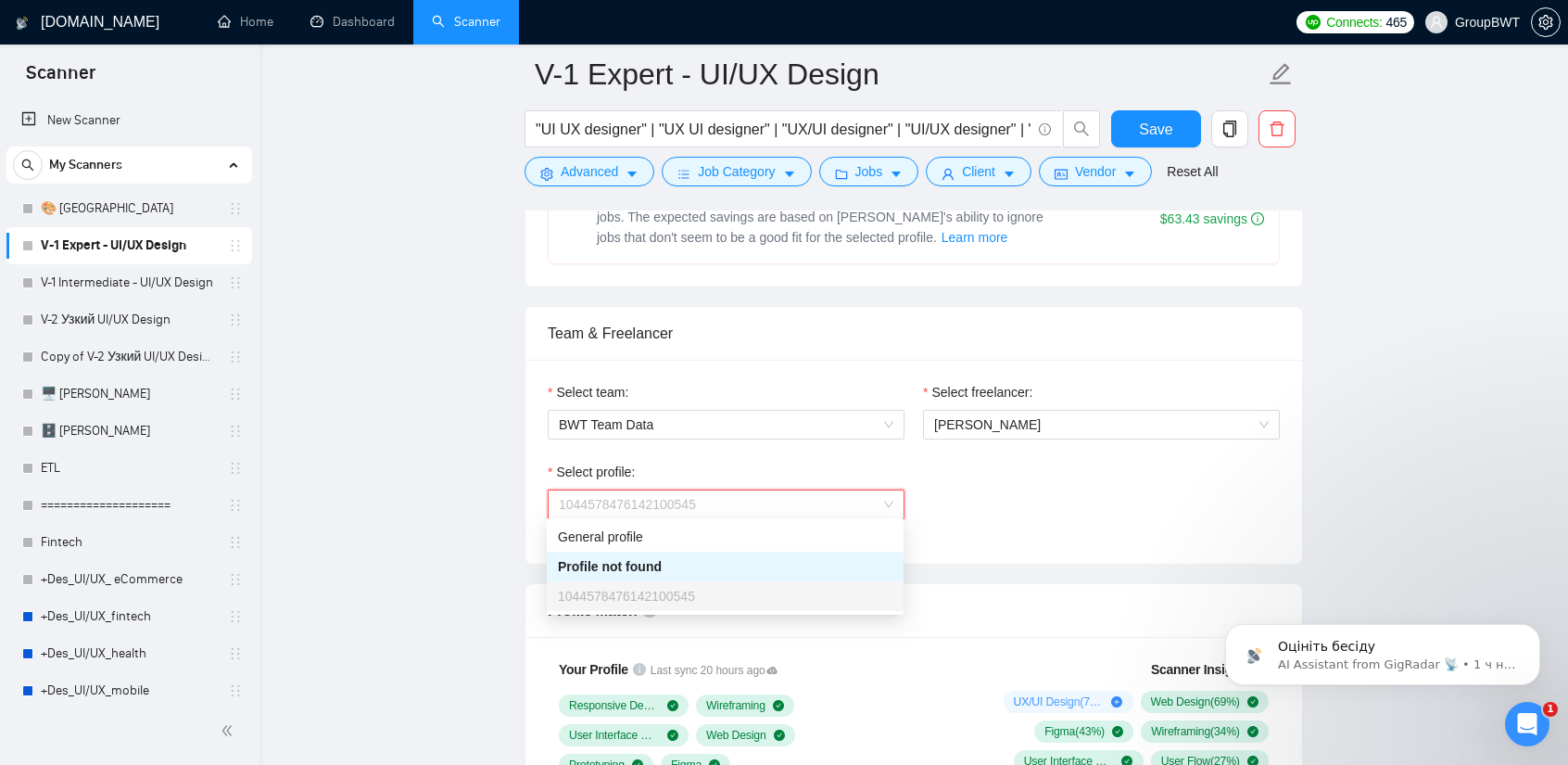
click at [995, 511] on div "Select profile: 1044578476142100545 This profile is unavailable now, you can't …" at bounding box center [914, 500] width 751 height 79
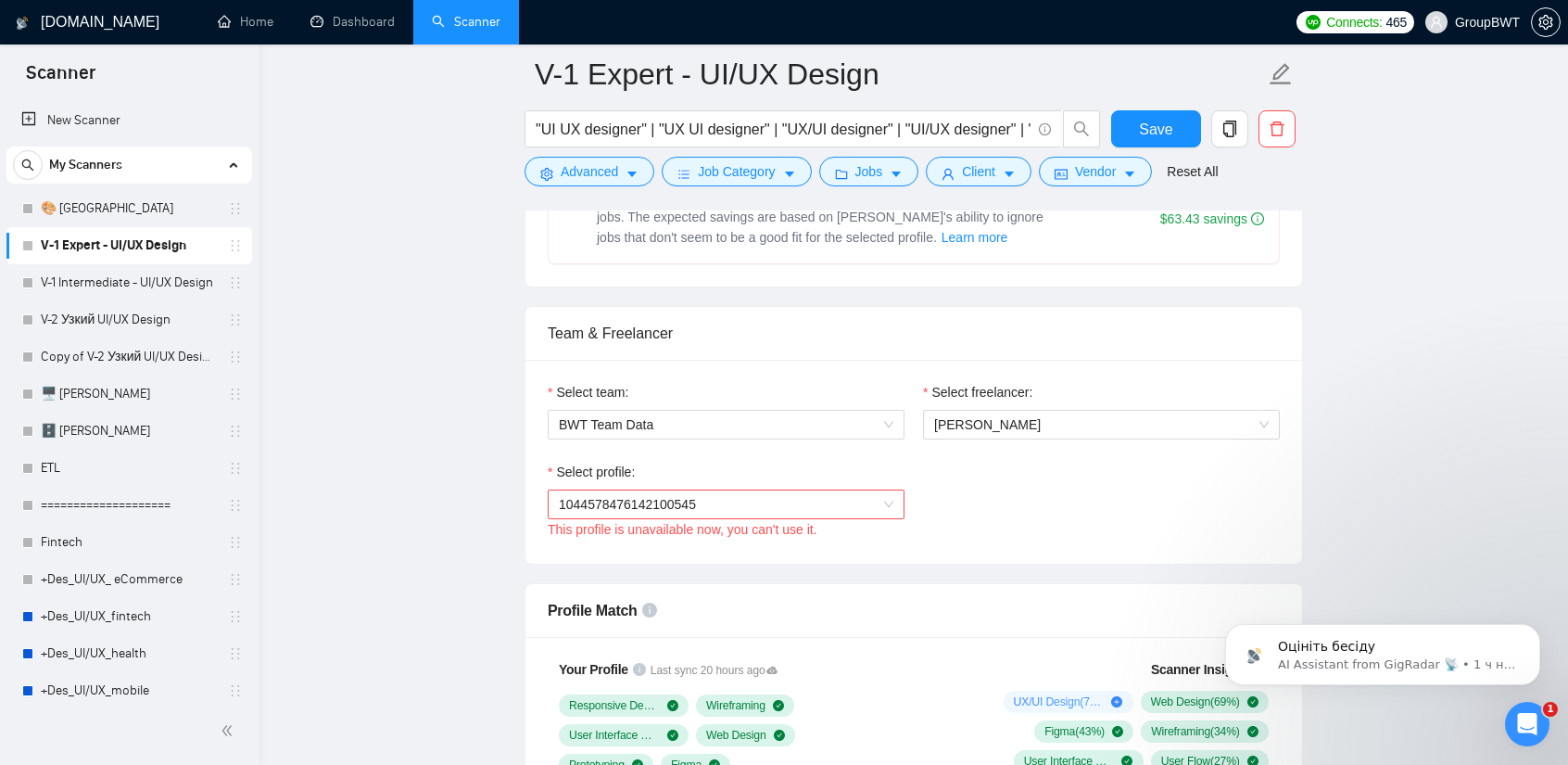
click at [790, 490] on span "1044578476142100545" at bounding box center [726, 503] width 334 height 28
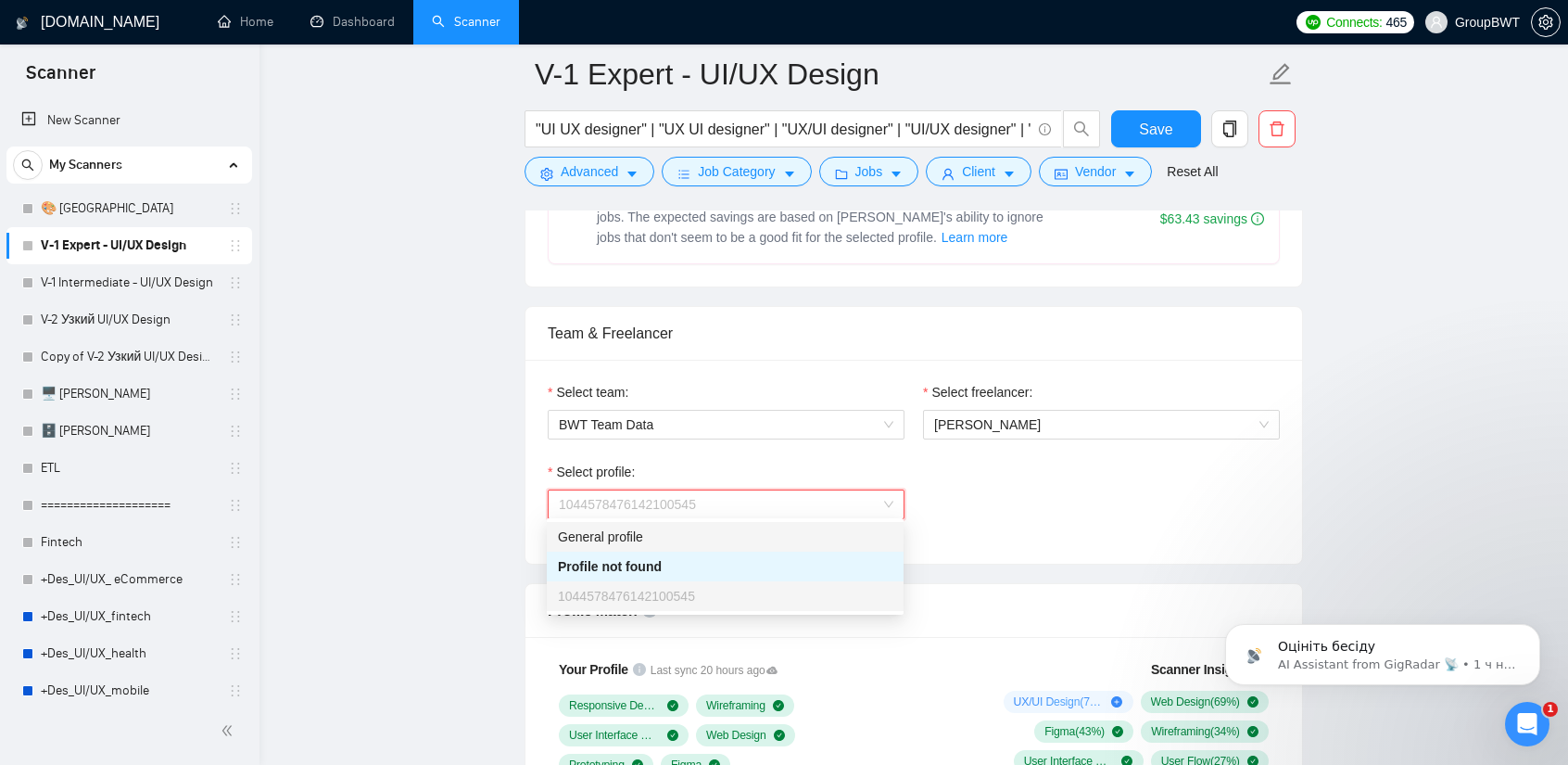
click at [1042, 520] on div "Select profile: 1044578476142100545 This profile is unavailable now, you can't …" at bounding box center [914, 500] width 751 height 79
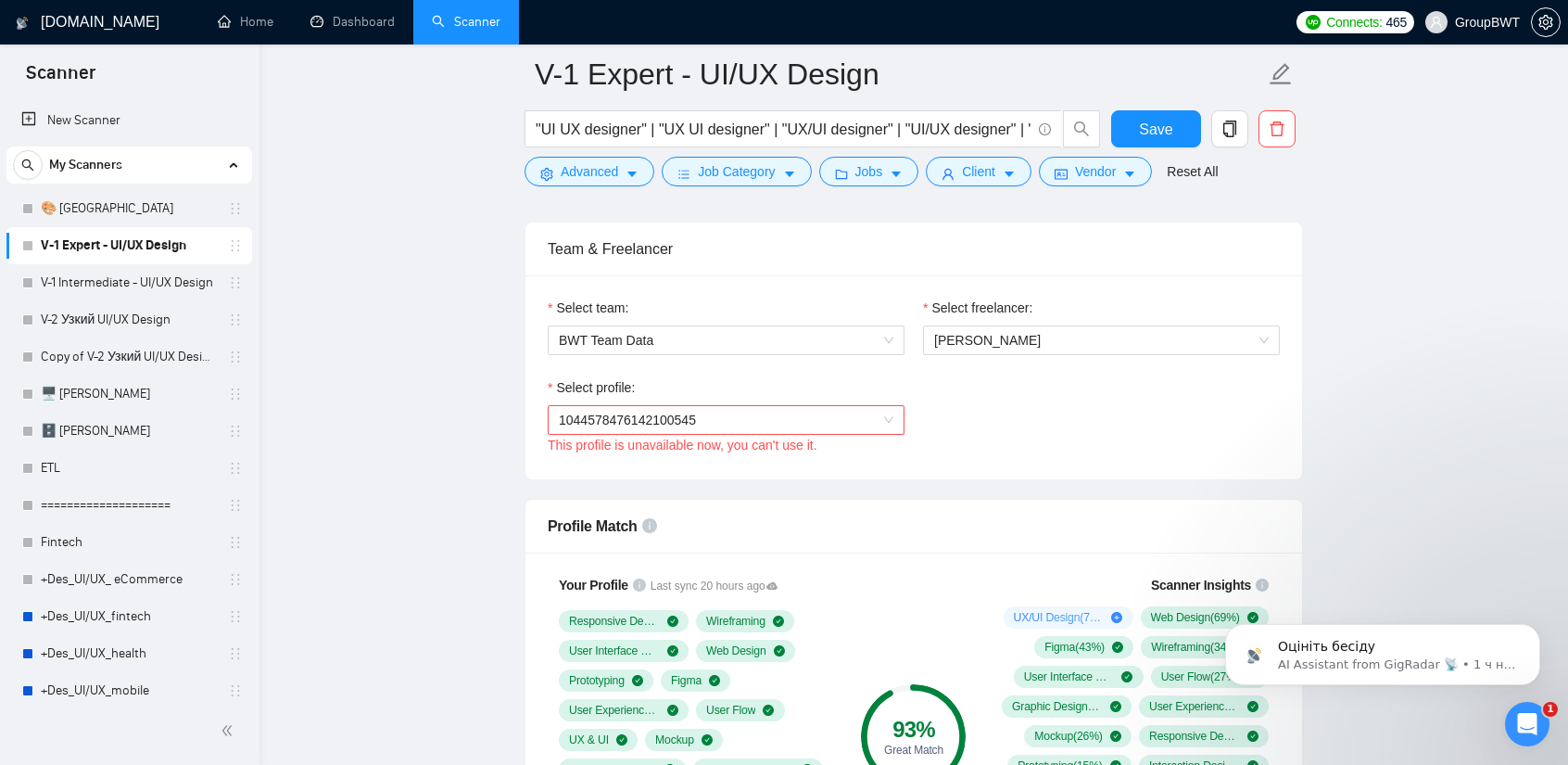
scroll to position [927, 0]
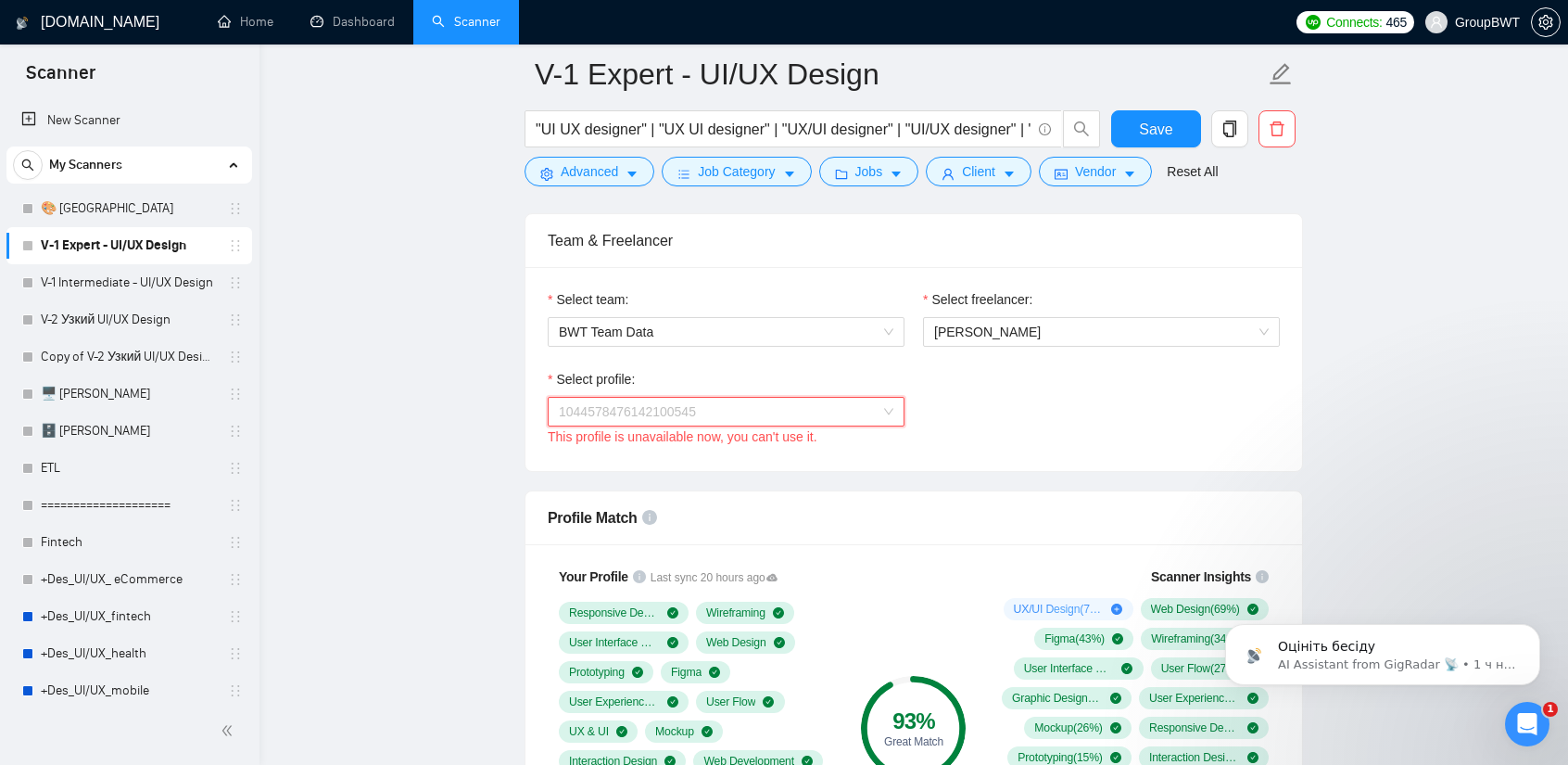
drag, startPoint x: 699, startPoint y: 407, endPoint x: 731, endPoint y: 409, distance: 32.1
click at [700, 407] on span "1044578476142100545" at bounding box center [726, 411] width 334 height 28
click at [882, 407] on span "1044578476142100545" at bounding box center [726, 411] width 334 height 28
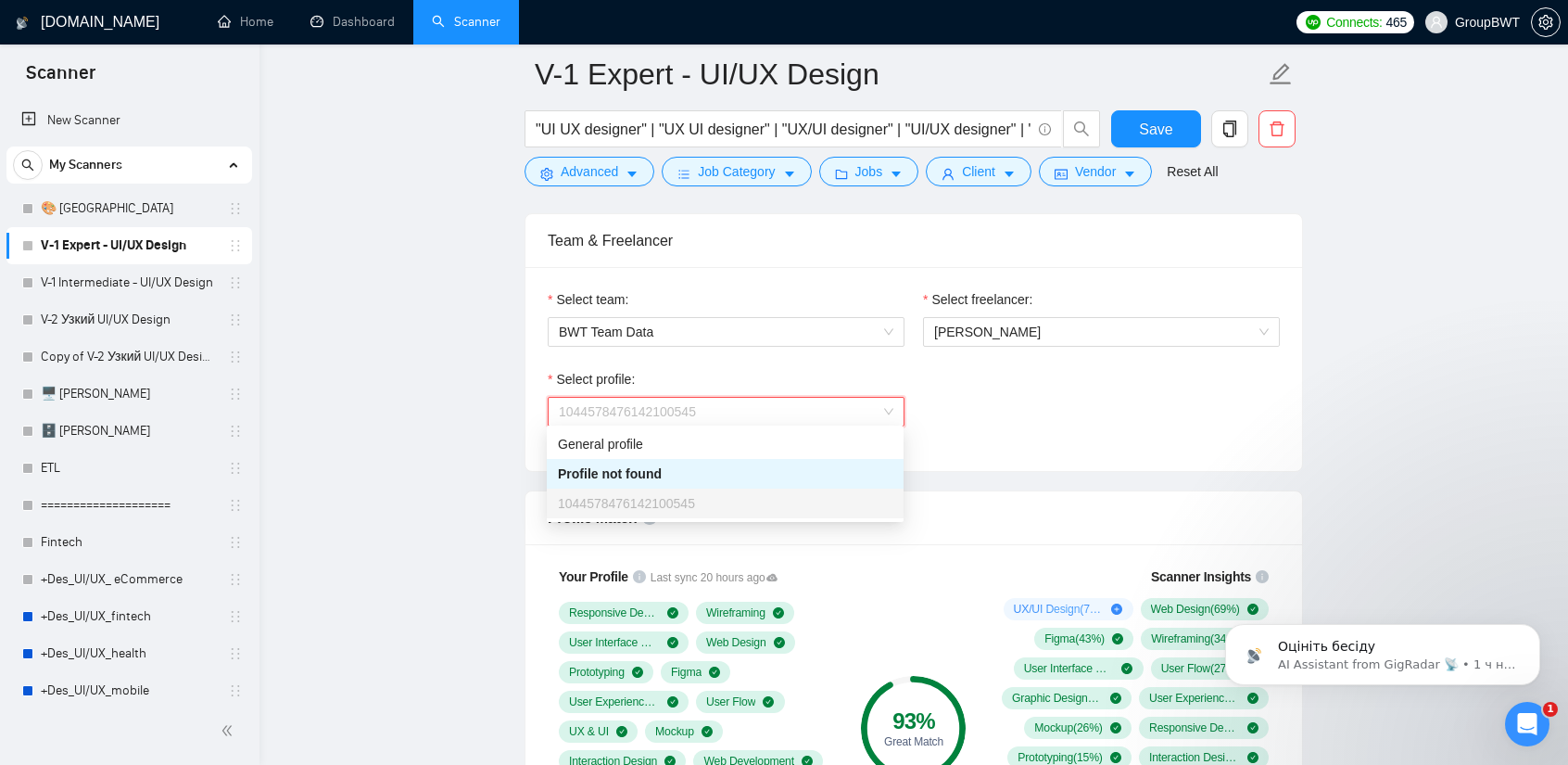
click at [1032, 399] on div "Select profile: 1044578476142100545 This profile is unavailable now, you can't …" at bounding box center [914, 408] width 751 height 79
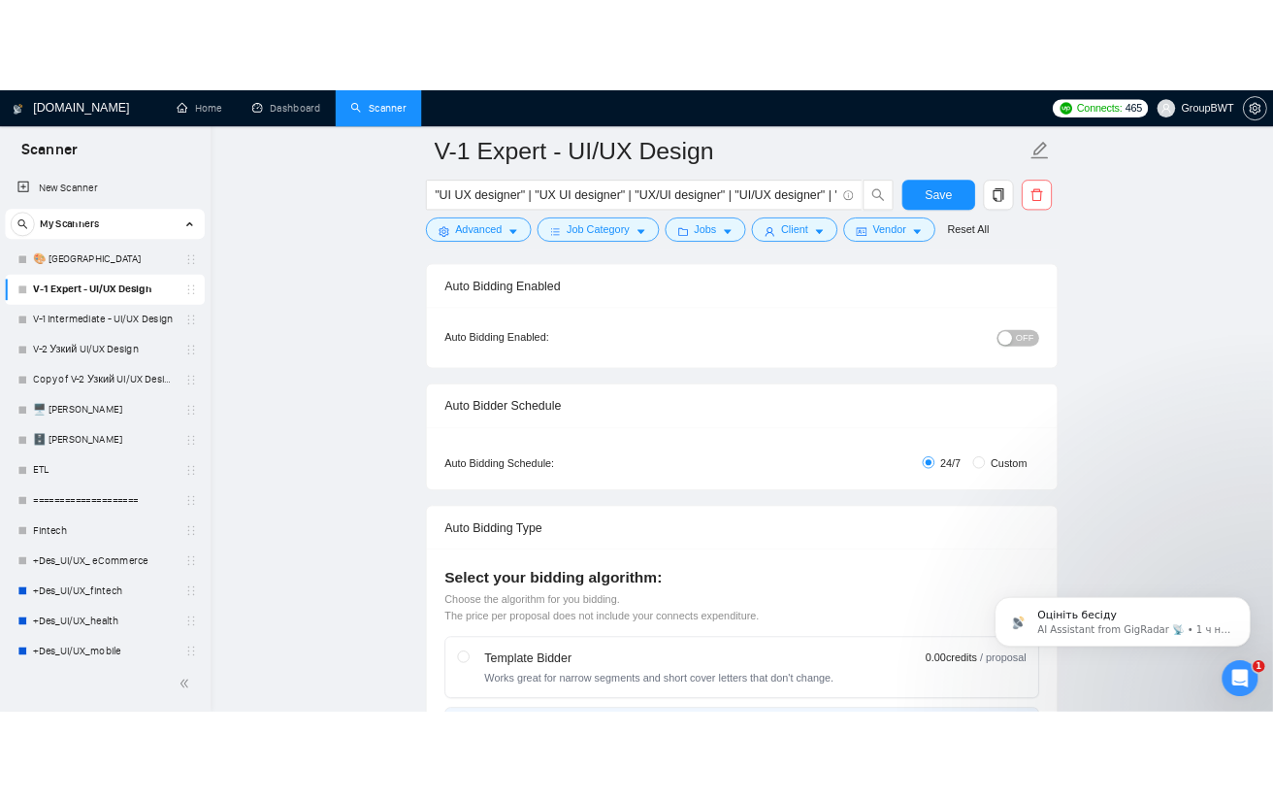
scroll to position [0, 0]
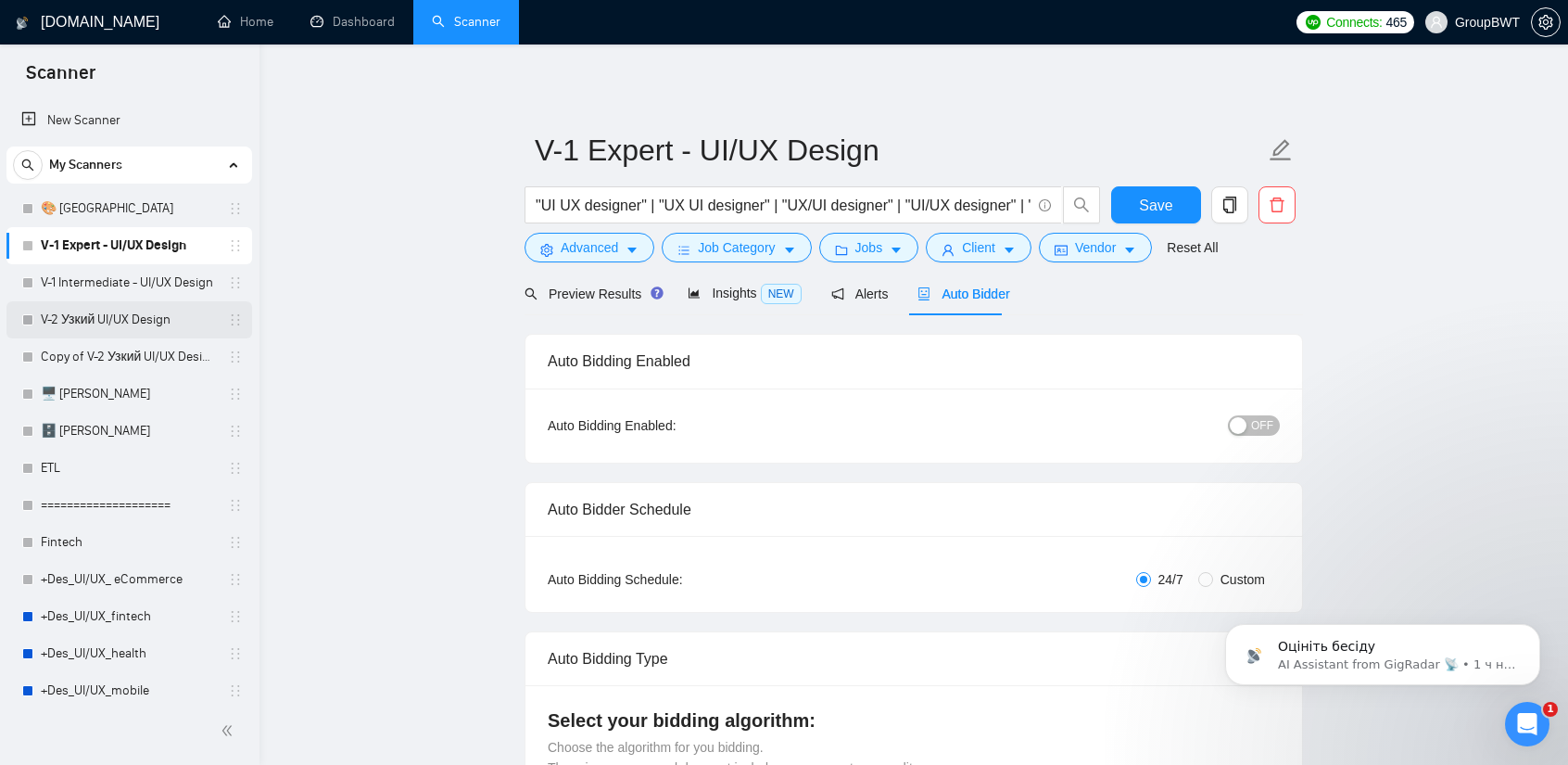
click at [114, 331] on link "V-2 Узкий UI/UX Design" at bounding box center [129, 319] width 176 height 37
